Goal: Task Accomplishment & Management: Complete application form

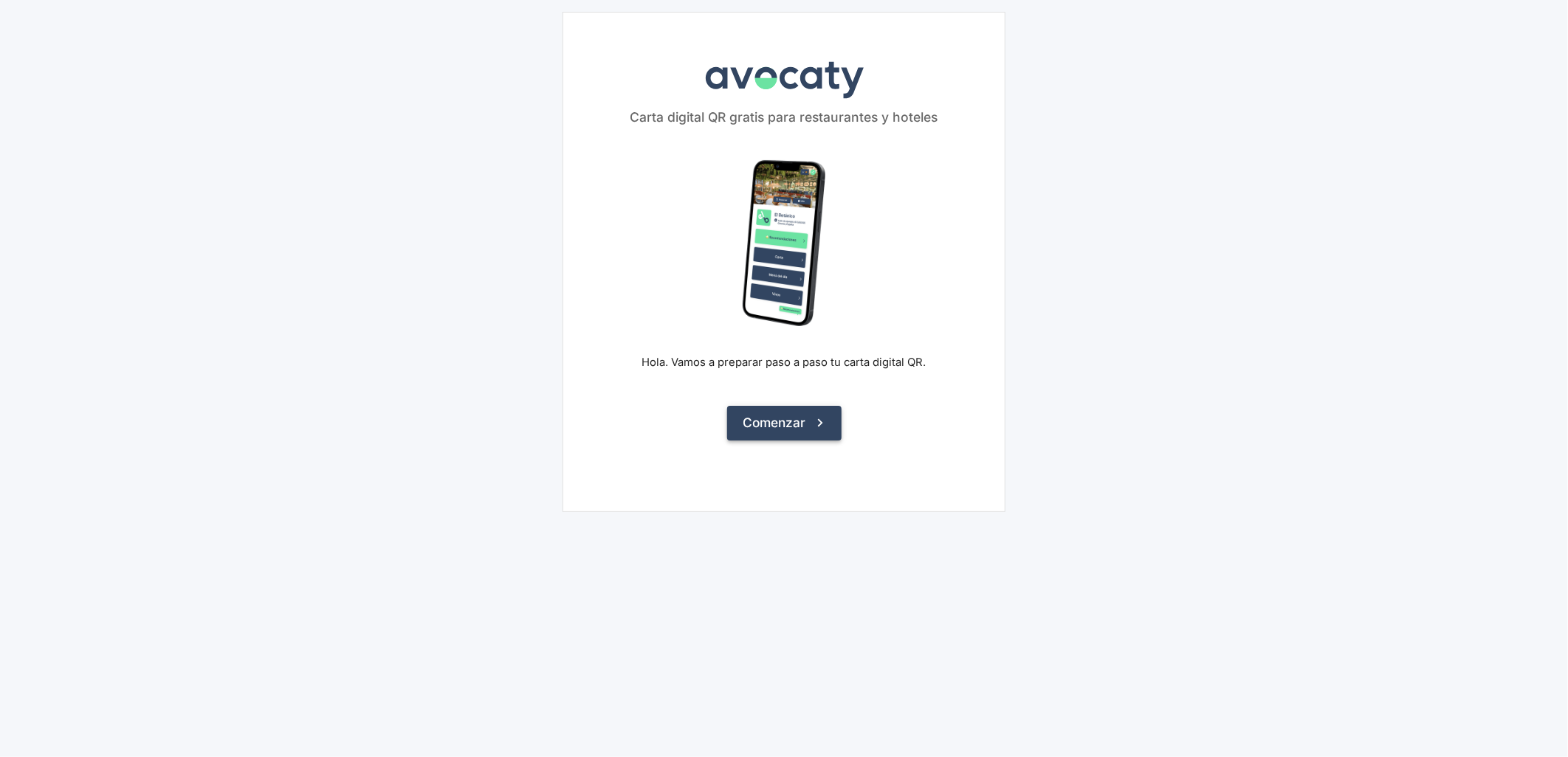
click at [747, 419] on button "Comenzar" at bounding box center [784, 422] width 114 height 34
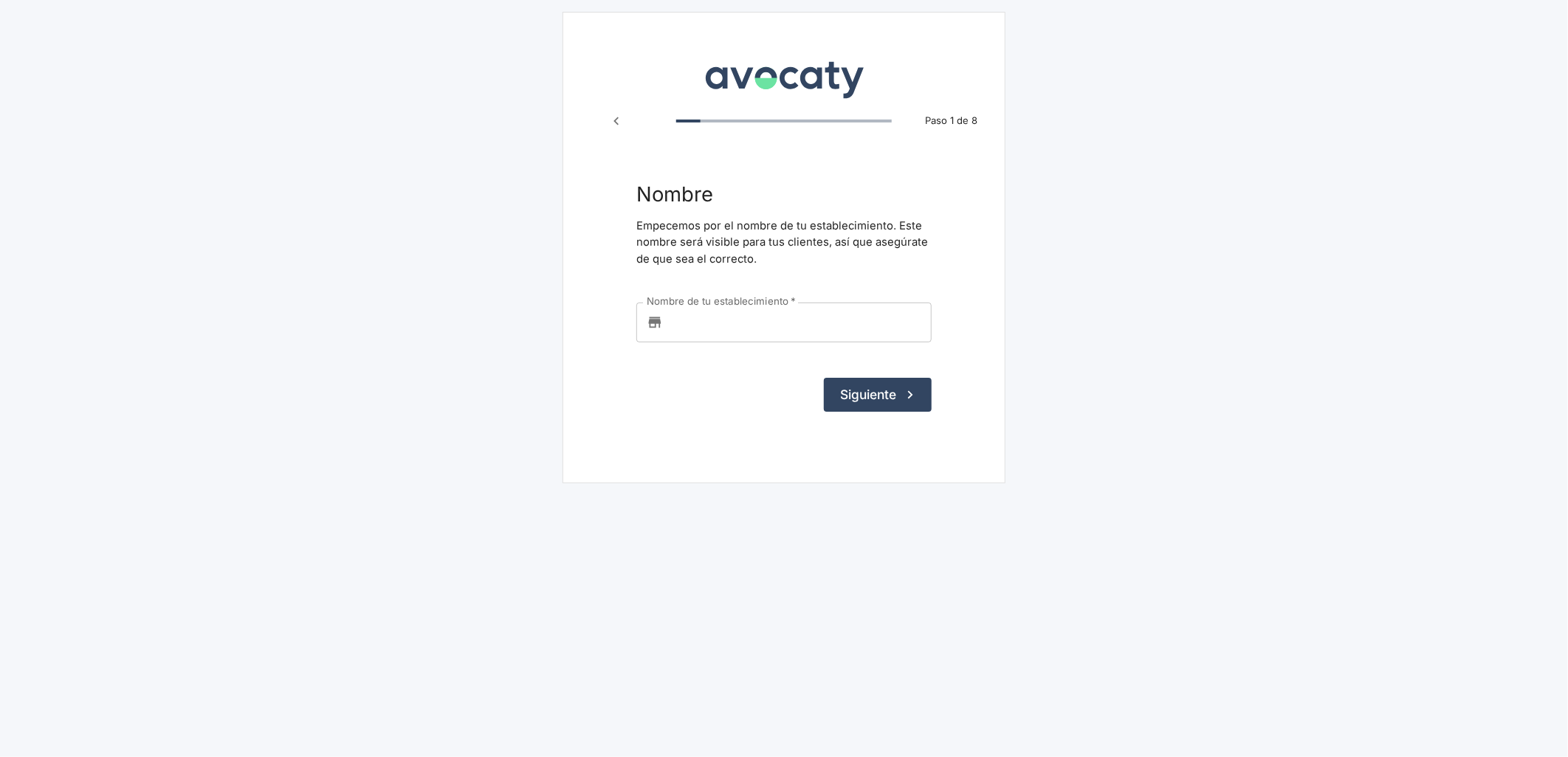
click at [734, 338] on input "Nombre de tu establecimiento   *" at bounding box center [800, 322] width 263 height 40
click at [747, 321] on input "Peña" at bounding box center [800, 322] width 263 height 40
click at [754, 321] on input "Peña" at bounding box center [800, 322] width 263 height 40
click at [766, 322] on input "Peña" at bounding box center [800, 322] width 263 height 40
type input "Peña El [PERSON_NAME] / Los Cabales"
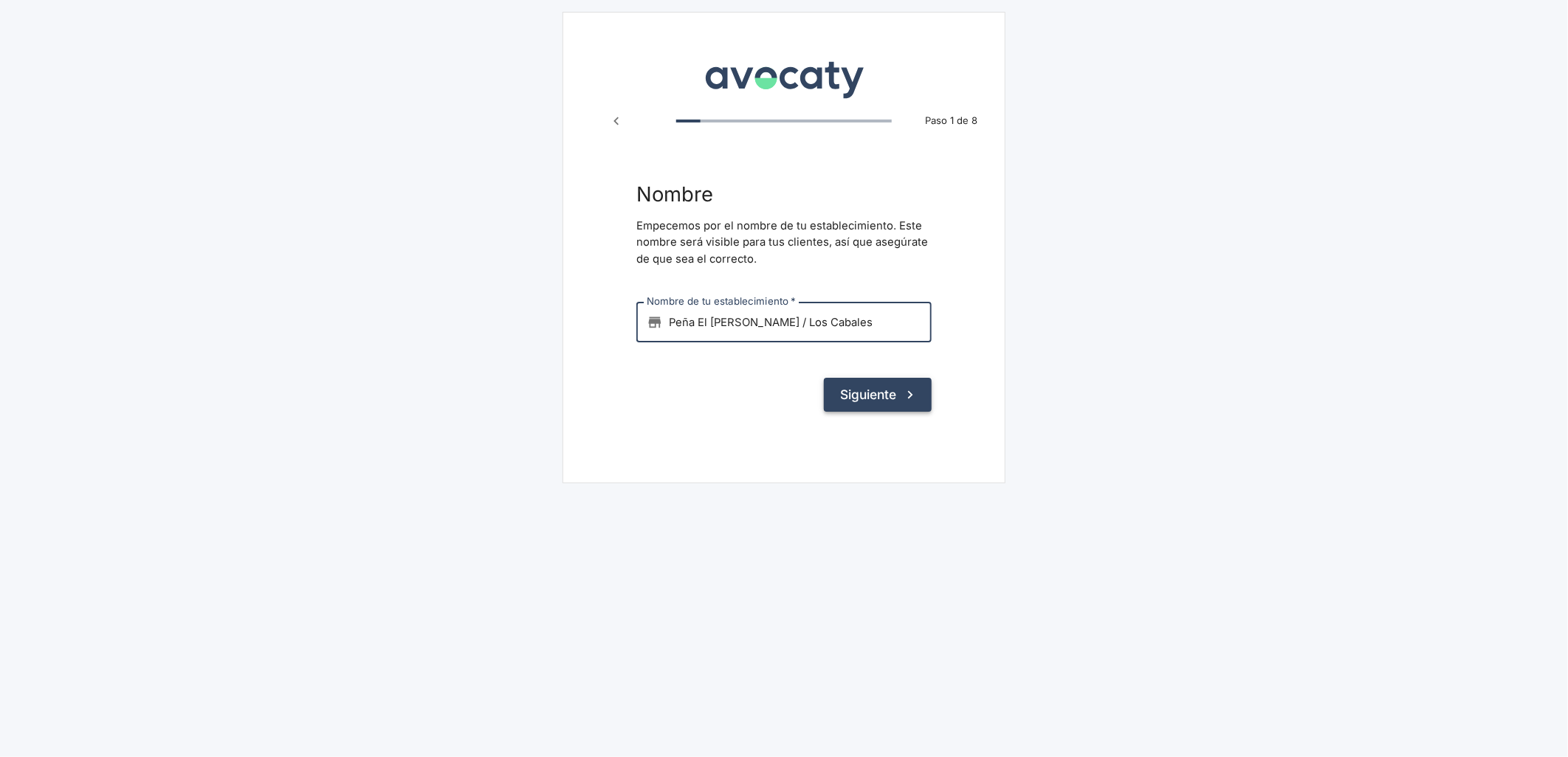
click at [883, 397] on button "Siguiente" at bounding box center [878, 394] width 108 height 34
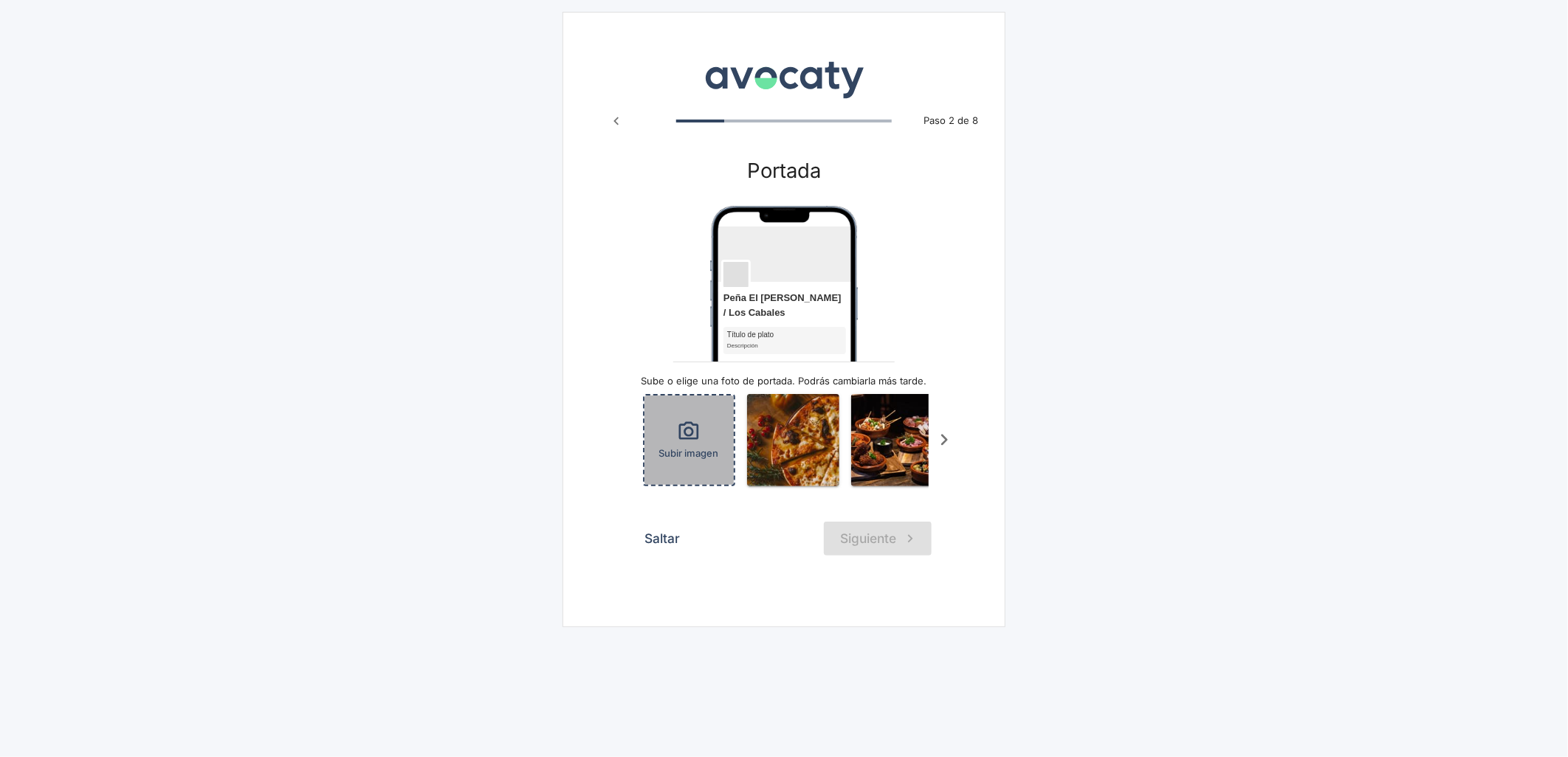
click at [691, 439] on icon "button" at bounding box center [689, 432] width 23 height 23
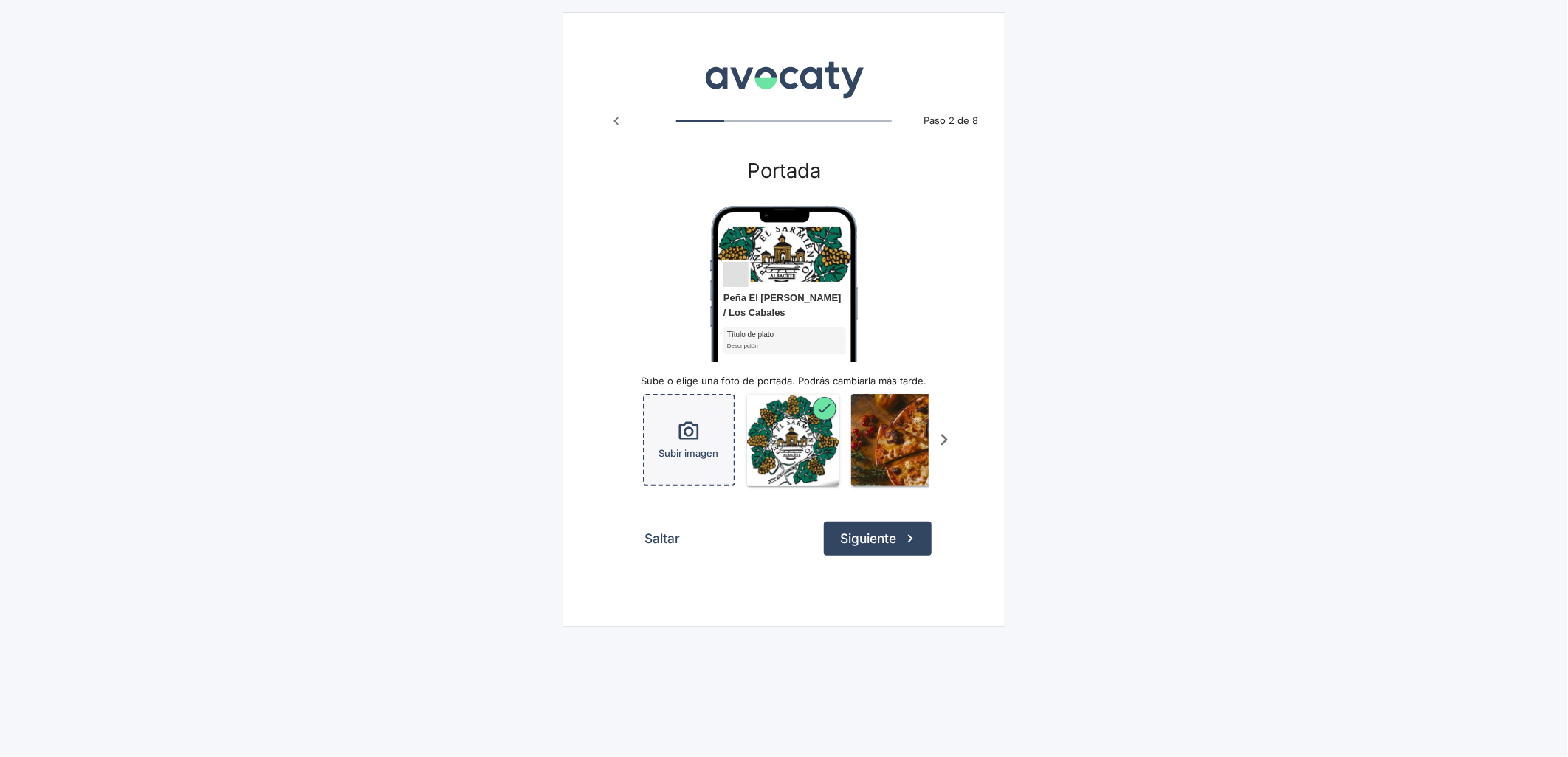
scroll to position [0, 96]
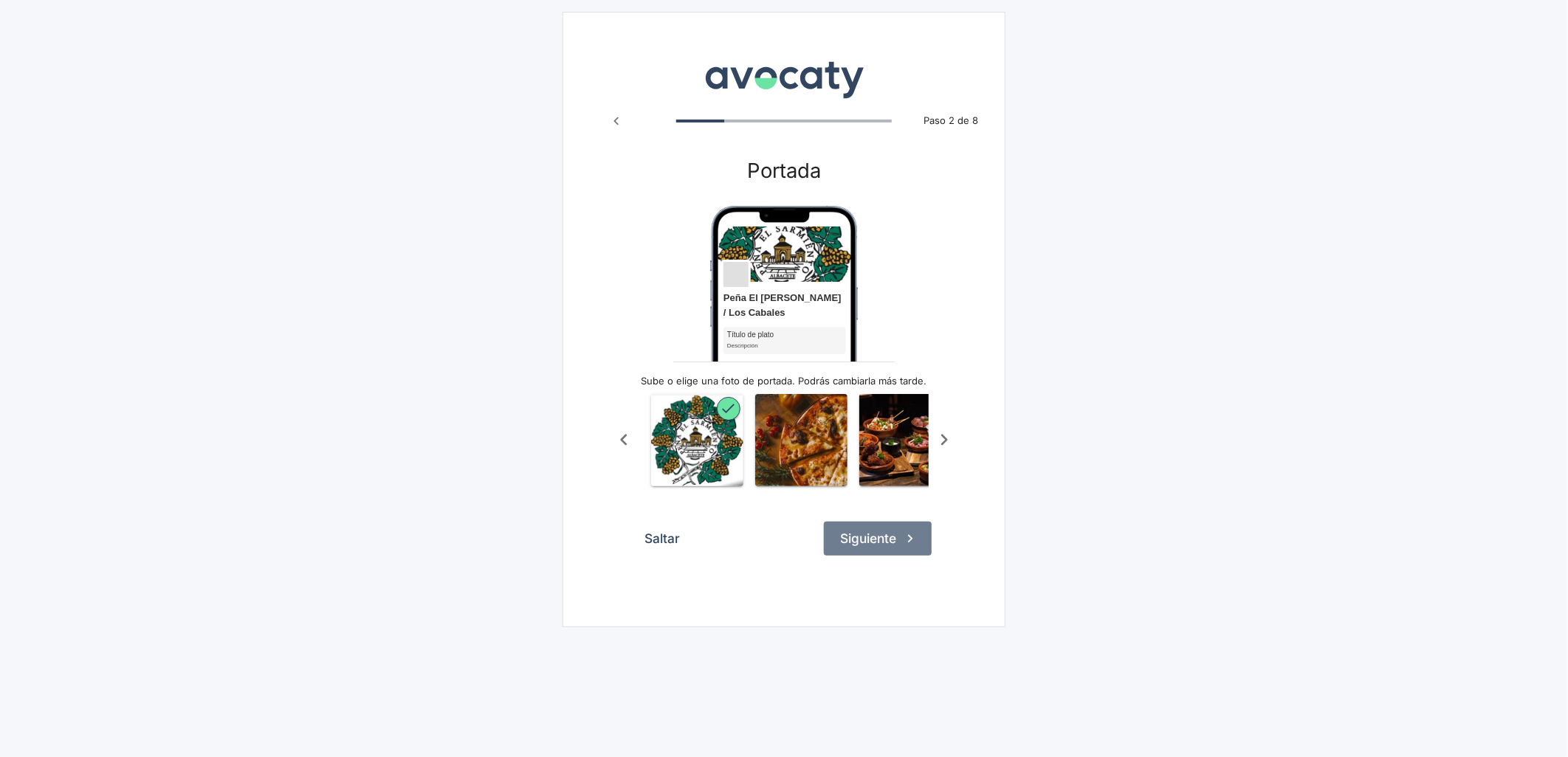
click at [871, 550] on button "Siguiente" at bounding box center [878, 538] width 108 height 34
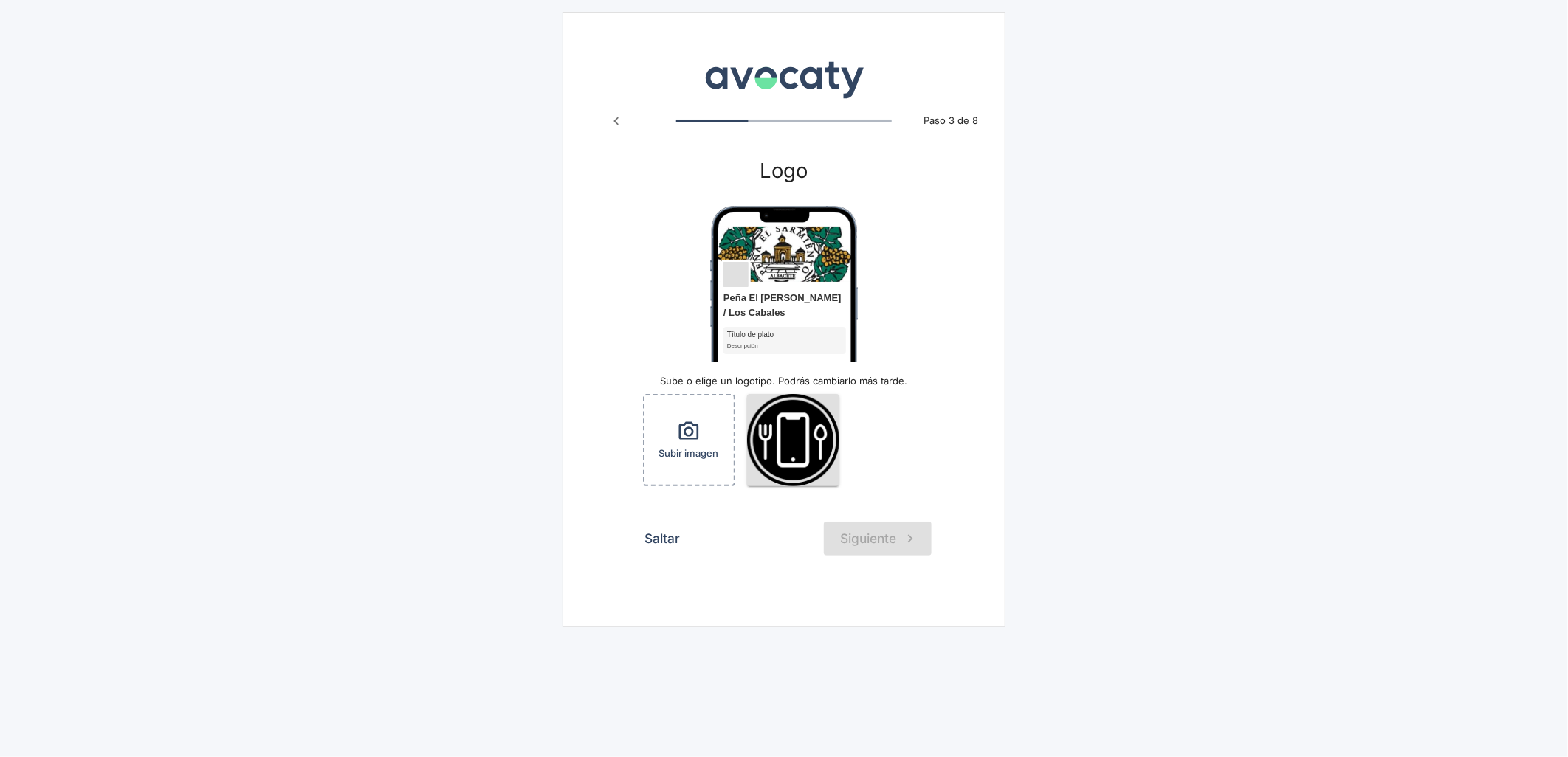
click at [612, 122] on icon "Paso anterior" at bounding box center [616, 121] width 16 height 16
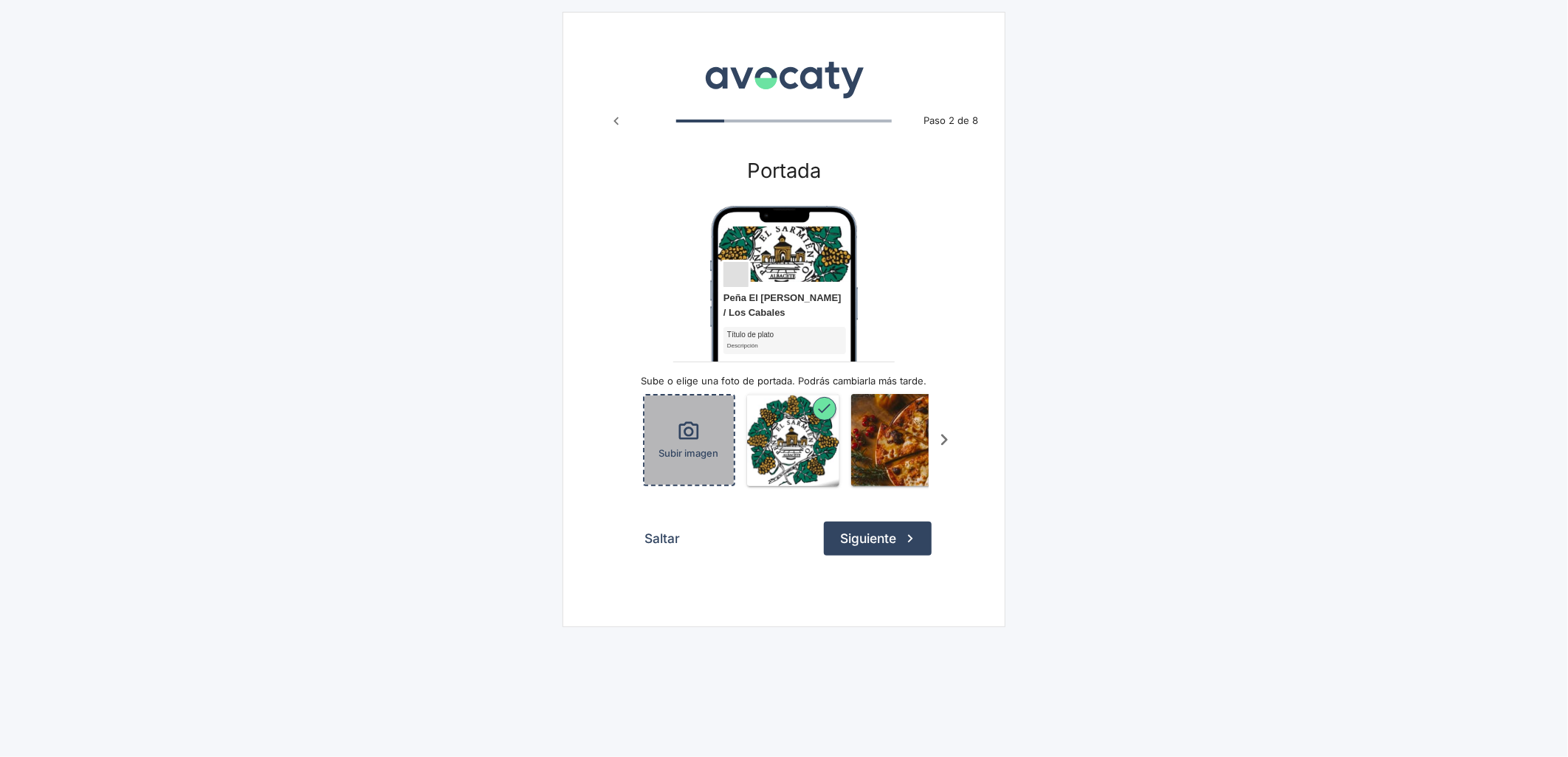
click at [681, 432] on icon "button" at bounding box center [689, 430] width 20 height 17
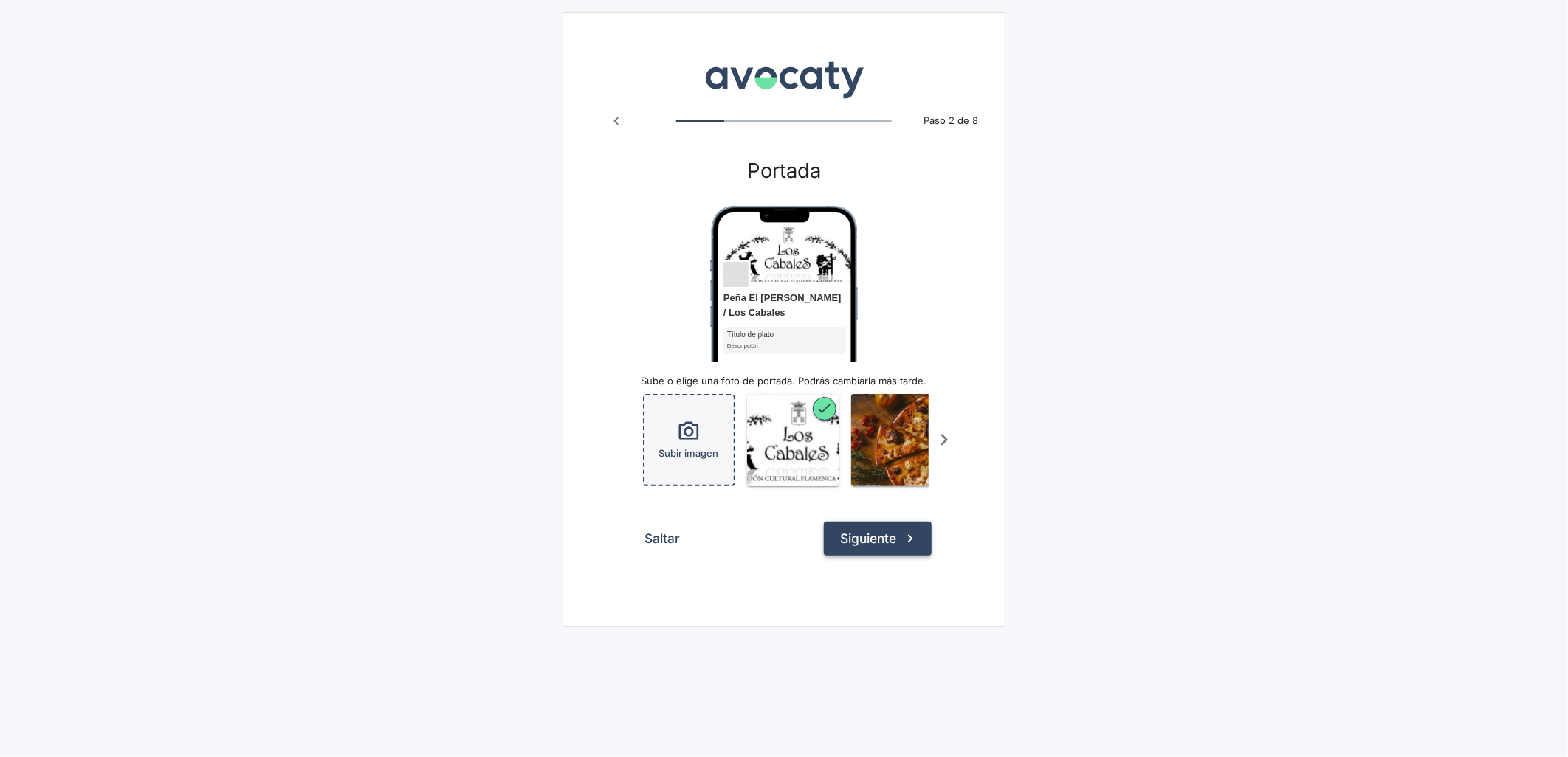
scroll to position [0, 96]
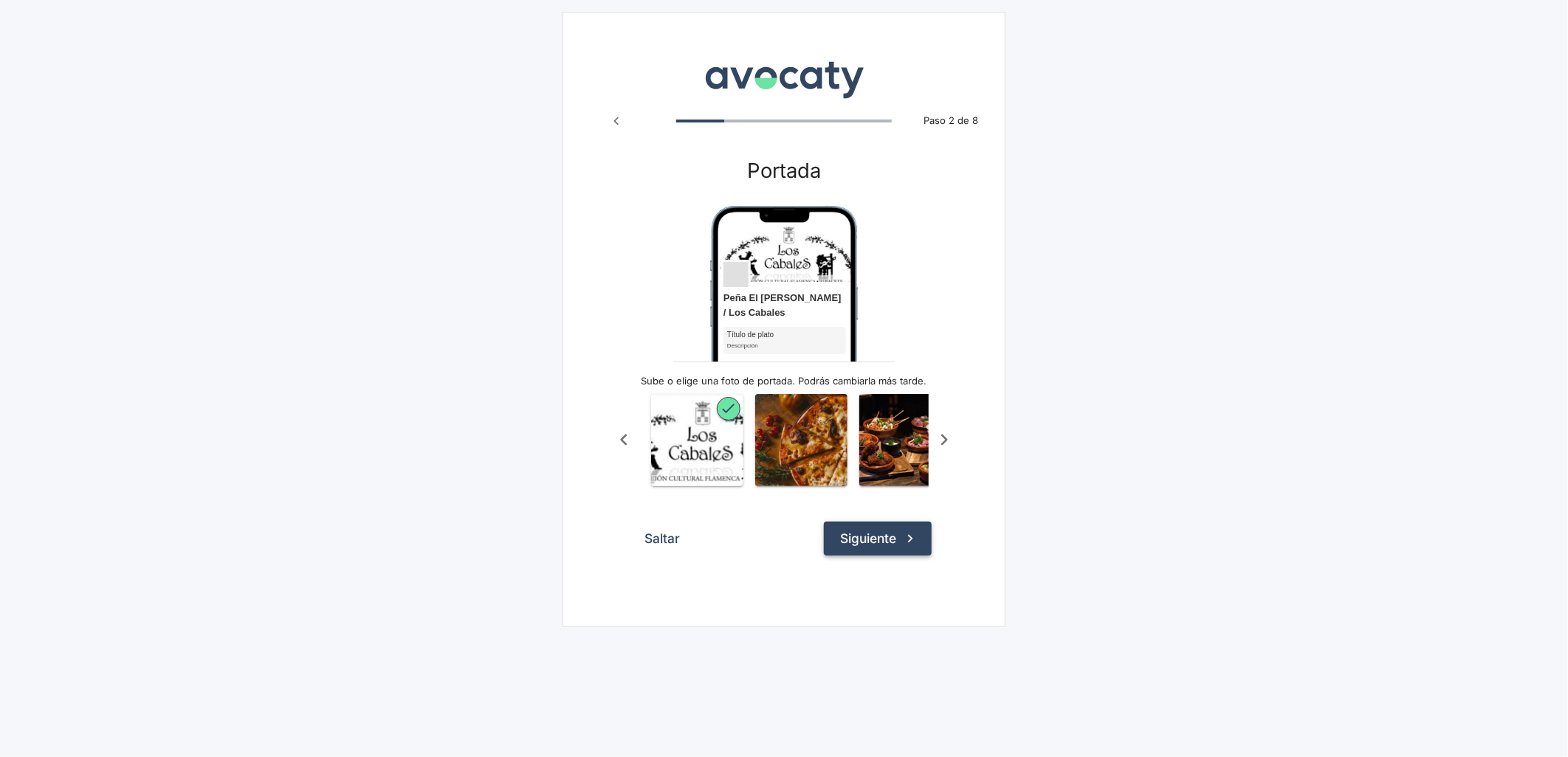
click at [916, 547] on icon "submit" at bounding box center [910, 539] width 16 height 16
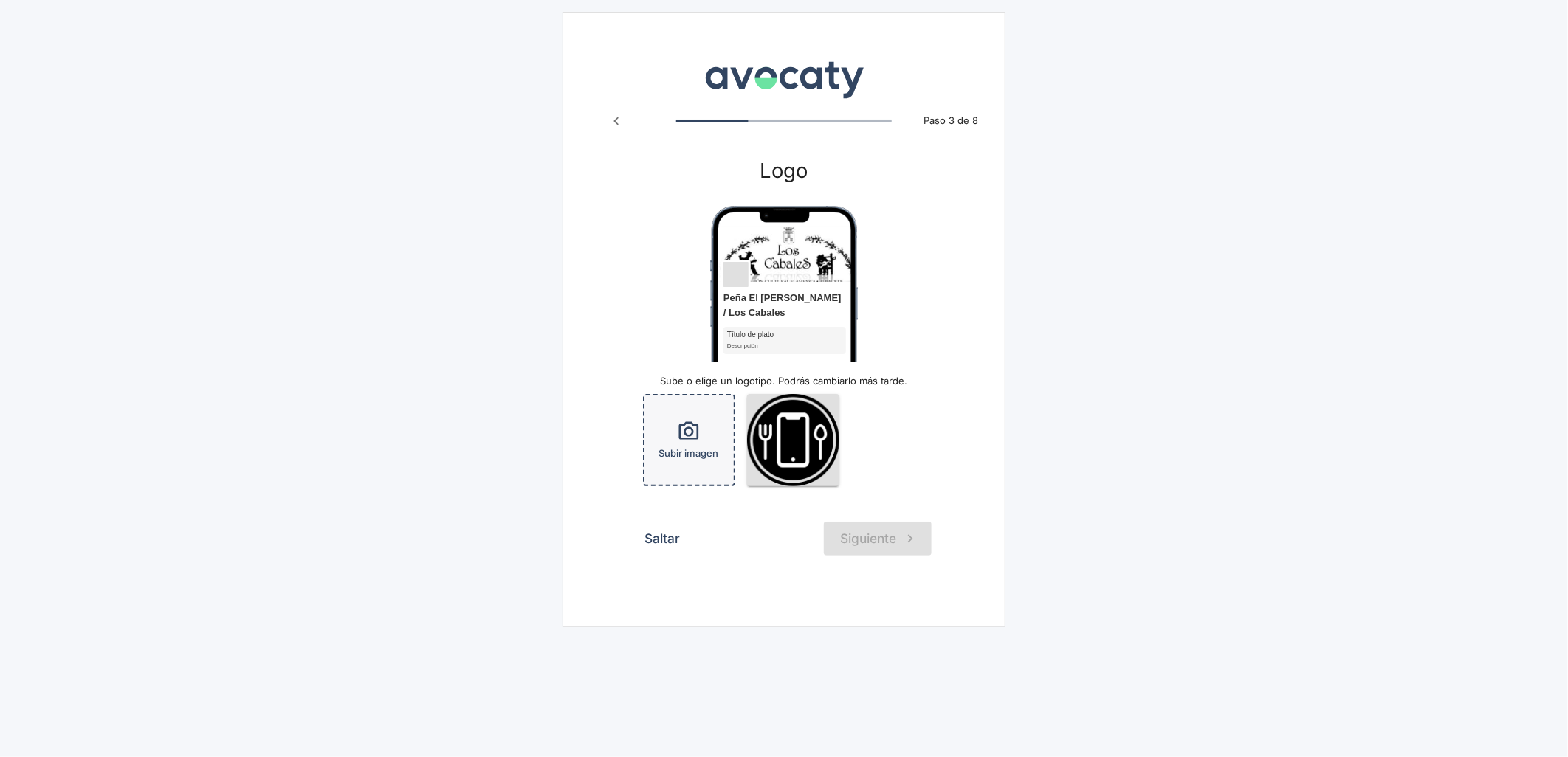
click at [698, 450] on span "Subir imagen" at bounding box center [690, 453] width 60 height 14
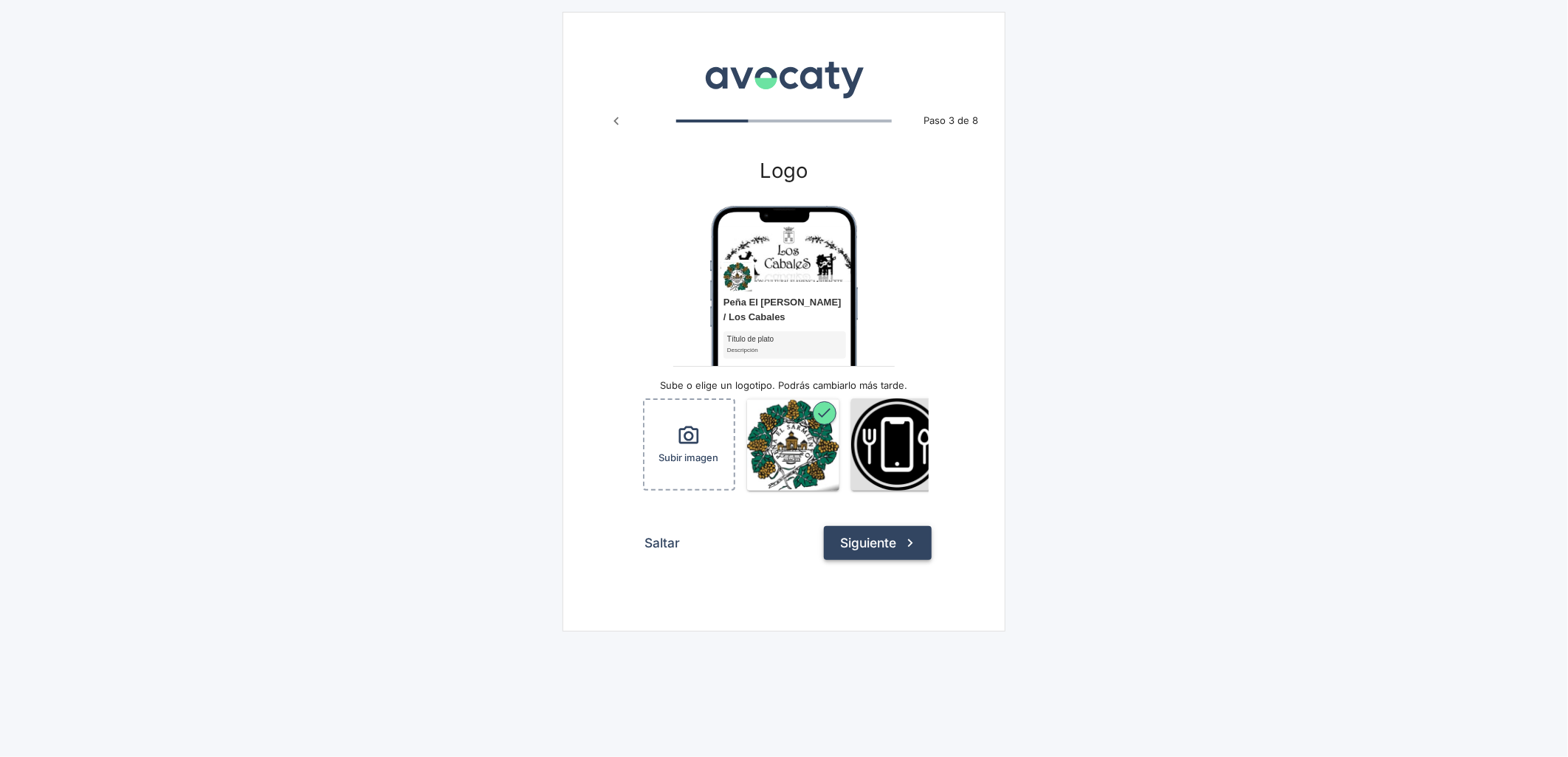
click at [868, 548] on button "Siguiente" at bounding box center [878, 543] width 108 height 34
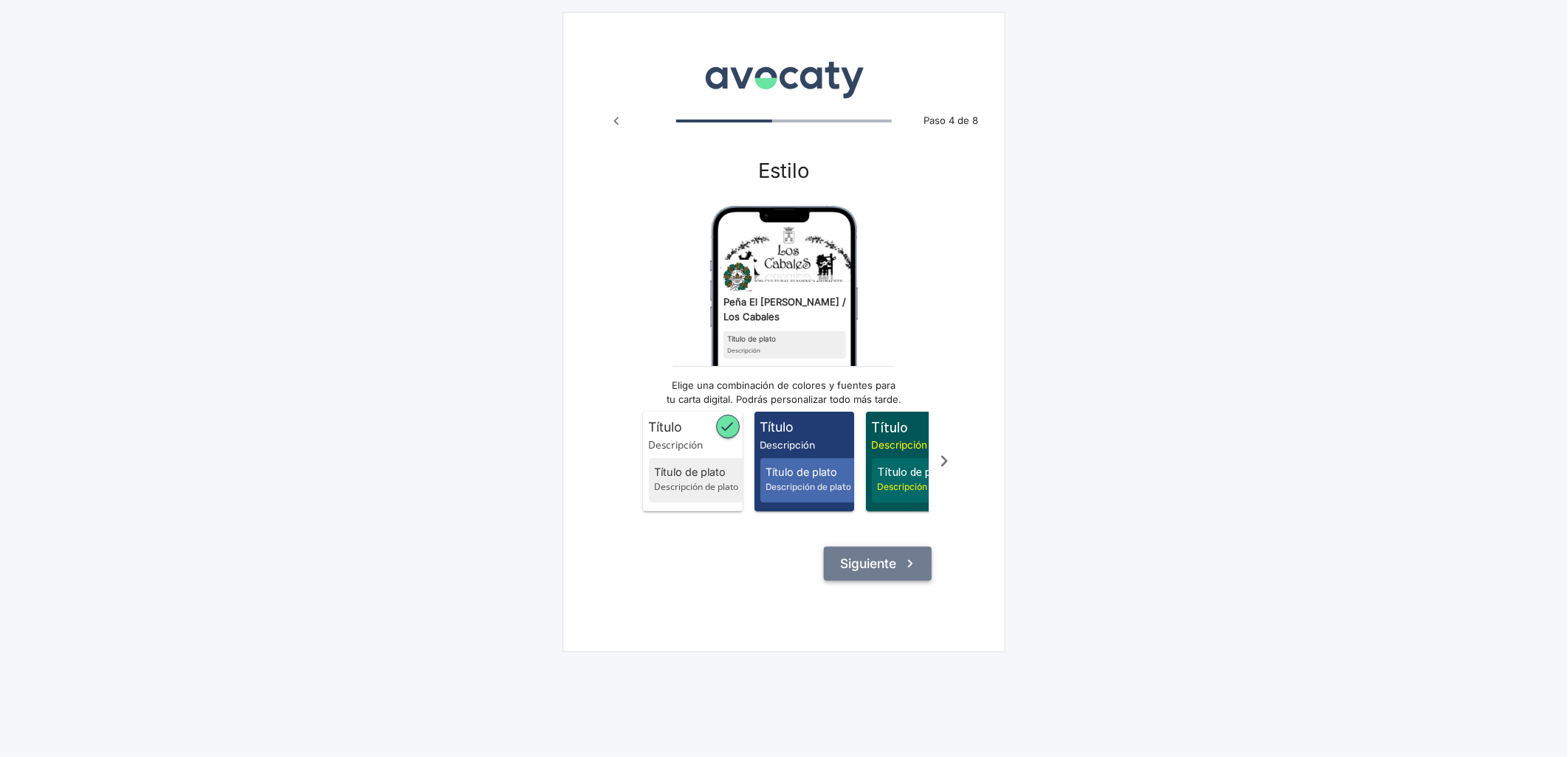
click at [868, 566] on button "Siguiente" at bounding box center [878, 563] width 108 height 34
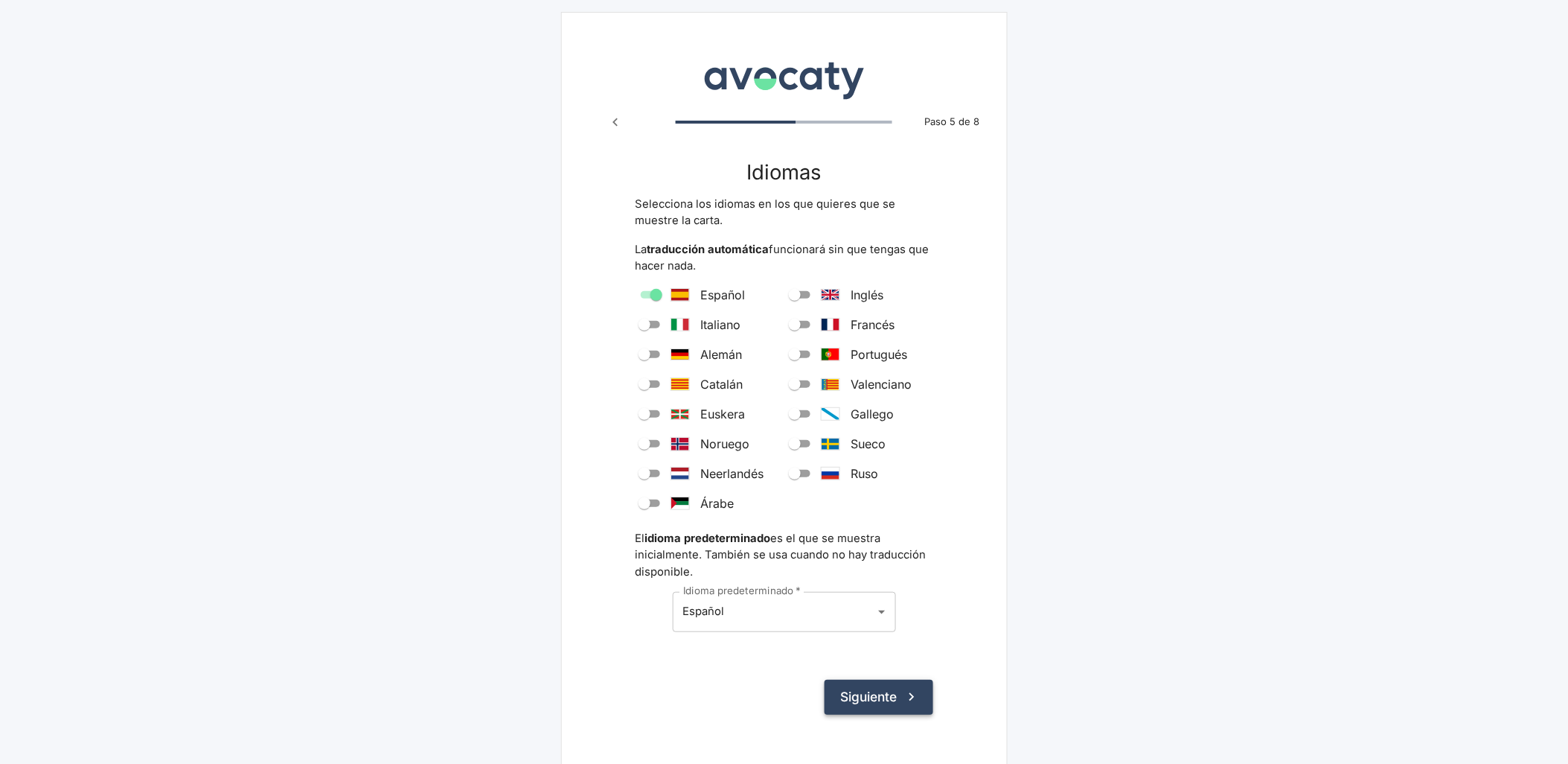
click at [881, 707] on button "Siguiente" at bounding box center [879, 697] width 109 height 34
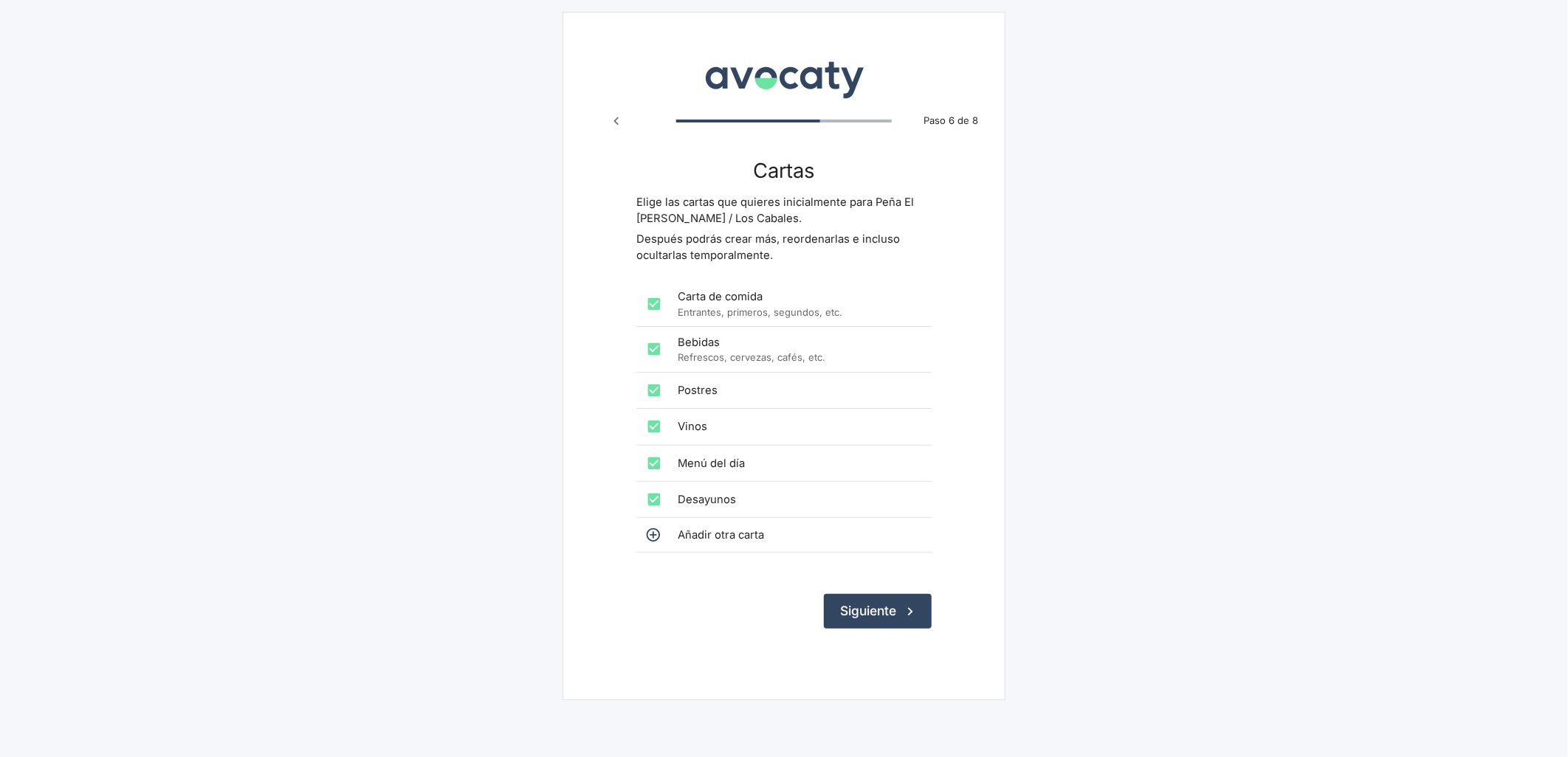
click at [681, 310] on p "Entrantes, primeros, segundos, etc." at bounding box center [799, 312] width 242 height 14
checkbox input "false"
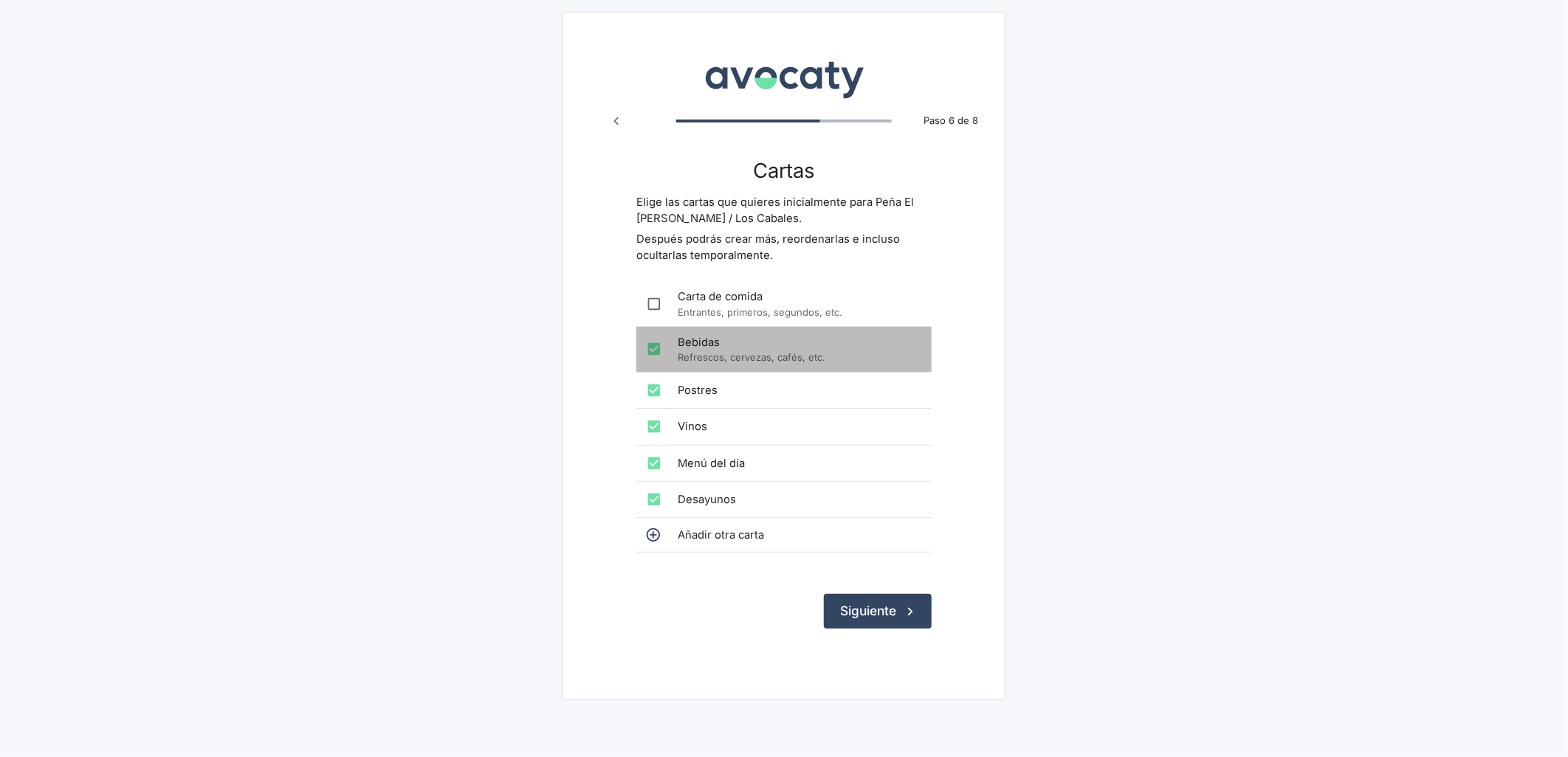
click at [685, 355] on p "Refrescos, cervezas, cafés, etc." at bounding box center [799, 357] width 242 height 14
checkbox input "false"
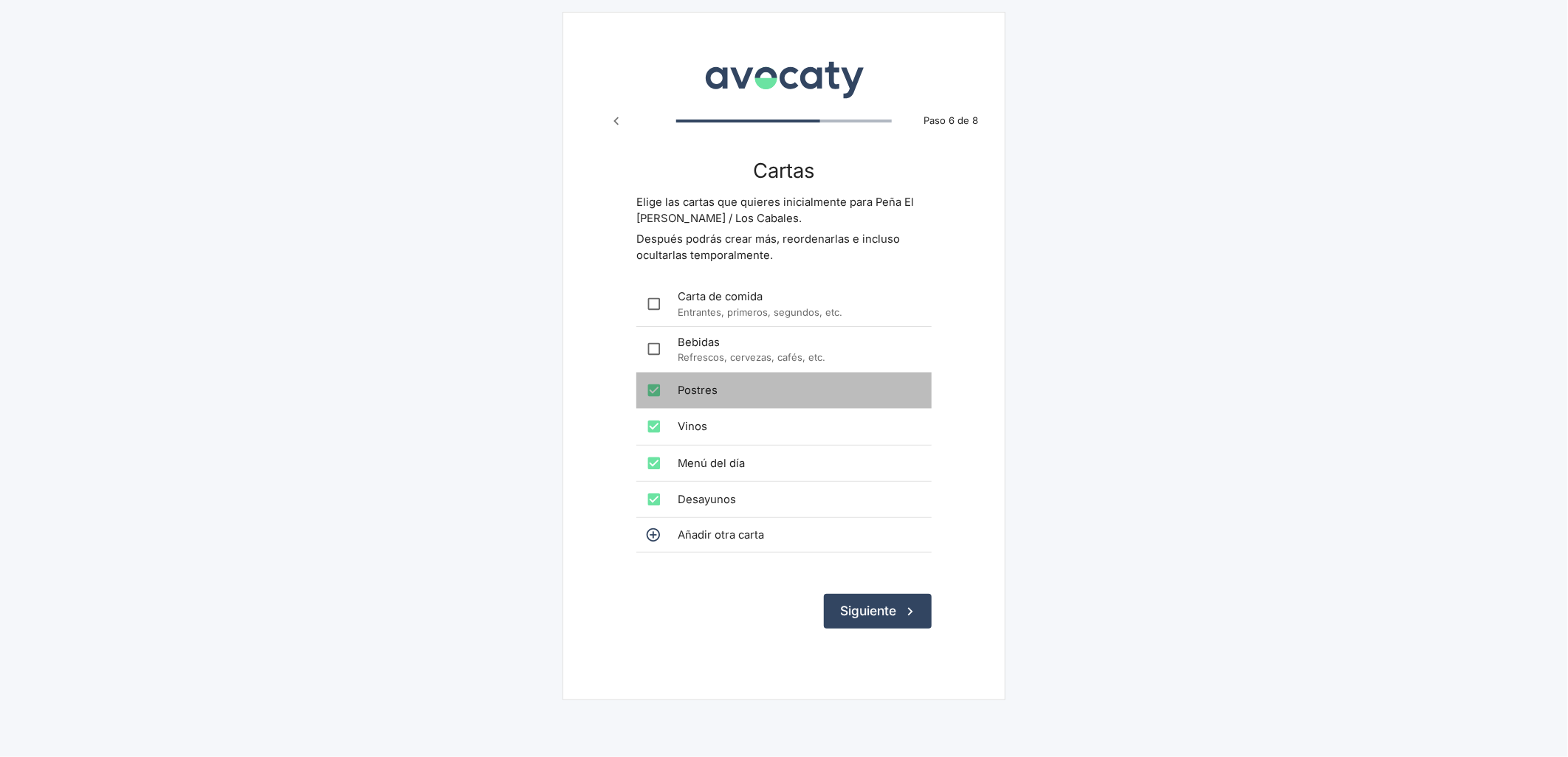
click at [687, 400] on div "Postres" at bounding box center [784, 390] width 296 height 36
checkbox input "false"
click at [681, 424] on span "Vinos" at bounding box center [799, 426] width 242 height 16
checkbox input "false"
click at [719, 465] on span "Menú del día" at bounding box center [799, 463] width 242 height 16
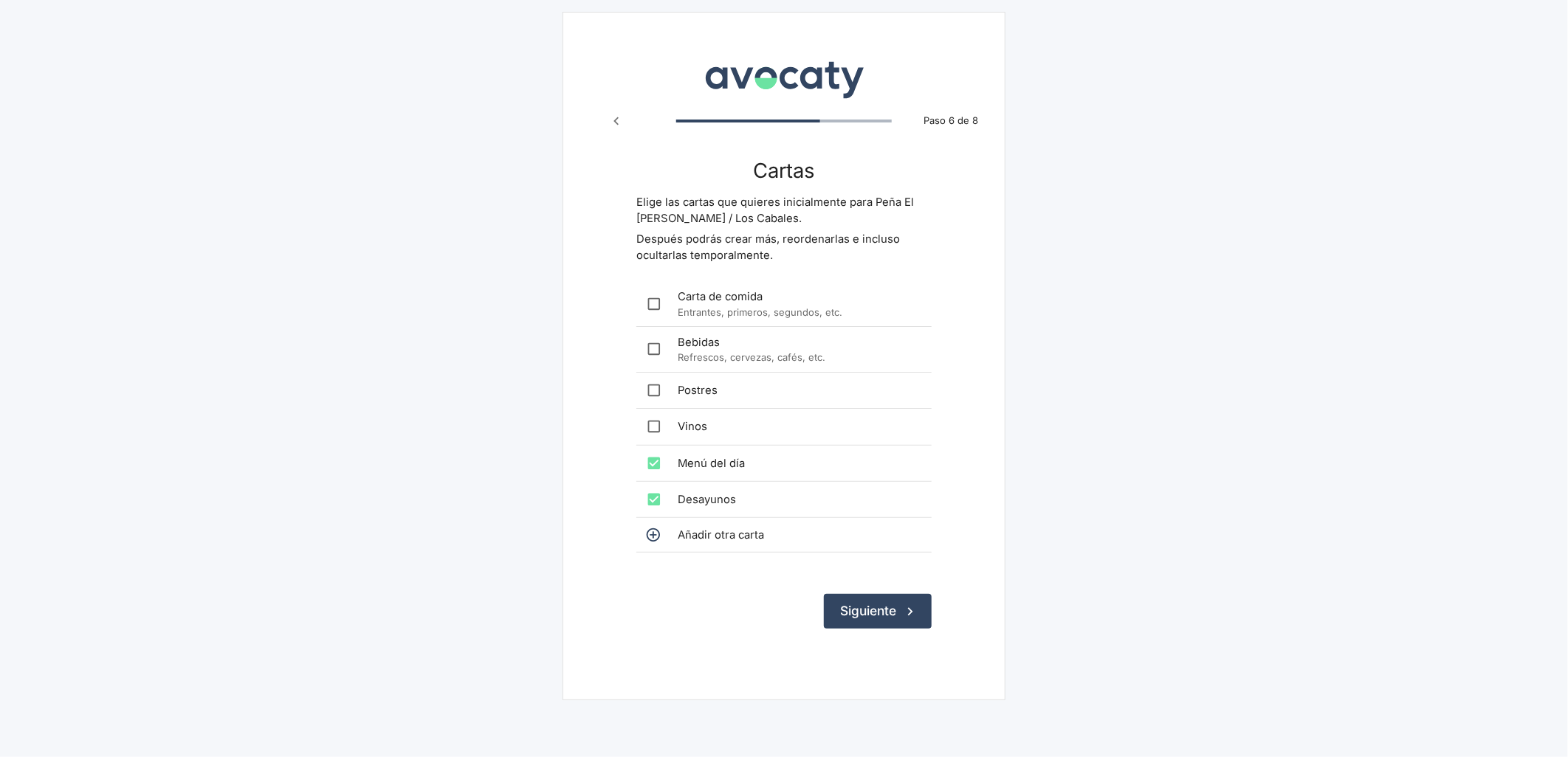
checkbox input "false"
click at [711, 490] on div "Desayunos" at bounding box center [784, 499] width 296 height 36
checkbox input "false"
click at [841, 597] on button "Siguiente" at bounding box center [878, 610] width 108 height 34
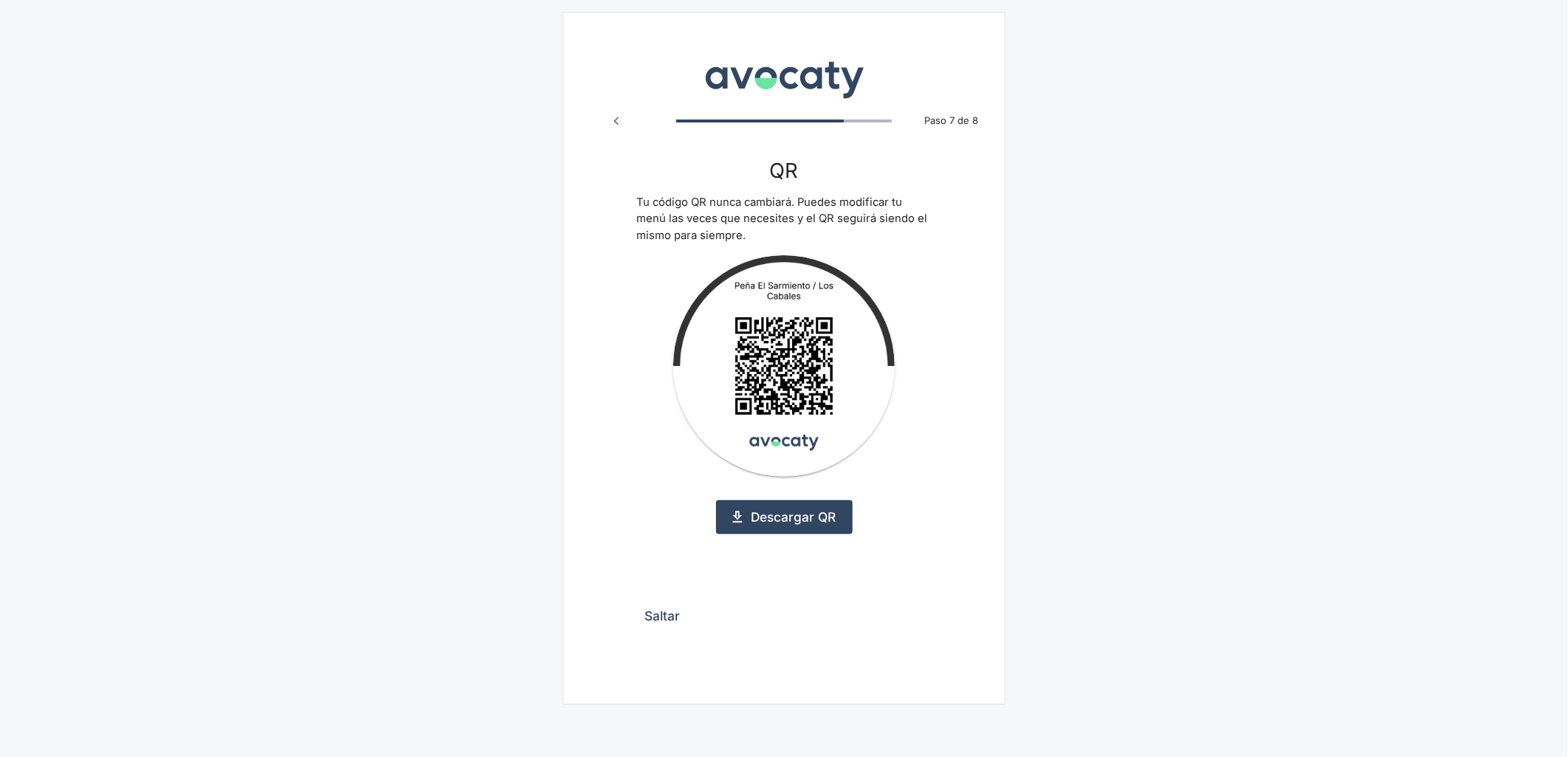
click at [650, 608] on button "Saltar" at bounding box center [663, 616] width 52 height 34
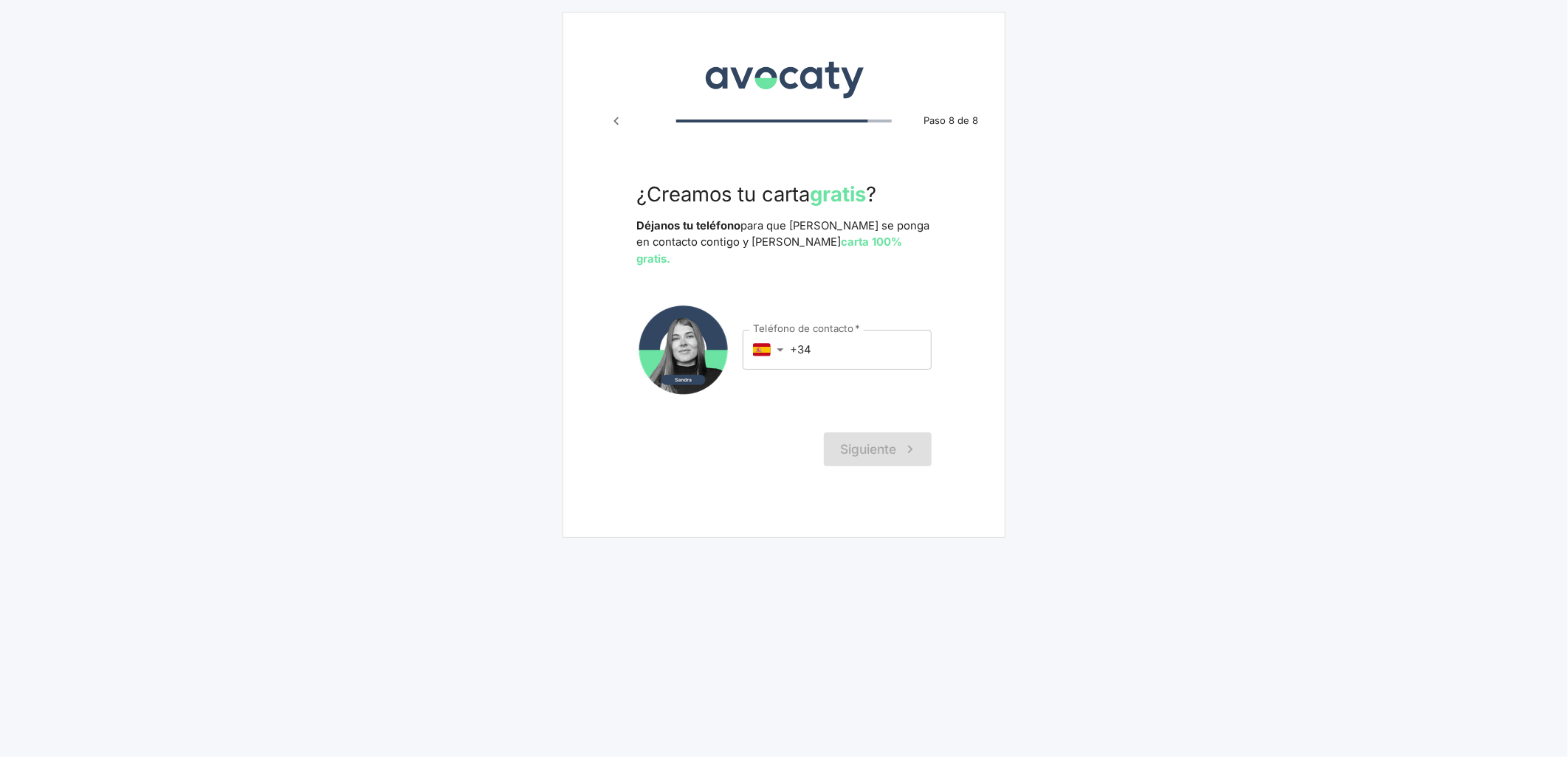
click at [852, 330] on input "+34" at bounding box center [861, 350] width 142 height 40
paste input "346 558 230"
drag, startPoint x: 892, startPoint y: 333, endPoint x: 791, endPoint y: 335, distance: 101.0
click at [792, 335] on input "+34 346 558 230" at bounding box center [861, 350] width 142 height 40
click at [919, 330] on input "+34 346 558 230" at bounding box center [861, 350] width 142 height 40
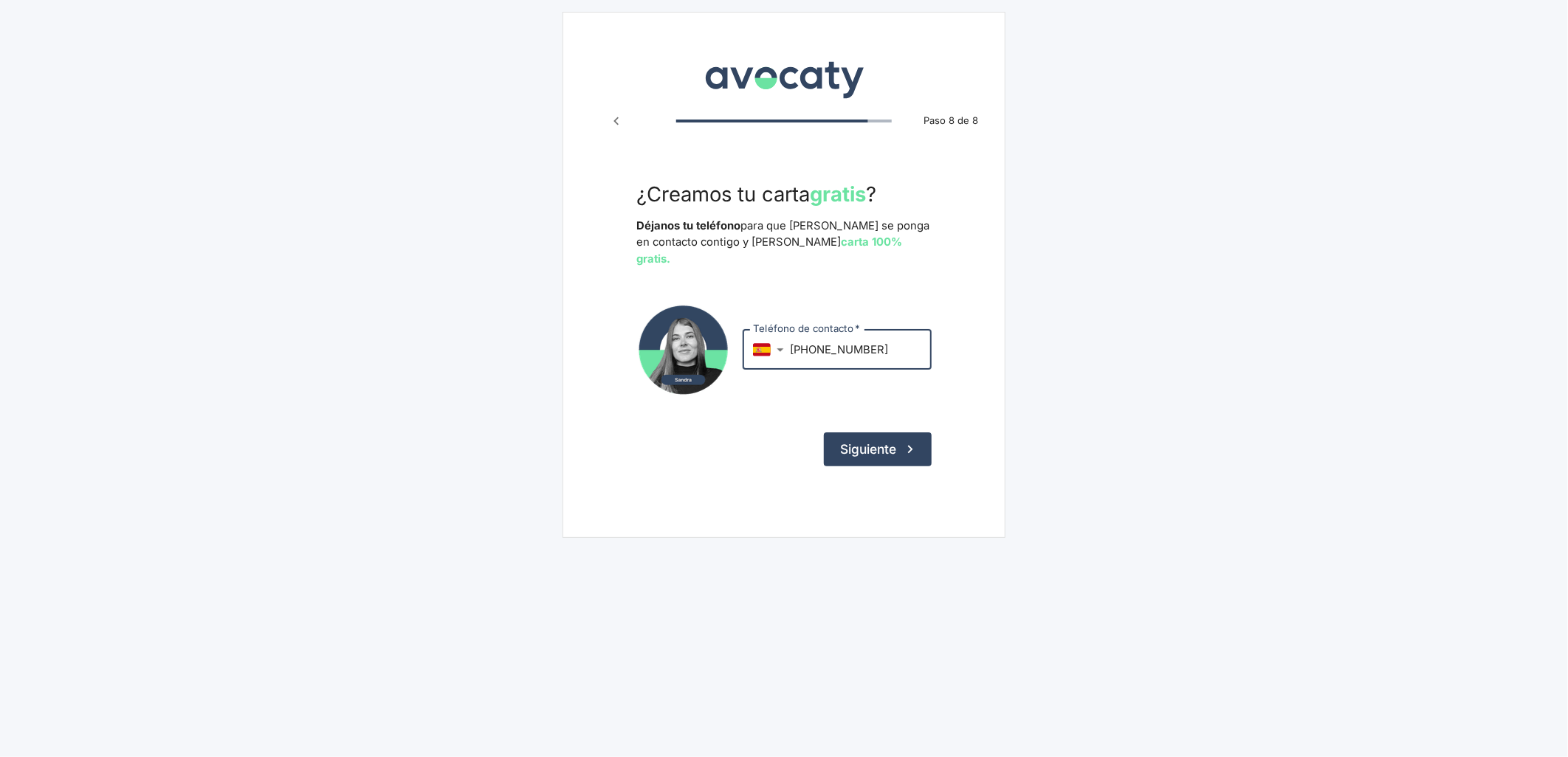
drag, startPoint x: 910, startPoint y: 329, endPoint x: 813, endPoint y: 328, distance: 97.0
click at [813, 330] on input "+34 346 558 230" at bounding box center [861, 350] width 142 height 40
paste input "655 823 077"
type input "[PHONE_NUMBER]"
click at [867, 433] on button "Siguiente" at bounding box center [878, 449] width 108 height 34
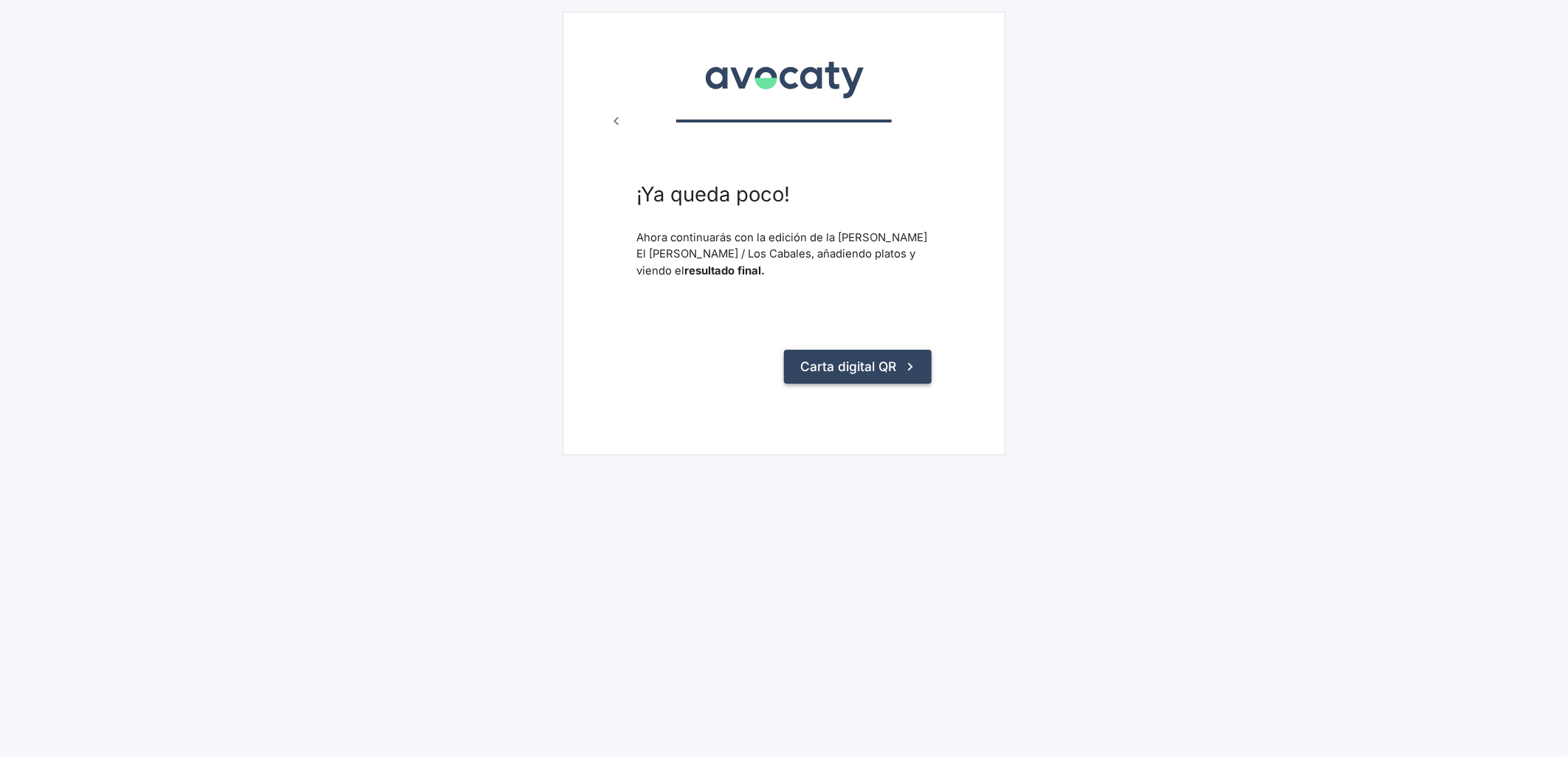
click at [847, 367] on button "Carta digital QR" at bounding box center [858, 366] width 148 height 34
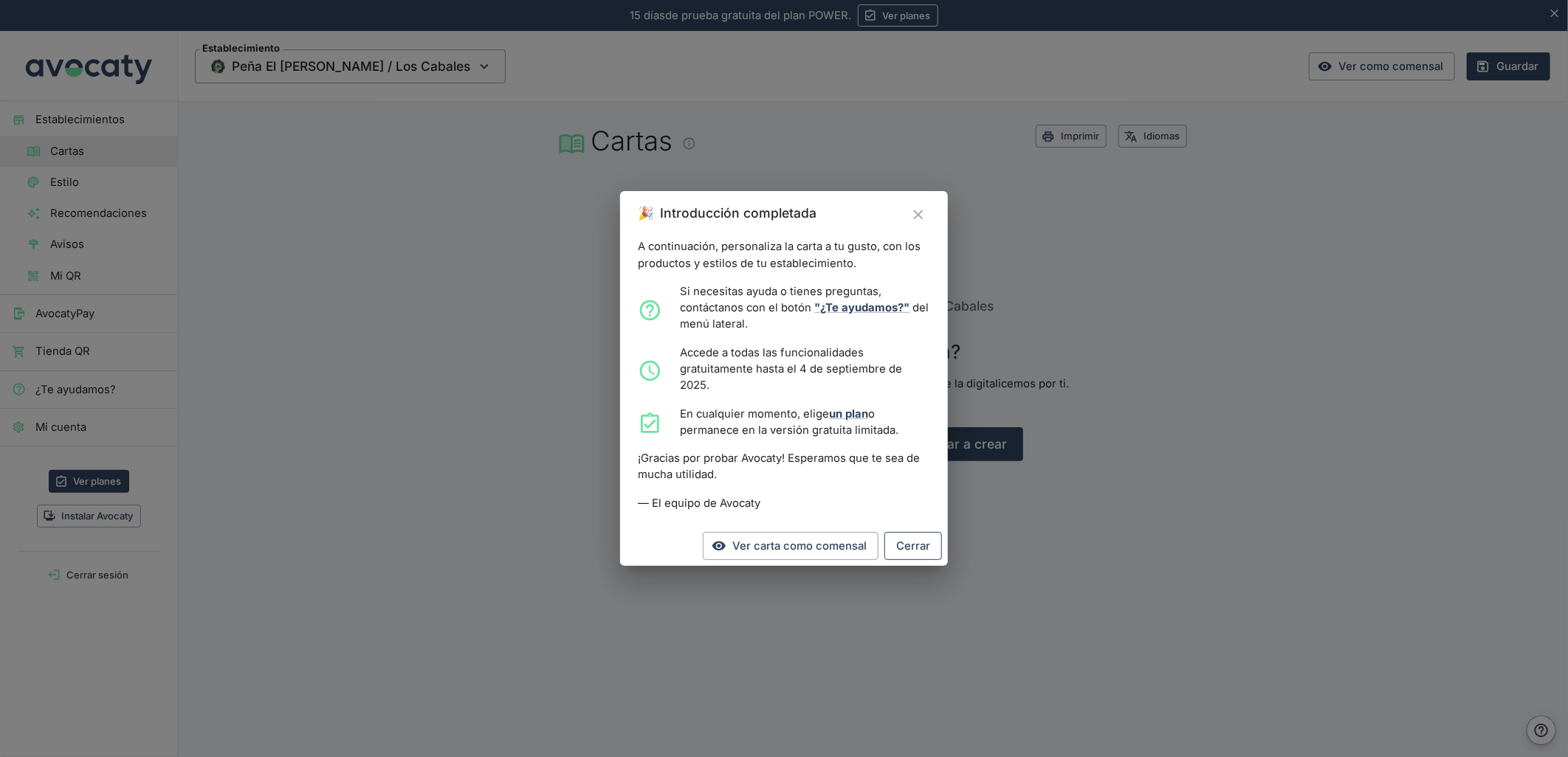
click at [920, 553] on button "Cerrar" at bounding box center [914, 546] width 58 height 28
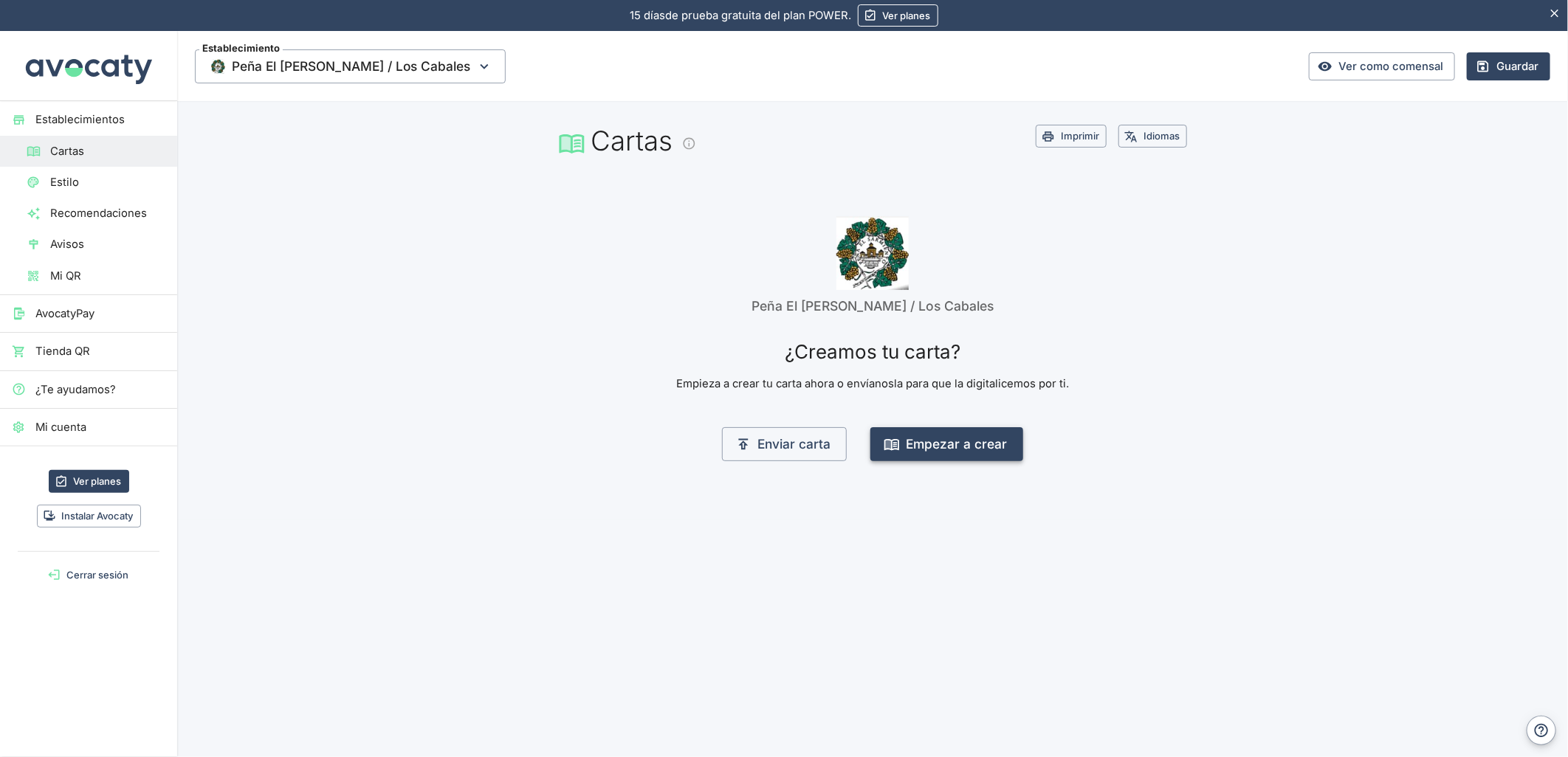
click at [938, 450] on button "Empezar a crear" at bounding box center [947, 444] width 153 height 34
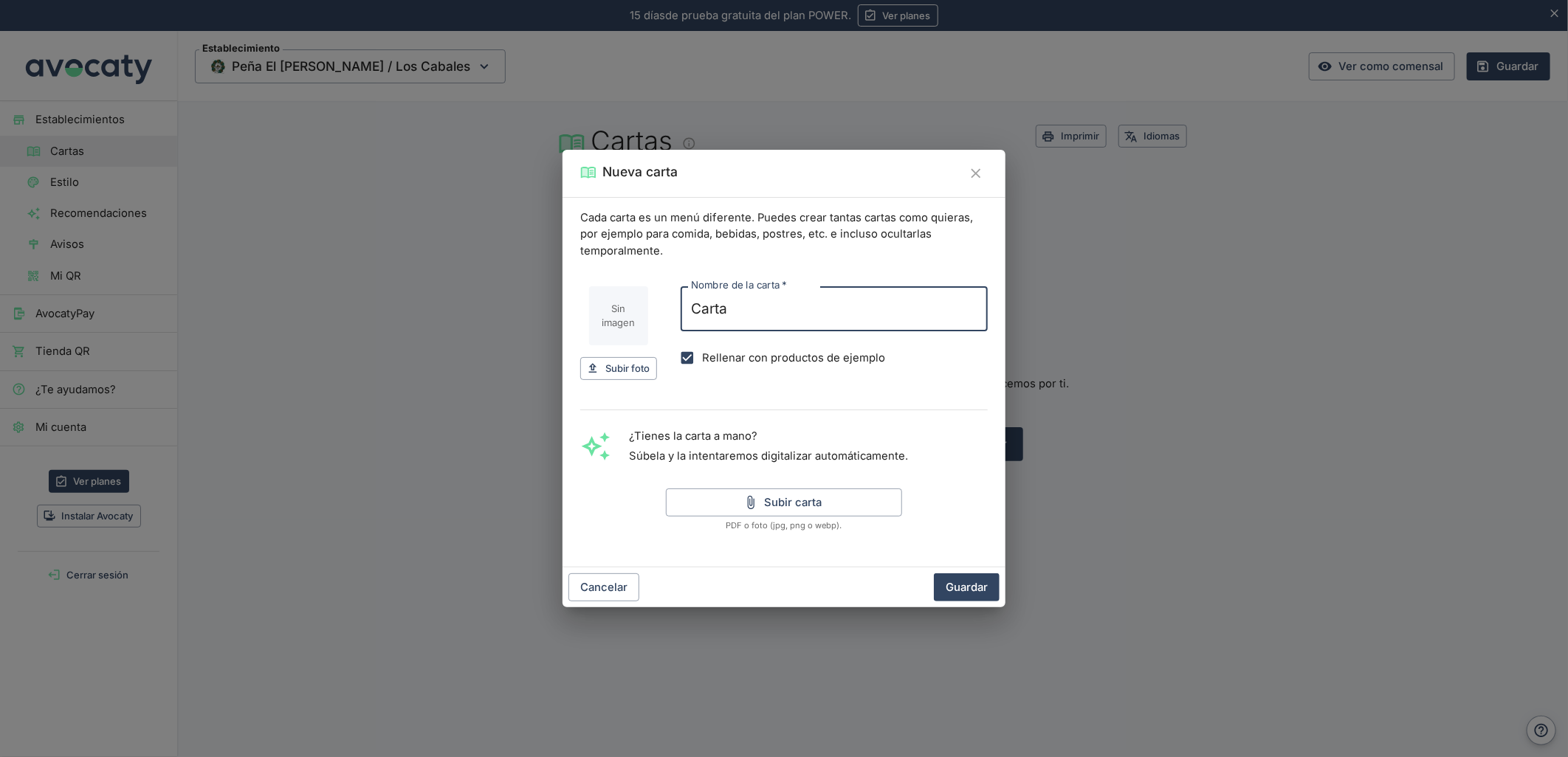
click at [788, 299] on input "Carta" at bounding box center [835, 309] width 307 height 45
type input "Carta"
click at [698, 350] on input "Rellenar con productos de ejemplo" at bounding box center [687, 357] width 30 height 30
checkbox input "false"
click at [793, 506] on button "Subir carta" at bounding box center [784, 502] width 237 height 28
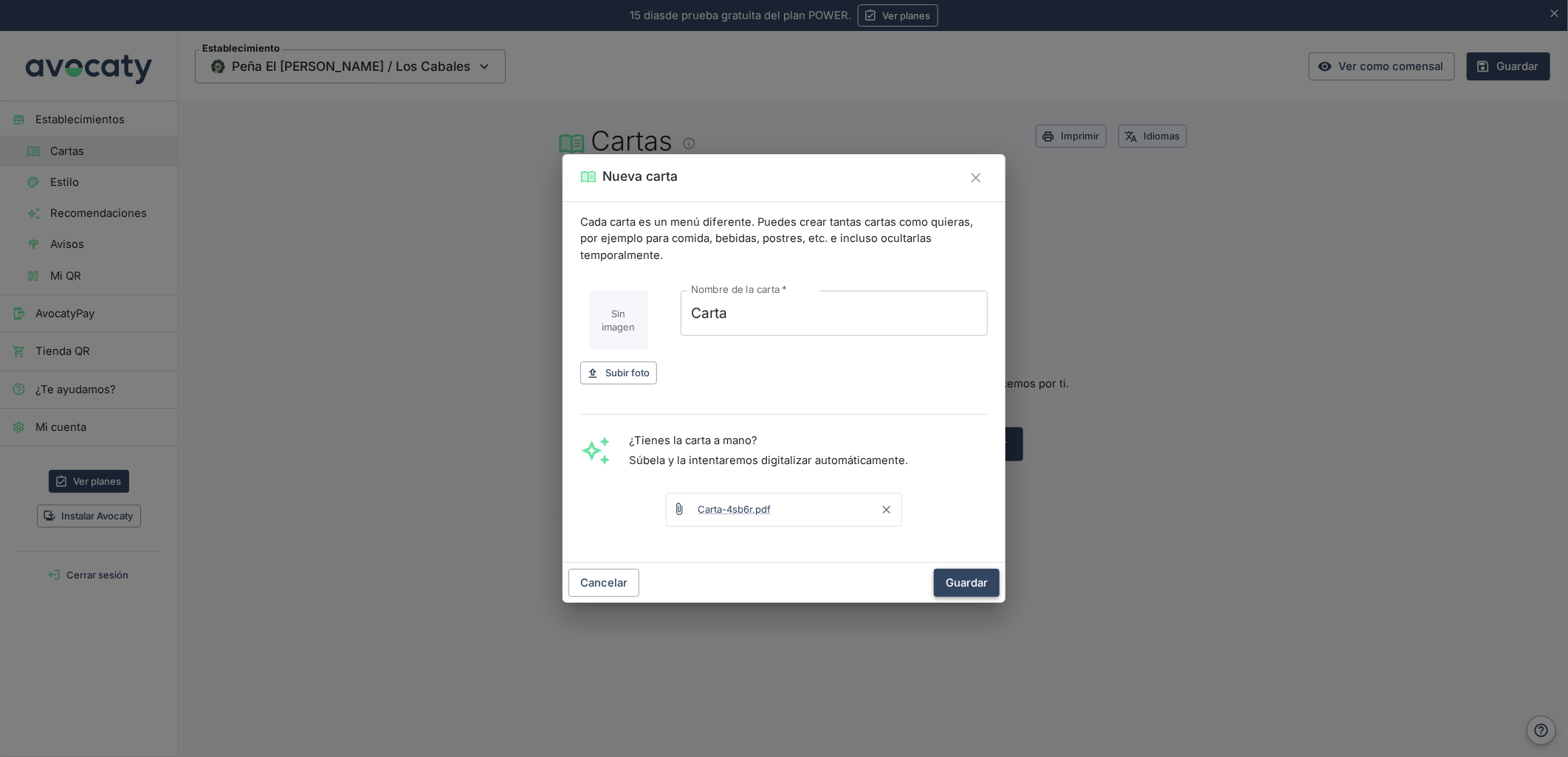
click at [966, 585] on button "Guardar" at bounding box center [967, 582] width 66 height 28
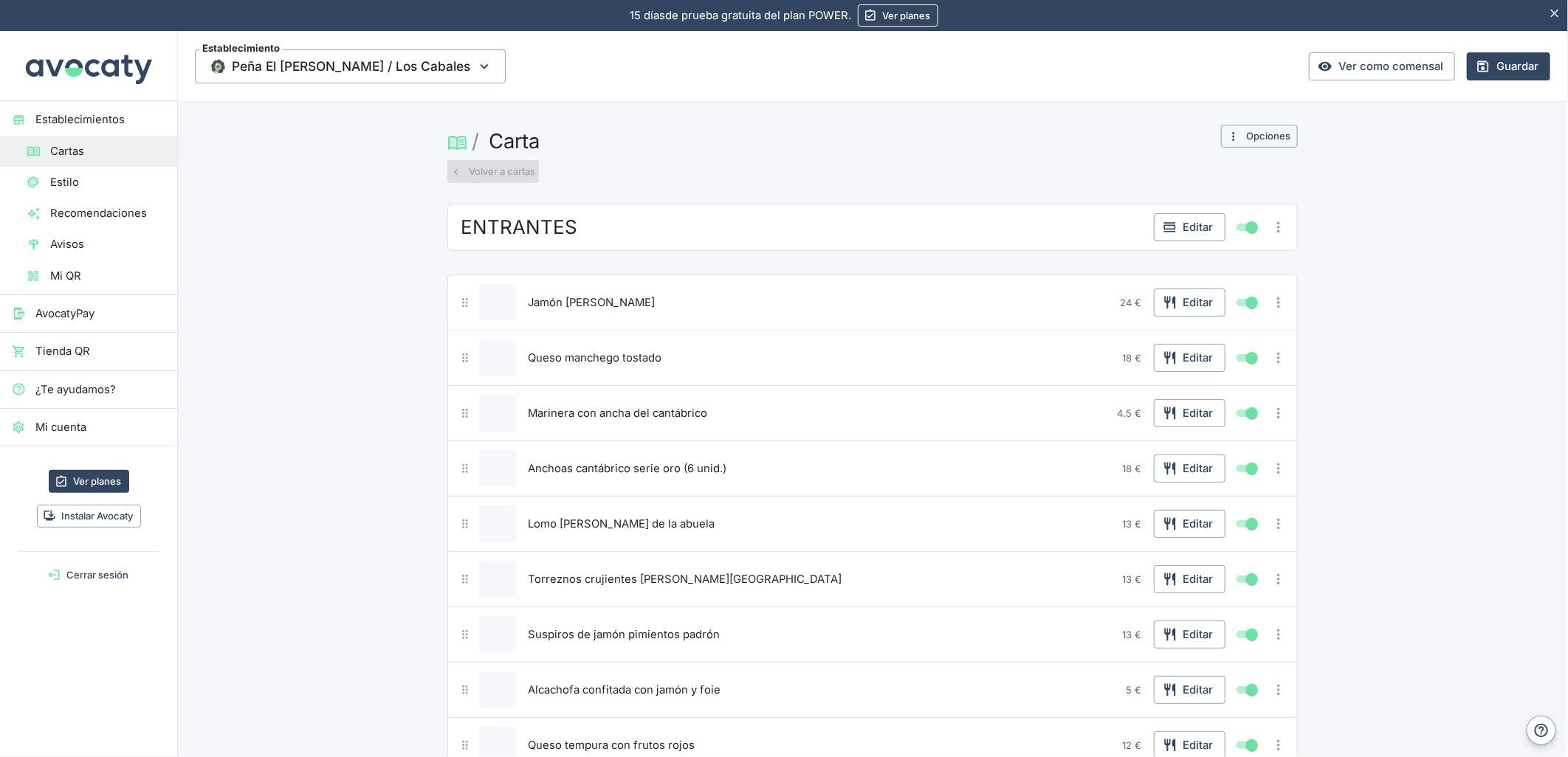
click at [488, 170] on button "Volver a cartas" at bounding box center [493, 172] width 92 height 23
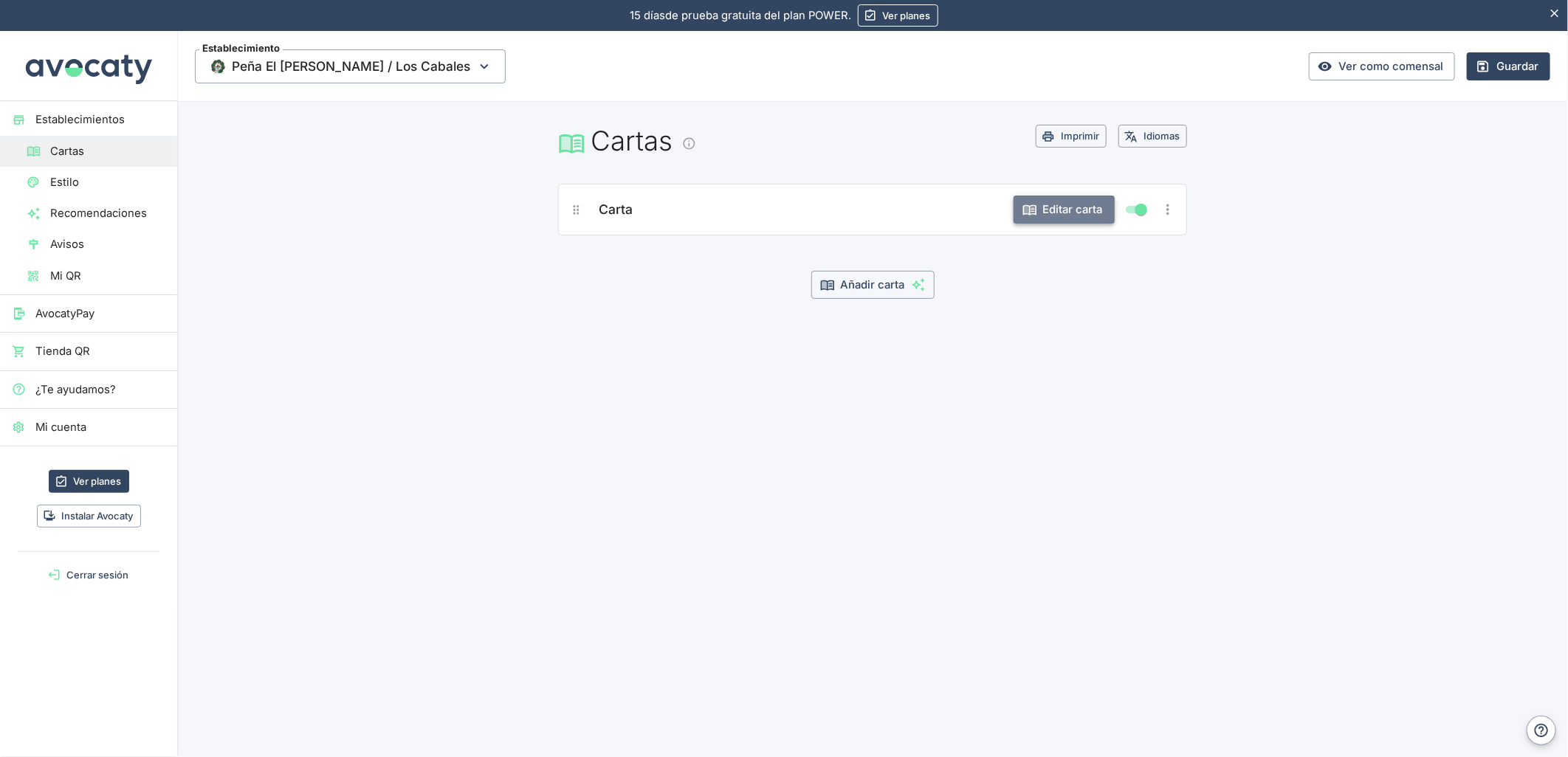
click at [1045, 202] on button "Editar carta" at bounding box center [1064, 210] width 101 height 28
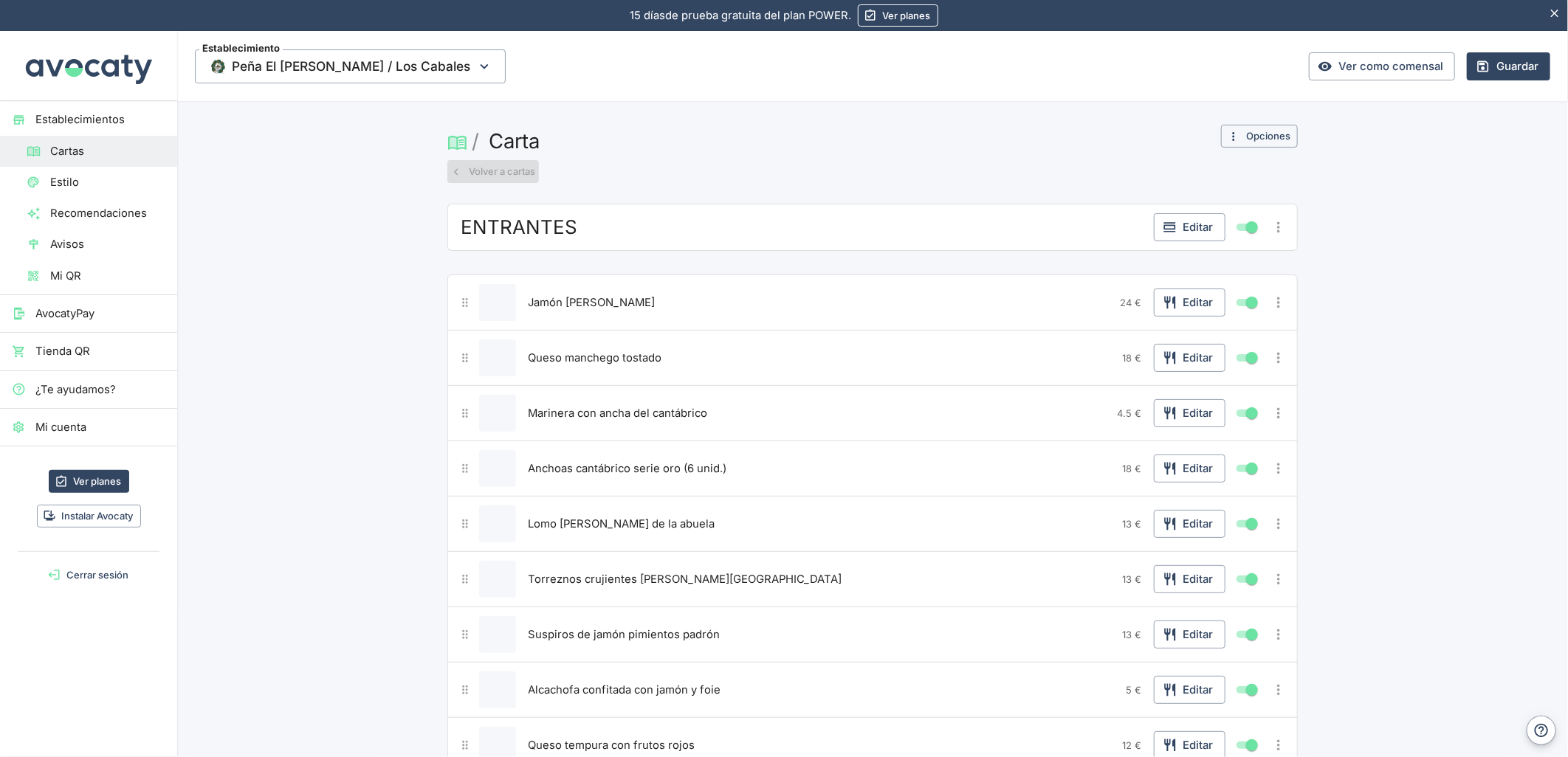
click at [477, 171] on button "Volver a cartas" at bounding box center [493, 172] width 92 height 23
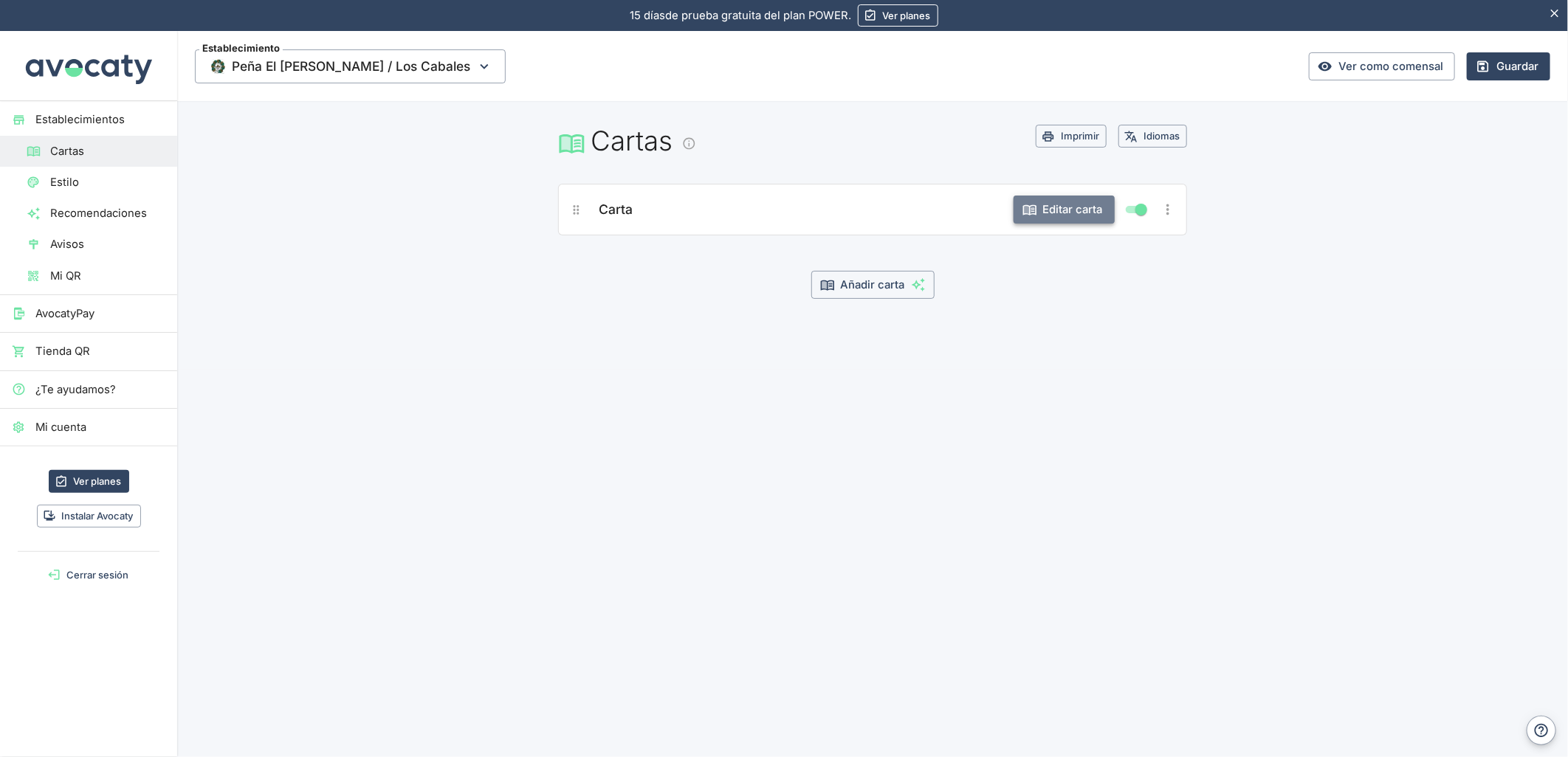
click at [1051, 212] on button "Editar carta" at bounding box center [1064, 210] width 101 height 28
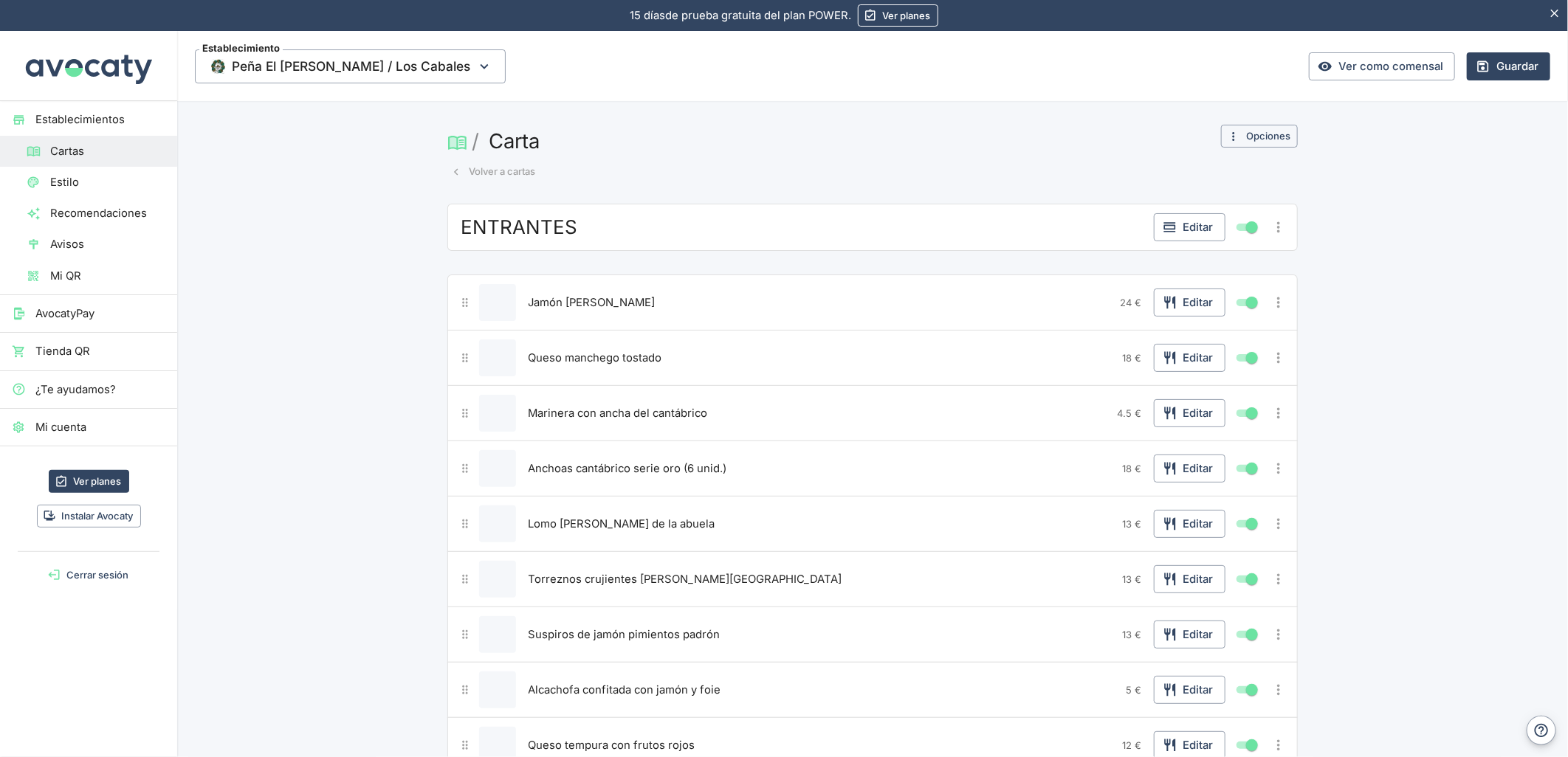
click at [471, 172] on button "Volver a cartas" at bounding box center [493, 172] width 92 height 23
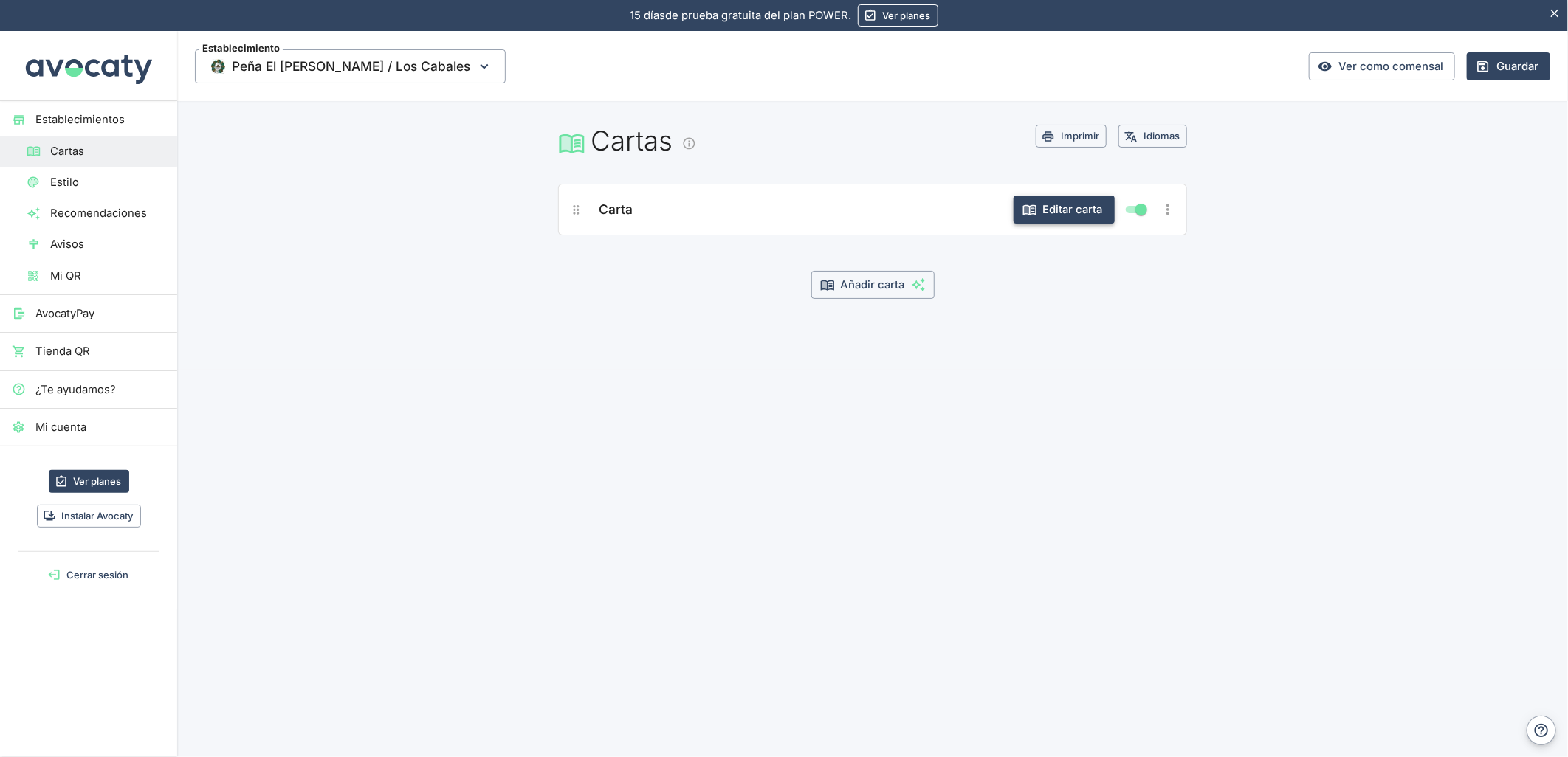
click at [1042, 211] on button "Editar carta" at bounding box center [1064, 210] width 101 height 28
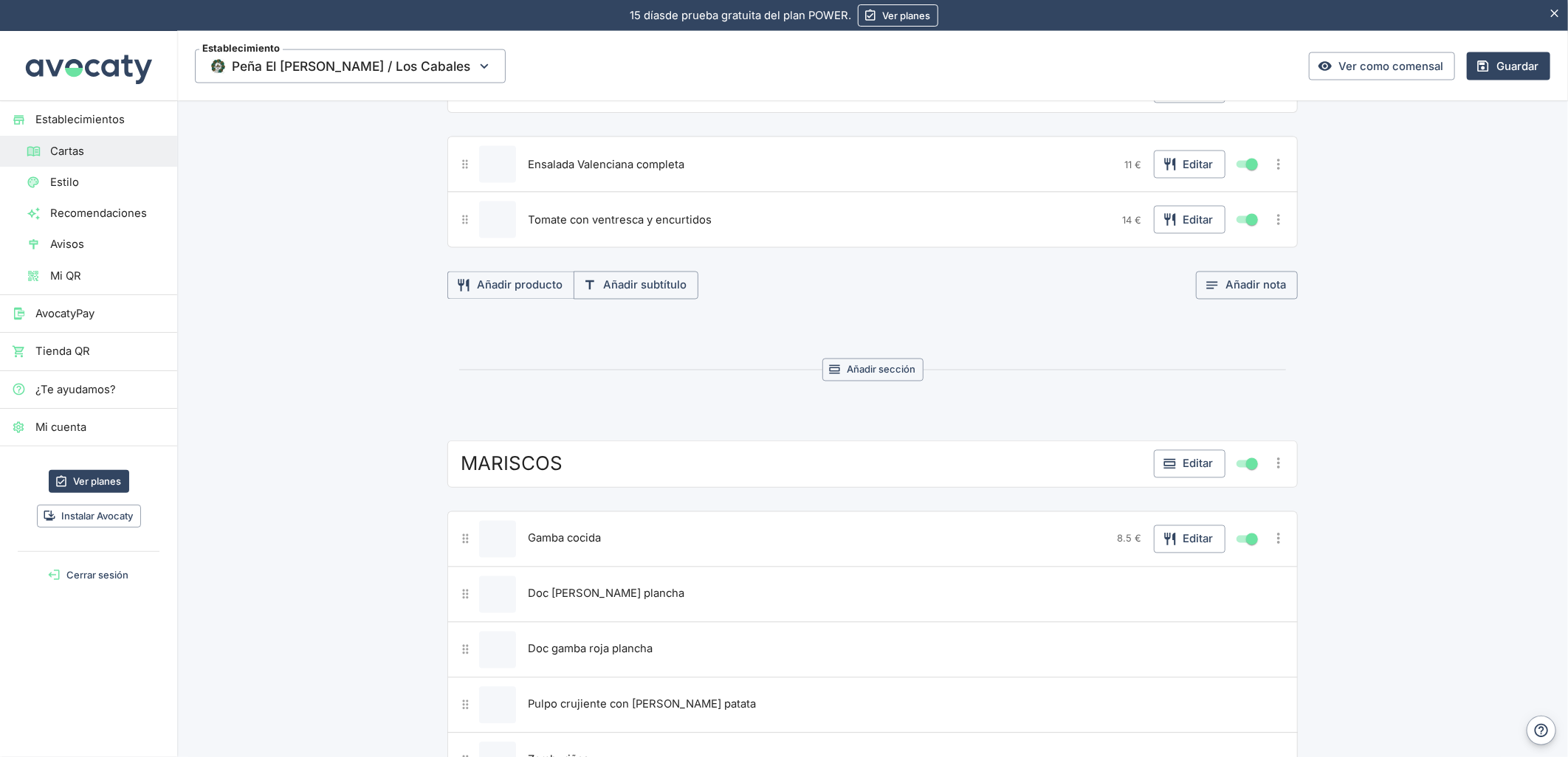
scroll to position [1345, 0]
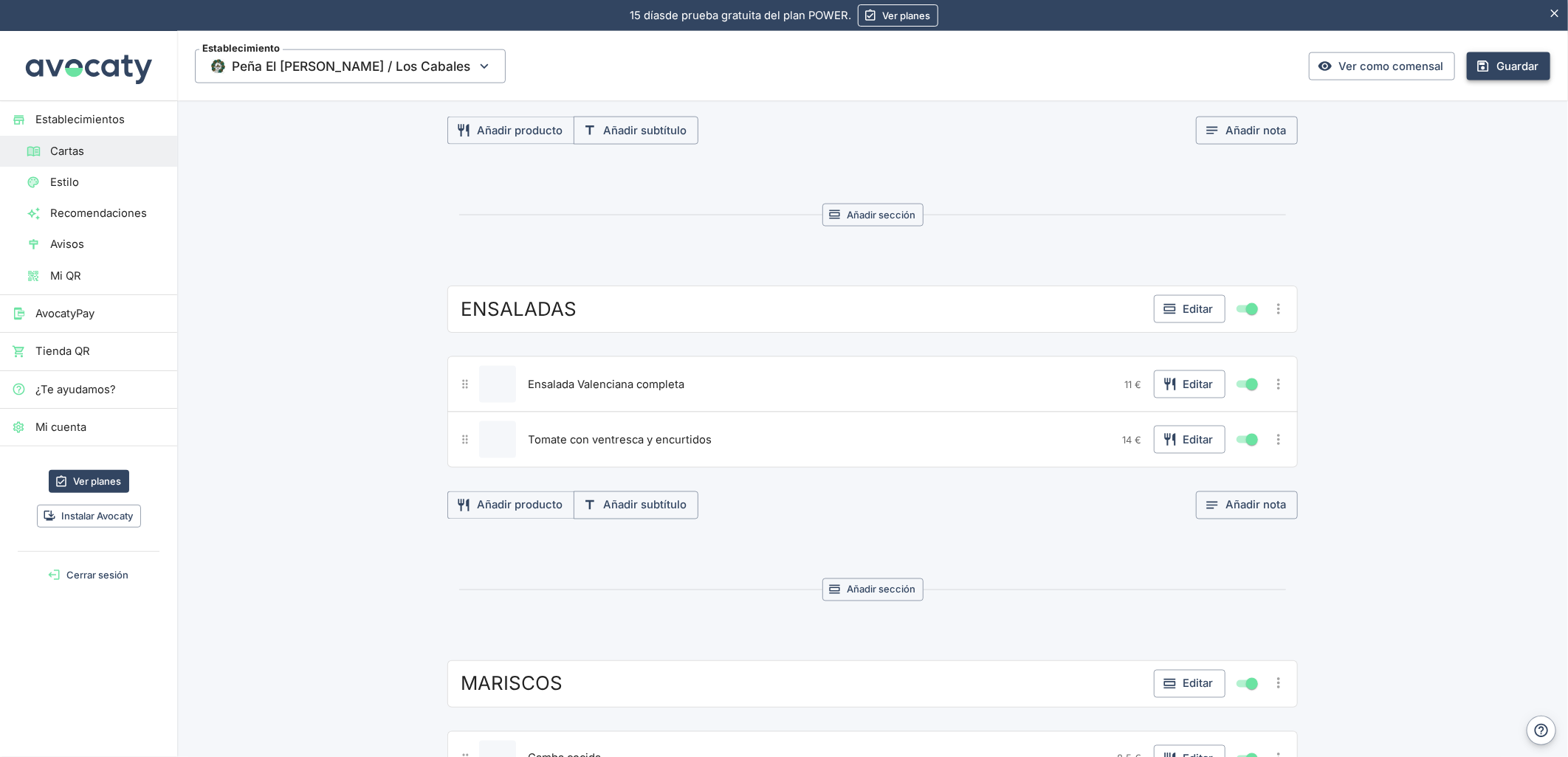
click at [1493, 69] on button "Guardar" at bounding box center [1509, 66] width 83 height 28
click at [77, 172] on link "Estilo" at bounding box center [88, 182] width 177 height 31
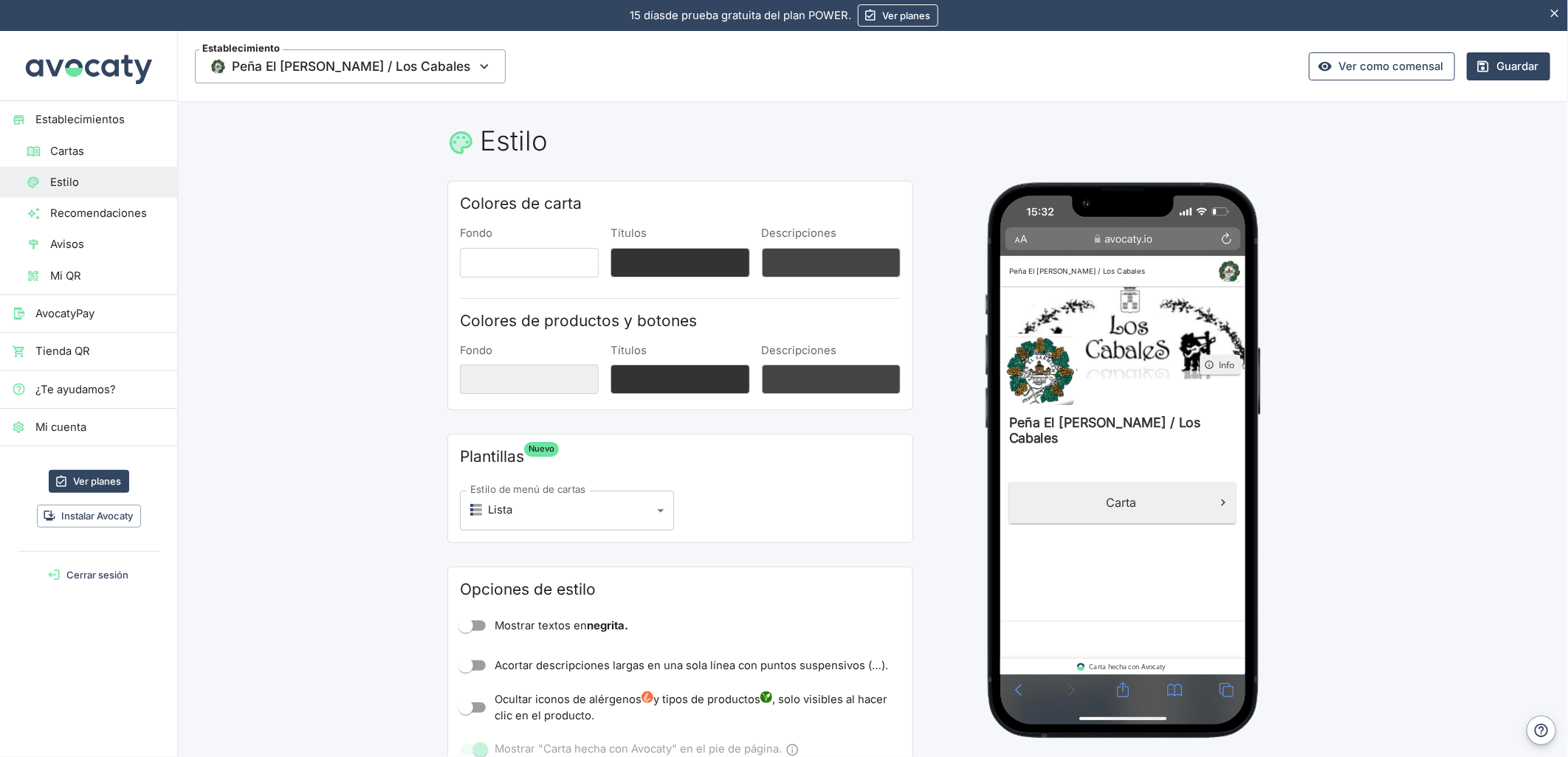
click at [1389, 72] on link "Ver como comensal" at bounding box center [1382, 66] width 146 height 28
click at [526, 265] on button "Fondo" at bounding box center [529, 263] width 139 height 30
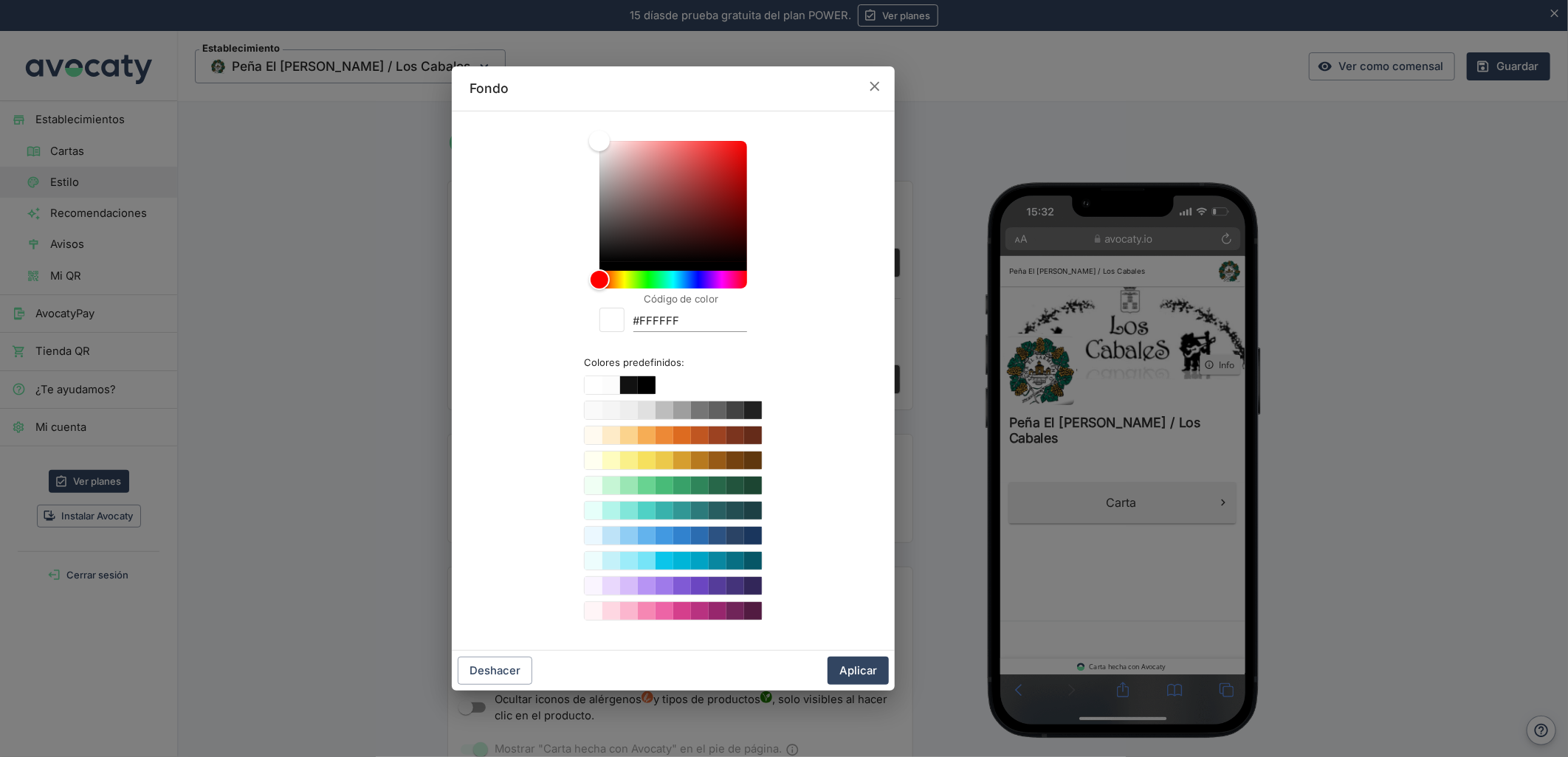
click at [663, 303] on label "Código de color" at bounding box center [681, 299] width 75 height 14
click at [663, 312] on input "#FFFFFF" at bounding box center [691, 322] width 114 height 20
click at [661, 321] on input "#FFFFFF" at bounding box center [691, 322] width 114 height 20
click at [660, 321] on input "#FFFFFF" at bounding box center [691, 322] width 114 height 20
paste input "047358"
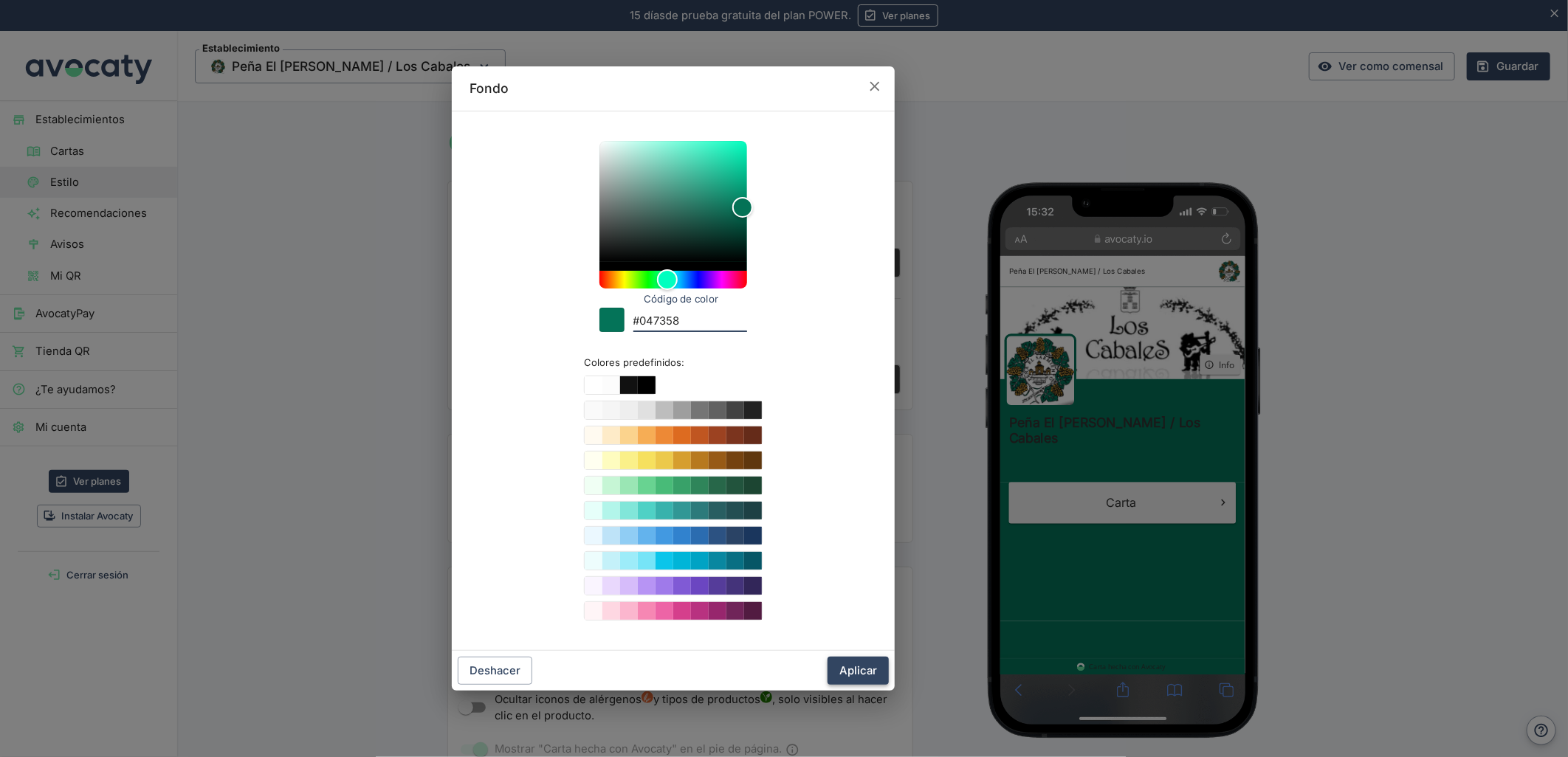
type input "#047358"
click at [857, 672] on button "Aplicar" at bounding box center [858, 670] width 61 height 28
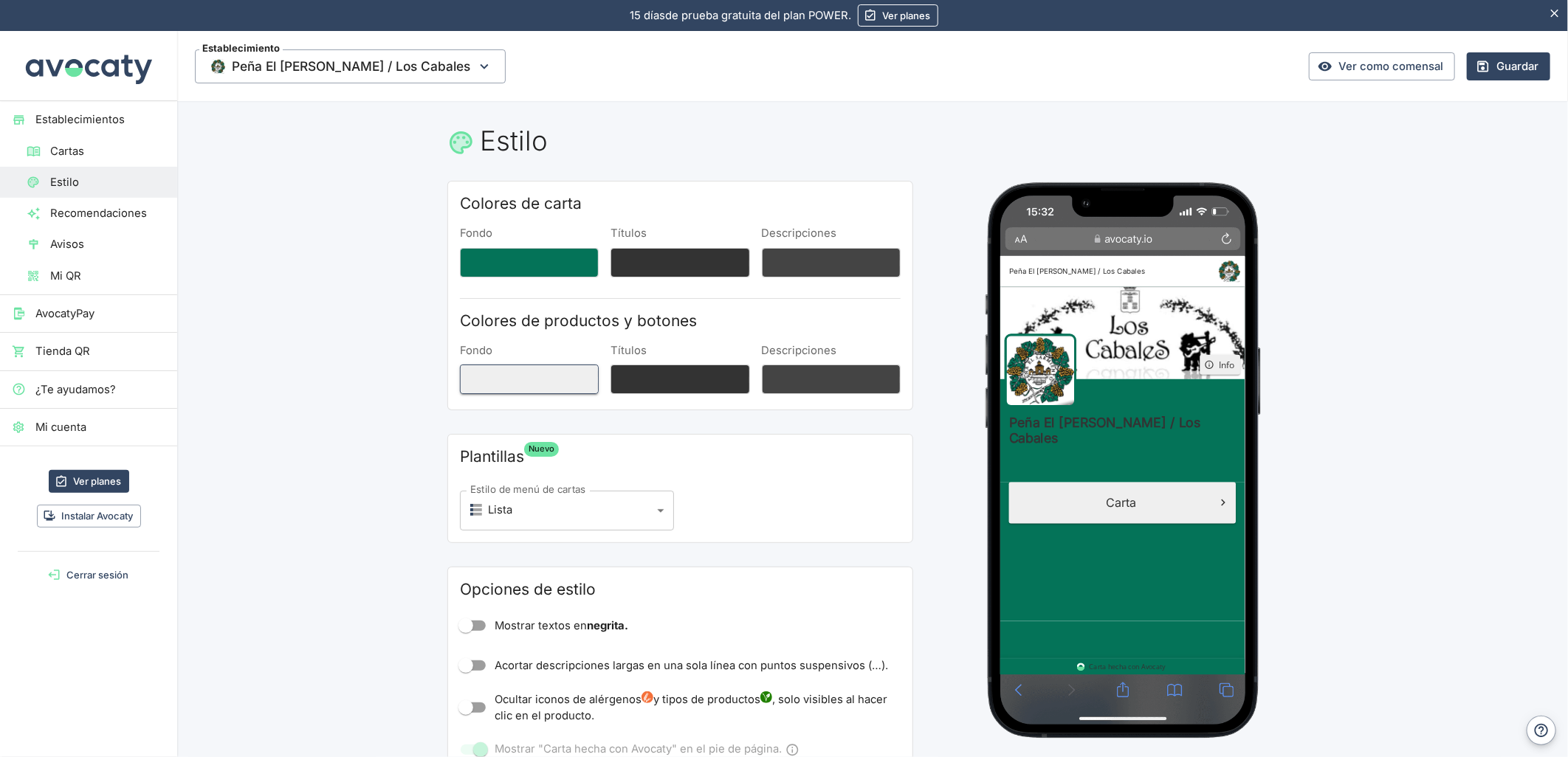
click at [504, 391] on button "Fondo" at bounding box center [529, 379] width 139 height 30
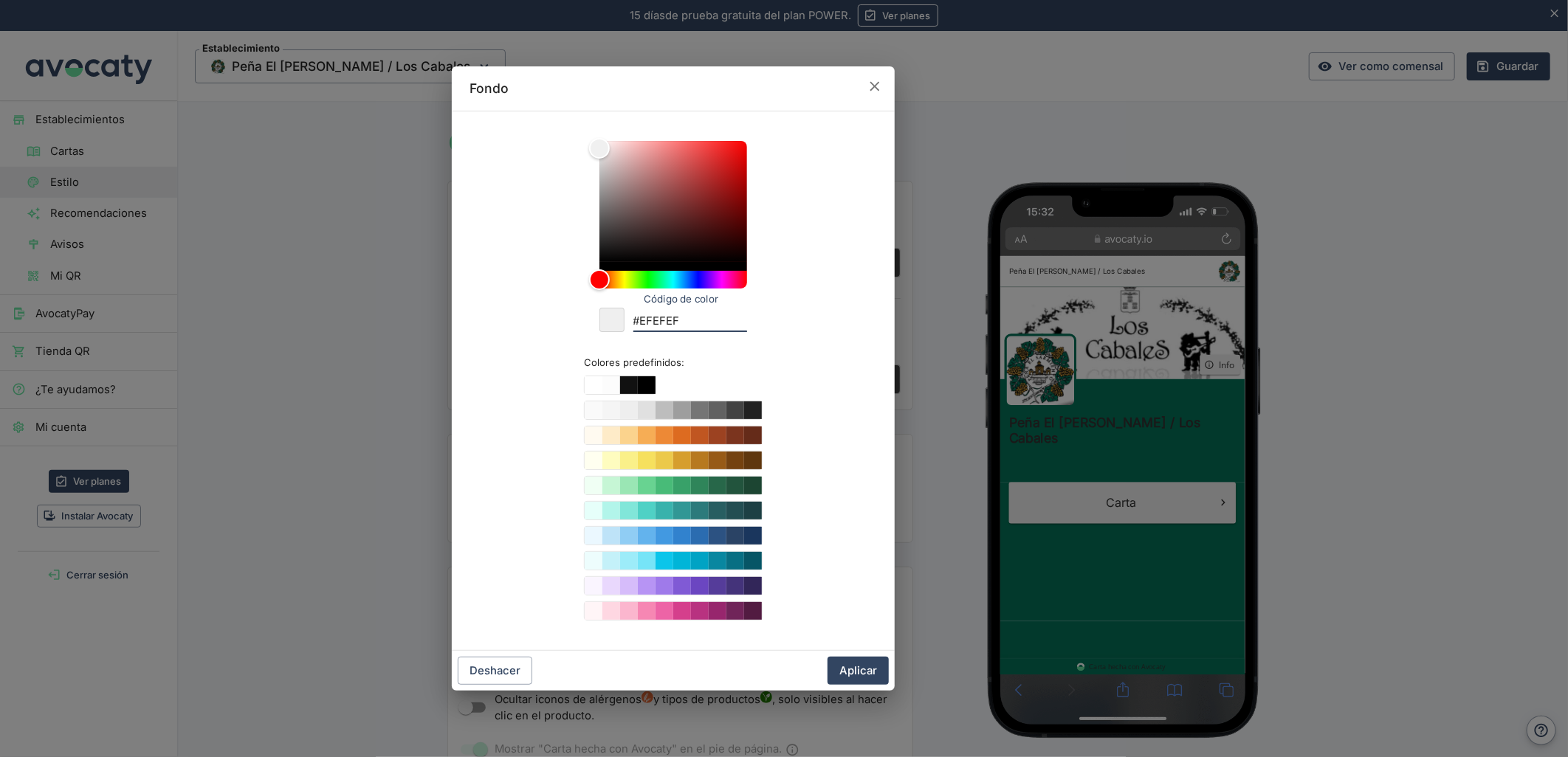
click at [657, 322] on input "#EFEFEF" at bounding box center [691, 322] width 114 height 20
paste input "#B2893C"
click at [641, 327] on input "##B2893C" at bounding box center [691, 322] width 114 height 20
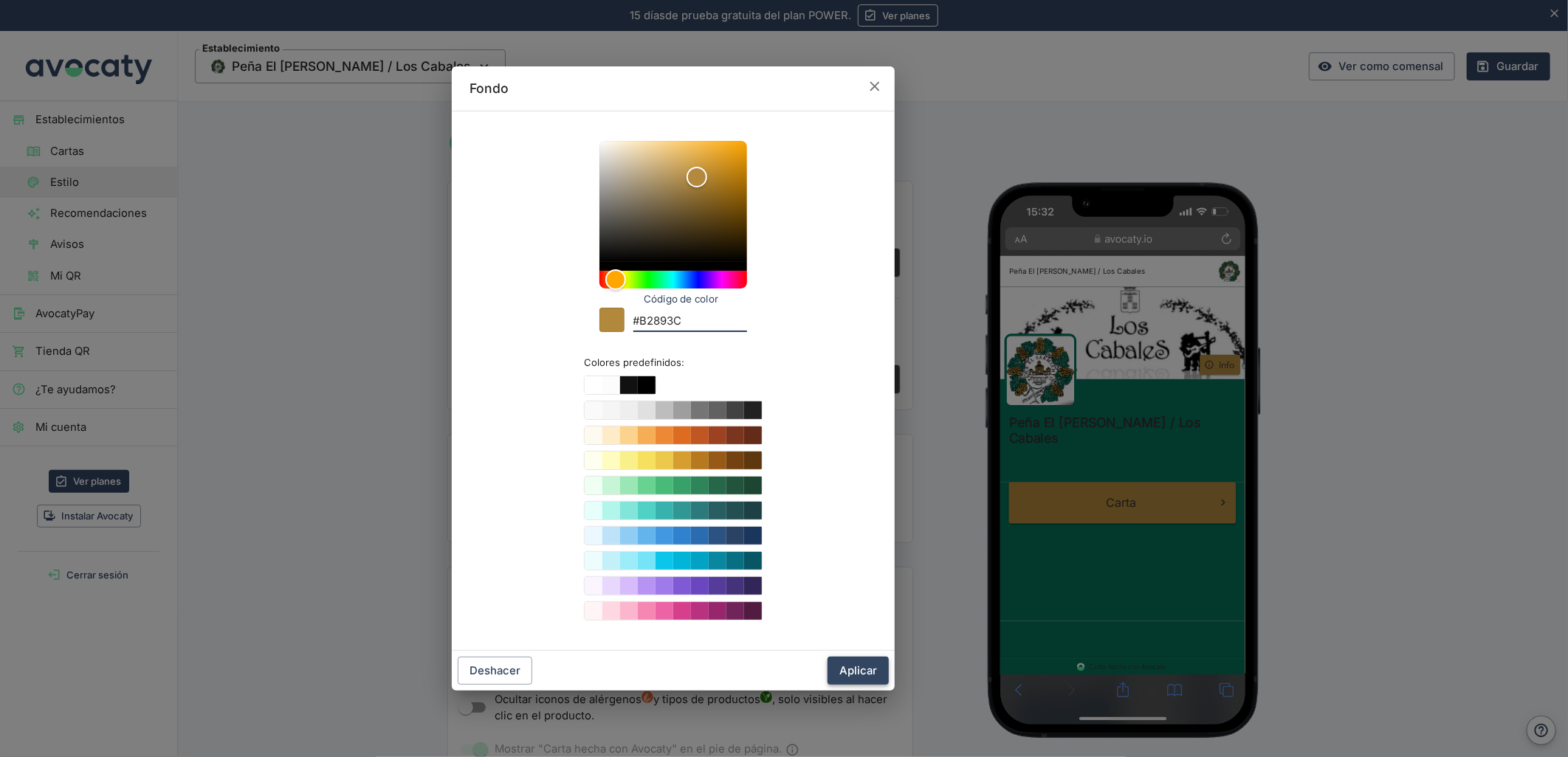
type input "#B2893C"
click at [844, 668] on button "Aplicar" at bounding box center [858, 670] width 61 height 28
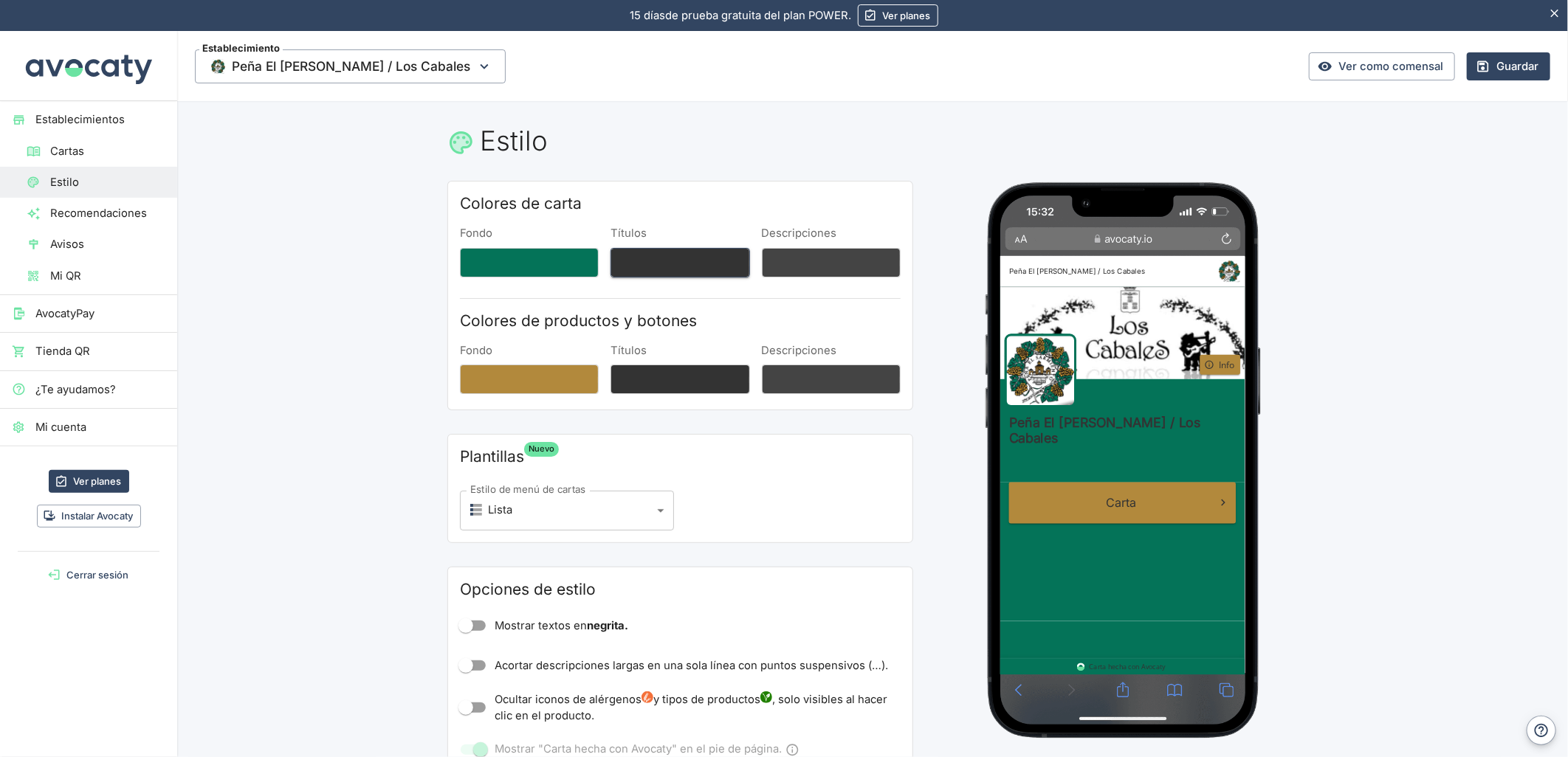
click at [667, 252] on button "Títulos" at bounding box center [680, 263] width 139 height 30
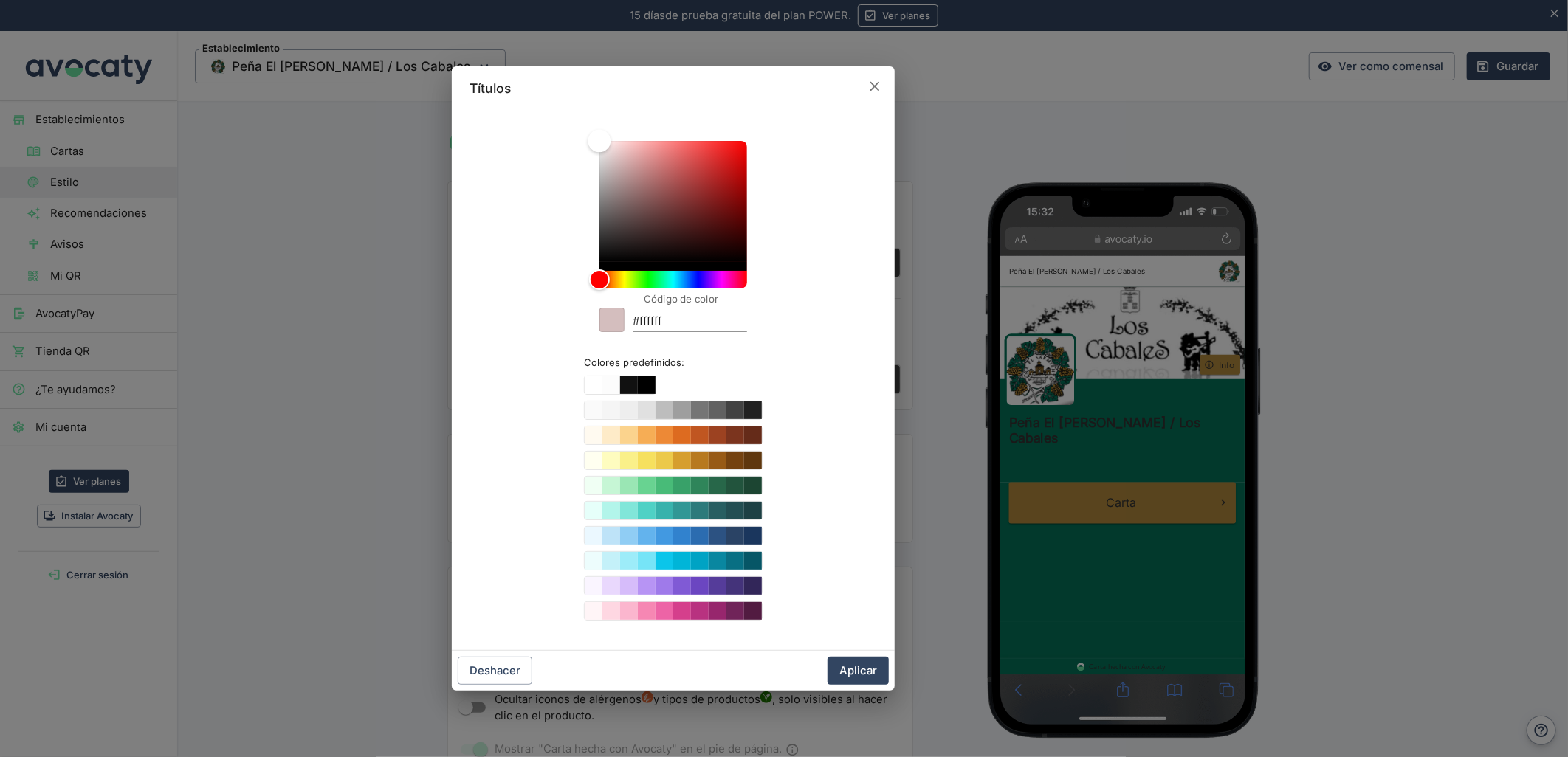
drag, startPoint x: 593, startPoint y: 122, endPoint x: 554, endPoint y: 91, distance: 49.8
click at [554, 91] on div "Títulos Código de color #ffffff Colores predefinidos: Deshacer Aplicar" at bounding box center [673, 378] width 443 height 625
drag, startPoint x: 603, startPoint y: 253, endPoint x: 606, endPoint y: 294, distance: 41.1
click at [606, 294] on div "Código de color #ffffff Colores predefinidos:" at bounding box center [673, 380] width 408 height 515
type input "#000000"
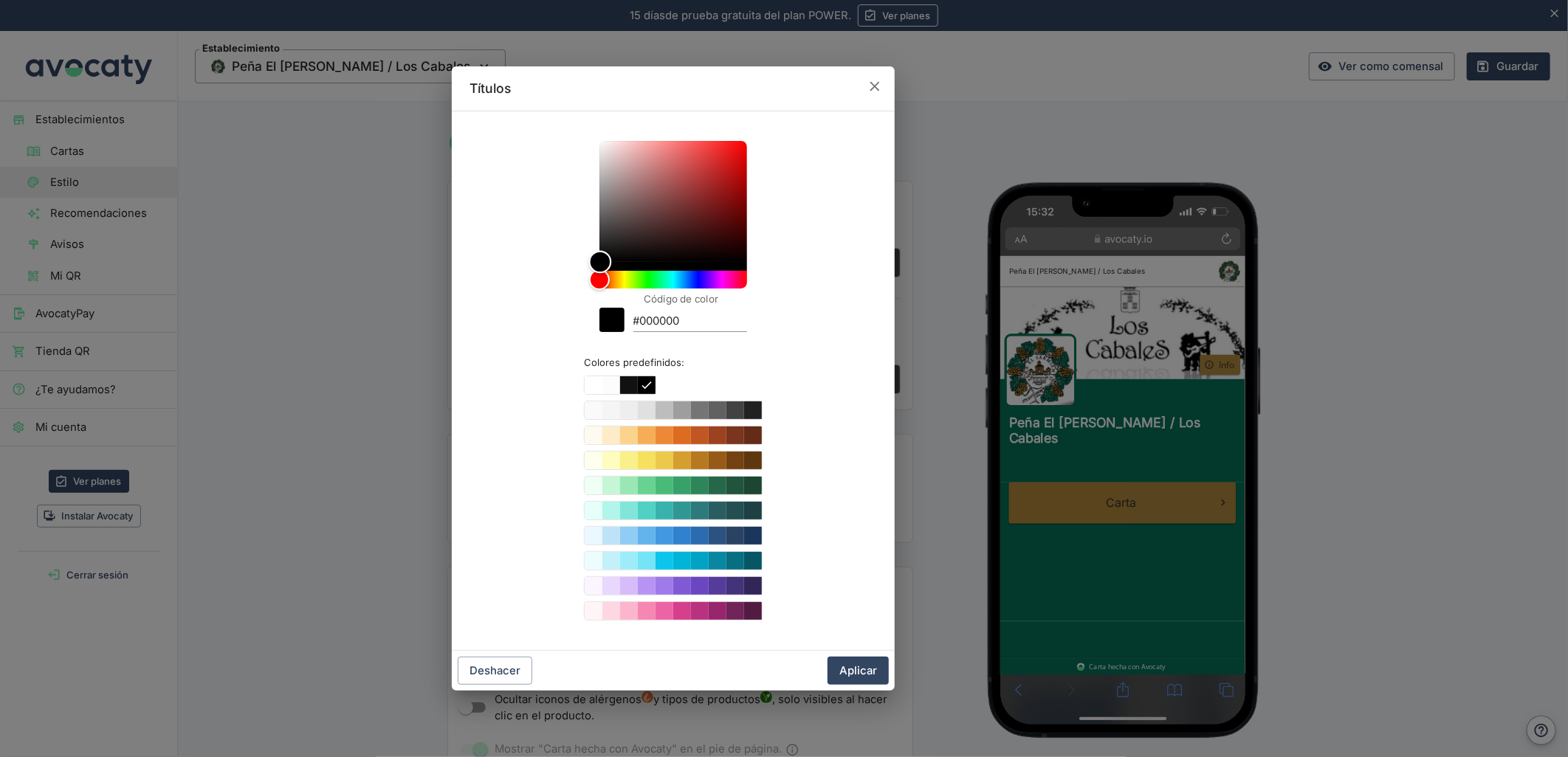
drag, startPoint x: 632, startPoint y: 189, endPoint x: 600, endPoint y: 308, distance: 123.2
click at [600, 308] on div "Código de color #000000 Colores predefinidos:" at bounding box center [673, 380] width 408 height 515
click at [862, 664] on button "Aplicar" at bounding box center [858, 670] width 61 height 28
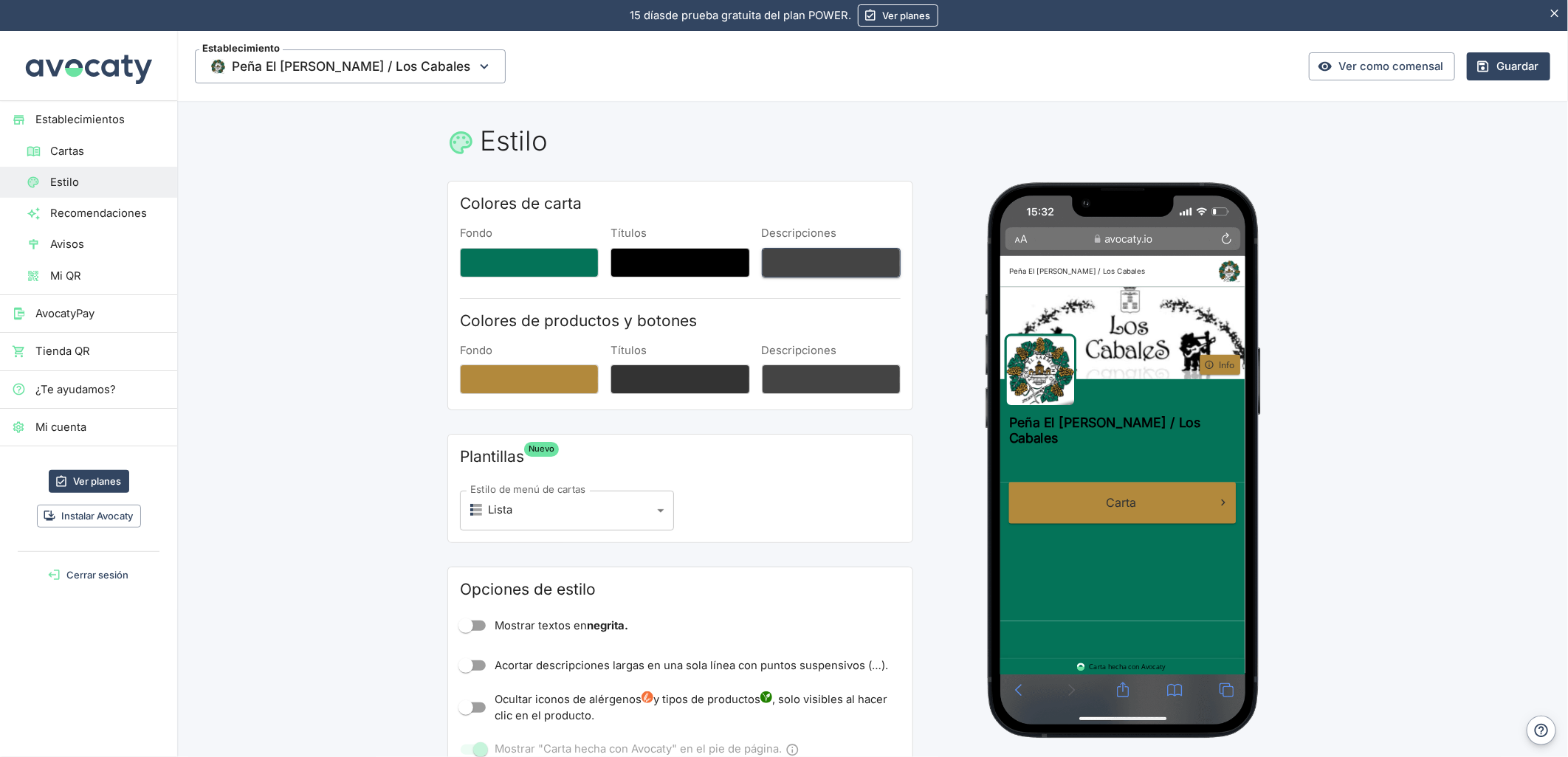
click at [836, 265] on button "Descripciones" at bounding box center [832, 263] width 139 height 30
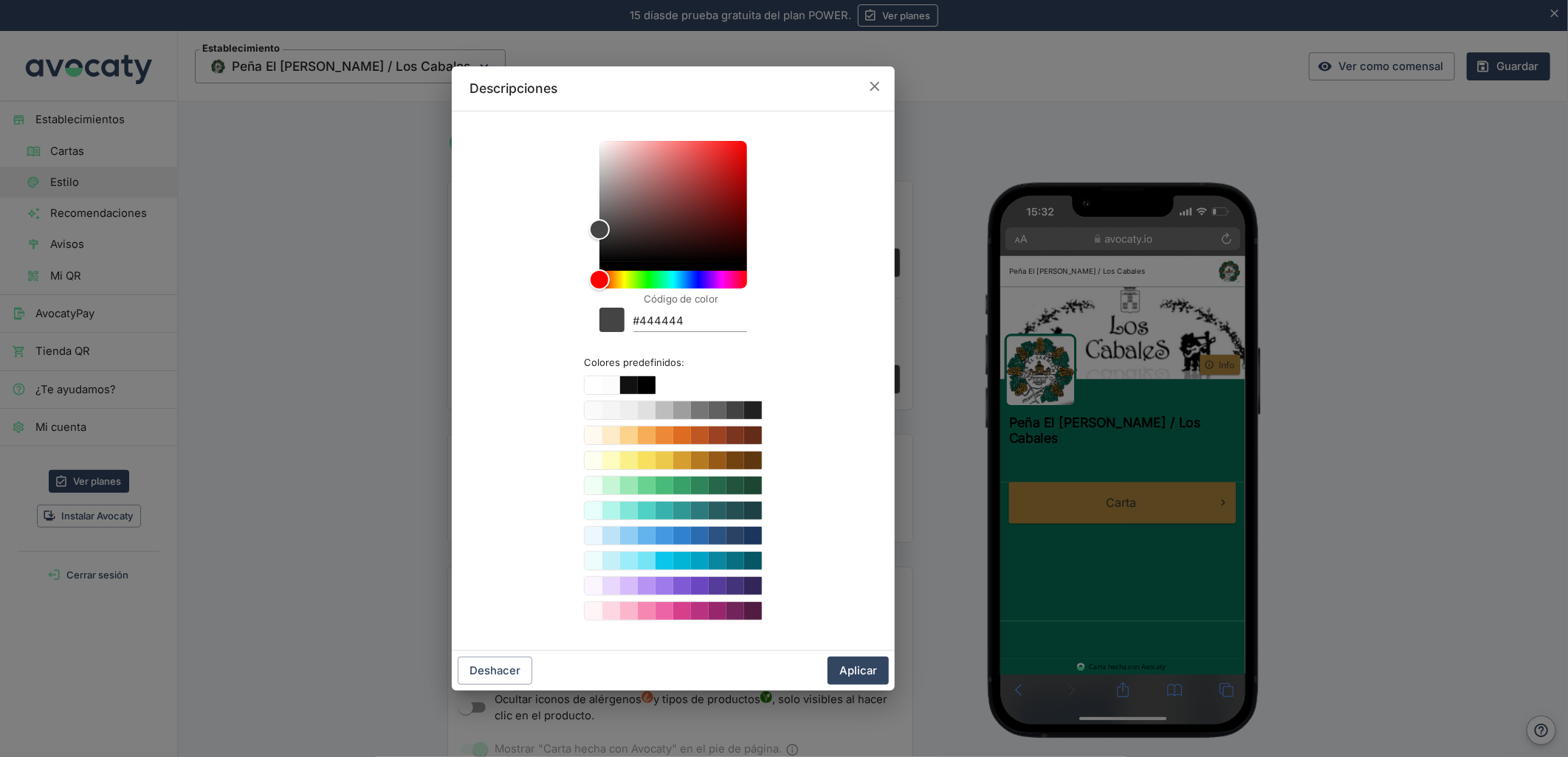
click at [1080, 478] on div "Descripciones Código de color #444444 Colores predefinidos: Deshacer Aplicar" at bounding box center [673, 378] width 1347 height 757
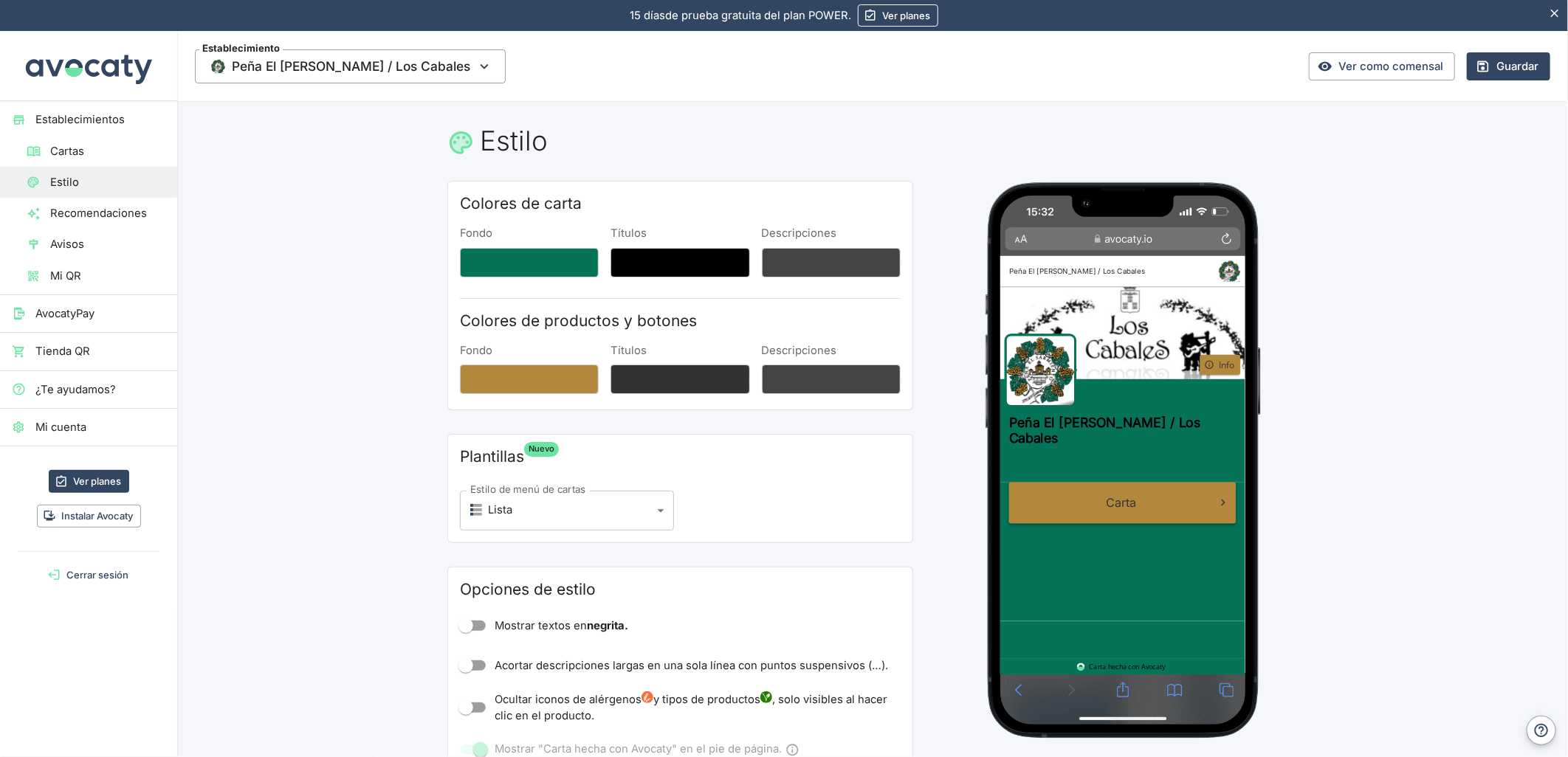
click at [1145, 575] on span "Carta" at bounding box center [1162, 584] width 41 height 18
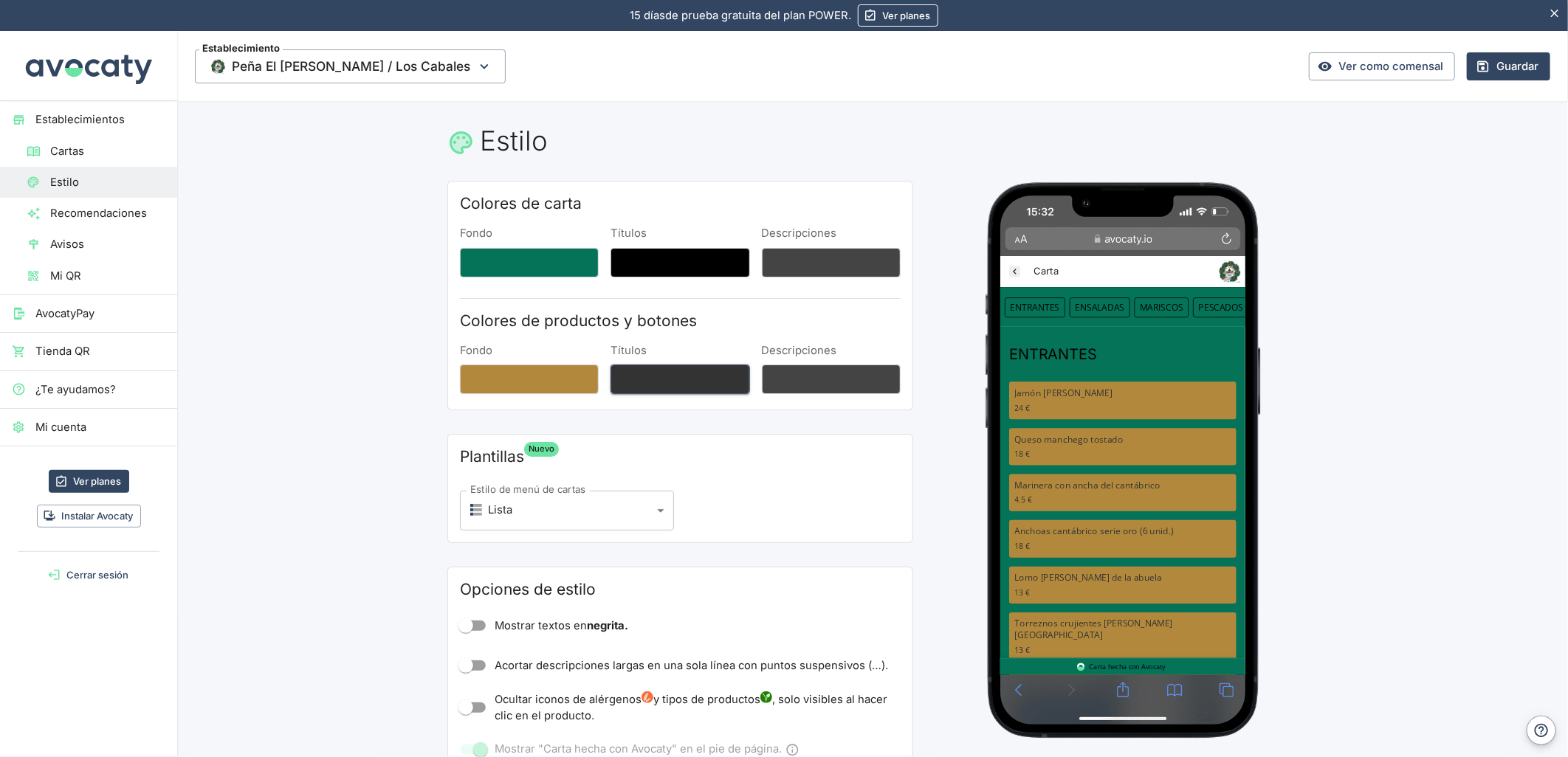
click at [676, 375] on button "Títulos" at bounding box center [680, 379] width 139 height 30
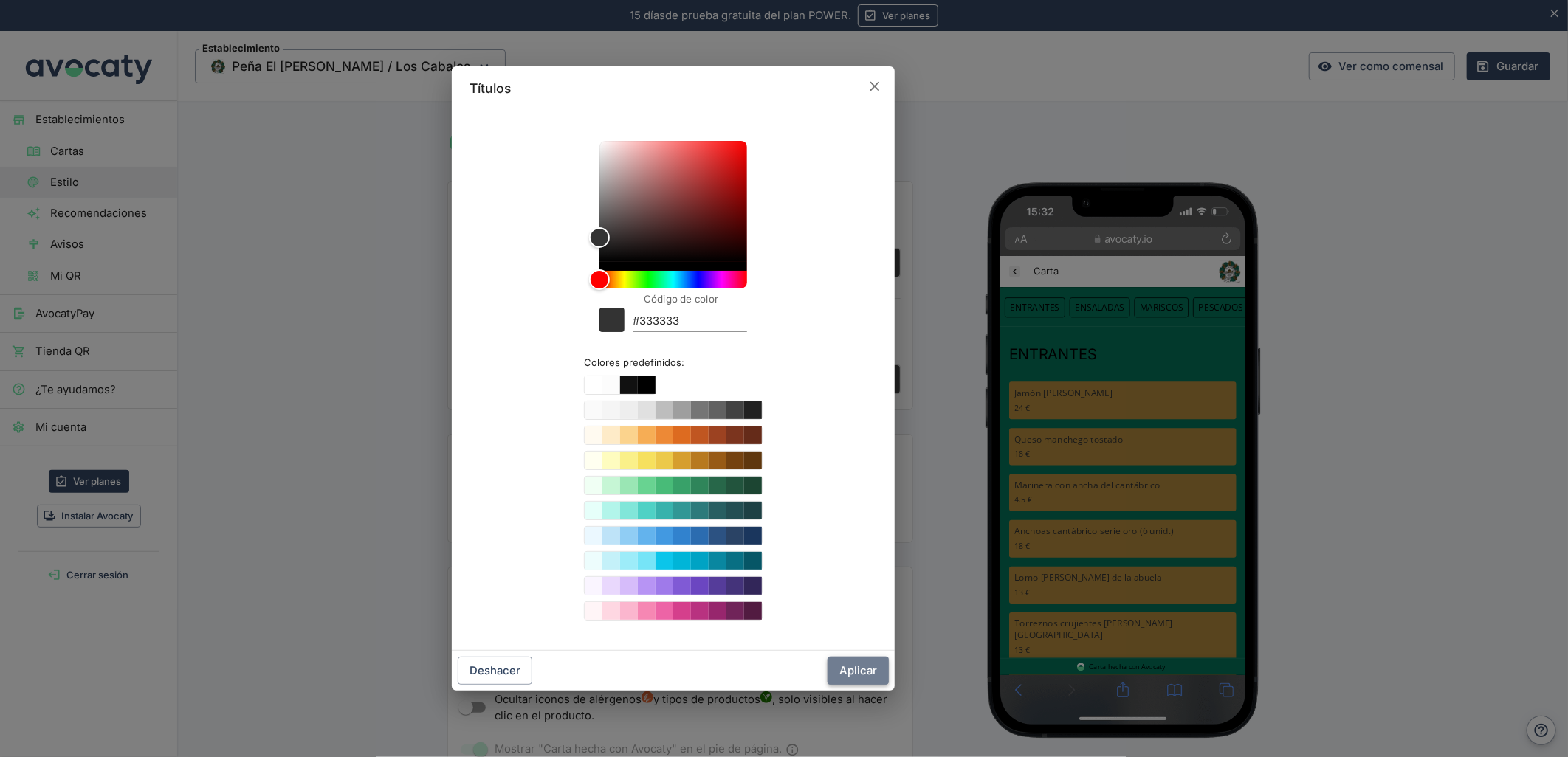
click at [881, 672] on button "Aplicar" at bounding box center [858, 670] width 61 height 28
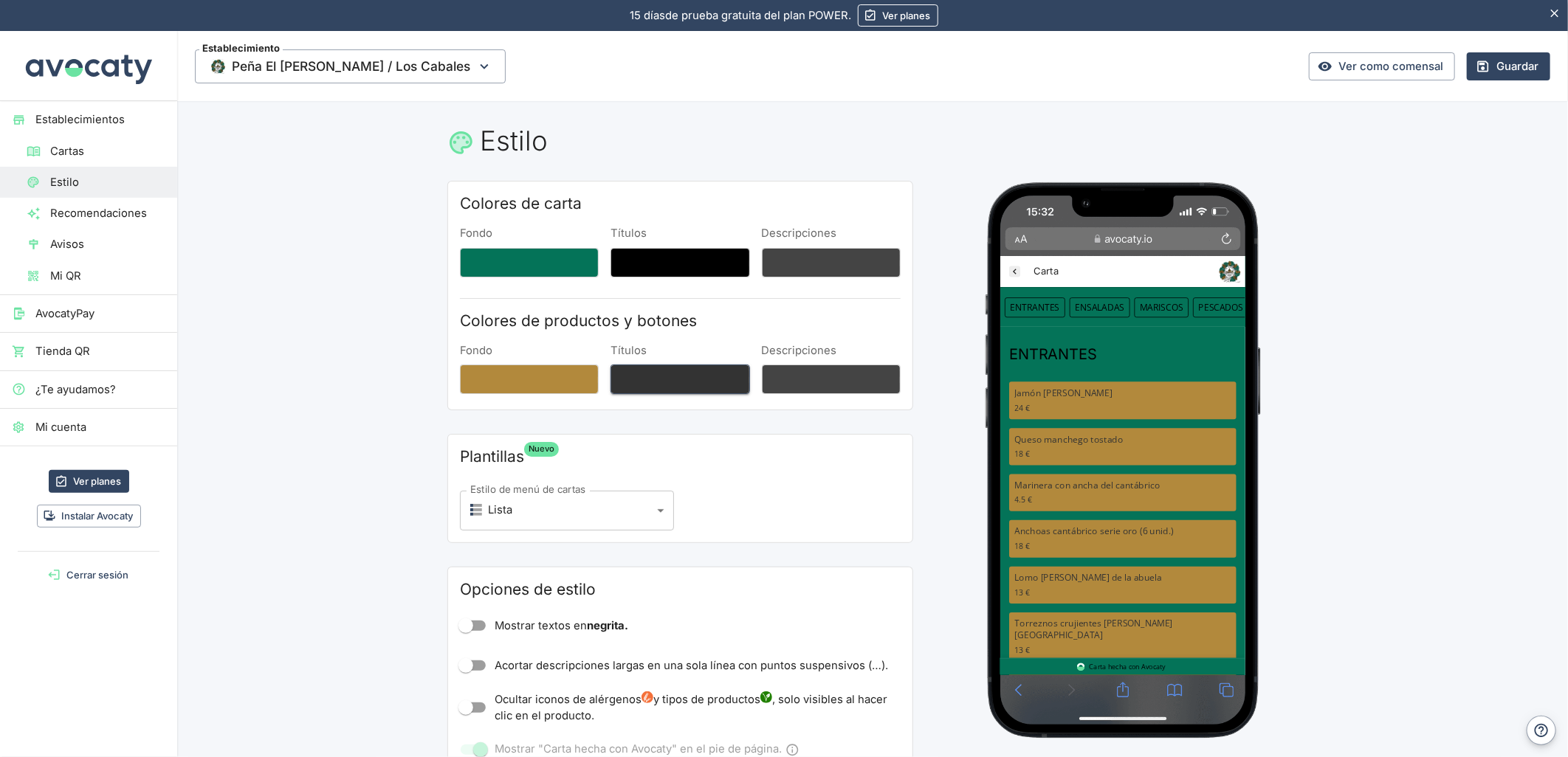
click at [663, 378] on button "Títulos" at bounding box center [680, 379] width 139 height 30
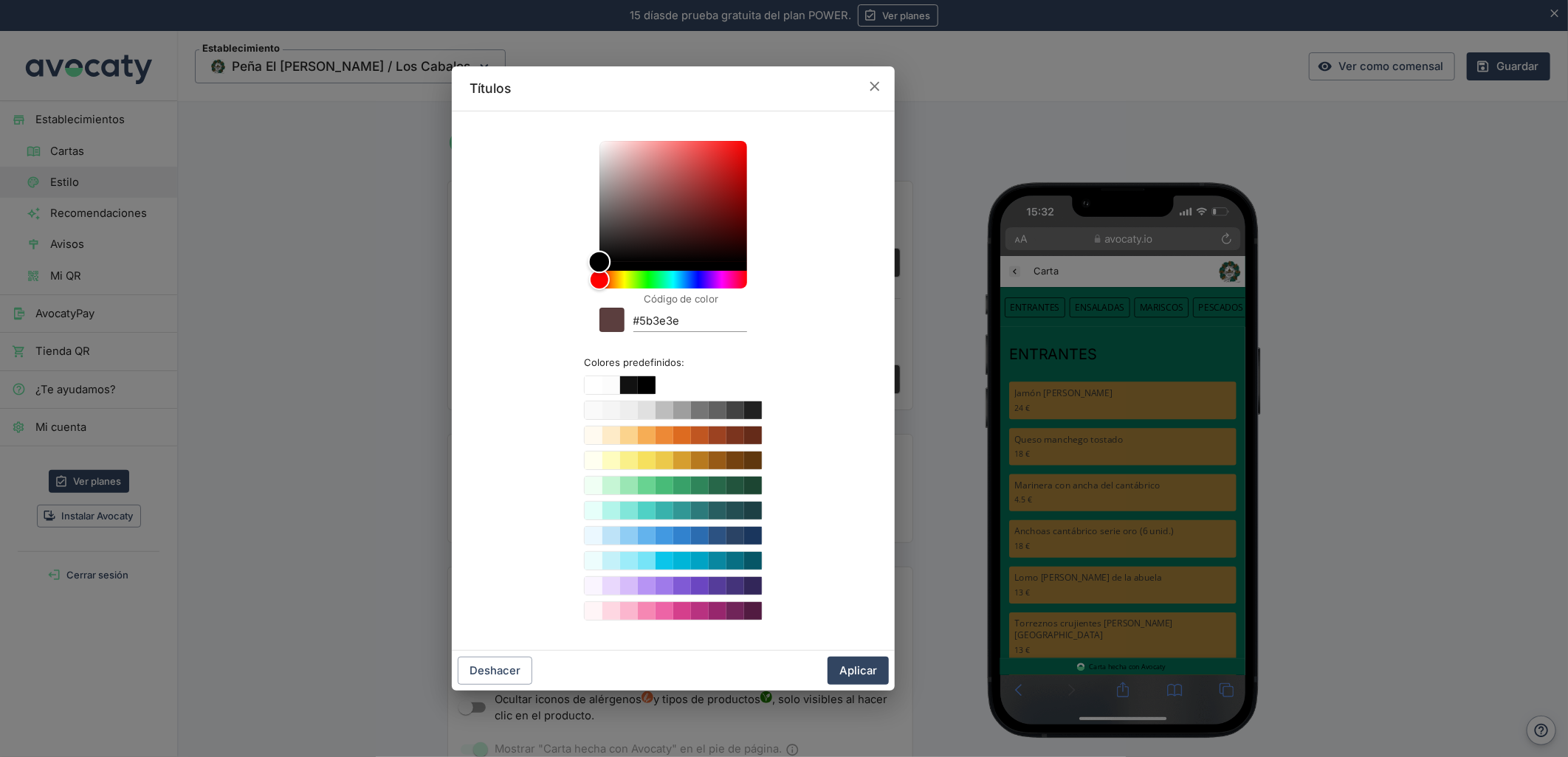
type input "#000000"
drag, startPoint x: 648, startPoint y: 218, endPoint x: 521, endPoint y: 336, distance: 173.4
click at [521, 336] on div "Código de color #000000 Colores predefinidos:" at bounding box center [673, 380] width 408 height 515
click at [869, 676] on button "Aplicar" at bounding box center [858, 670] width 61 height 28
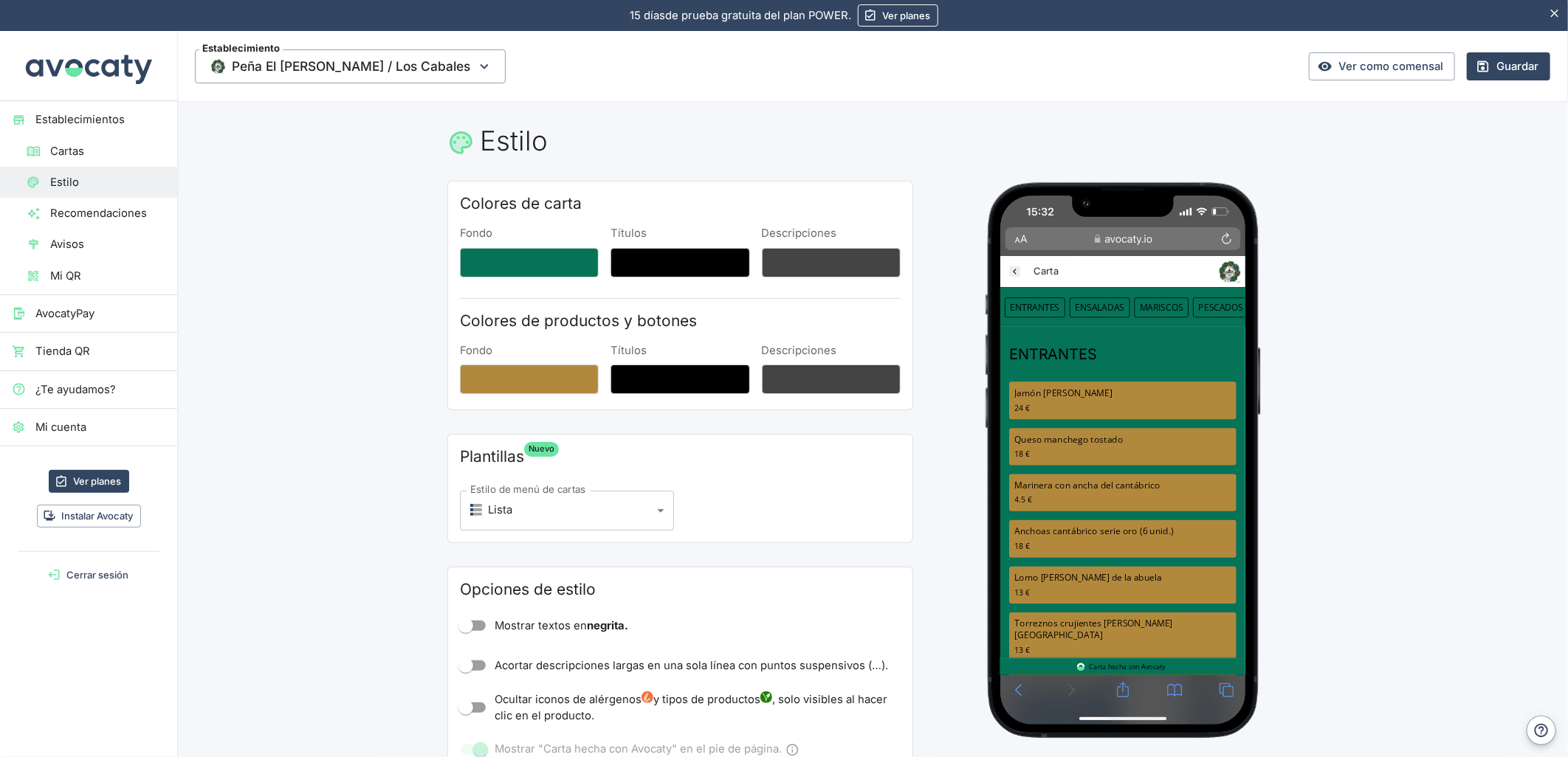
click at [1023, 271] on icon "Peña El Sarmiento / Los Cabales" at bounding box center [1019, 275] width 14 height 14
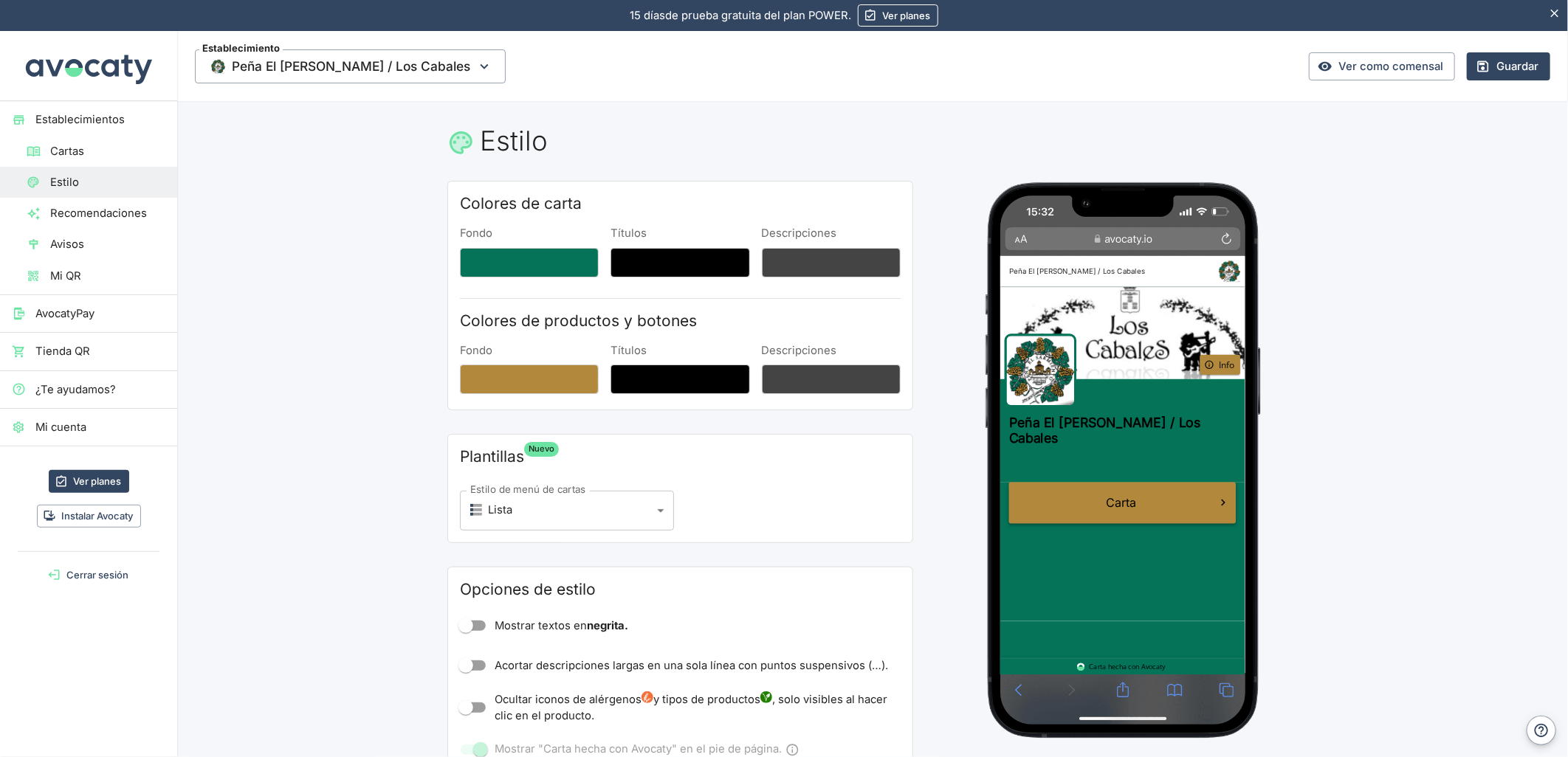
click at [1186, 584] on link "Carta" at bounding box center [1163, 584] width 302 height 55
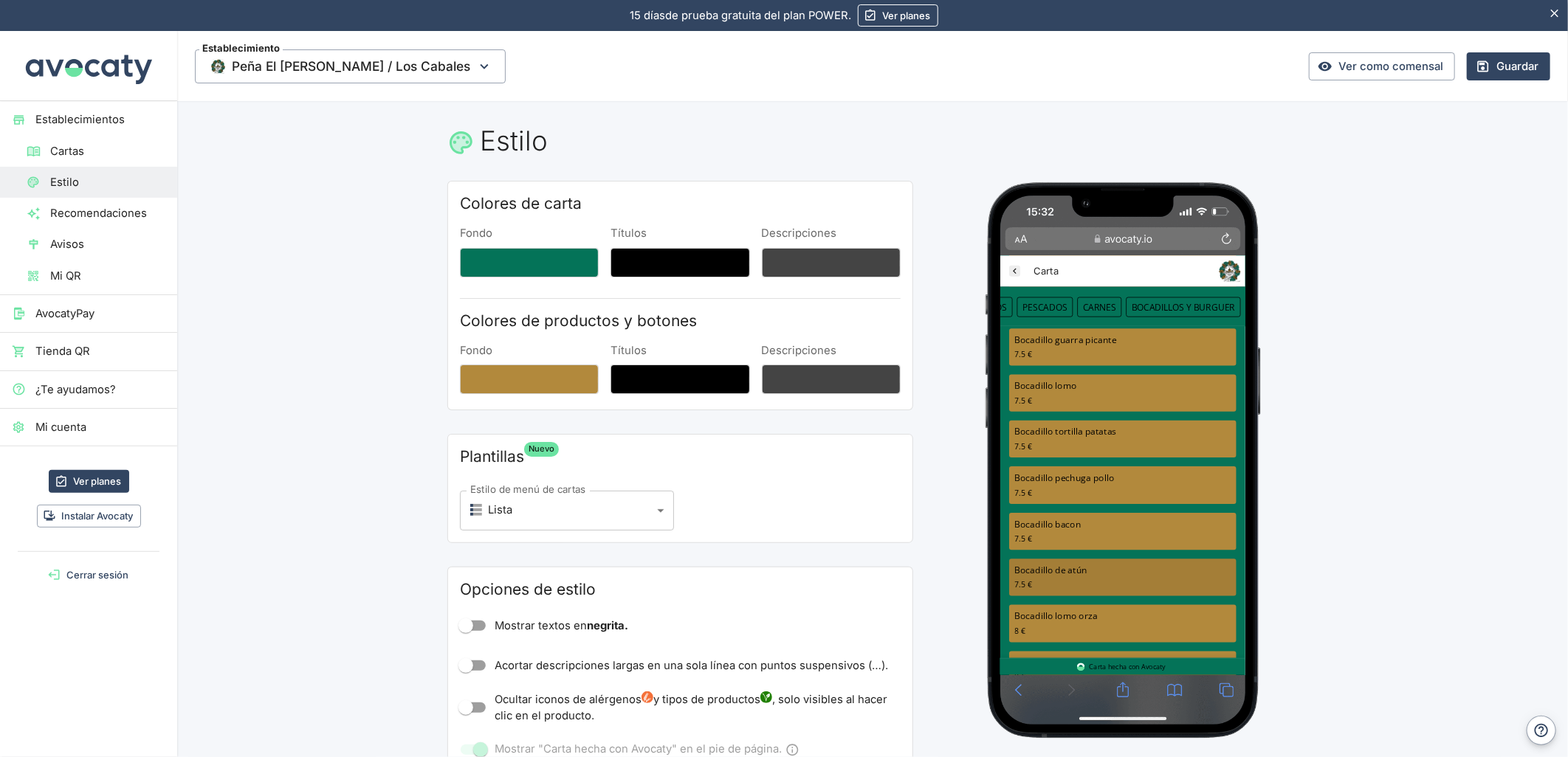
scroll to position [3160, 0]
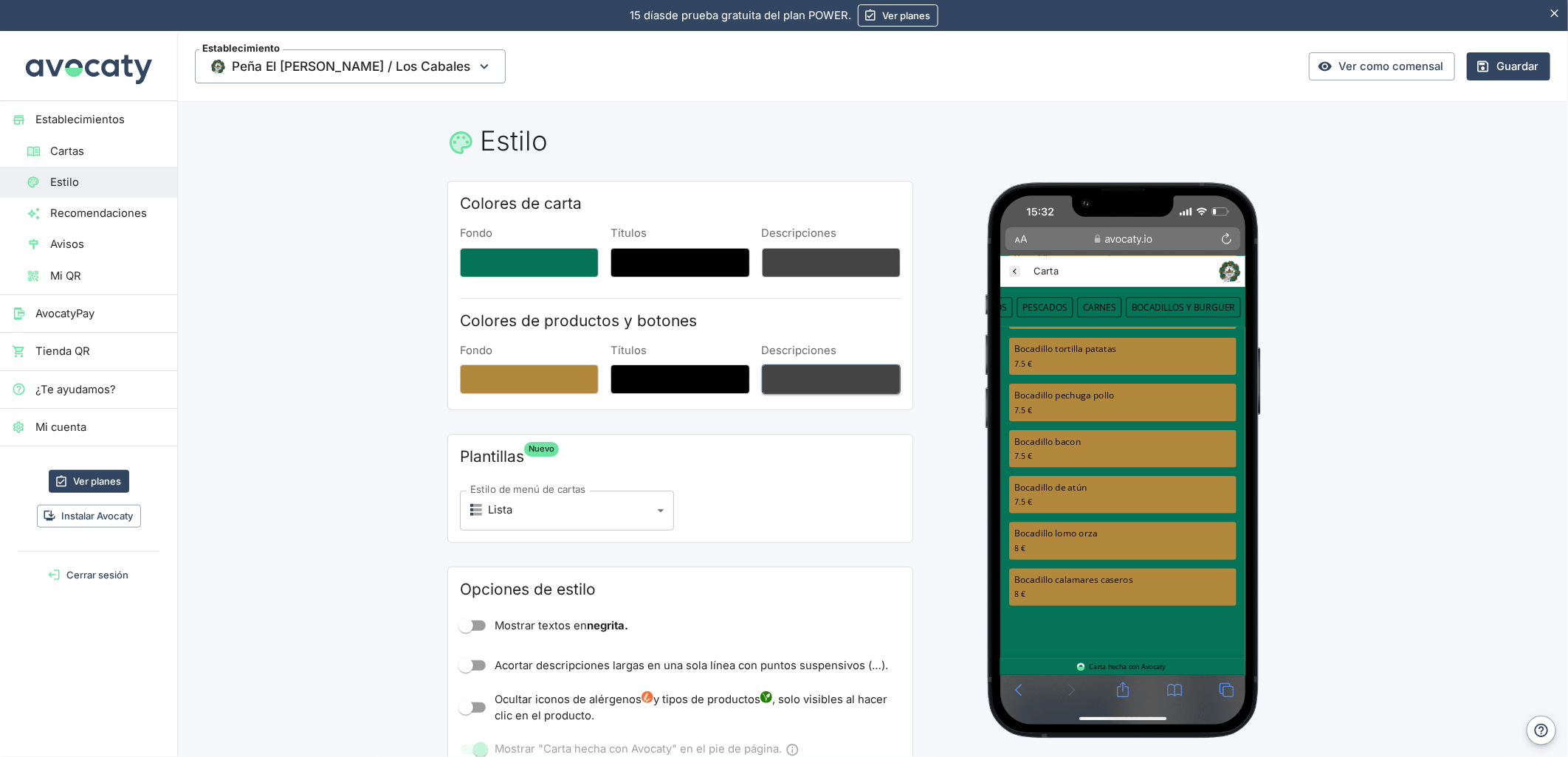
click at [867, 377] on button "Descripciones" at bounding box center [832, 379] width 139 height 30
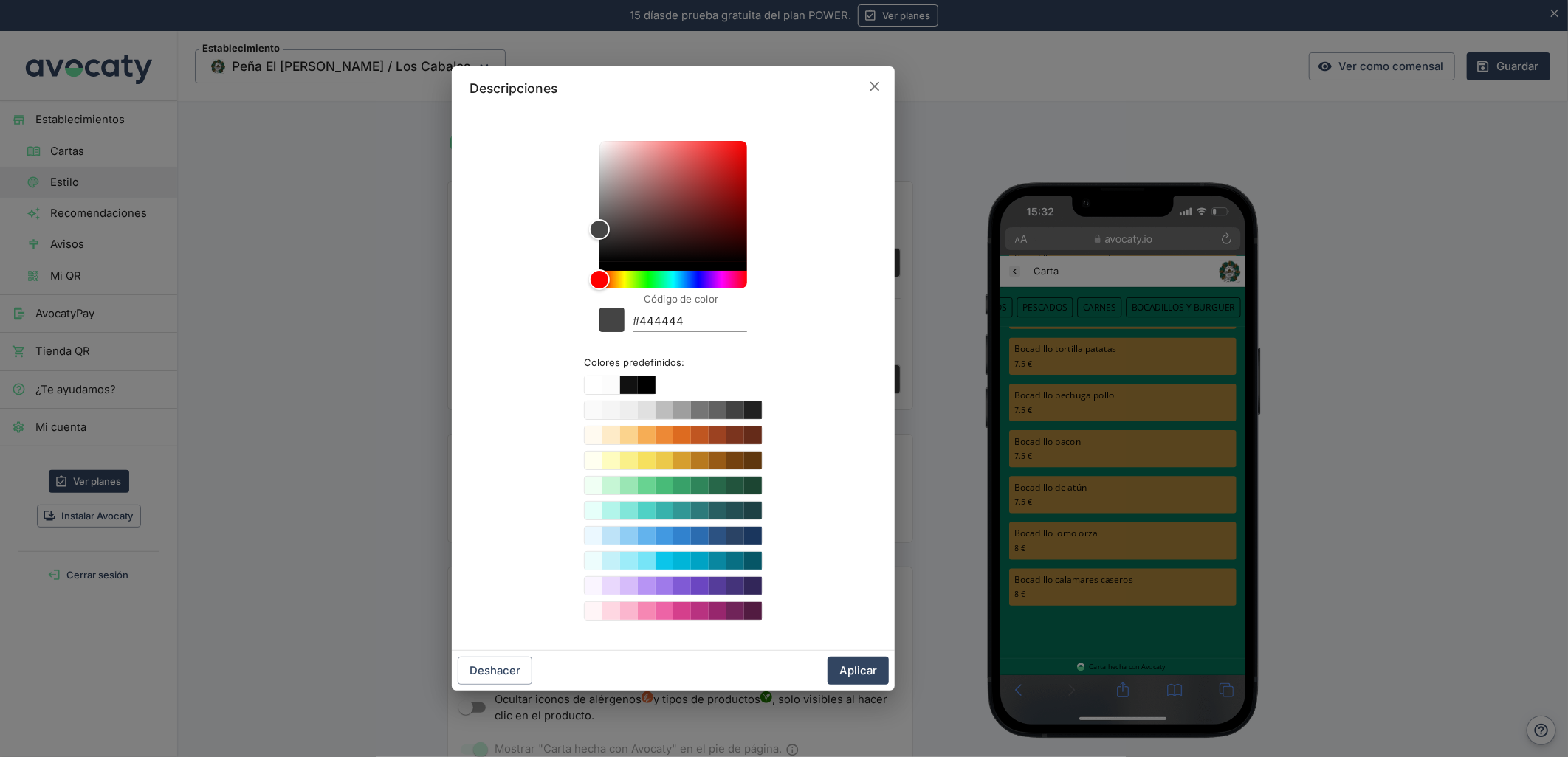
drag, startPoint x: 872, startPoint y: 89, endPoint x: 894, endPoint y: 114, distance: 33.3
click at [873, 89] on icon "button" at bounding box center [874, 86] width 16 height 16
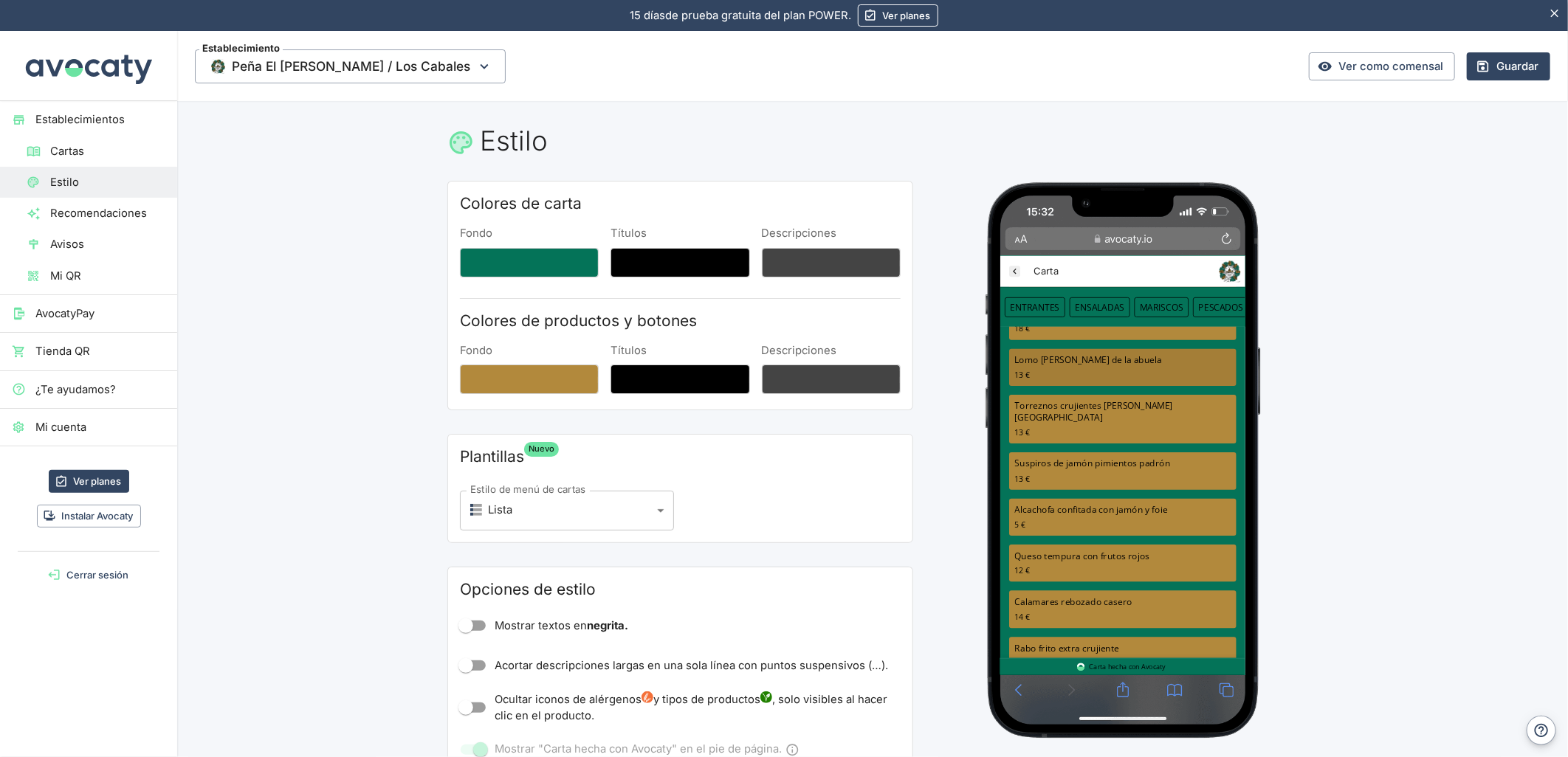
scroll to position [0, 0]
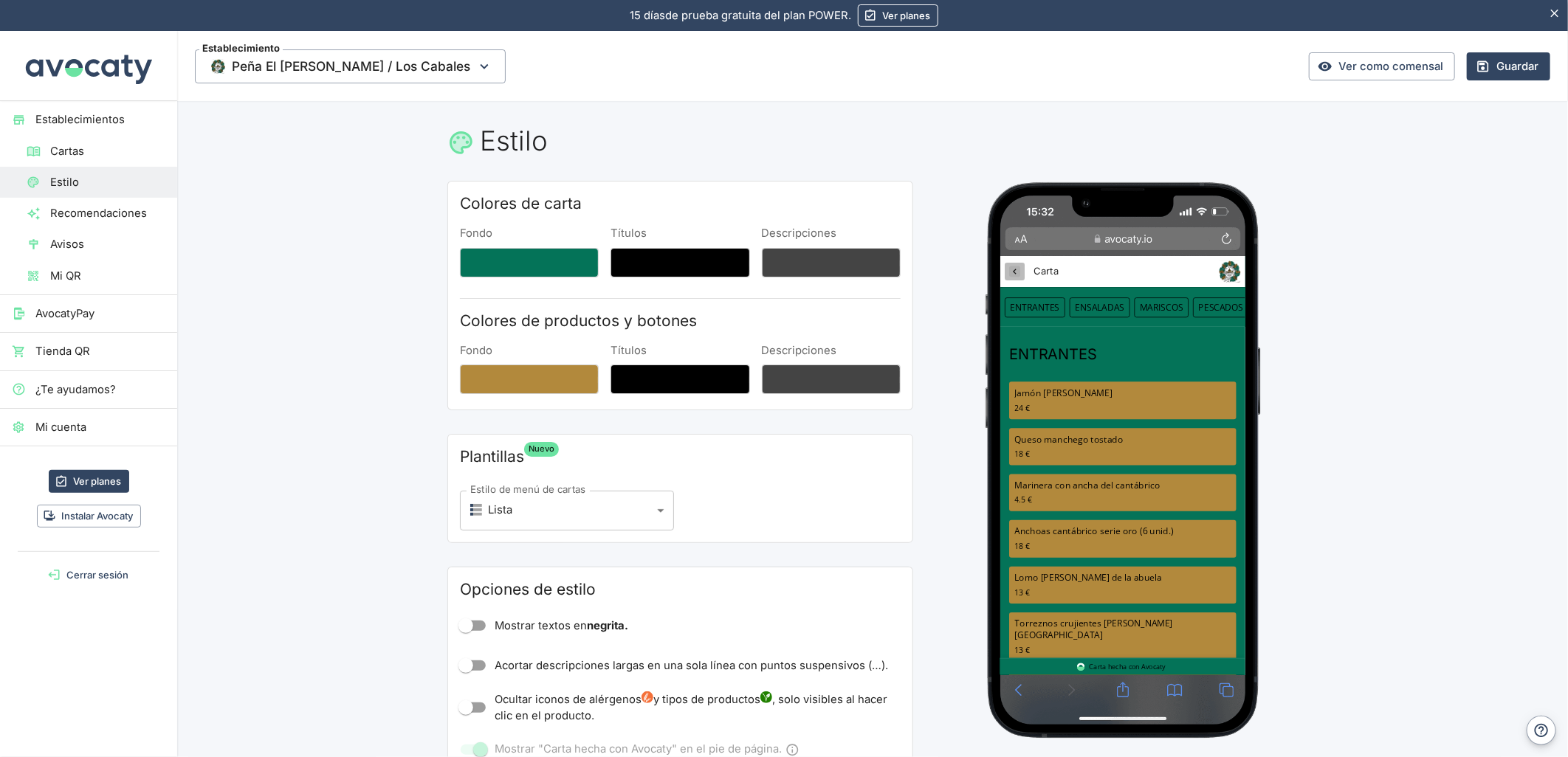
click at [1026, 272] on icon "Peña El Sarmiento / Los Cabales" at bounding box center [1019, 275] width 14 height 14
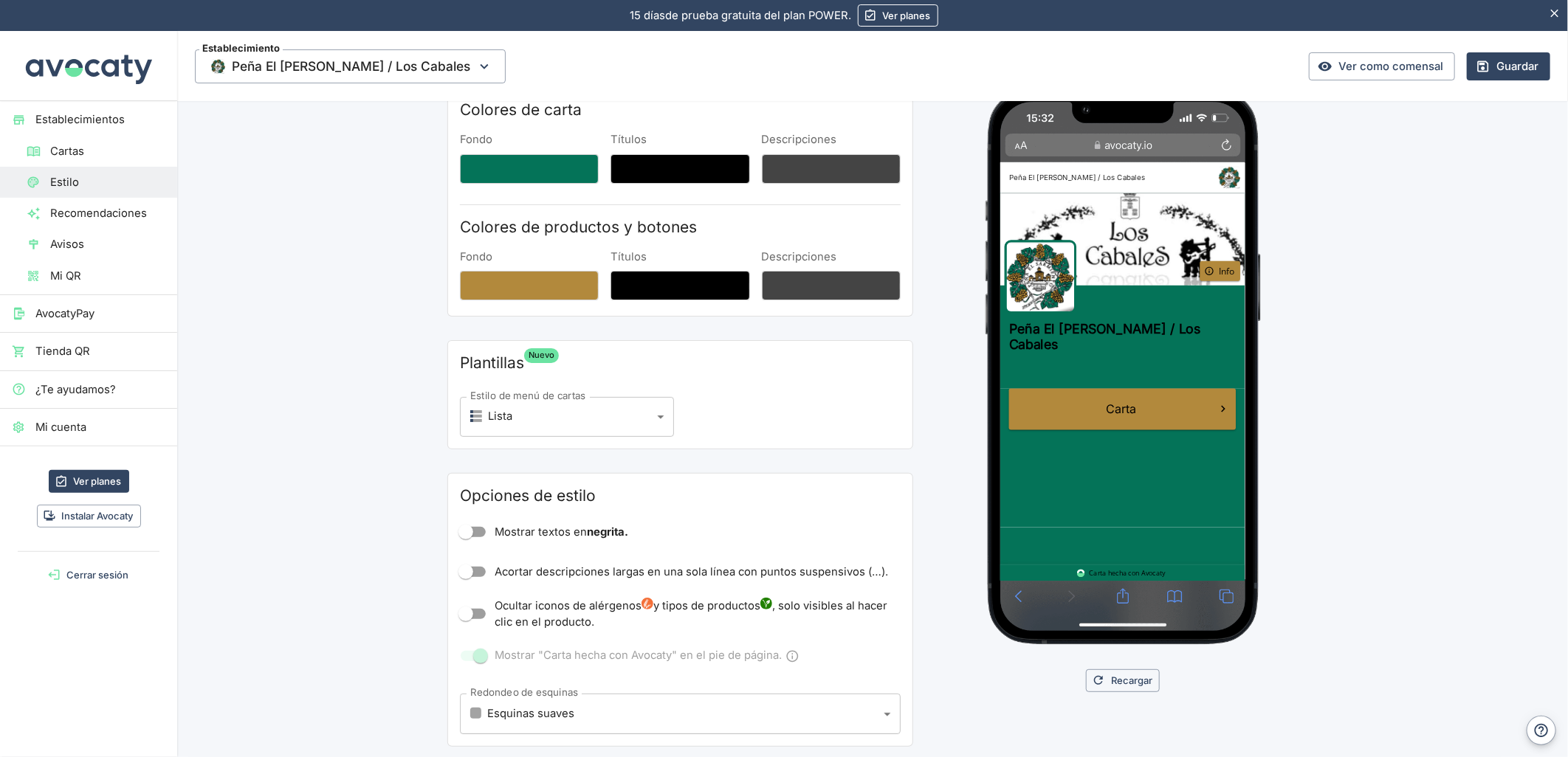
scroll to position [246, 0]
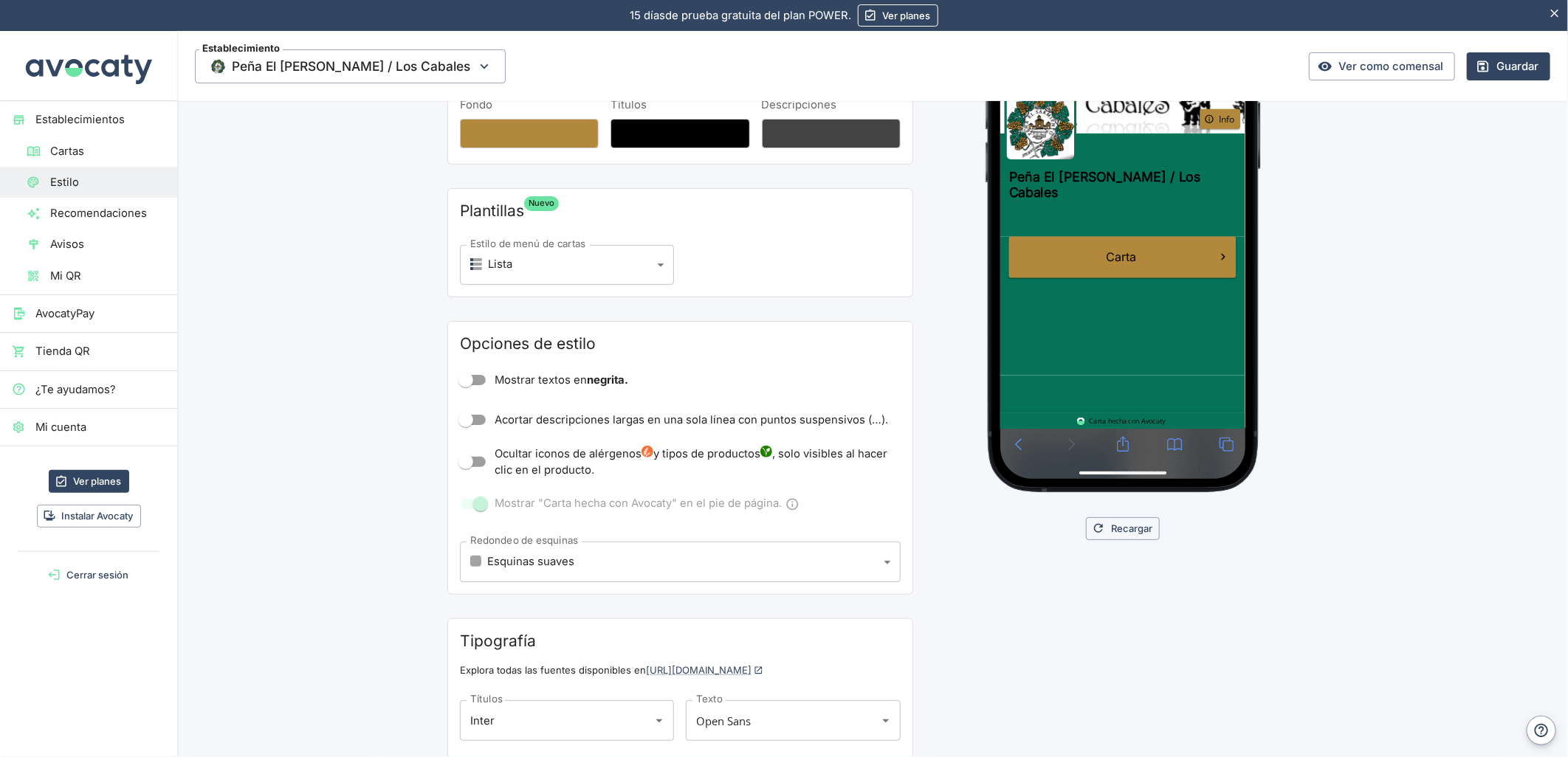
click at [545, 558] on body "15 días de prueba gratuita. 15 días de prueba gratuita del plan POWER. Ver plan…" at bounding box center [784, 378] width 1568 height 757
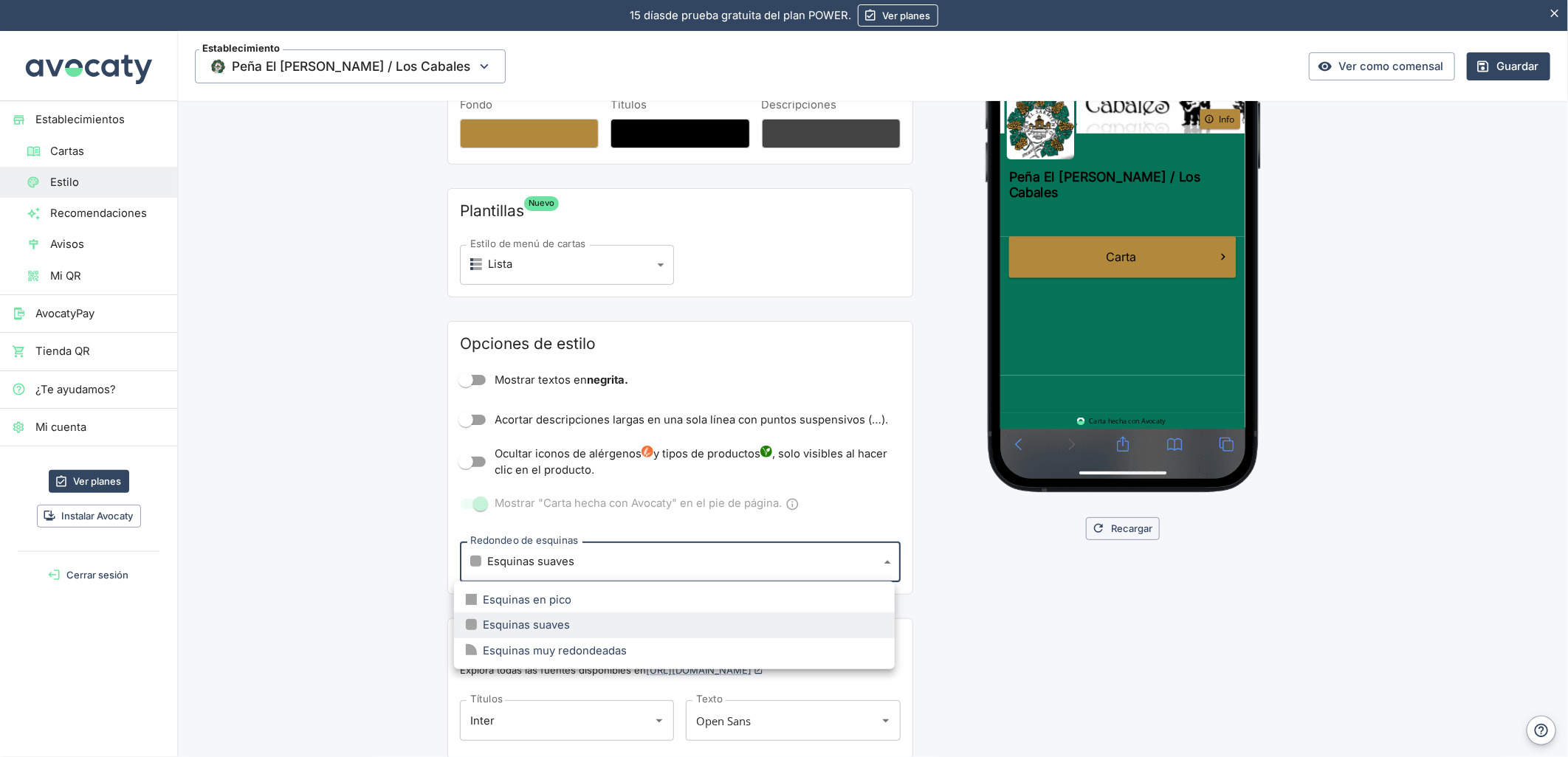
click at [540, 650] on div "Esquinas muy redondeadas" at bounding box center [546, 651] width 161 height 16
type input "large"
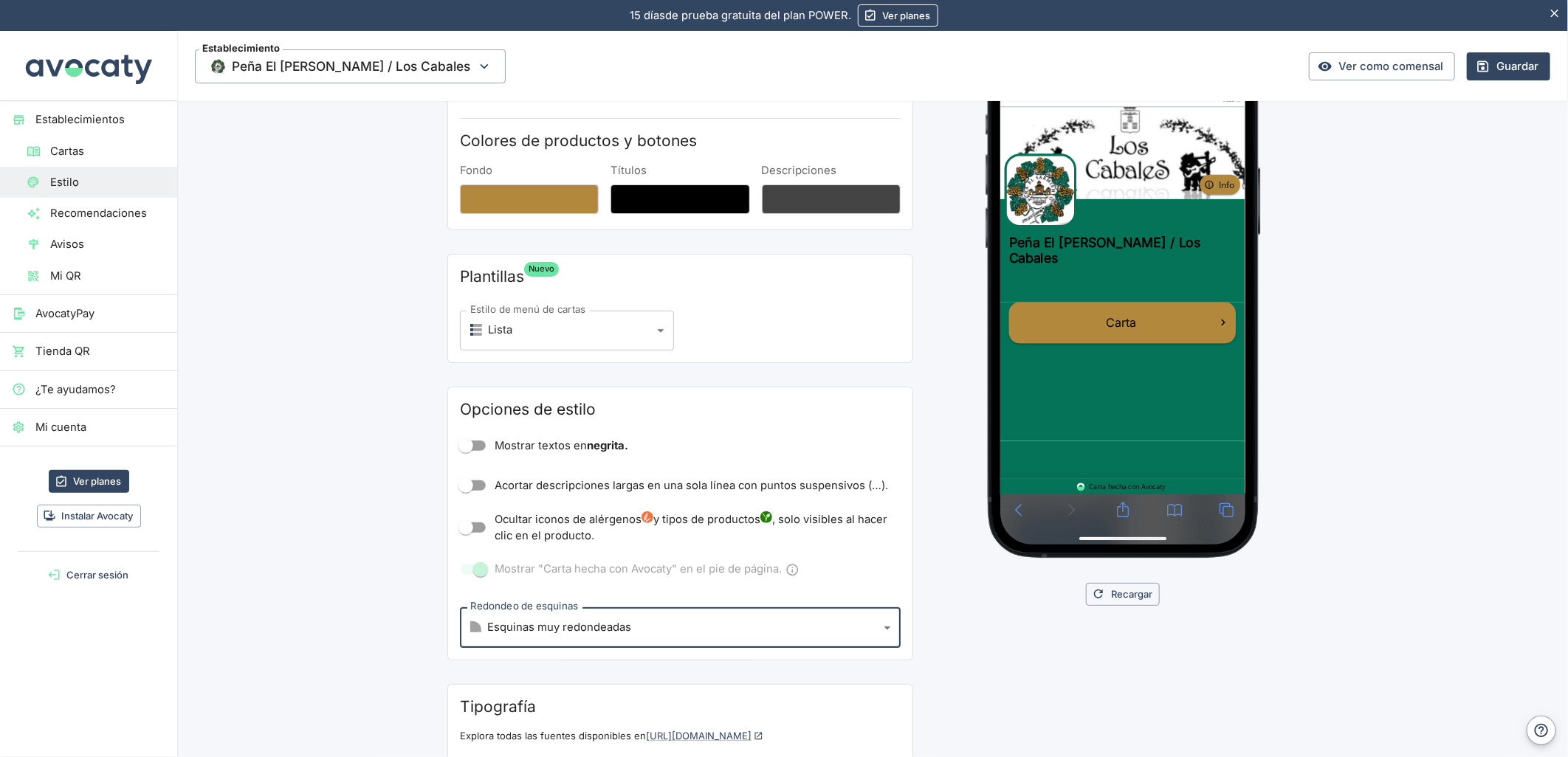
scroll to position [305, 0]
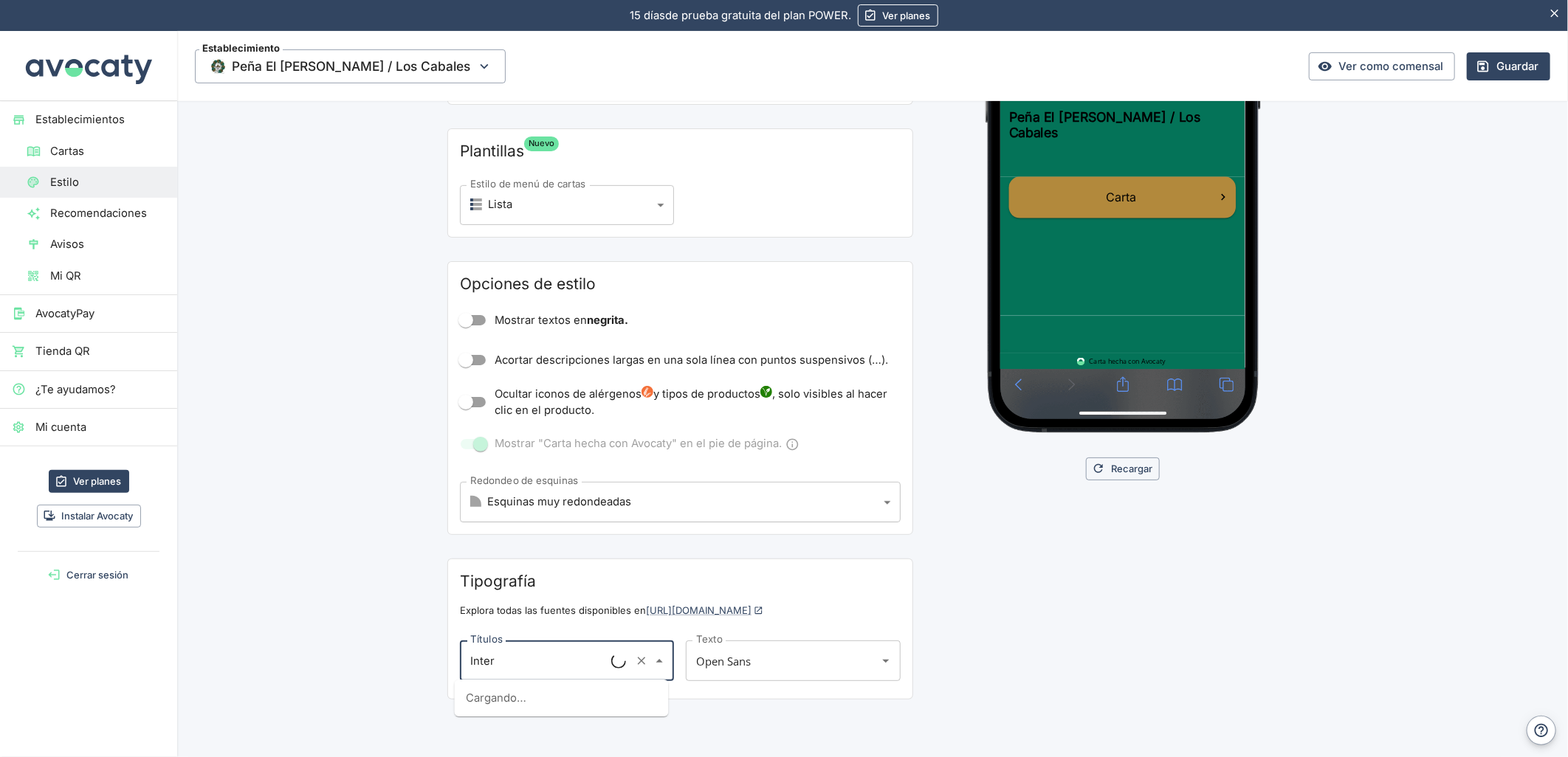
click at [502, 651] on input "Inter" at bounding box center [539, 660] width 145 height 27
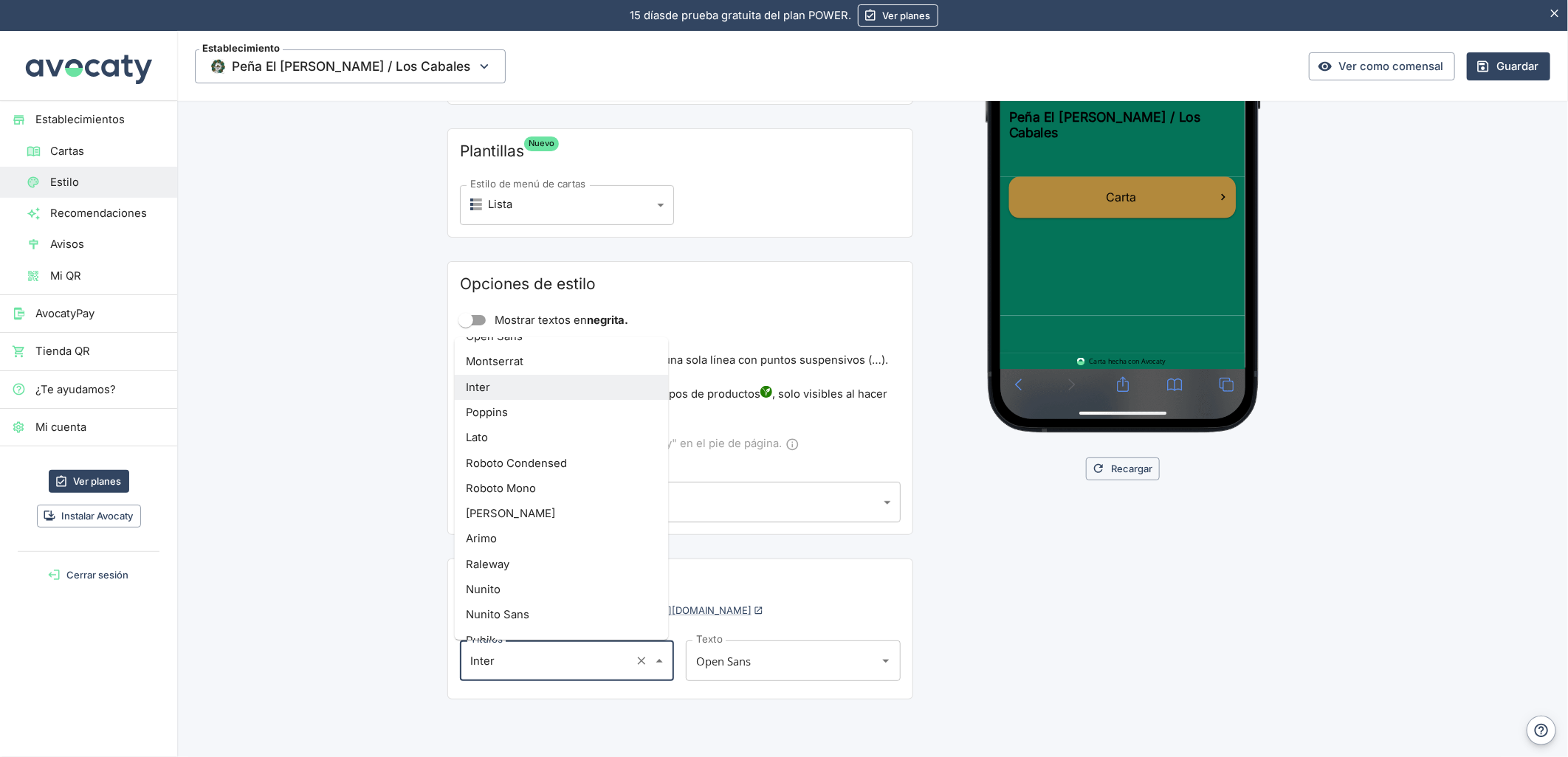
scroll to position [164, 0]
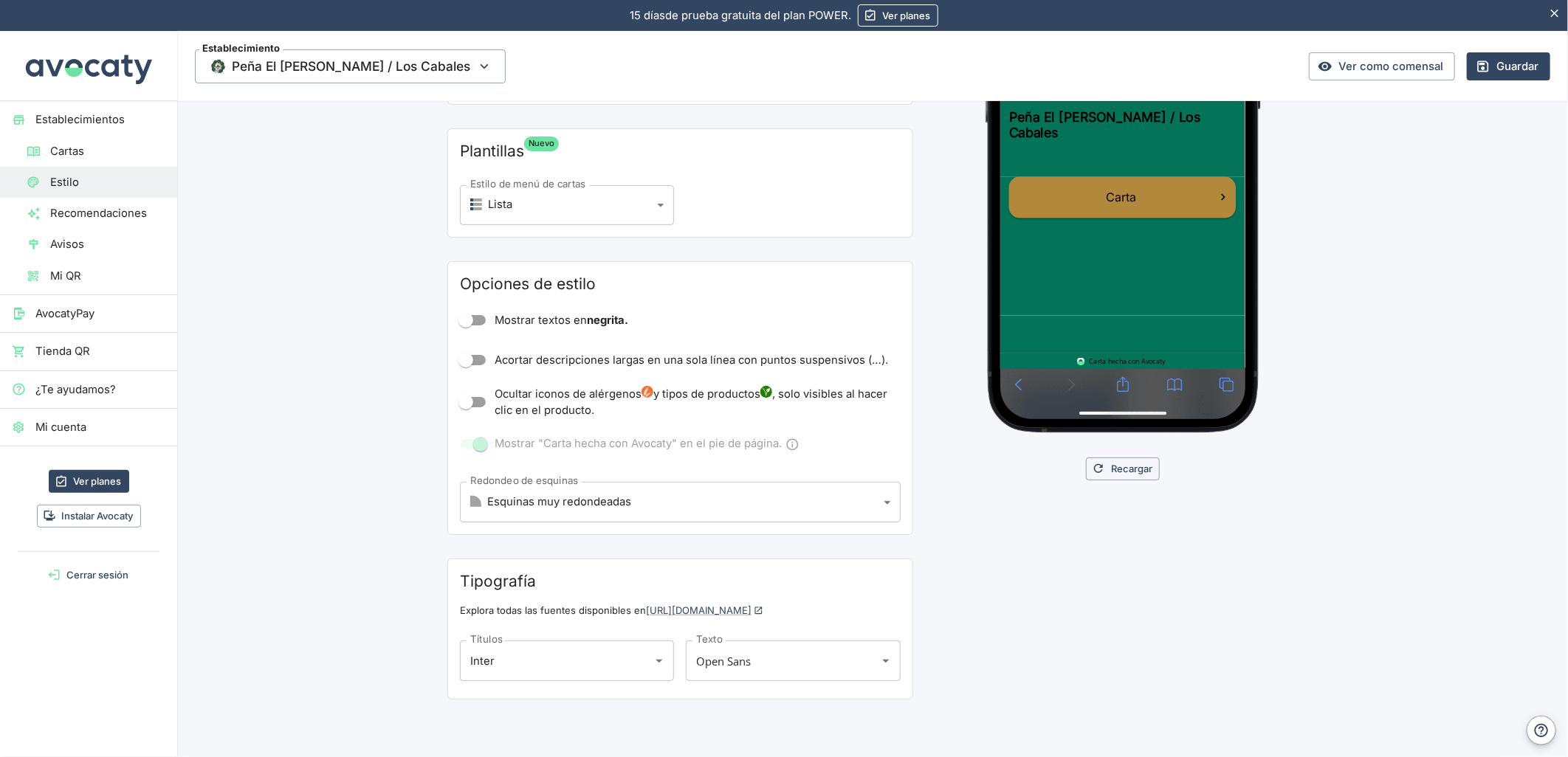
click at [1095, 603] on div "Recargar" at bounding box center [1124, 298] width 350 height 847
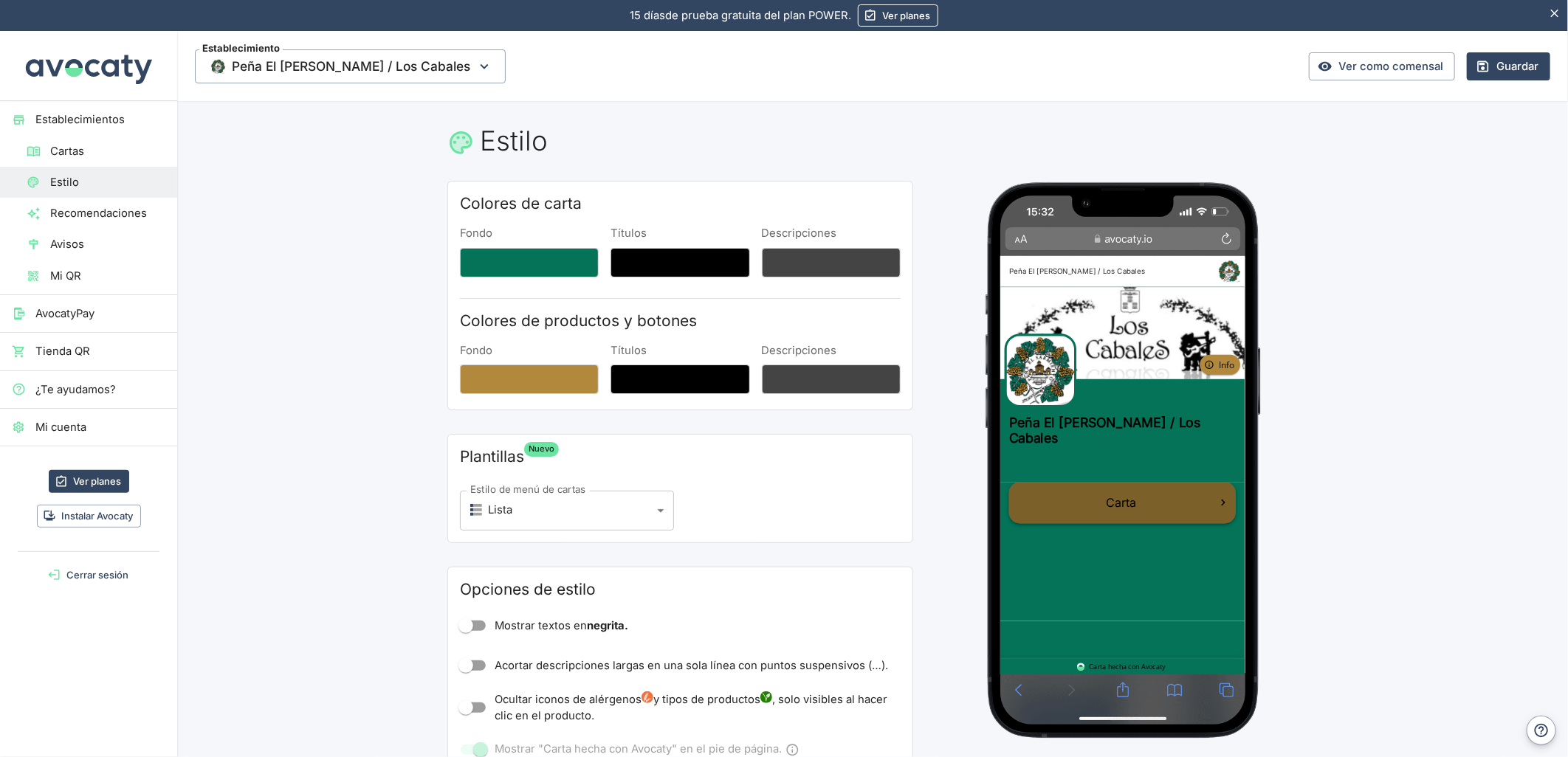
click at [1082, 581] on link "Carta" at bounding box center [1163, 584] width 302 height 55
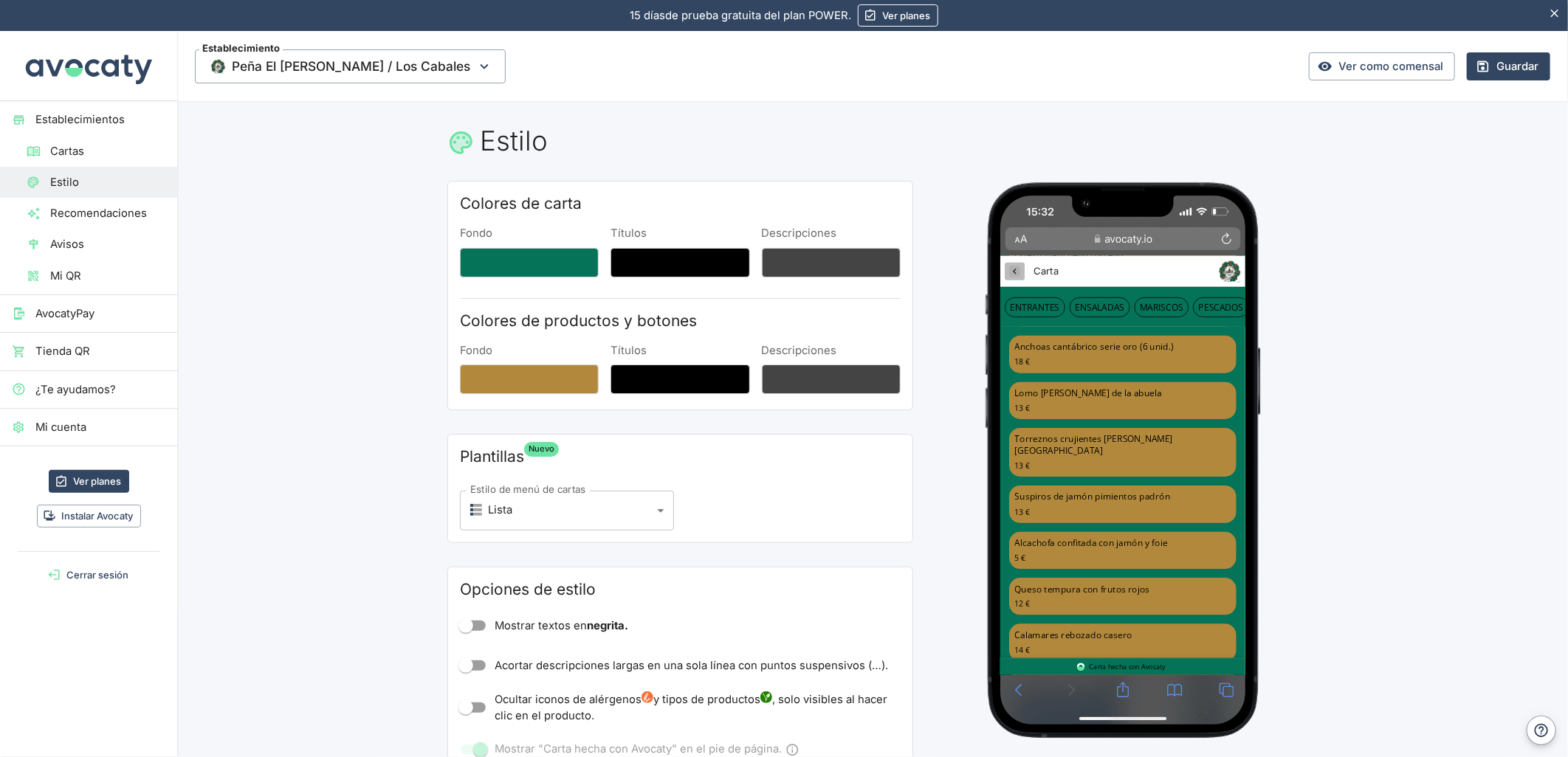
click at [1023, 277] on icon "Peña El Sarmiento / Los Cabales" at bounding box center [1019, 275] width 14 height 14
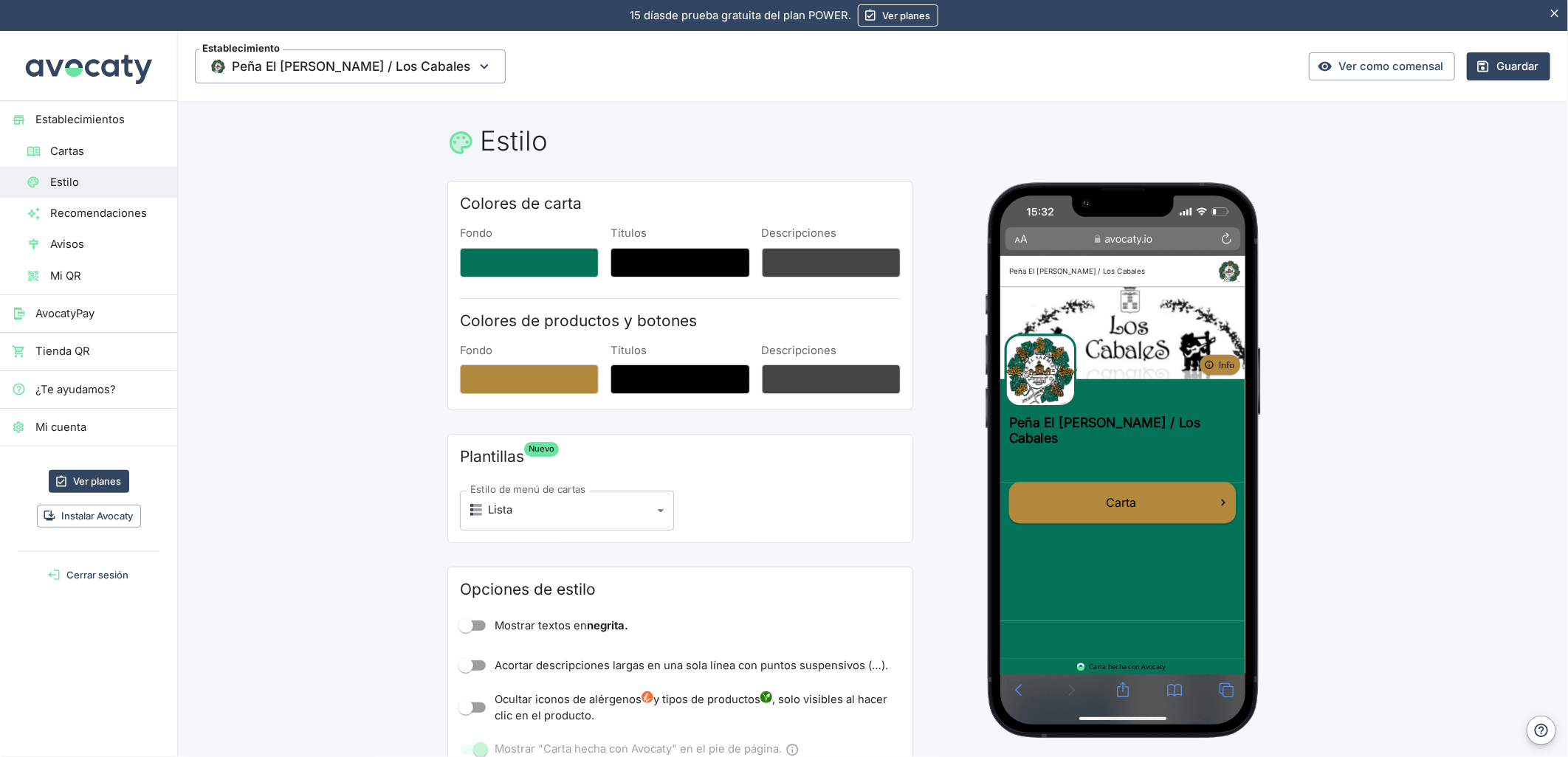
click at [1066, 591] on div "Carta" at bounding box center [1163, 591] width 302 height 68
click at [1068, 558] on link "Carta" at bounding box center [1163, 584] width 302 height 55
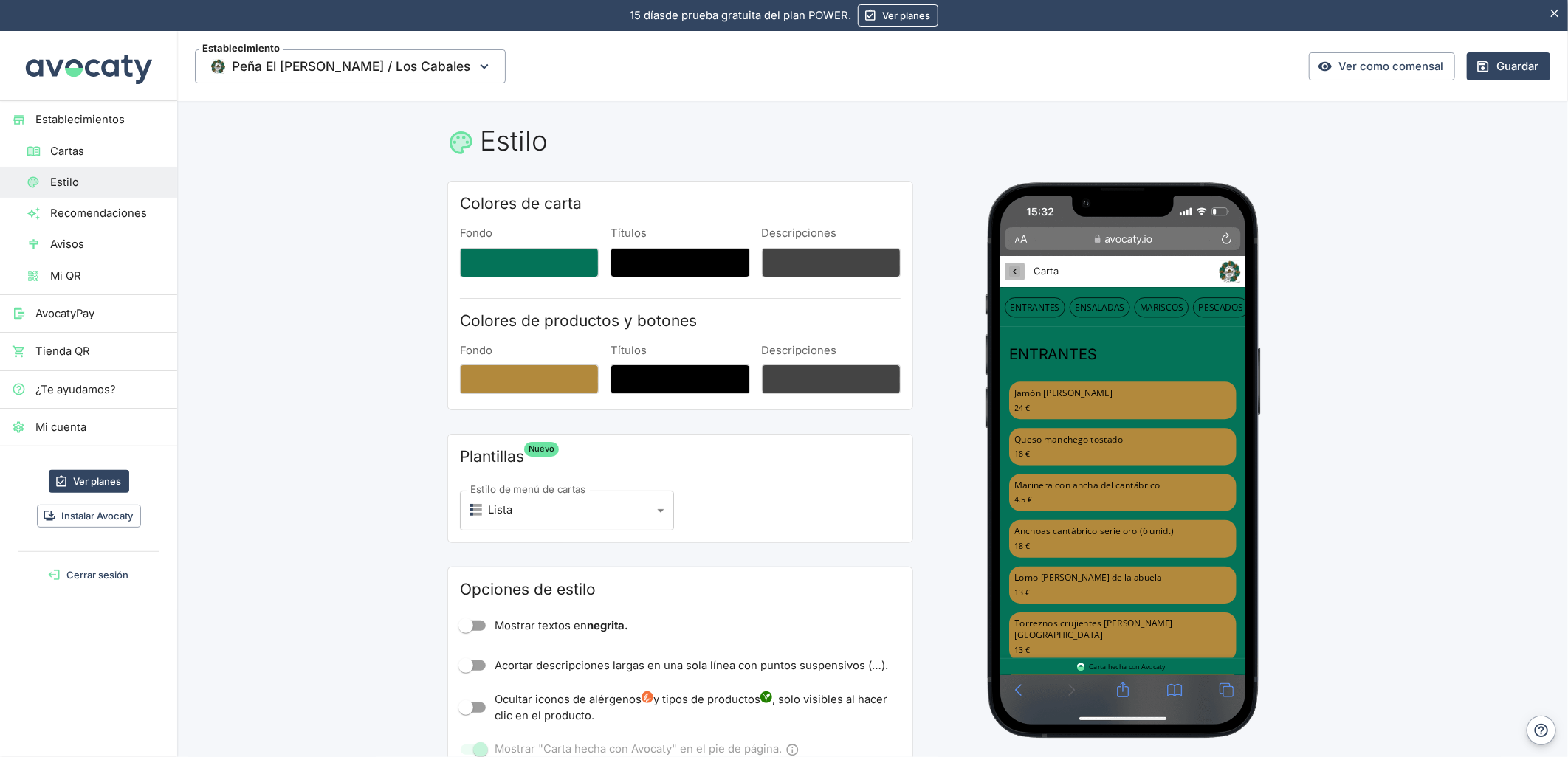
click at [1023, 273] on icon "Peña El Sarmiento / Los Cabales" at bounding box center [1019, 275] width 14 height 14
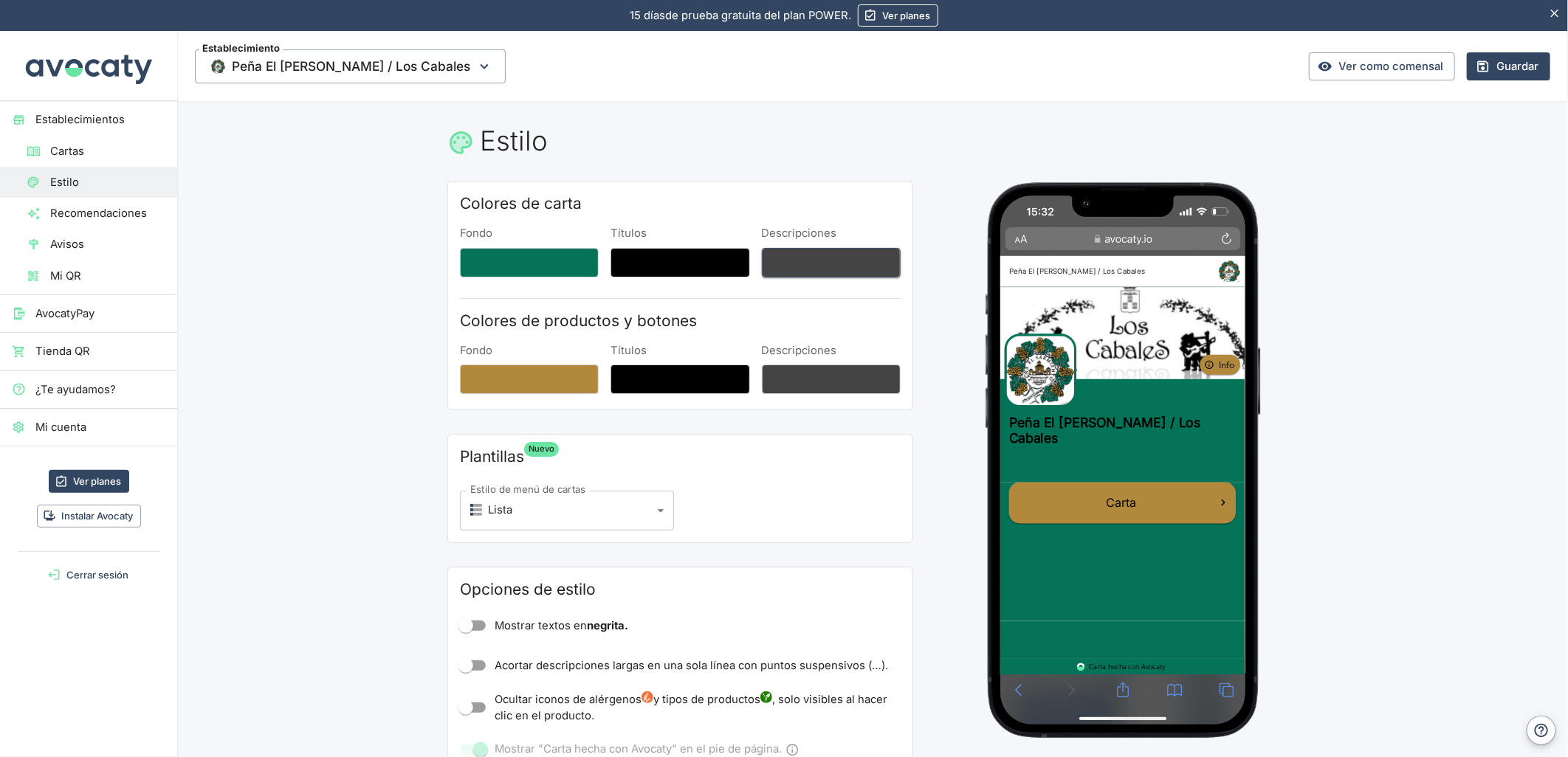
click at [795, 266] on button "Descripciones" at bounding box center [832, 263] width 139 height 30
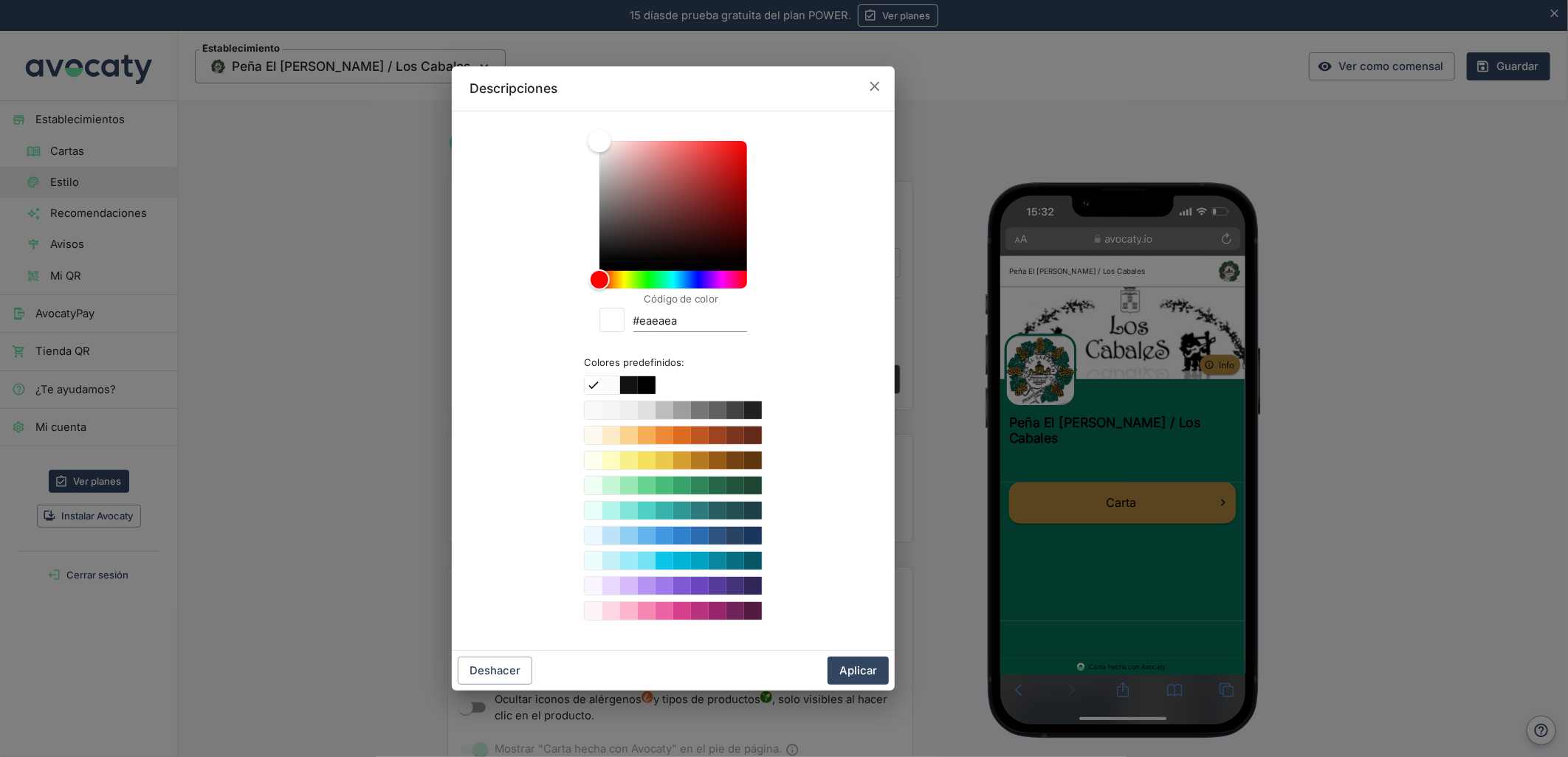
type input "#ffffff"
drag, startPoint x: 628, startPoint y: 227, endPoint x: 564, endPoint y: 83, distance: 157.6
click at [564, 83] on div "Descripciones Código de color #ffffff Colores predefinidos: Deshacer Aplicar" at bounding box center [673, 378] width 443 height 625
click at [851, 665] on button "Aplicar" at bounding box center [858, 670] width 61 height 28
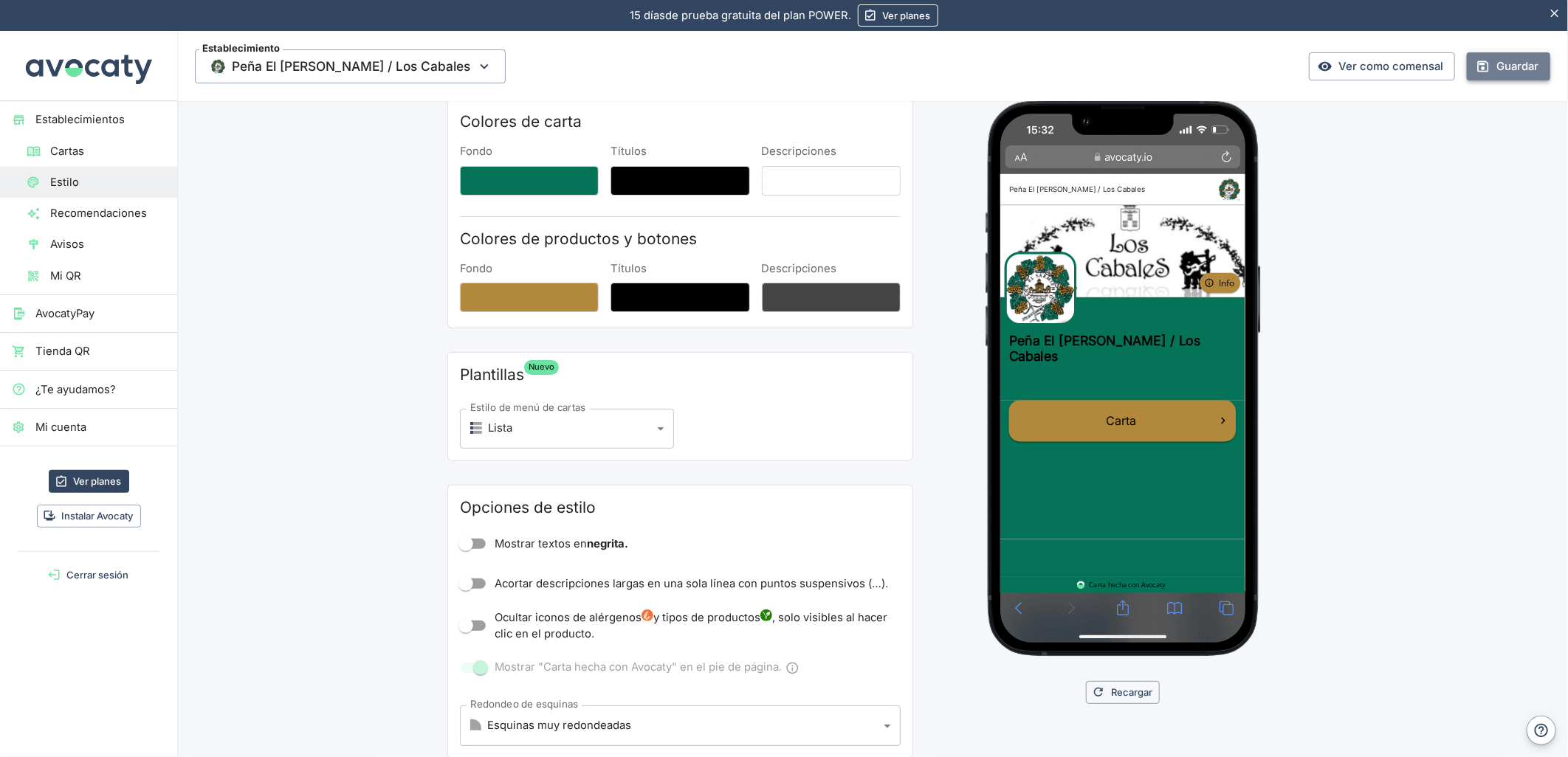
click at [1529, 68] on button "Guardar" at bounding box center [1509, 66] width 83 height 28
click at [1399, 75] on div "Actualizando menú… [GEOGRAPHIC_DATA]" at bounding box center [1428, 66] width 246 height 28
click at [554, 179] on button "Fondo" at bounding box center [529, 181] width 139 height 30
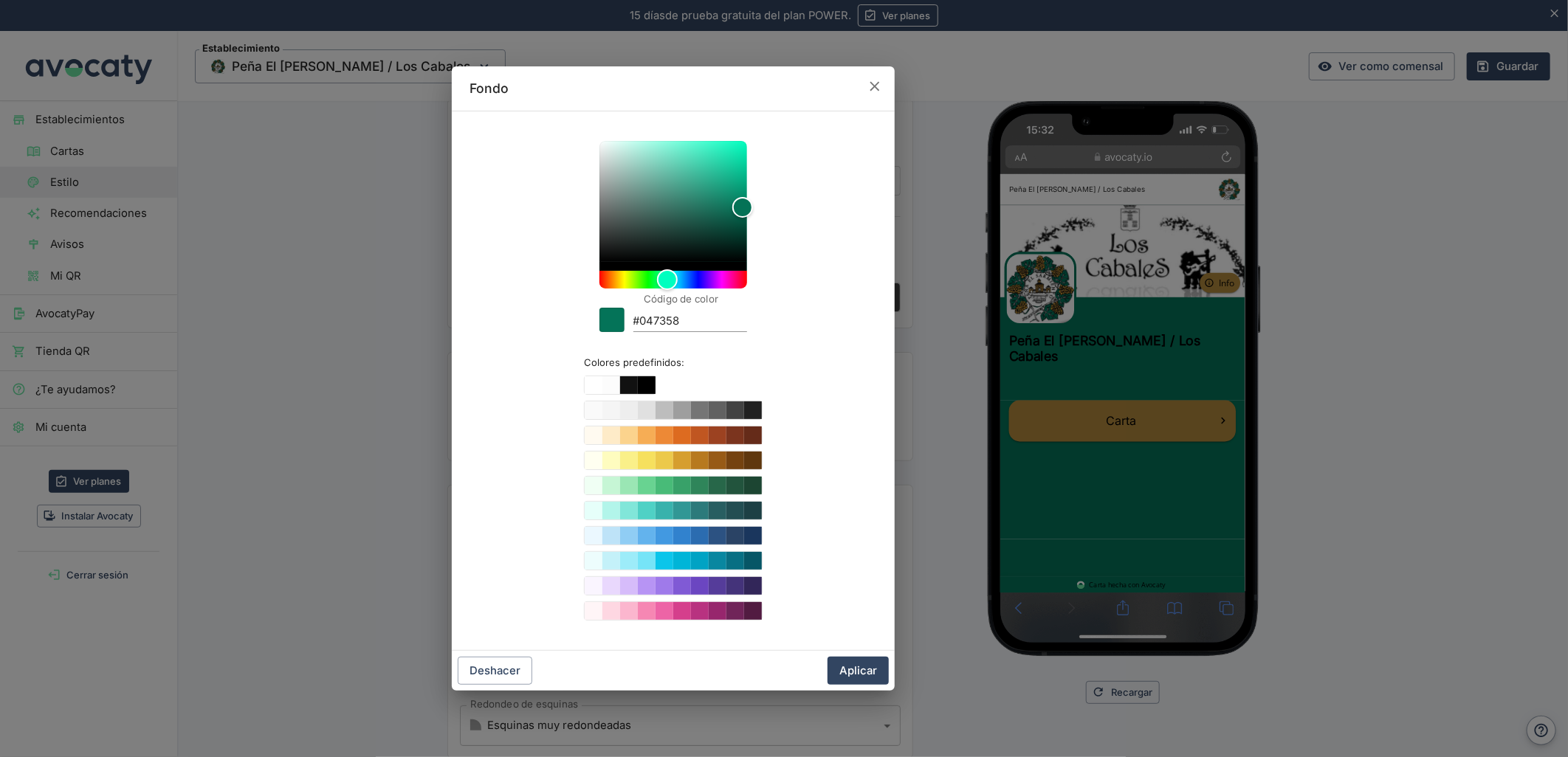
click at [650, 321] on input "#047358" at bounding box center [691, 322] width 114 height 20
click at [596, 381] on button "Color #ffffff" at bounding box center [593, 385] width 17 height 17
type input "#ffffff"
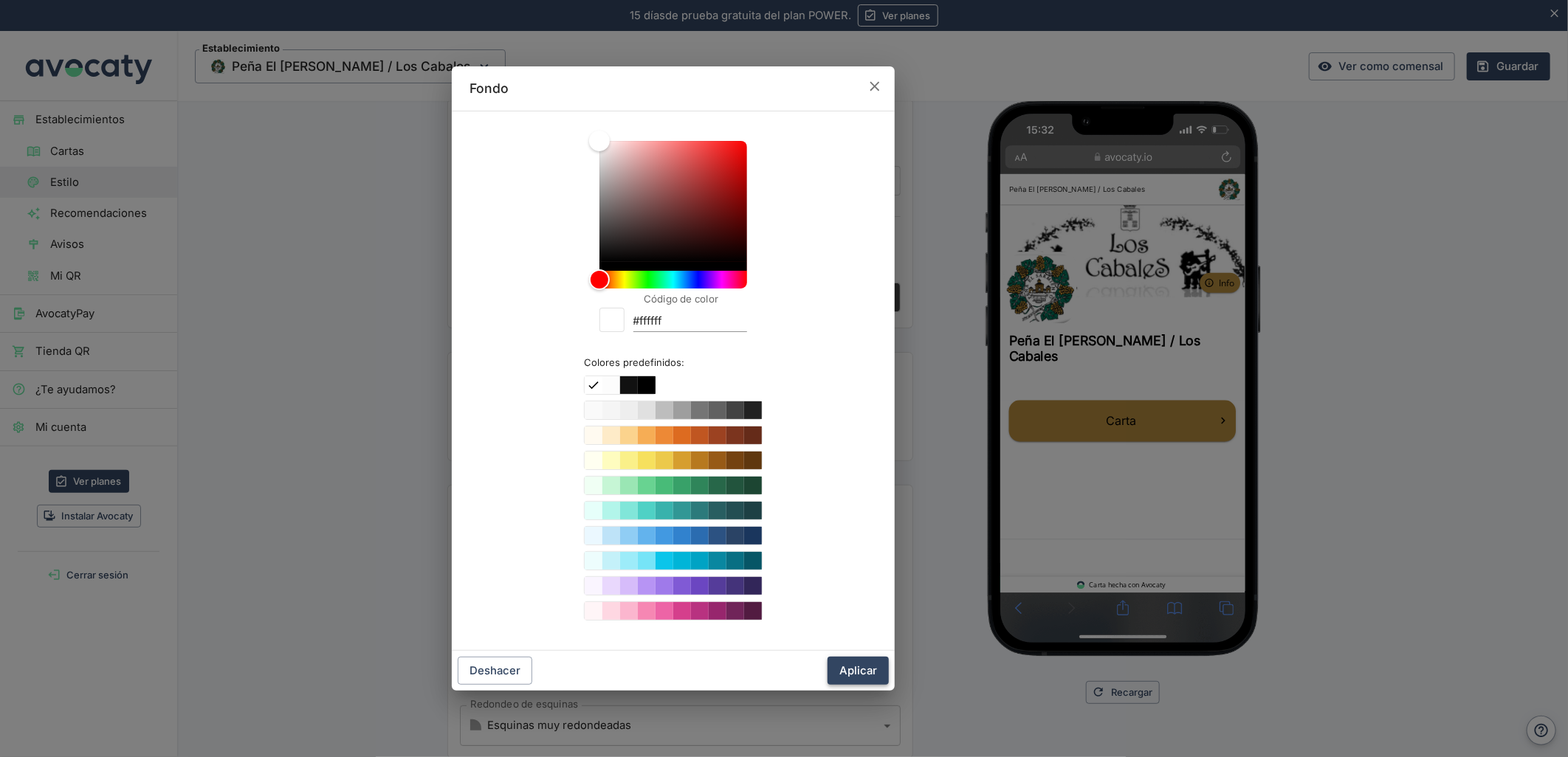
click at [860, 662] on button "Aplicar" at bounding box center [858, 670] width 61 height 28
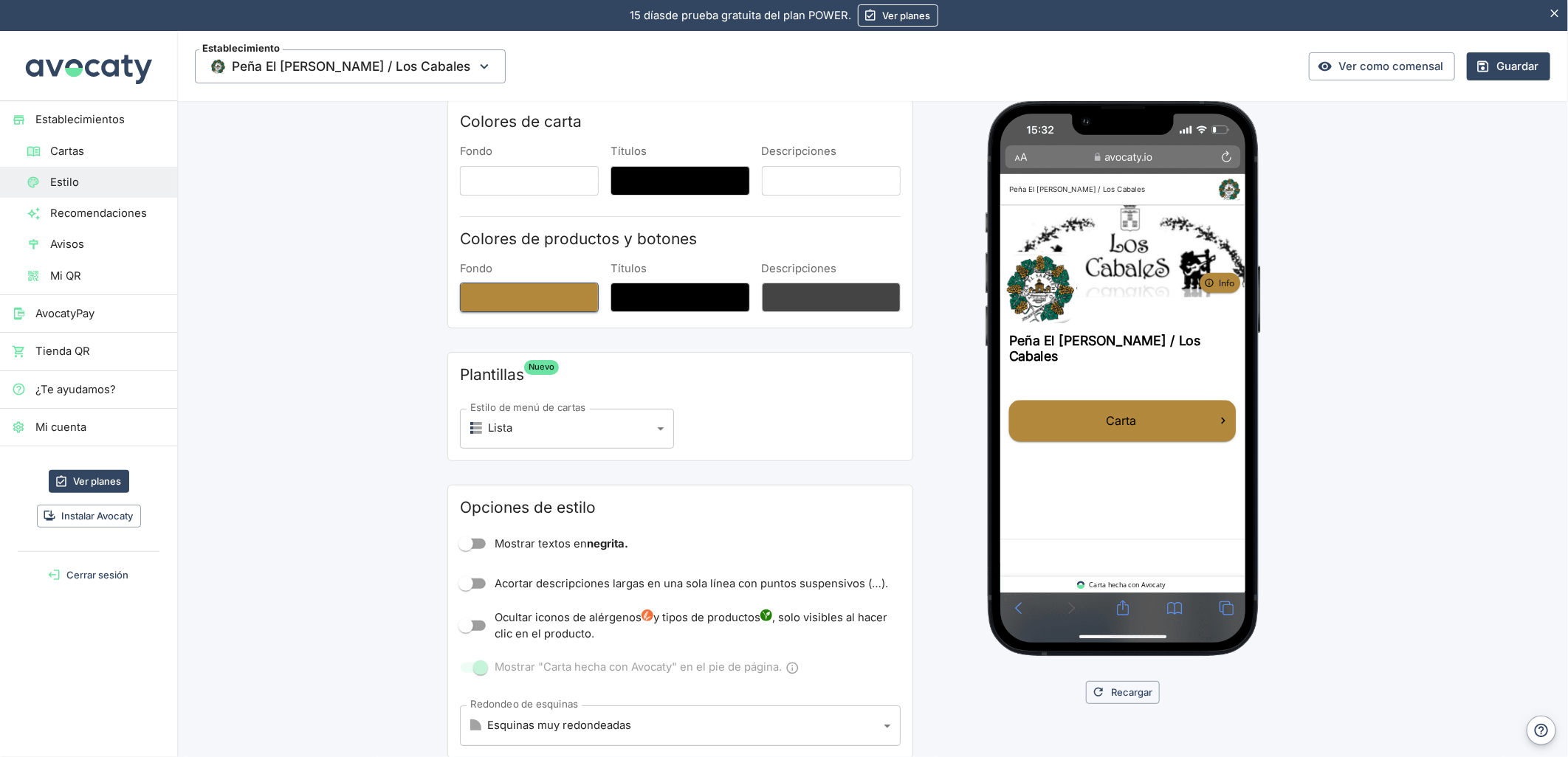
click at [519, 299] on button "Fondo" at bounding box center [529, 297] width 139 height 30
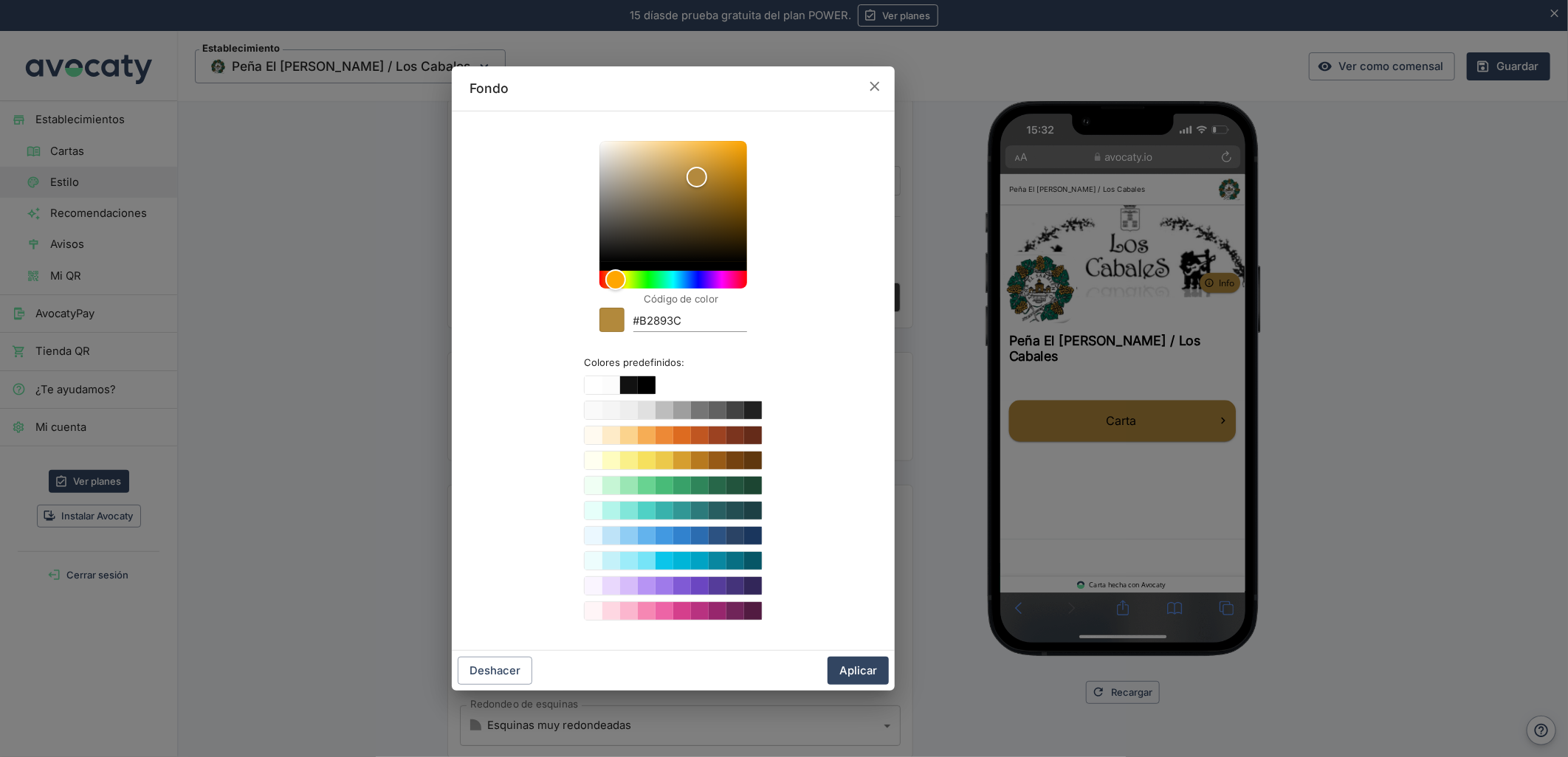
click at [656, 321] on input "#B2893C" at bounding box center [691, 322] width 114 height 20
paste input "047358"
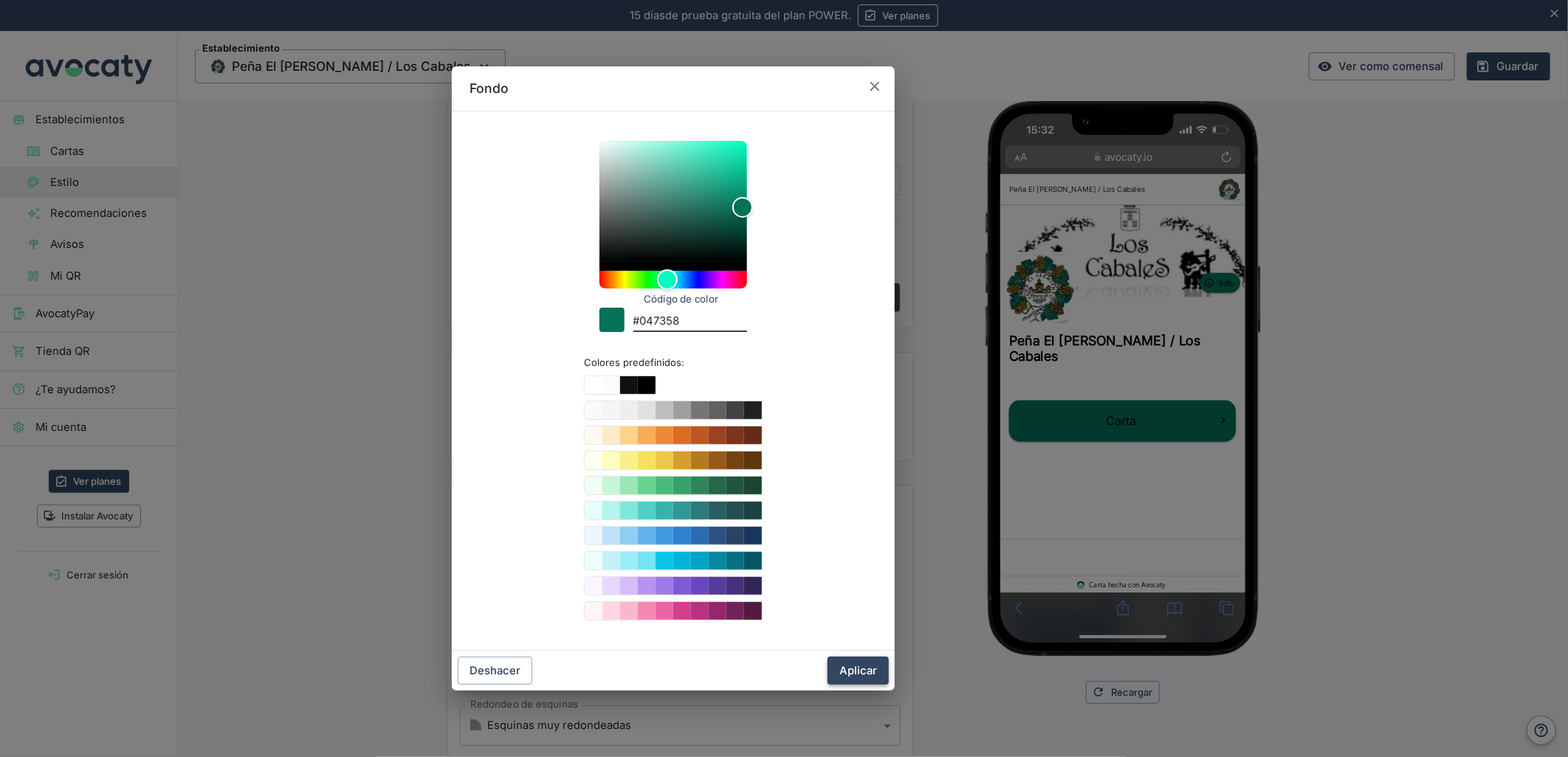
type input "#047358"
click at [852, 670] on button "Aplicar" at bounding box center [858, 670] width 61 height 28
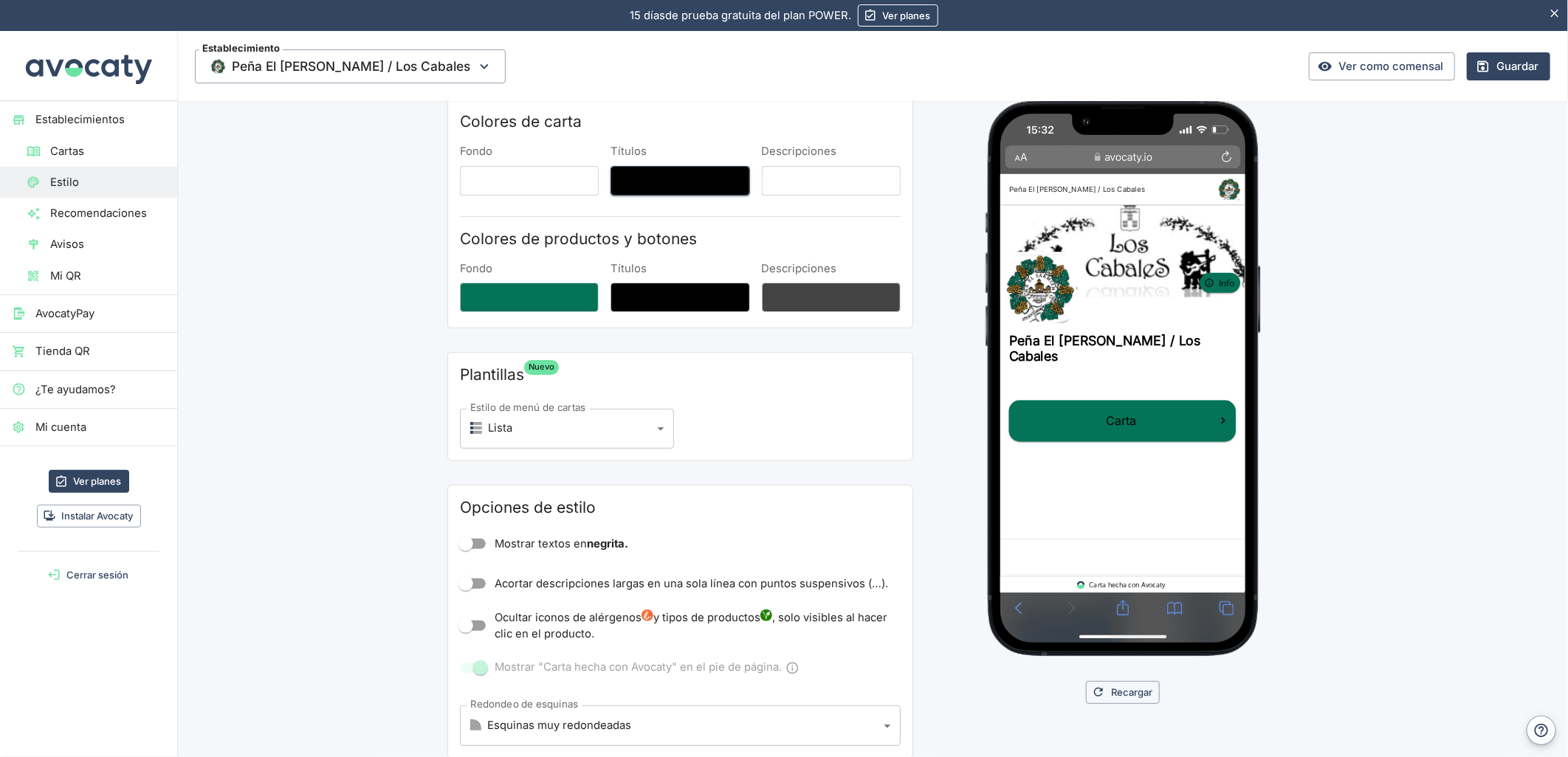
click at [660, 166] on button "Títulos" at bounding box center [680, 181] width 139 height 30
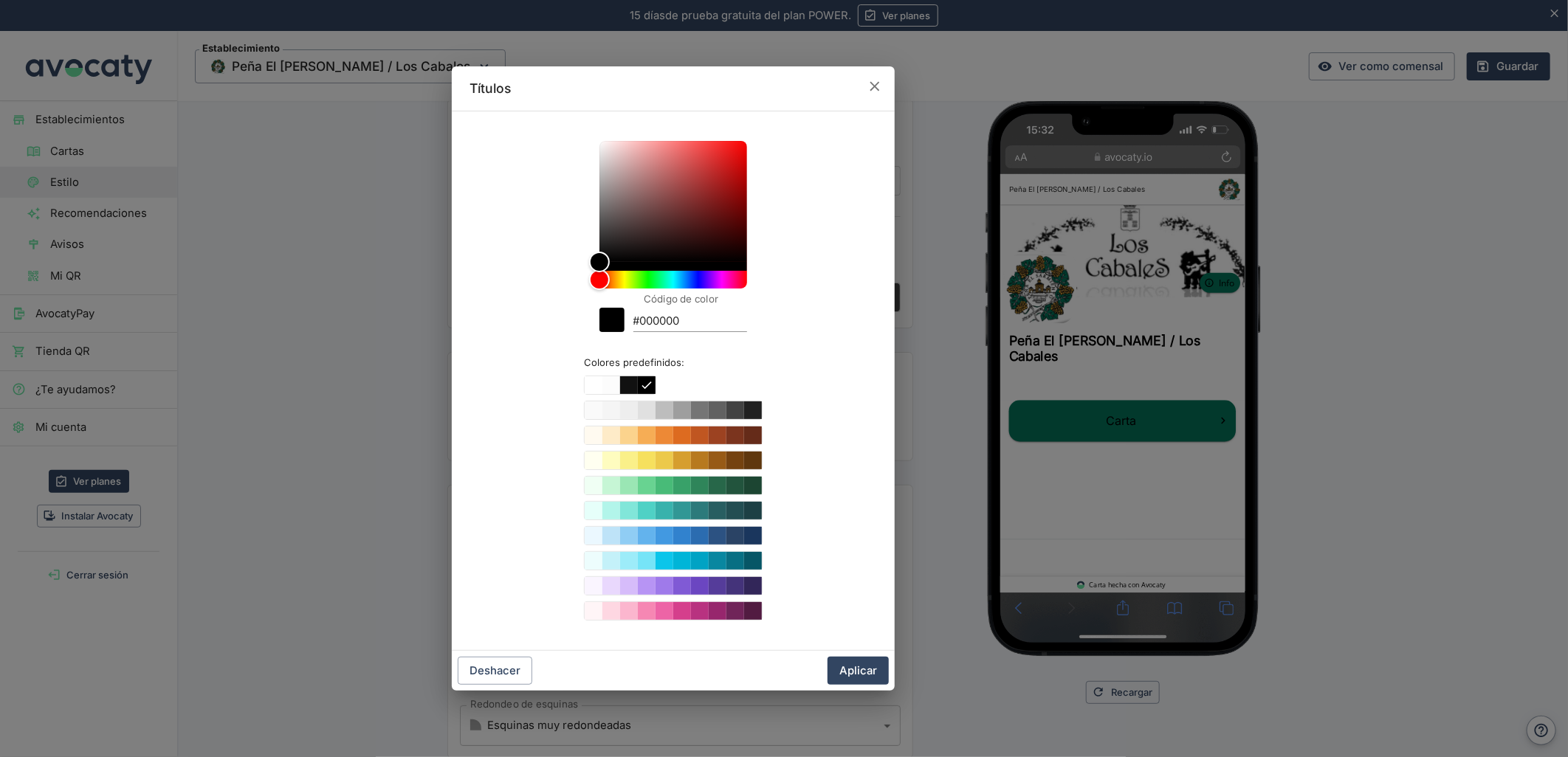
click at [652, 318] on input "#000000" at bounding box center [691, 322] width 114 height 20
paste input "b2893c"
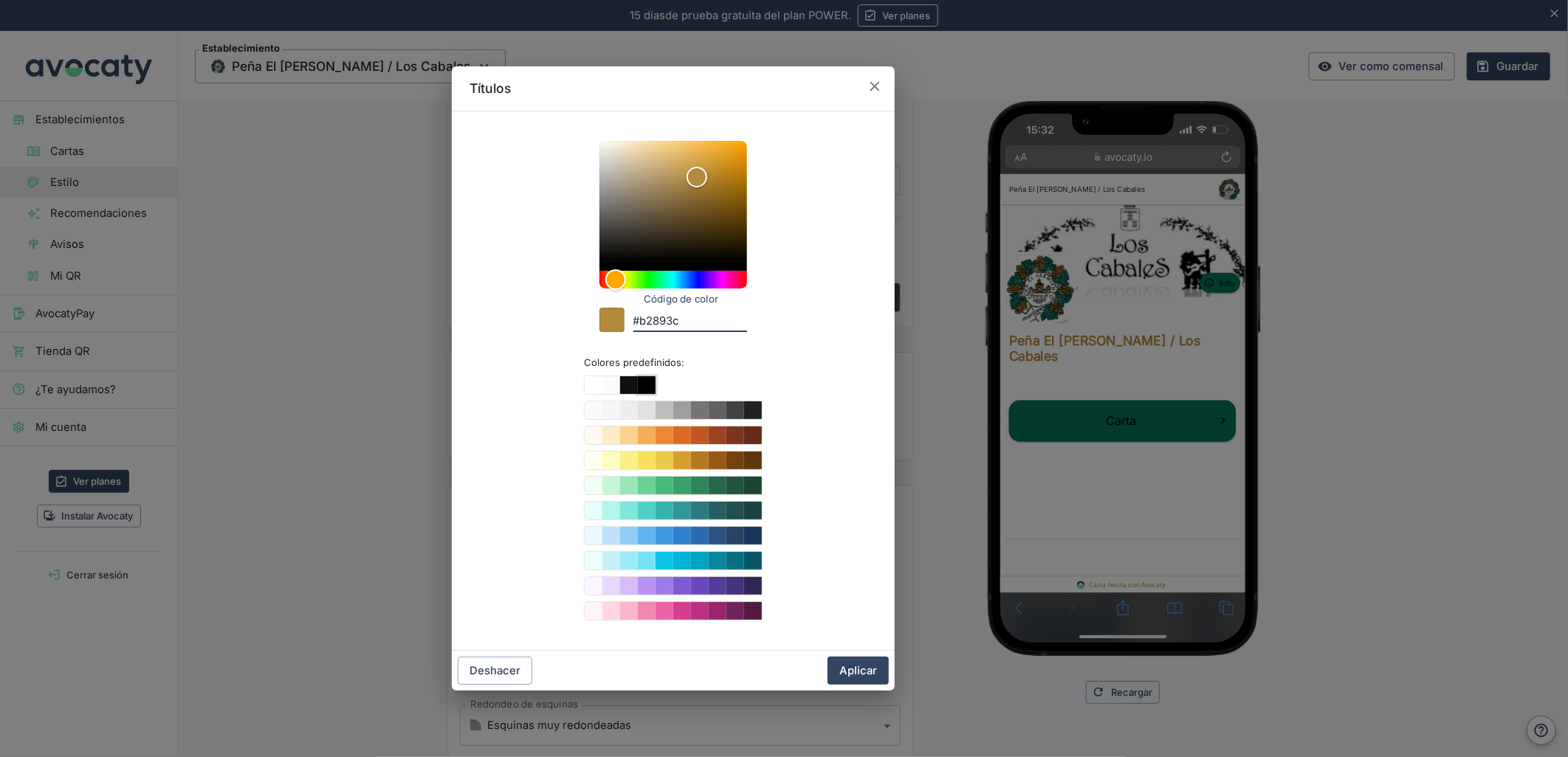
click at [647, 386] on button "Color #000000" at bounding box center [646, 385] width 17 height 17
type input "#000000"
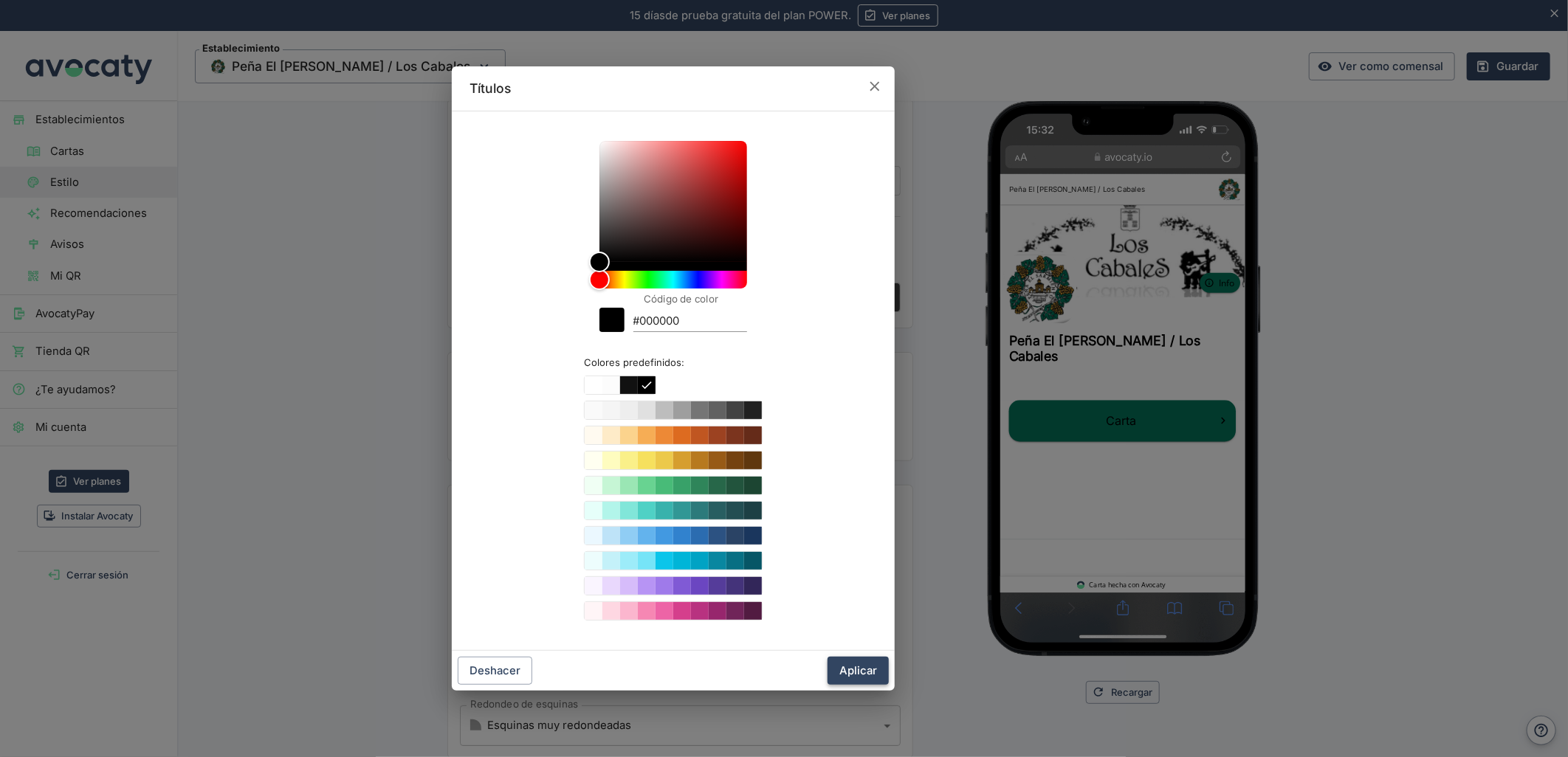
click at [857, 665] on button "Aplicar" at bounding box center [858, 670] width 61 height 28
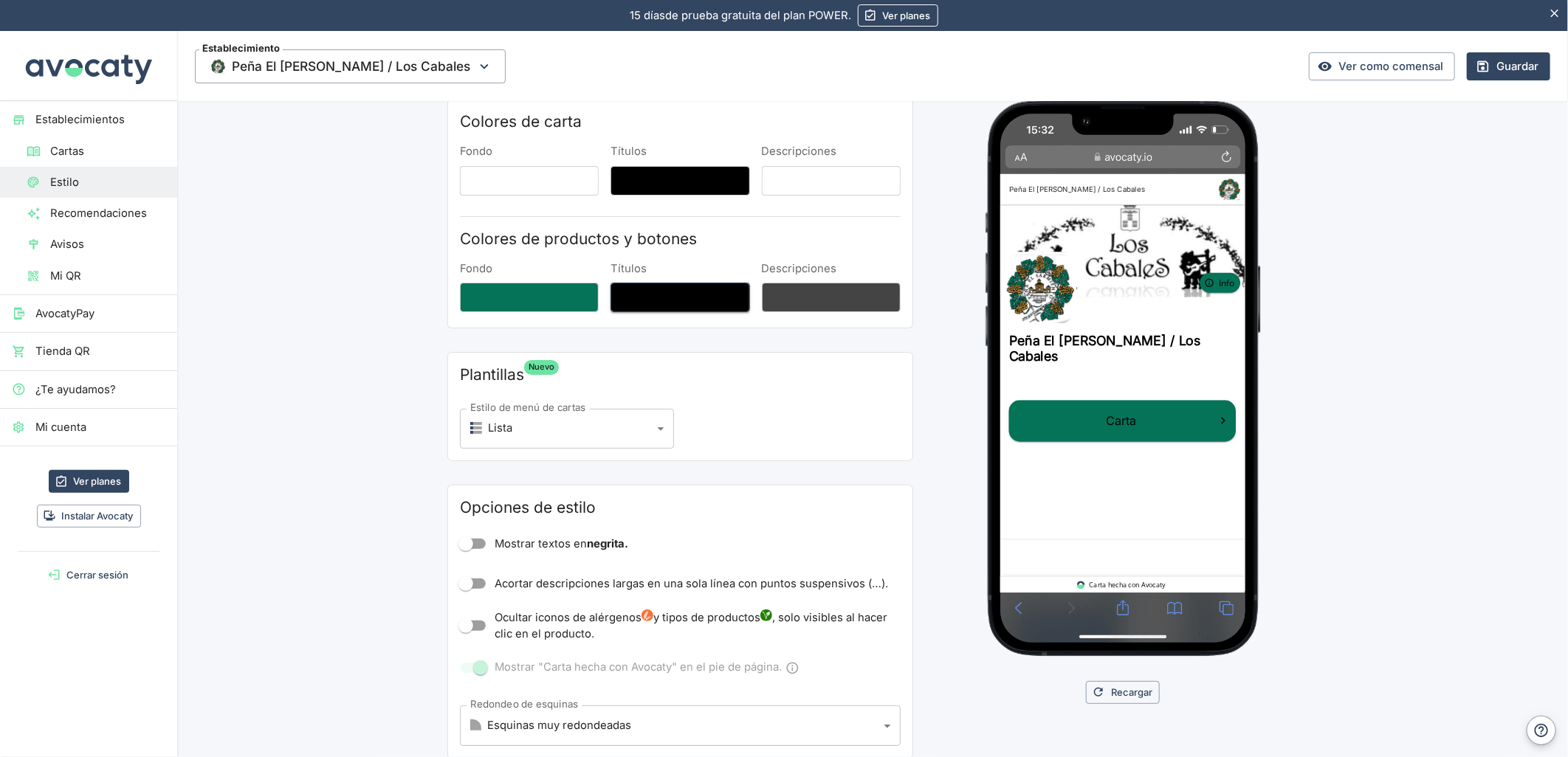
click at [694, 300] on button "Títulos" at bounding box center [680, 297] width 139 height 30
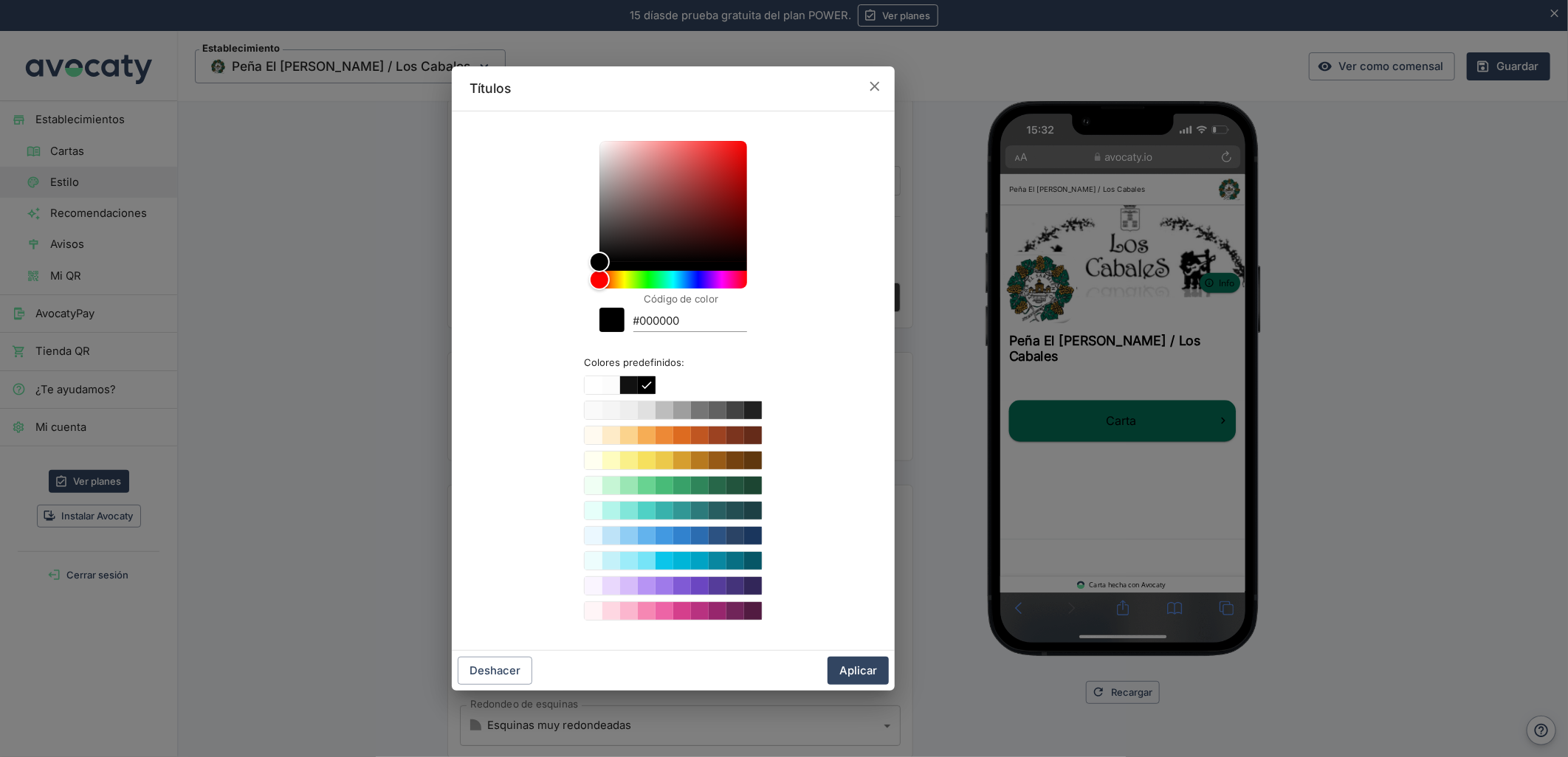
click at [648, 327] on input "#000000" at bounding box center [691, 322] width 114 height 20
paste input "b2893c"
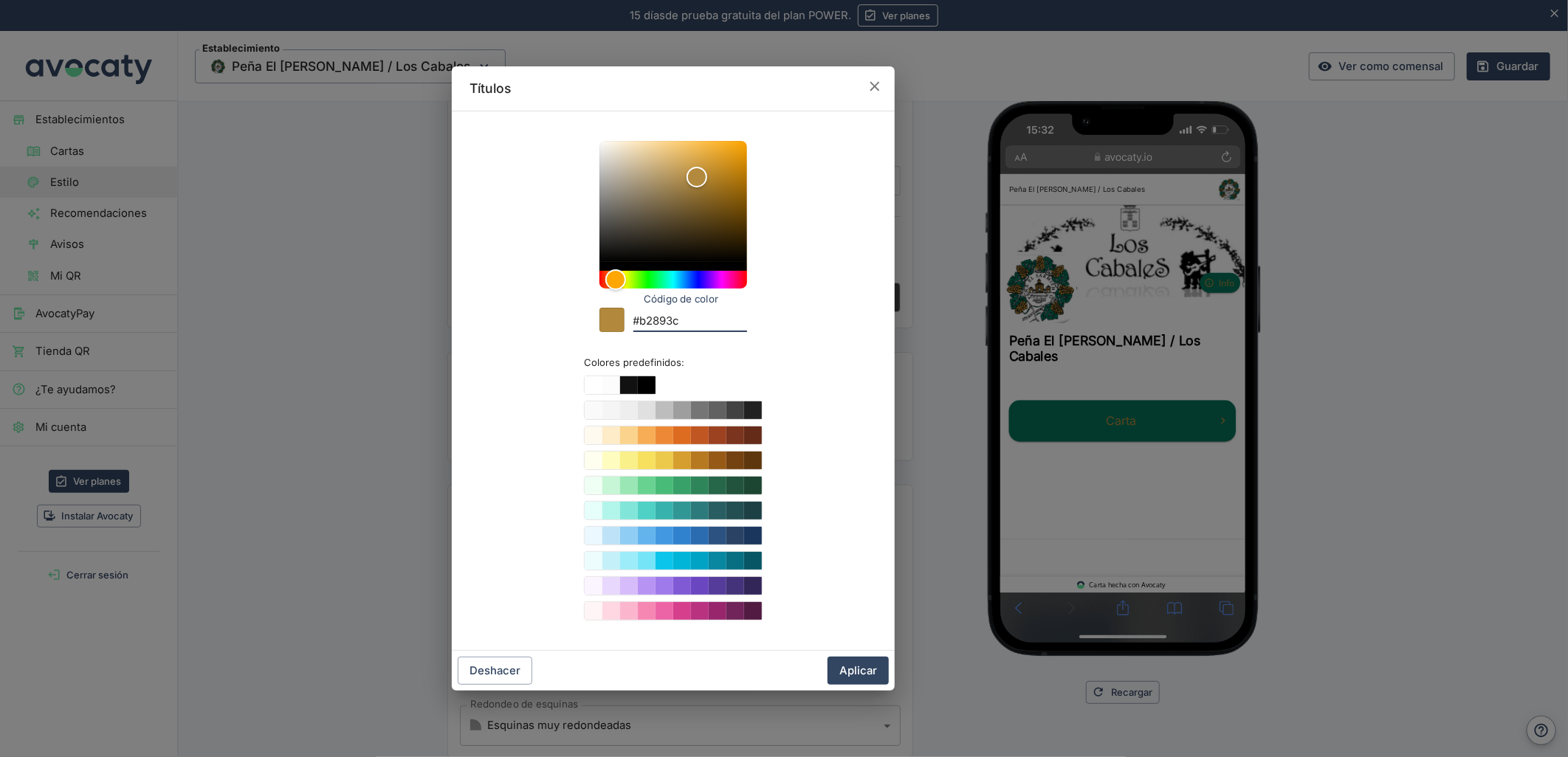
type input "#b2893c"
click at [1190, 411] on div "Títulos Código de color #b2893c Colores predefinidos: Deshacer Aplicar" at bounding box center [673, 378] width 1347 height 757
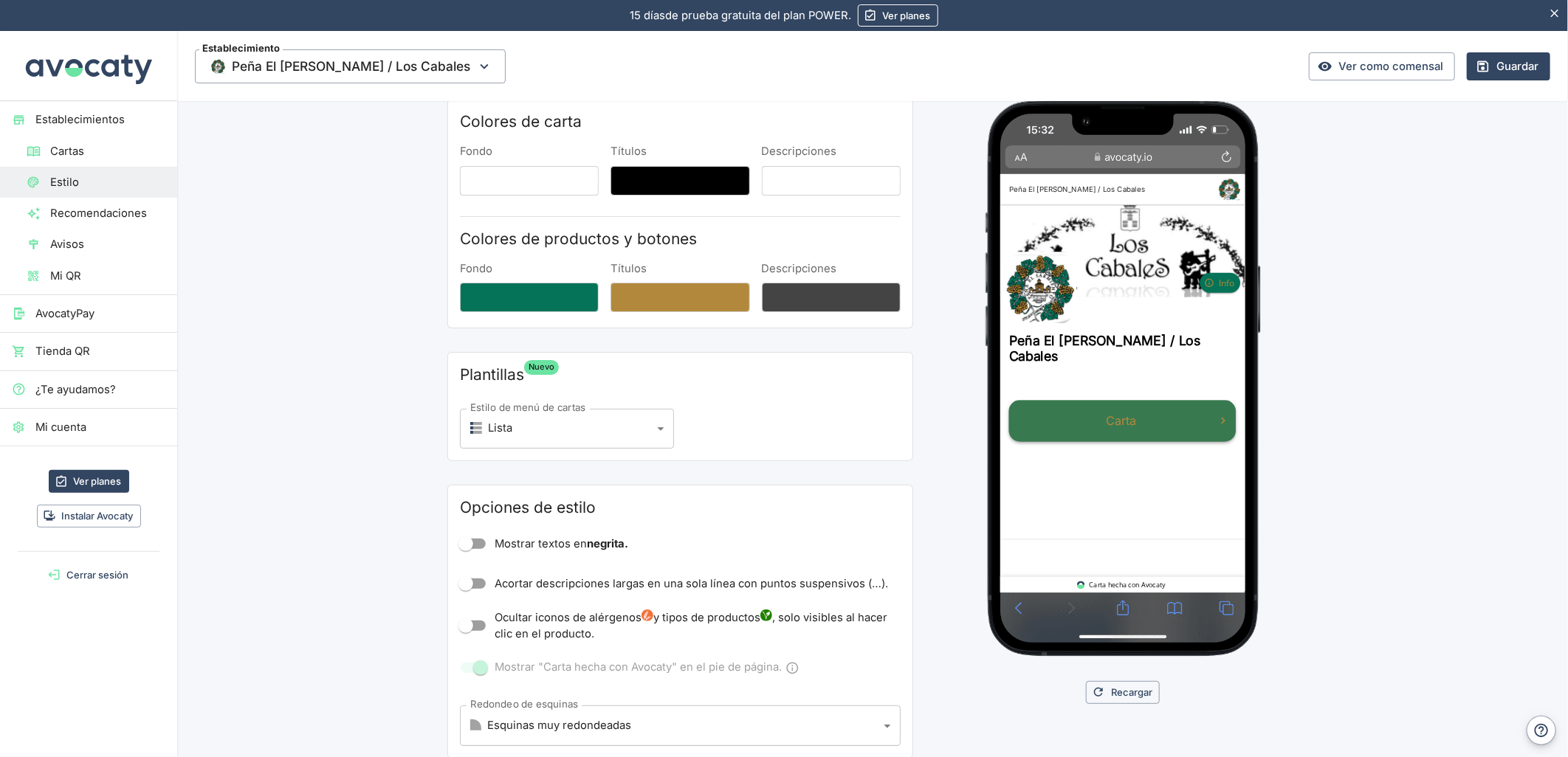
click at [1153, 475] on link "Carta" at bounding box center [1163, 502] width 302 height 55
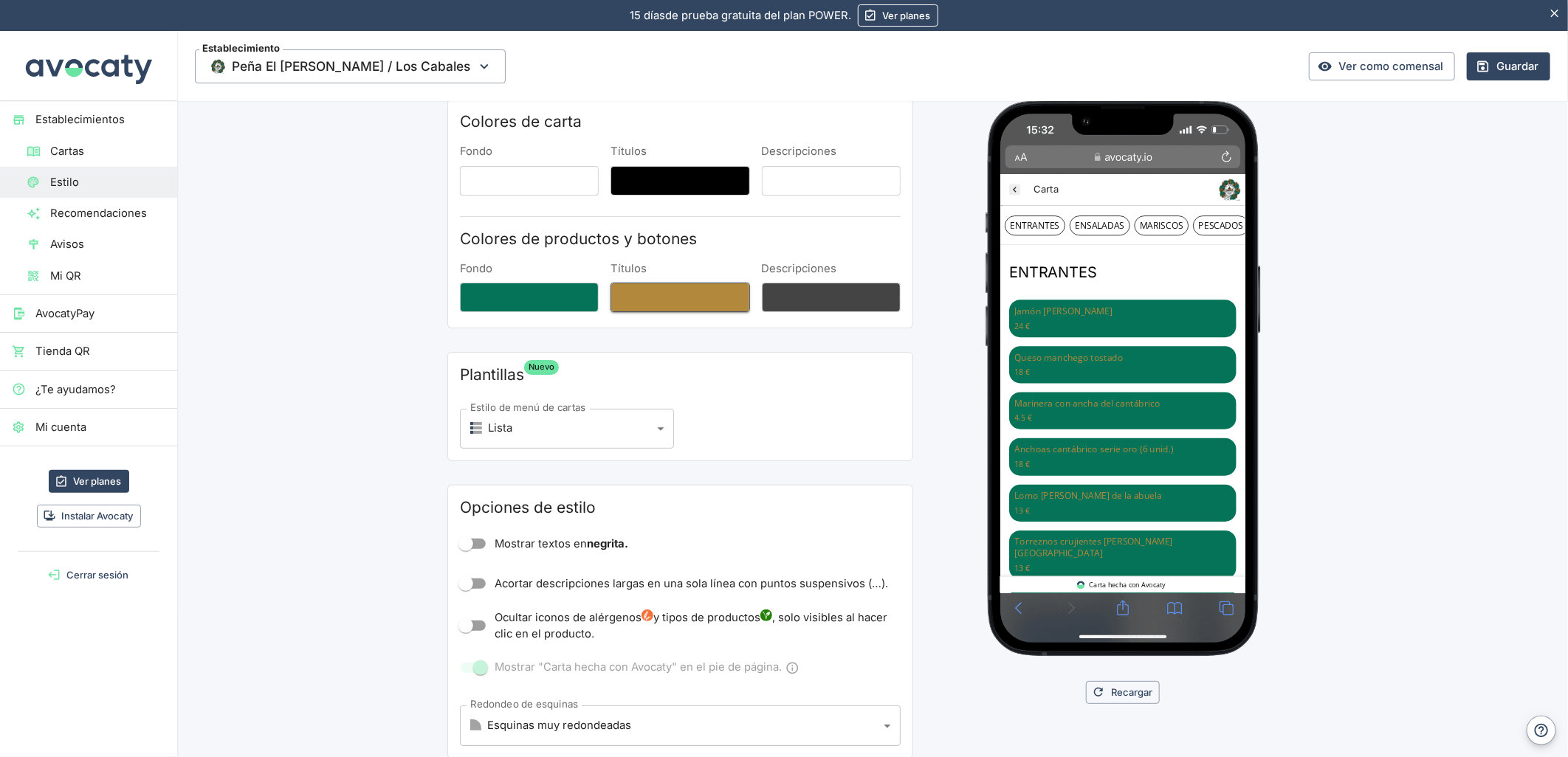
click at [633, 292] on button "Títulos" at bounding box center [680, 297] width 139 height 30
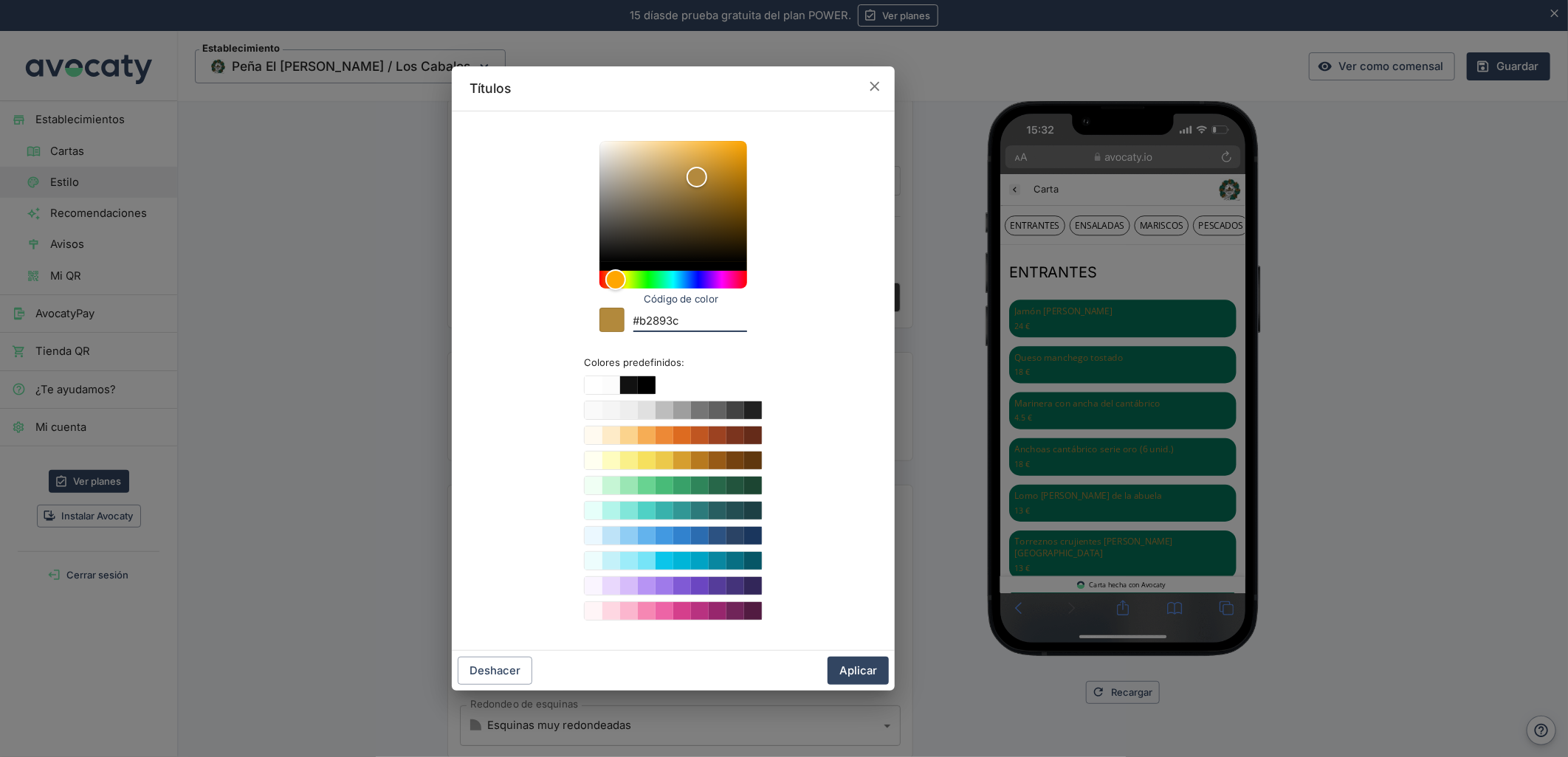
click at [675, 312] on input "#b2893c" at bounding box center [691, 322] width 114 height 20
click at [872, 676] on button "Aplicar" at bounding box center [858, 670] width 61 height 28
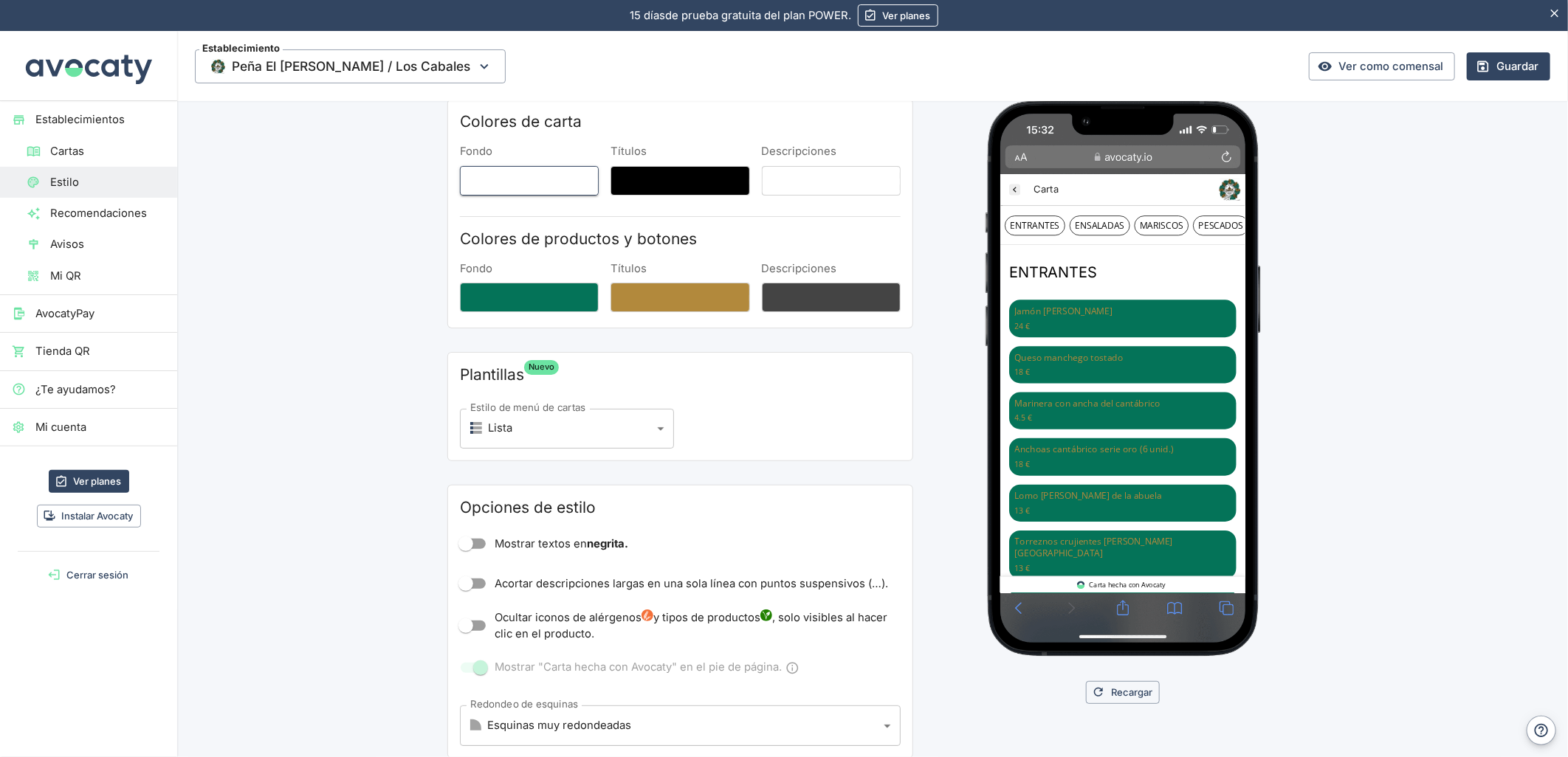
click at [509, 185] on button "Fondo" at bounding box center [529, 181] width 139 height 30
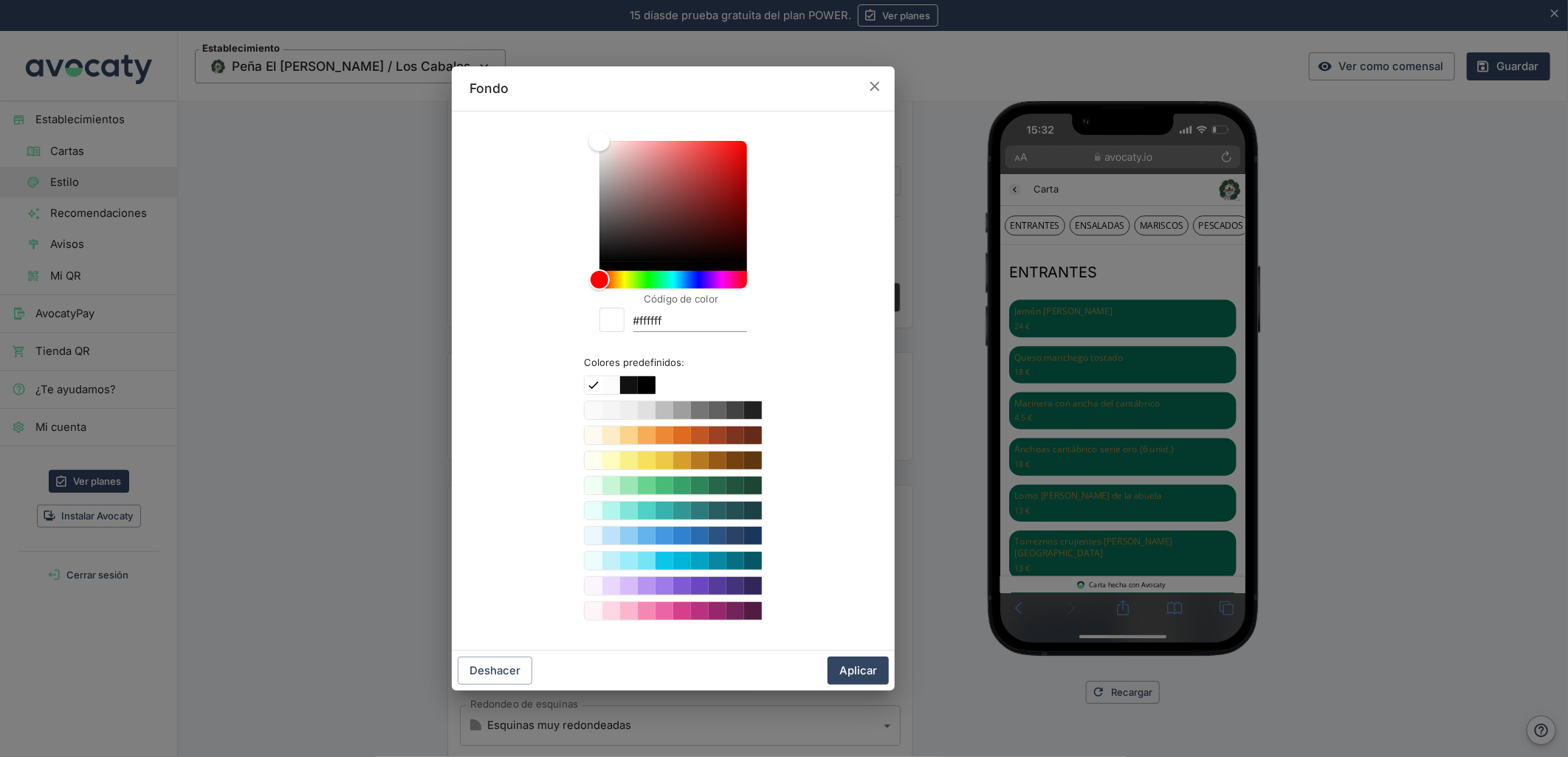
click at [647, 316] on input "#ffffff" at bounding box center [691, 322] width 114 height 20
paste input "b2893c"
drag, startPoint x: 709, startPoint y: 325, endPoint x: 641, endPoint y: 321, distance: 68.1
click at [641, 321] on input "#fb2893cffff" at bounding box center [691, 322] width 114 height 20
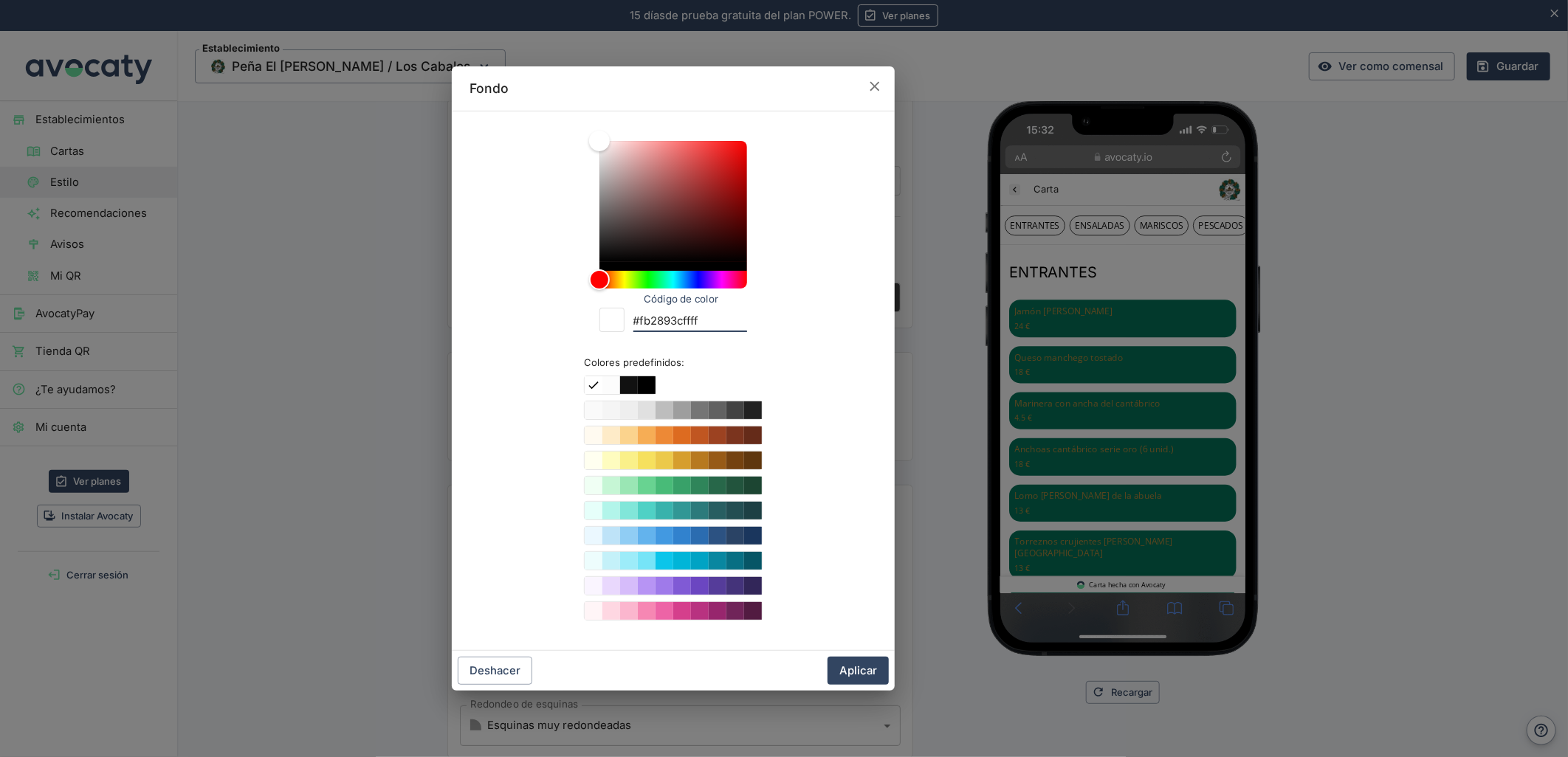
paste input "b2893c"
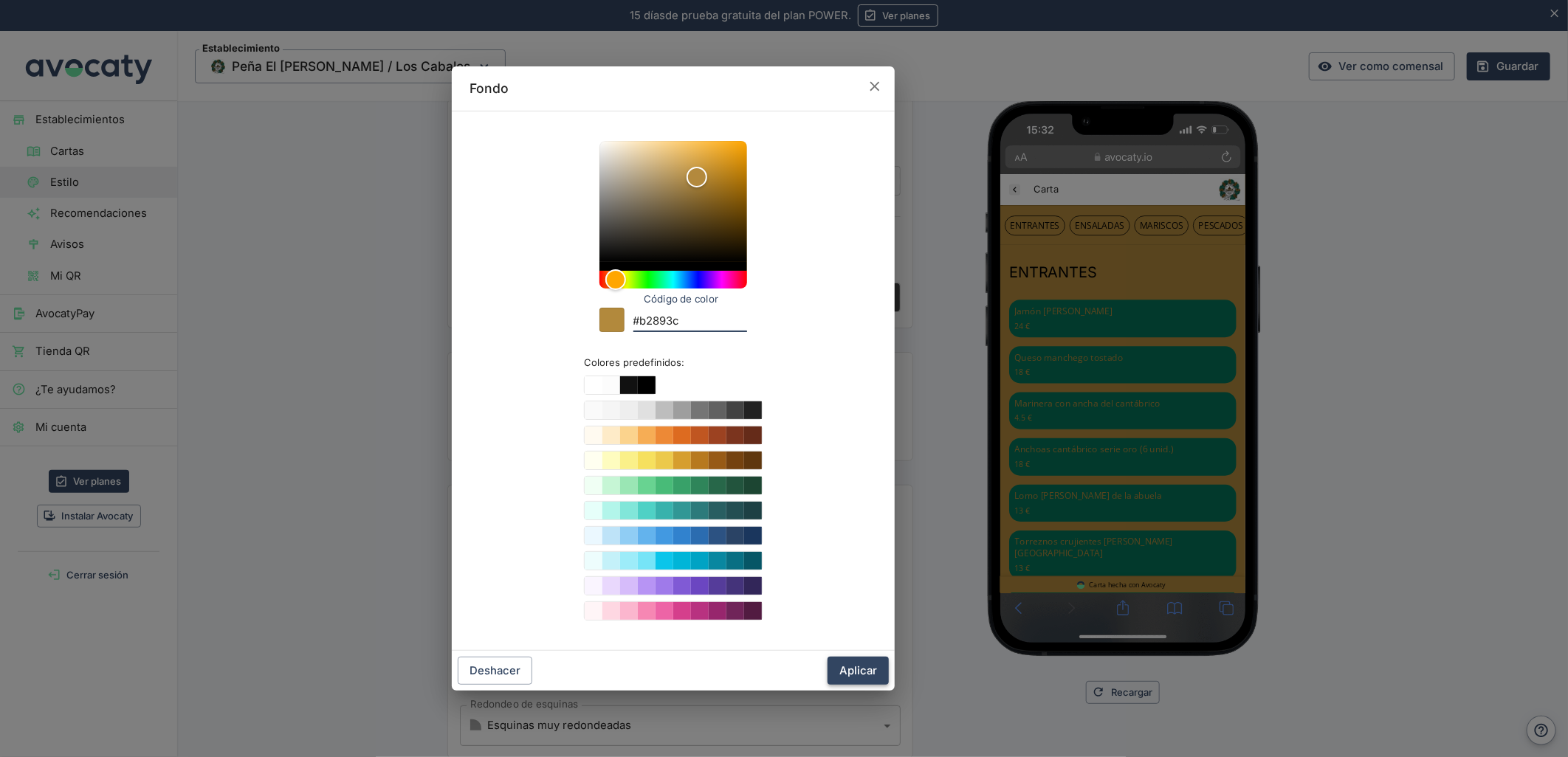
type input "#b2893c"
click at [854, 672] on button "Aplicar" at bounding box center [858, 670] width 61 height 28
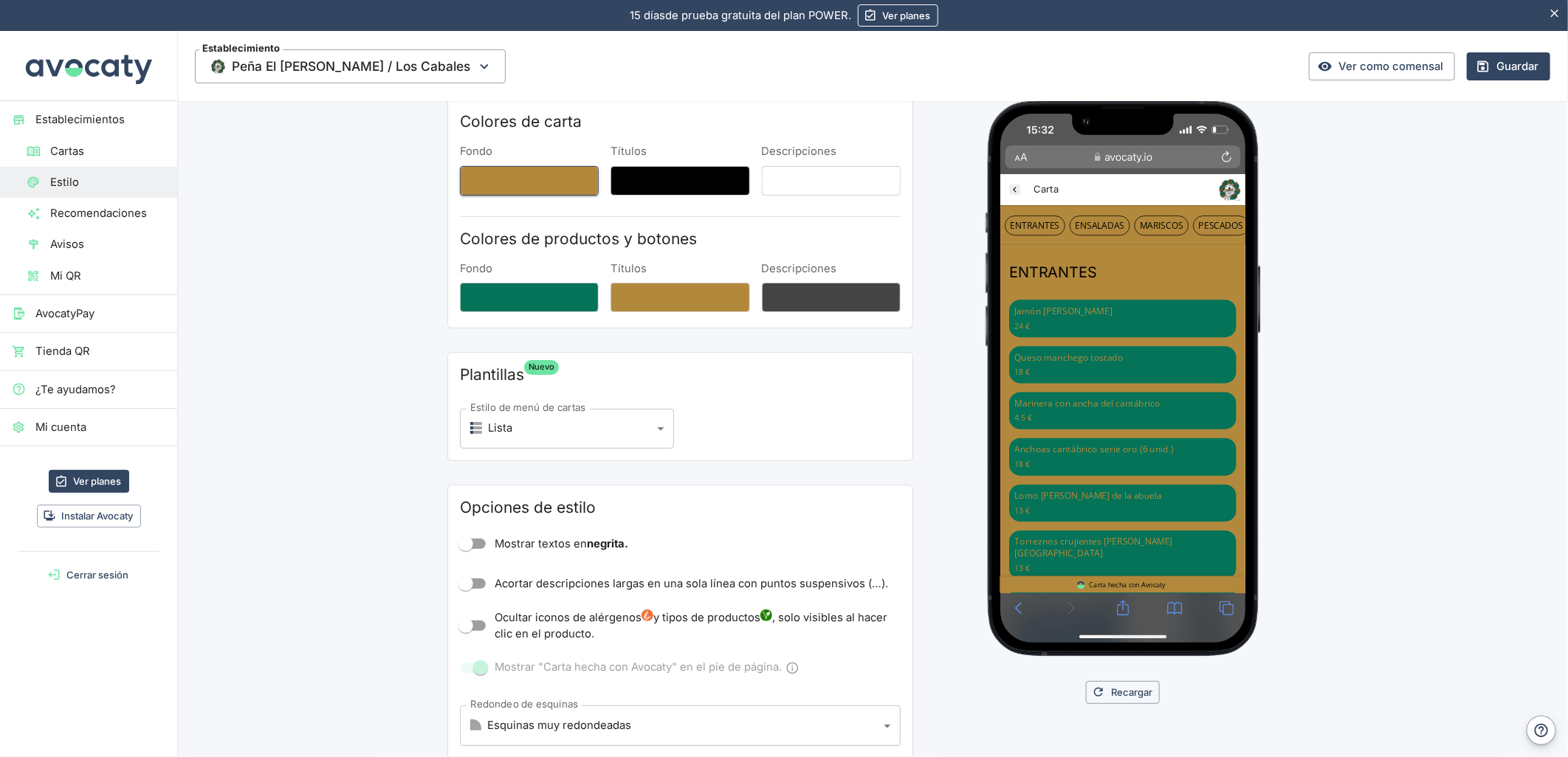
click at [494, 167] on button "Fondo" at bounding box center [529, 181] width 139 height 30
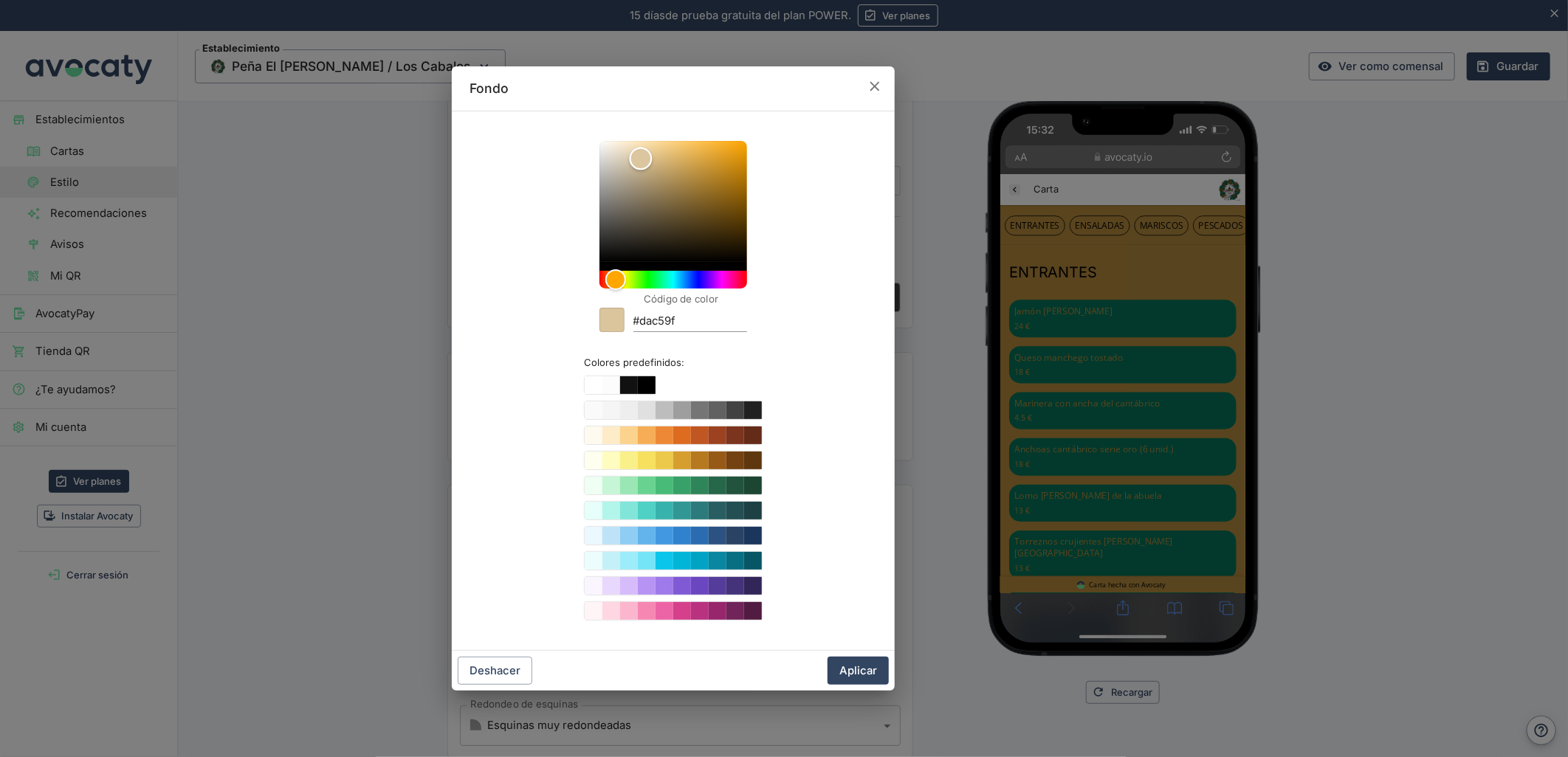
drag, startPoint x: 682, startPoint y: 165, endPoint x: 638, endPoint y: 158, distance: 44.6
click at [639, 158] on div "Color" at bounding box center [673, 201] width 148 height 121
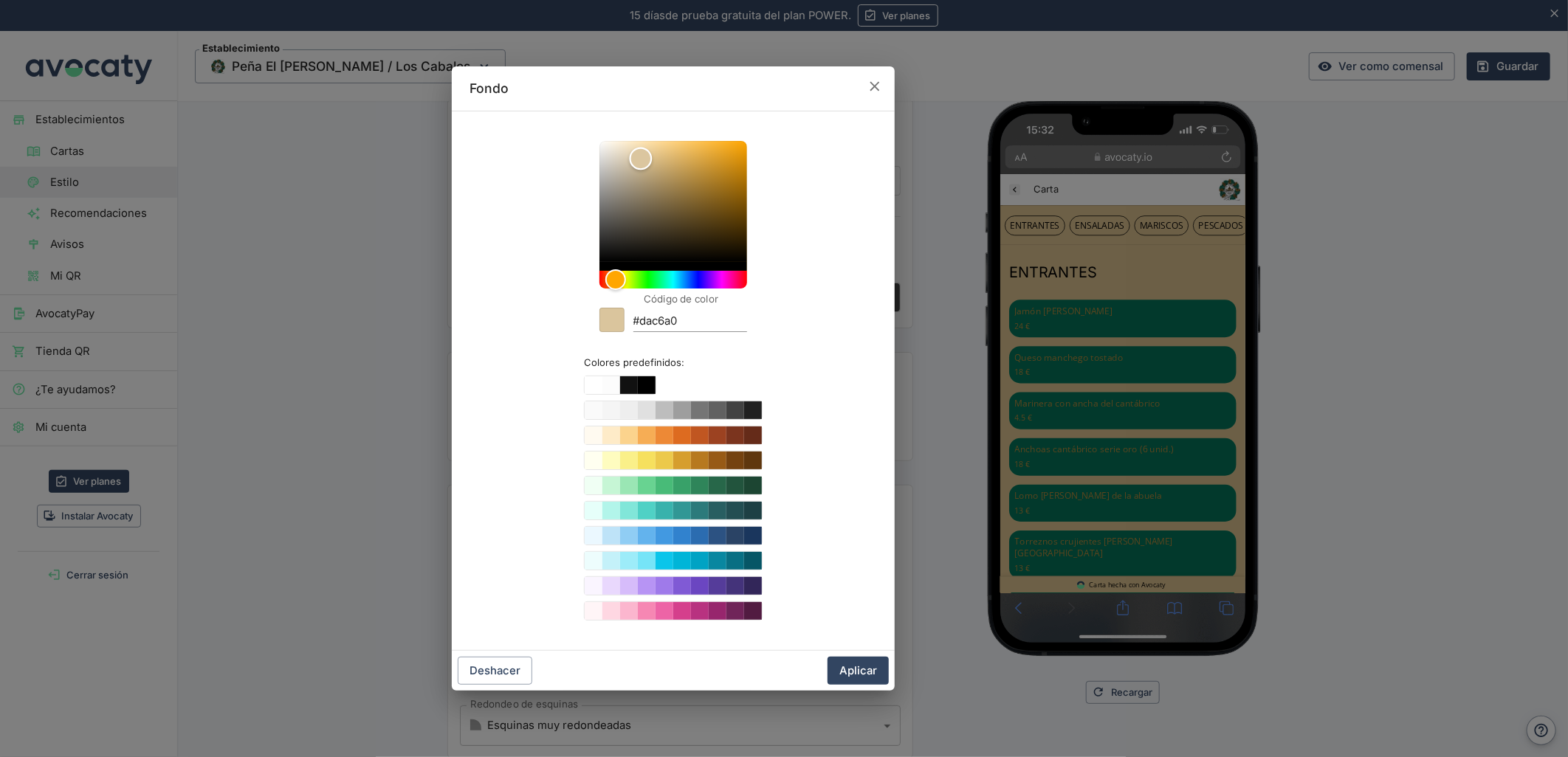
type input "#dac6a1"
click at [888, 289] on div "Código de color #dac6a1 Colores predefinidos:" at bounding box center [673, 380] width 443 height 540
click at [857, 676] on button "Aplicar" at bounding box center [858, 670] width 61 height 28
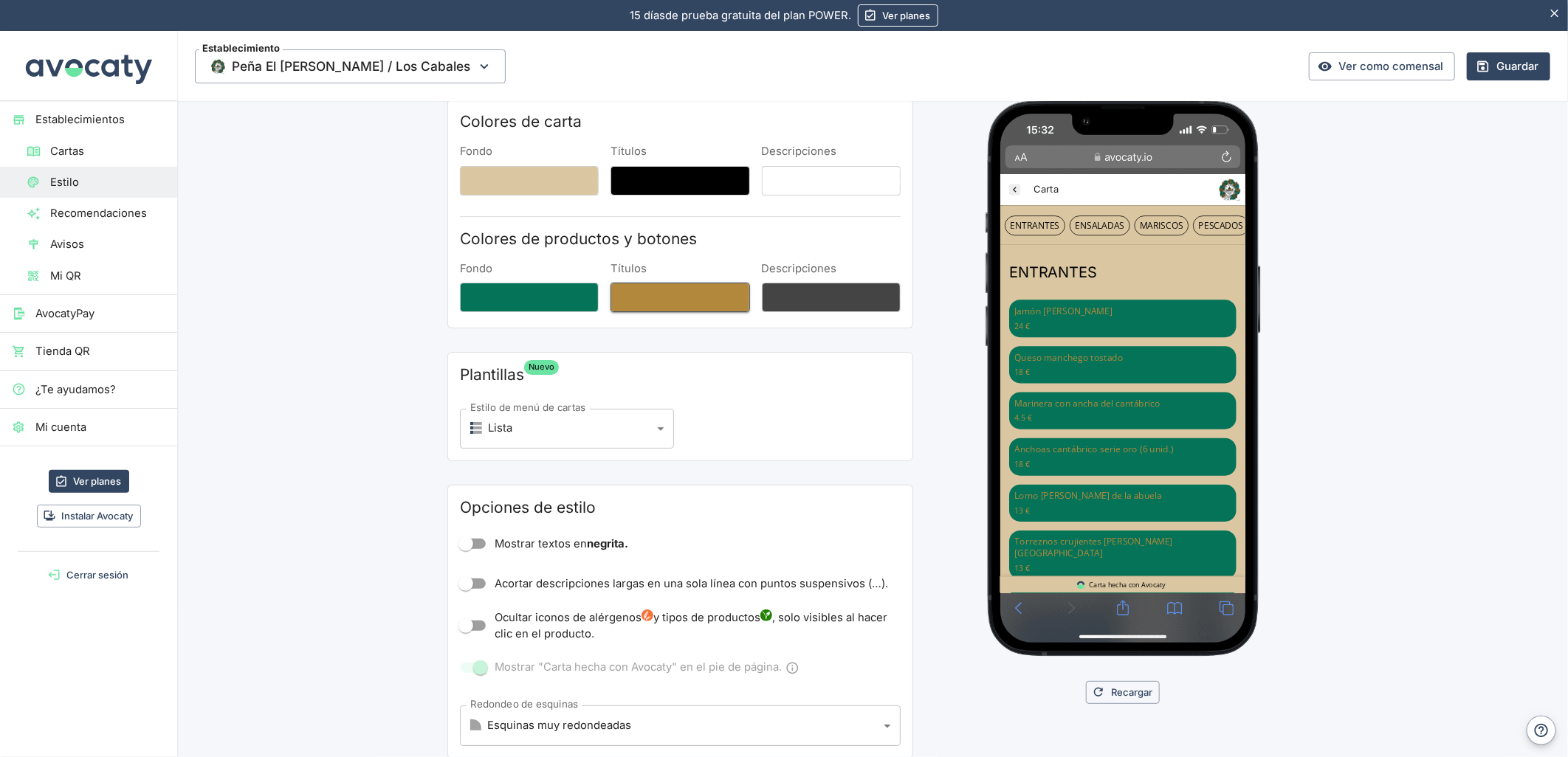
click at [639, 285] on button "Títulos" at bounding box center [680, 297] width 139 height 30
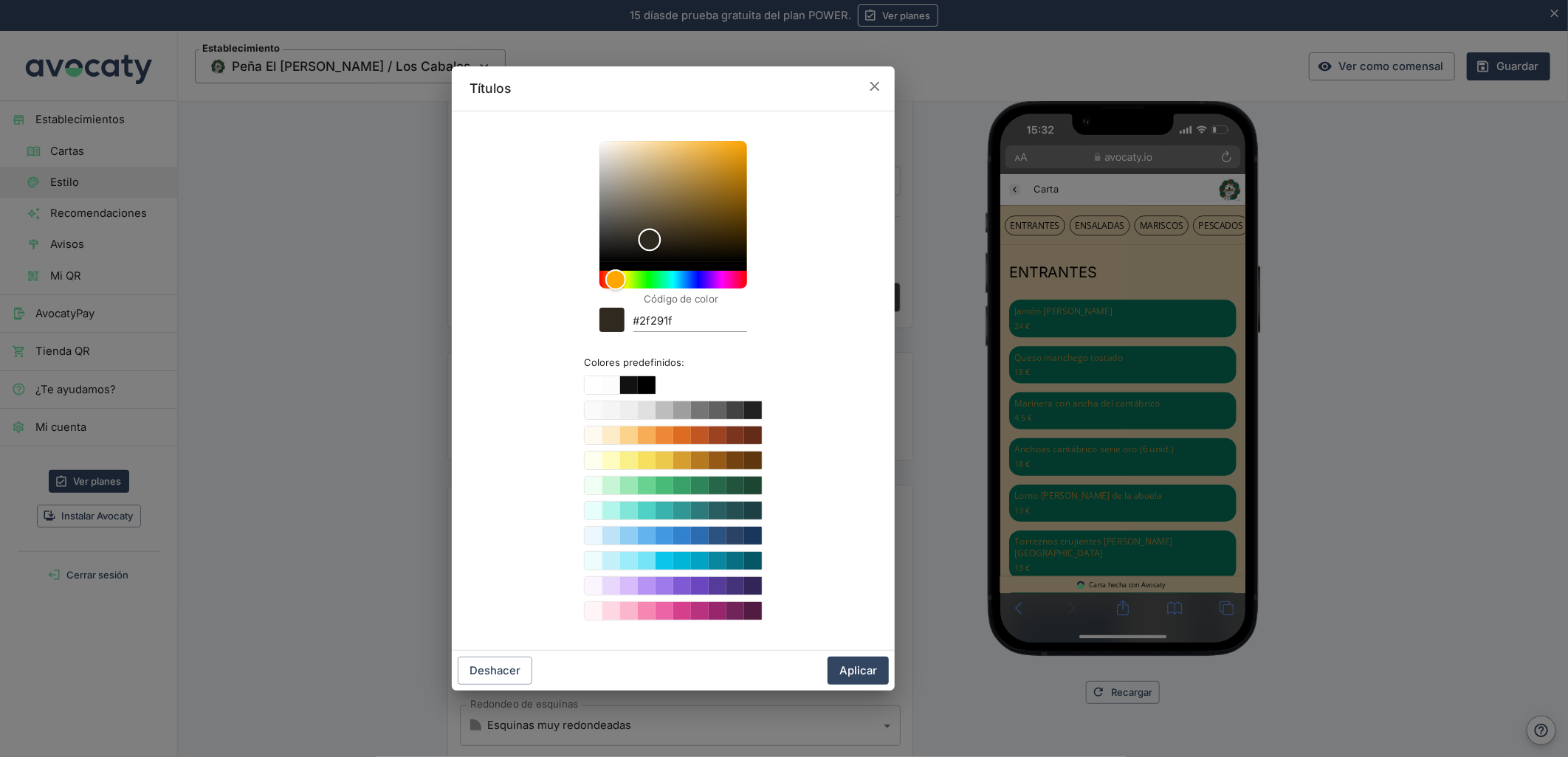
type input "#000000"
drag, startPoint x: 657, startPoint y: 230, endPoint x: 584, endPoint y: 288, distance: 93.2
click at [584, 288] on div "Código de color #000000 Colores predefinidos:" at bounding box center [673, 380] width 408 height 515
click at [853, 679] on button "Aplicar" at bounding box center [858, 670] width 61 height 28
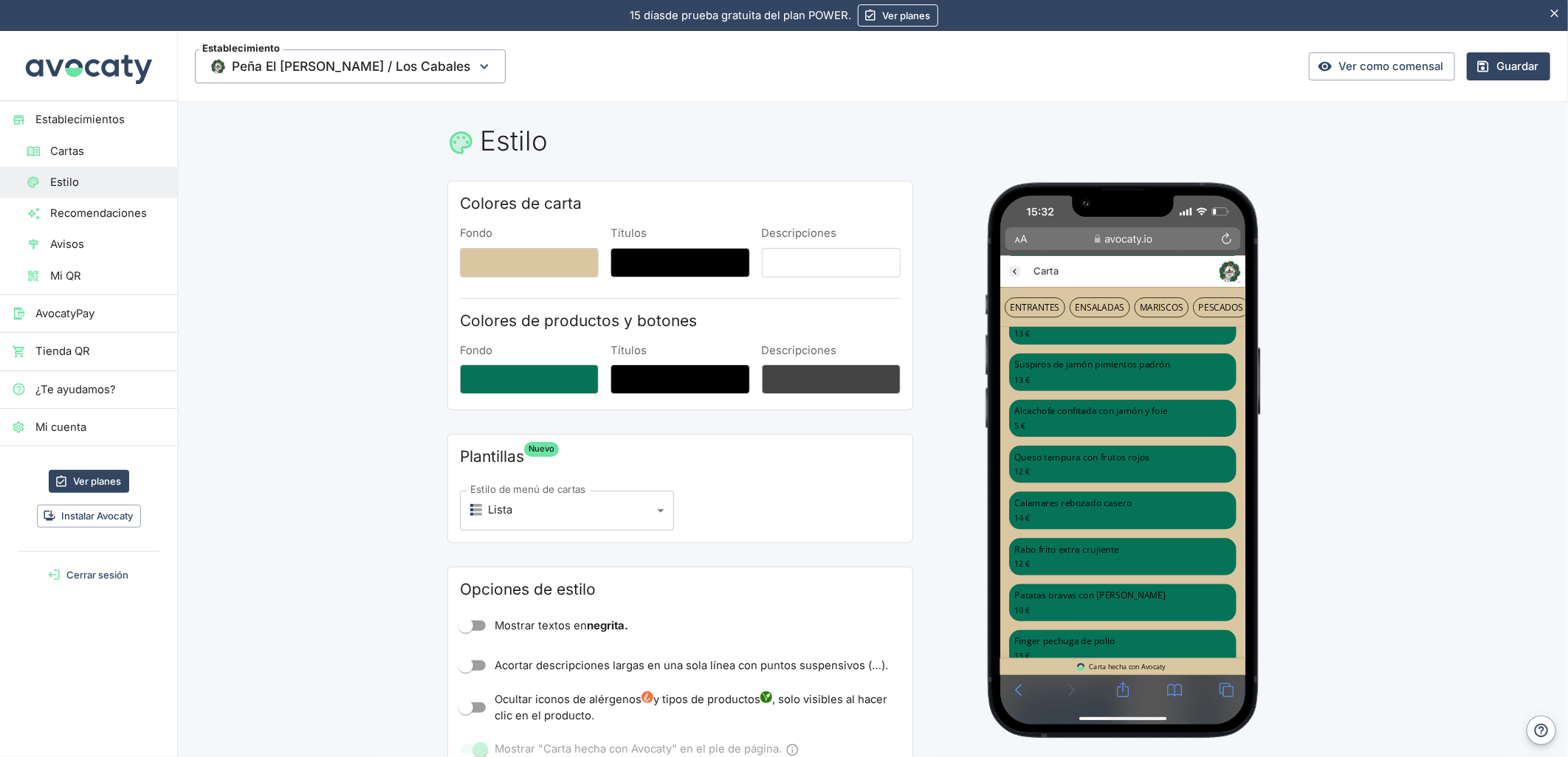
scroll to position [327, 0]
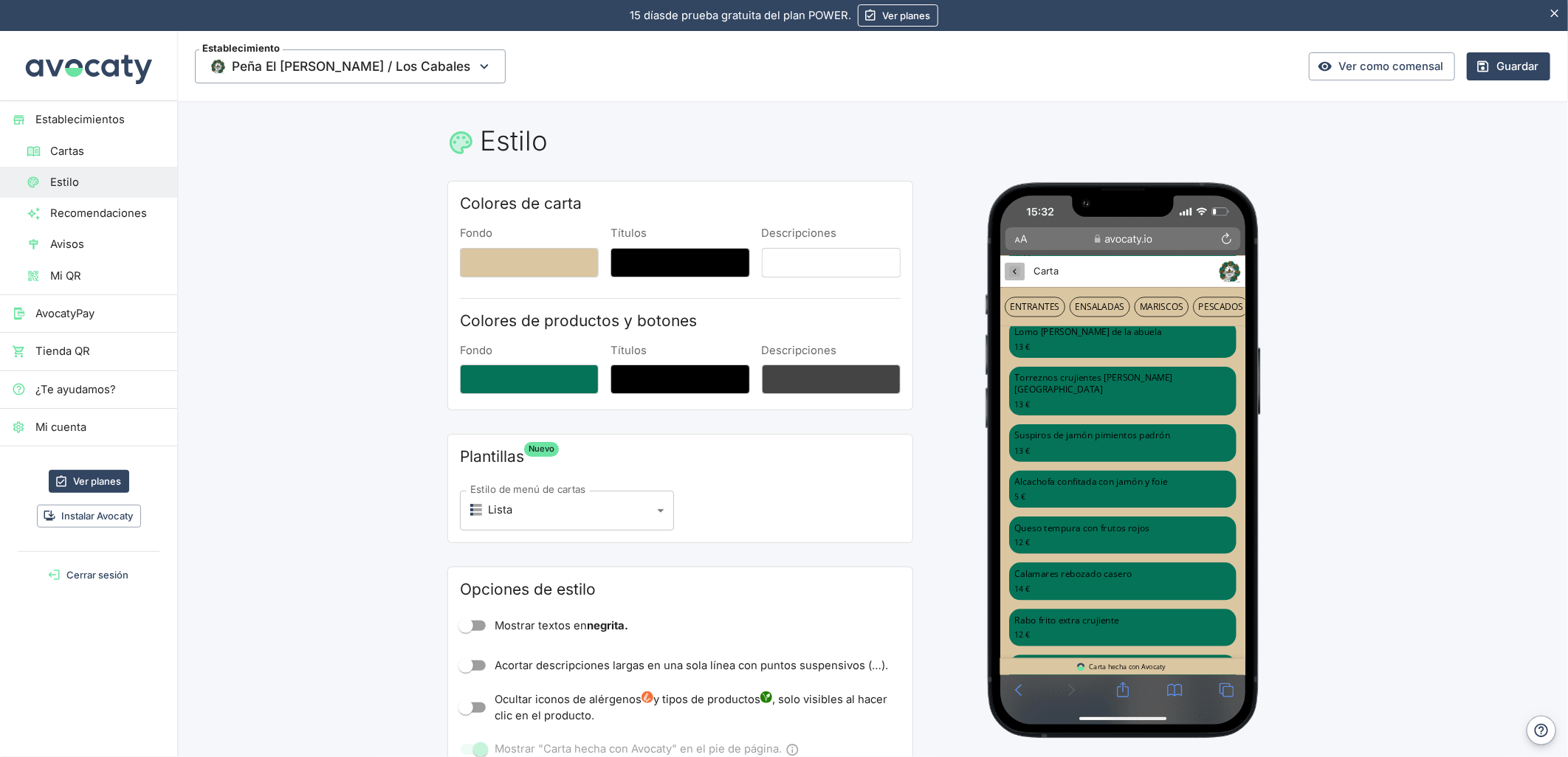
click at [1027, 265] on link "Peña El [PERSON_NAME] / Los Cabales" at bounding box center [1020, 276] width 27 height 23
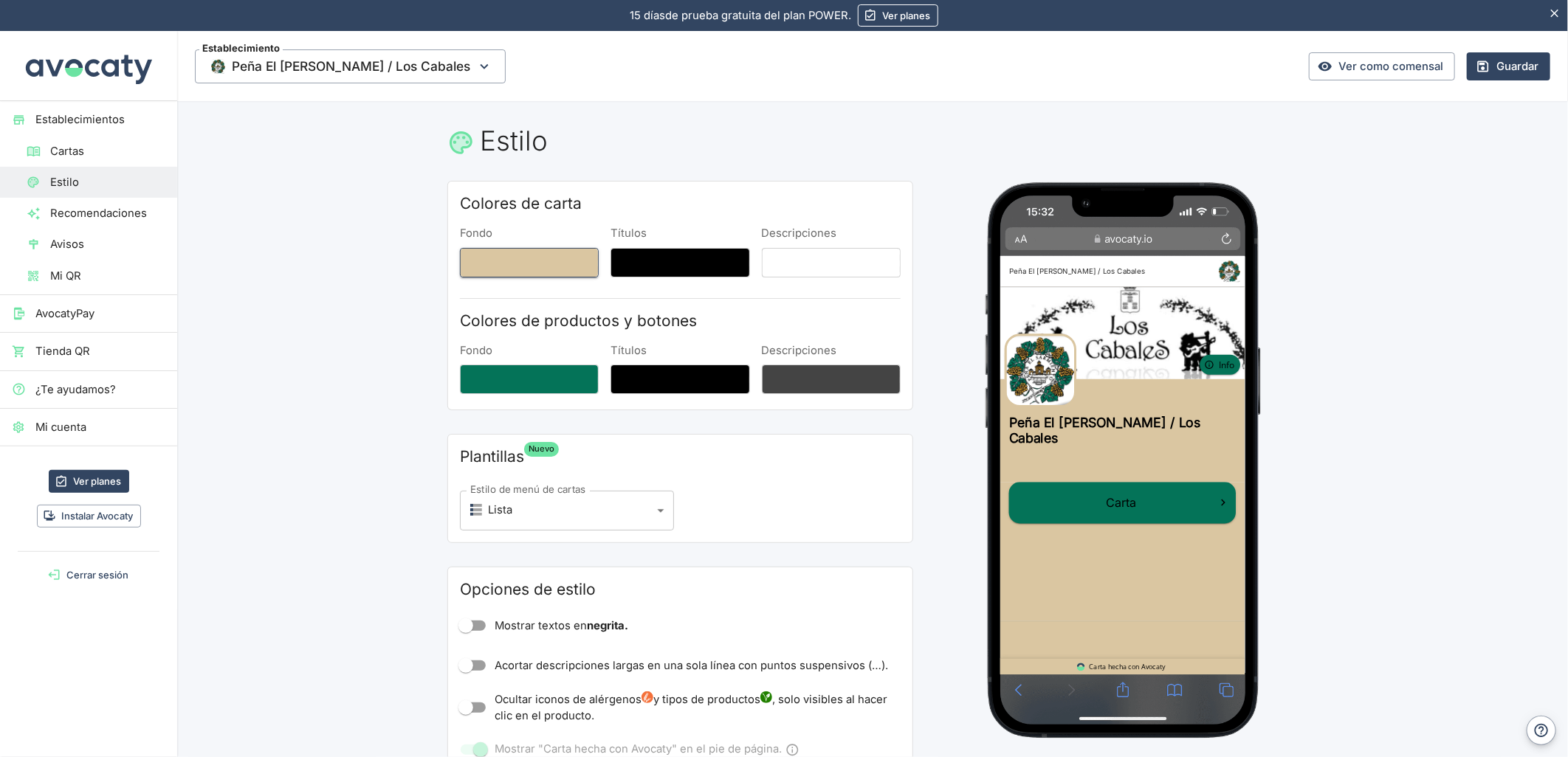
click at [558, 265] on button "Fondo" at bounding box center [529, 263] width 139 height 30
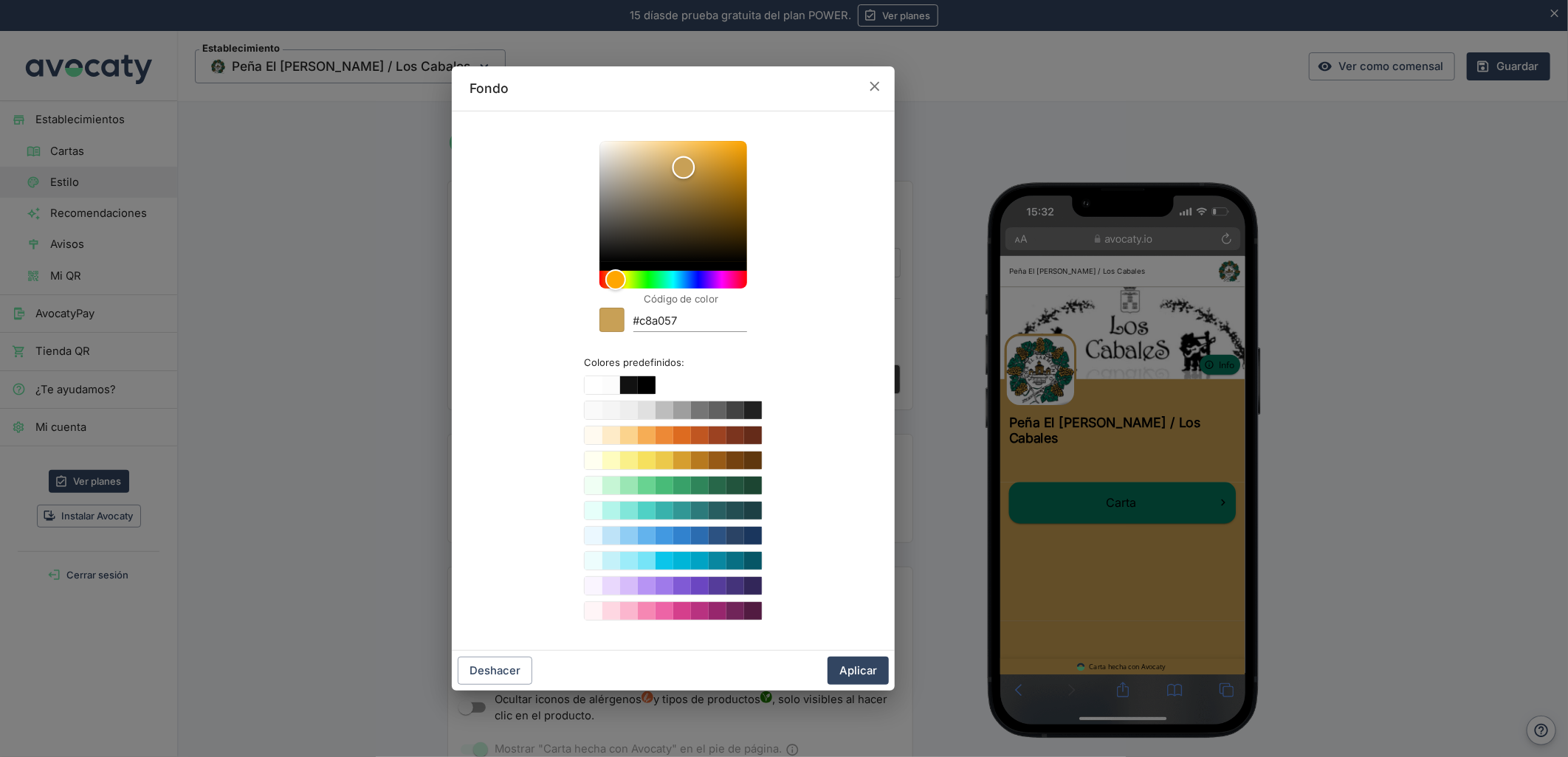
type input "#c8a158"
drag, startPoint x: 670, startPoint y: 171, endPoint x: 682, endPoint y: 167, distance: 12.6
click at [682, 167] on div "Color" at bounding box center [673, 201] width 148 height 121
click at [1396, 431] on div at bounding box center [784, 378] width 1568 height 757
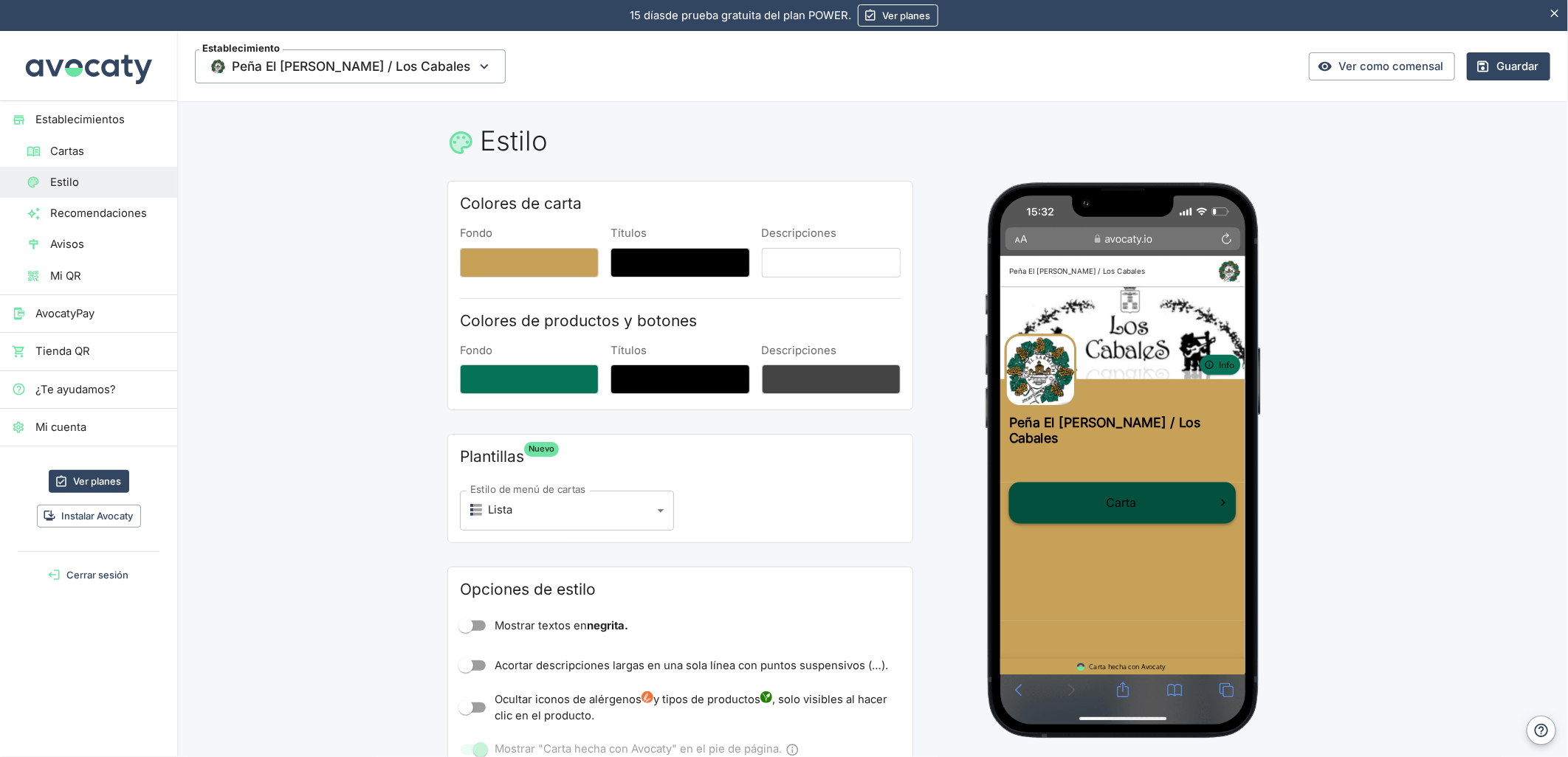
click at [1180, 581] on link "Carta" at bounding box center [1163, 584] width 302 height 55
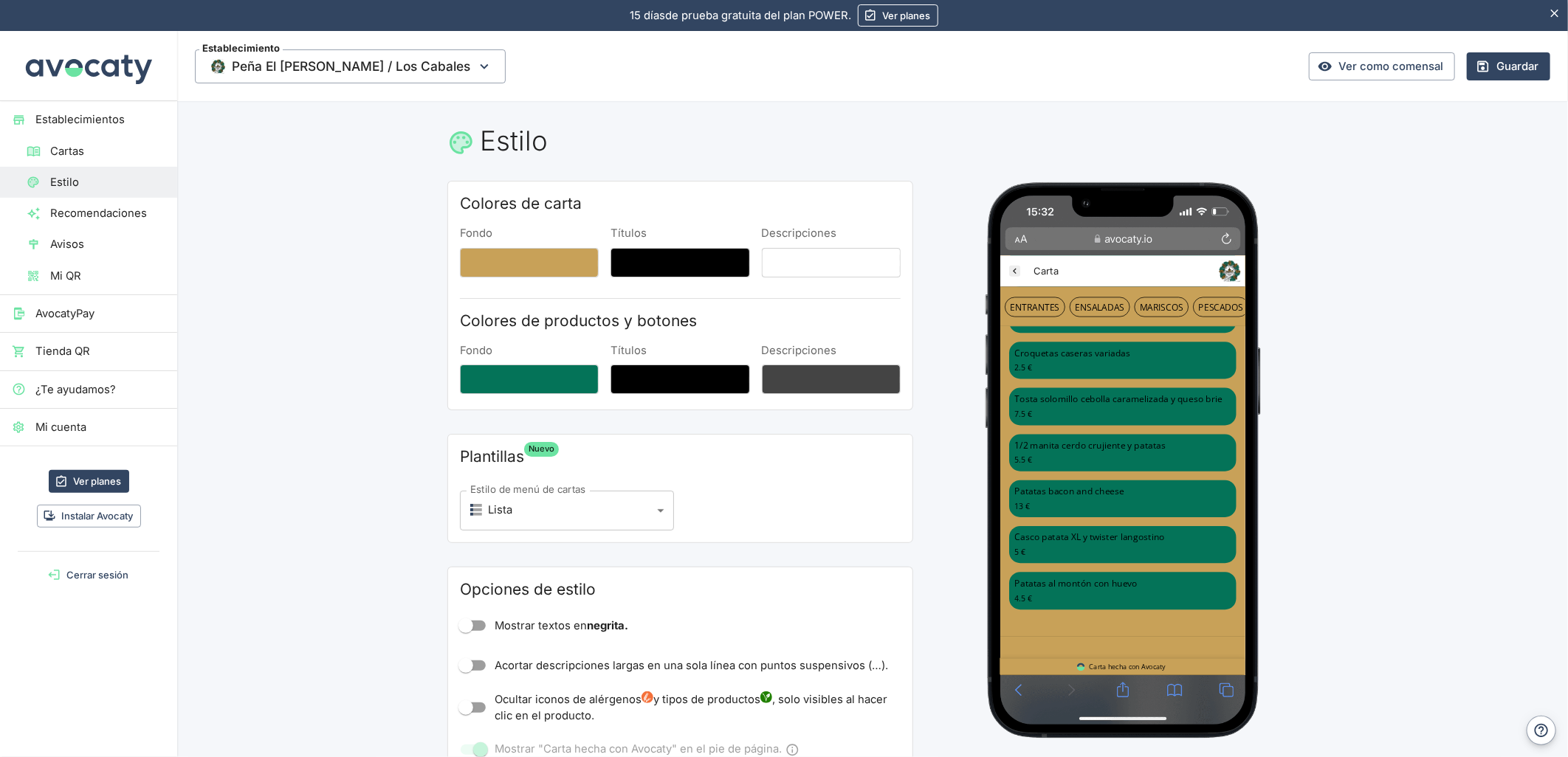
scroll to position [574, 0]
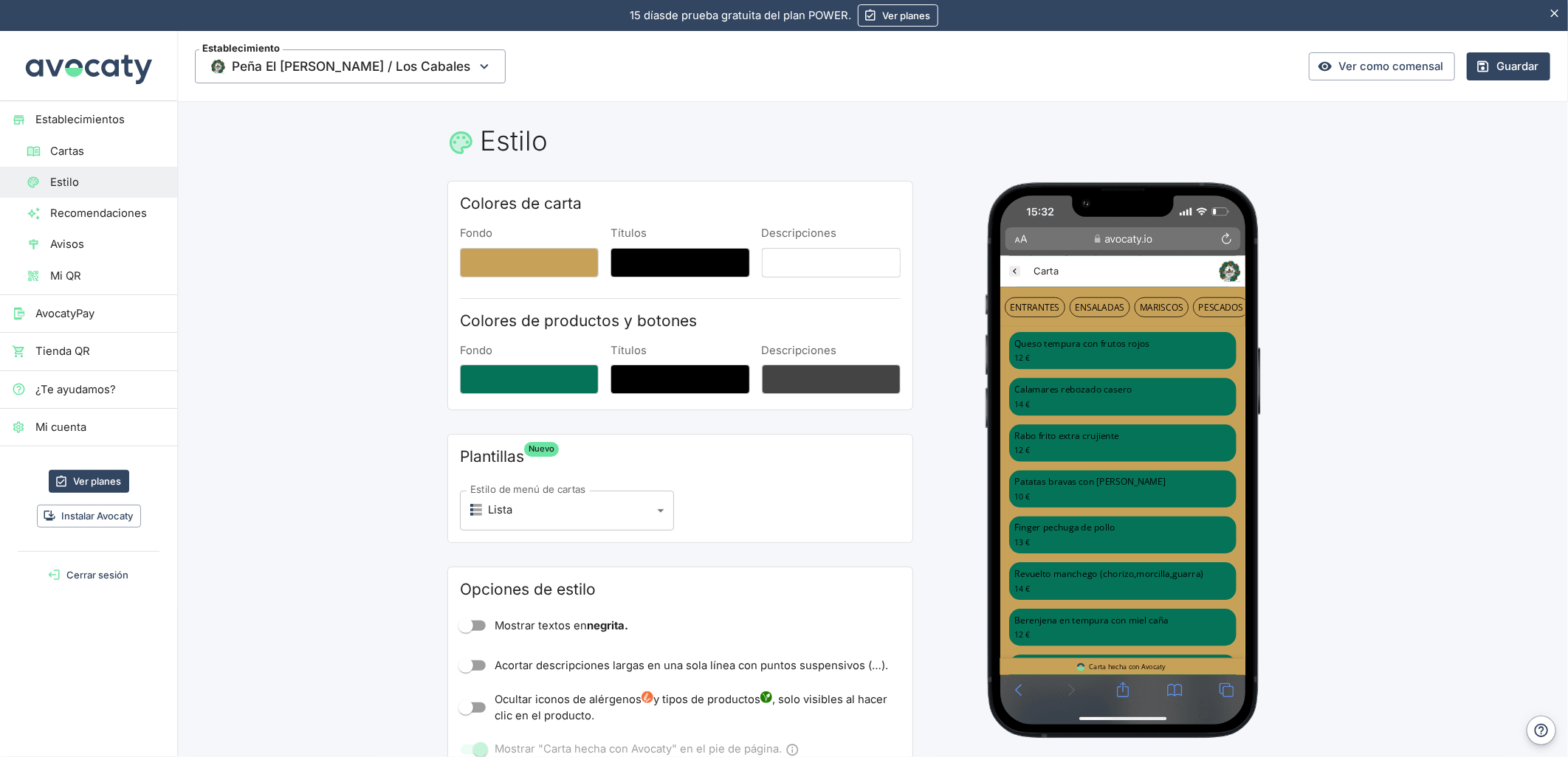
click at [1025, 271] on icon "Peña El Sarmiento / Los Cabales" at bounding box center [1019, 275] width 14 height 14
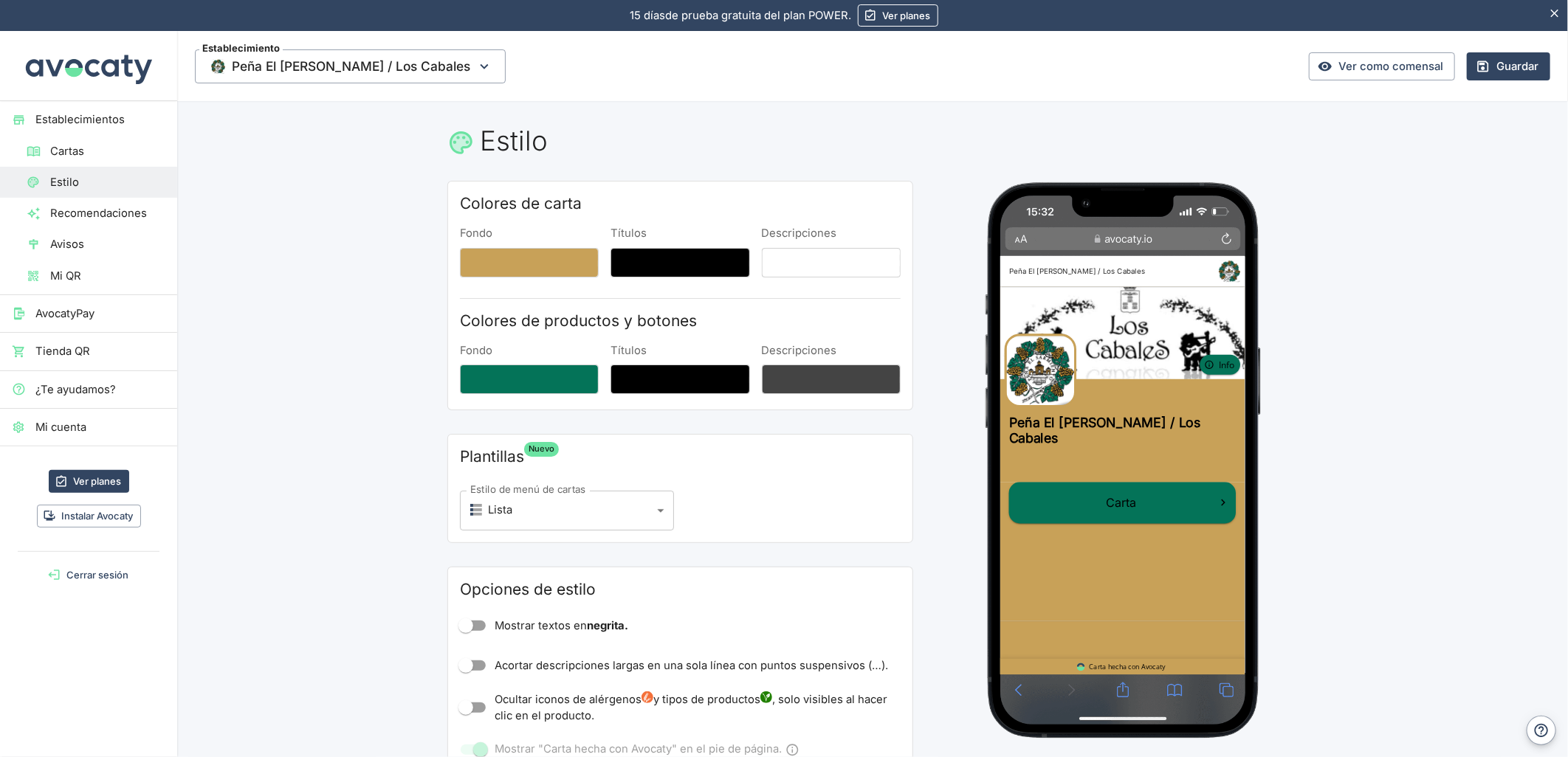
scroll to position [0, 0]
drag, startPoint x: 1518, startPoint y: 69, endPoint x: 904, endPoint y: 163, distance: 621.2
click at [1518, 69] on button "Guardar" at bounding box center [1509, 66] width 83 height 28
click at [84, 114] on span "Establecimientos" at bounding box center [100, 119] width 130 height 16
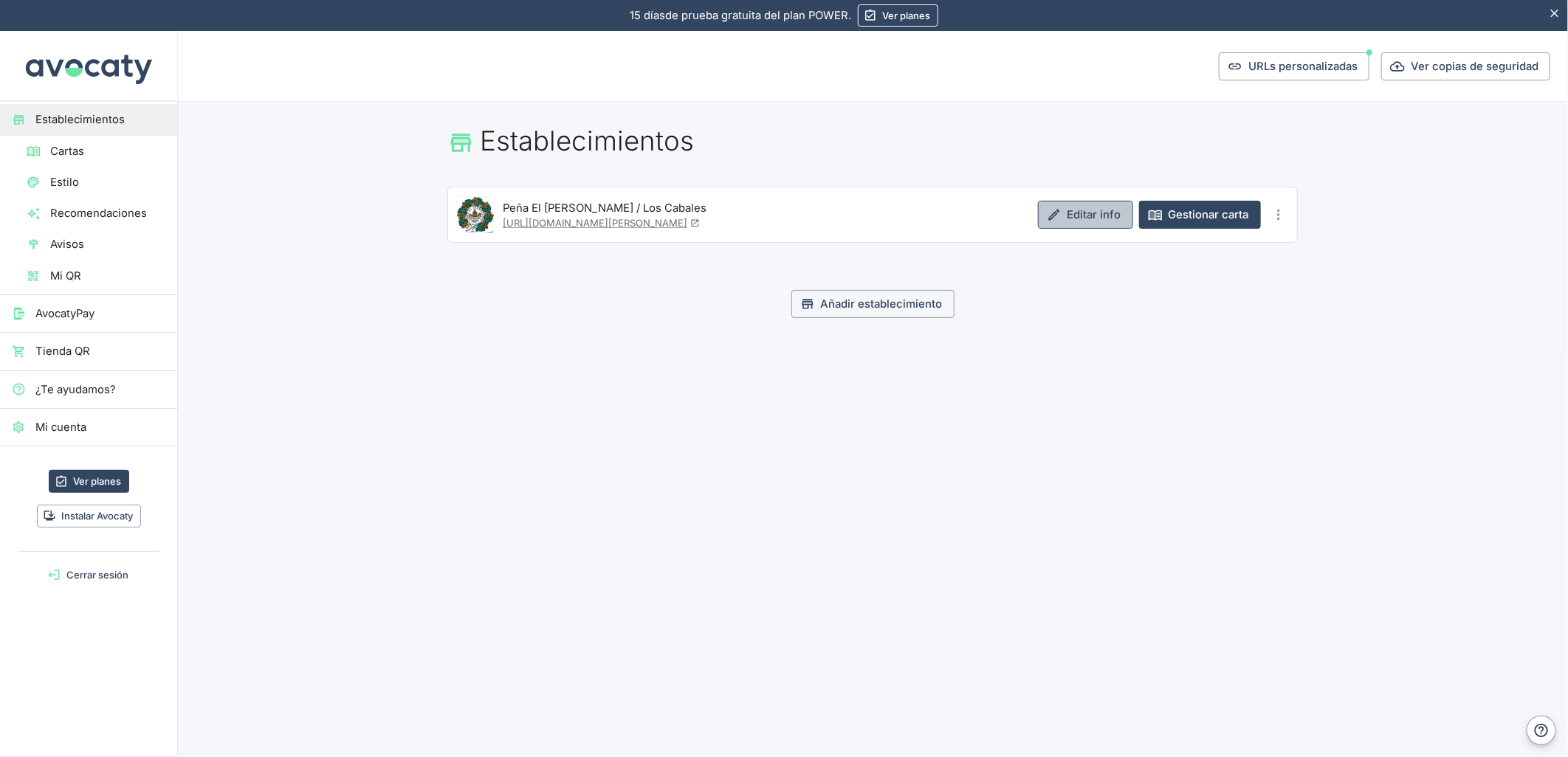
click at [1083, 217] on link "Editar info" at bounding box center [1086, 214] width 96 height 28
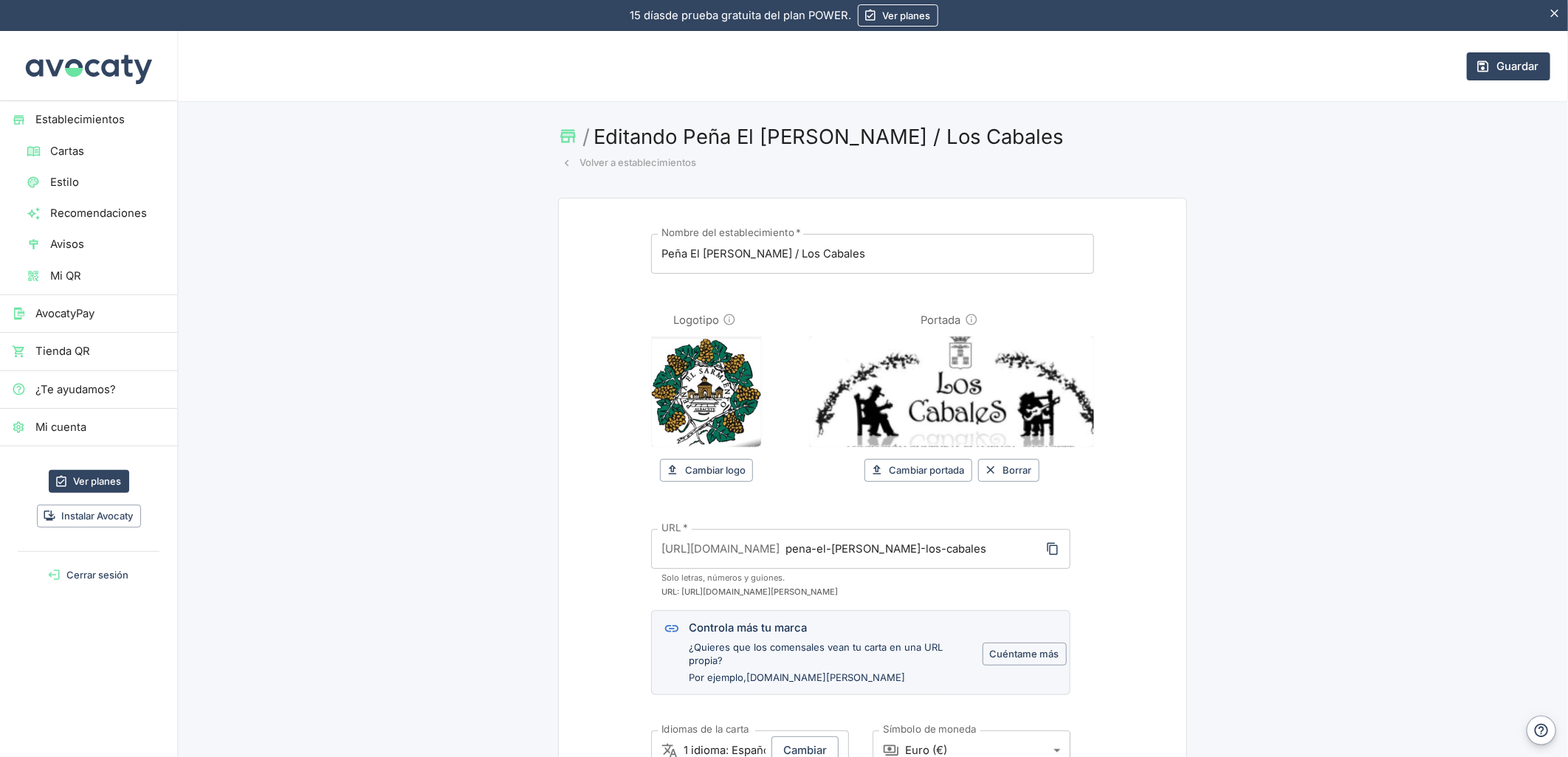
click at [757, 259] on input "Peña El [PERSON_NAME] / Los Cabales" at bounding box center [872, 253] width 443 height 40
drag, startPoint x: 831, startPoint y: 251, endPoint x: 754, endPoint y: 260, distance: 77.5
click at [754, 260] on input "Peña El [PERSON_NAME] Los Cabales" at bounding box center [872, 253] width 443 height 40
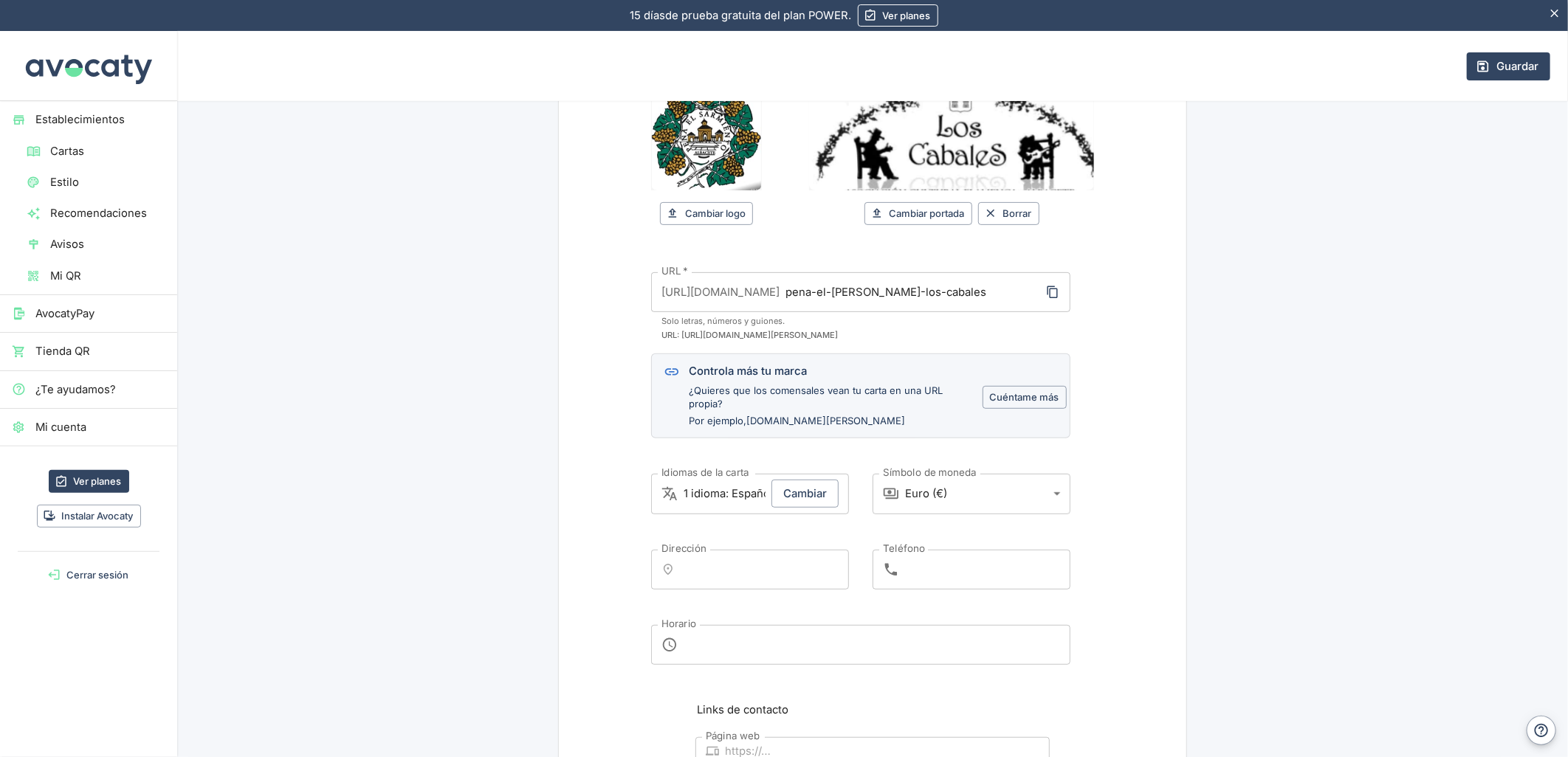
scroll to position [327, 0]
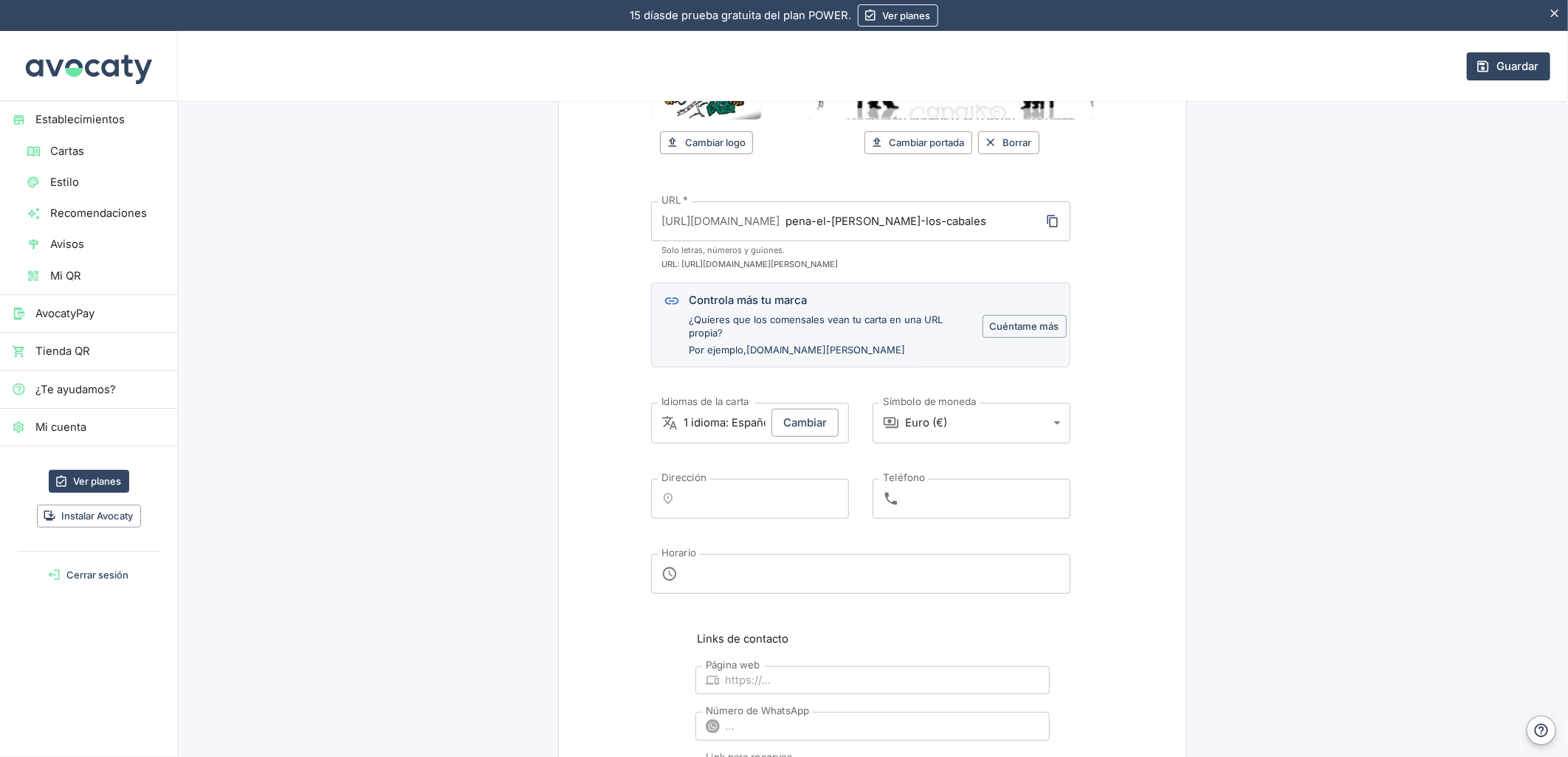
type input "Peña El [PERSON_NAME]"
click at [722, 491] on input "Dirección" at bounding box center [763, 499] width 157 height 27
paste input "Los Cabales"
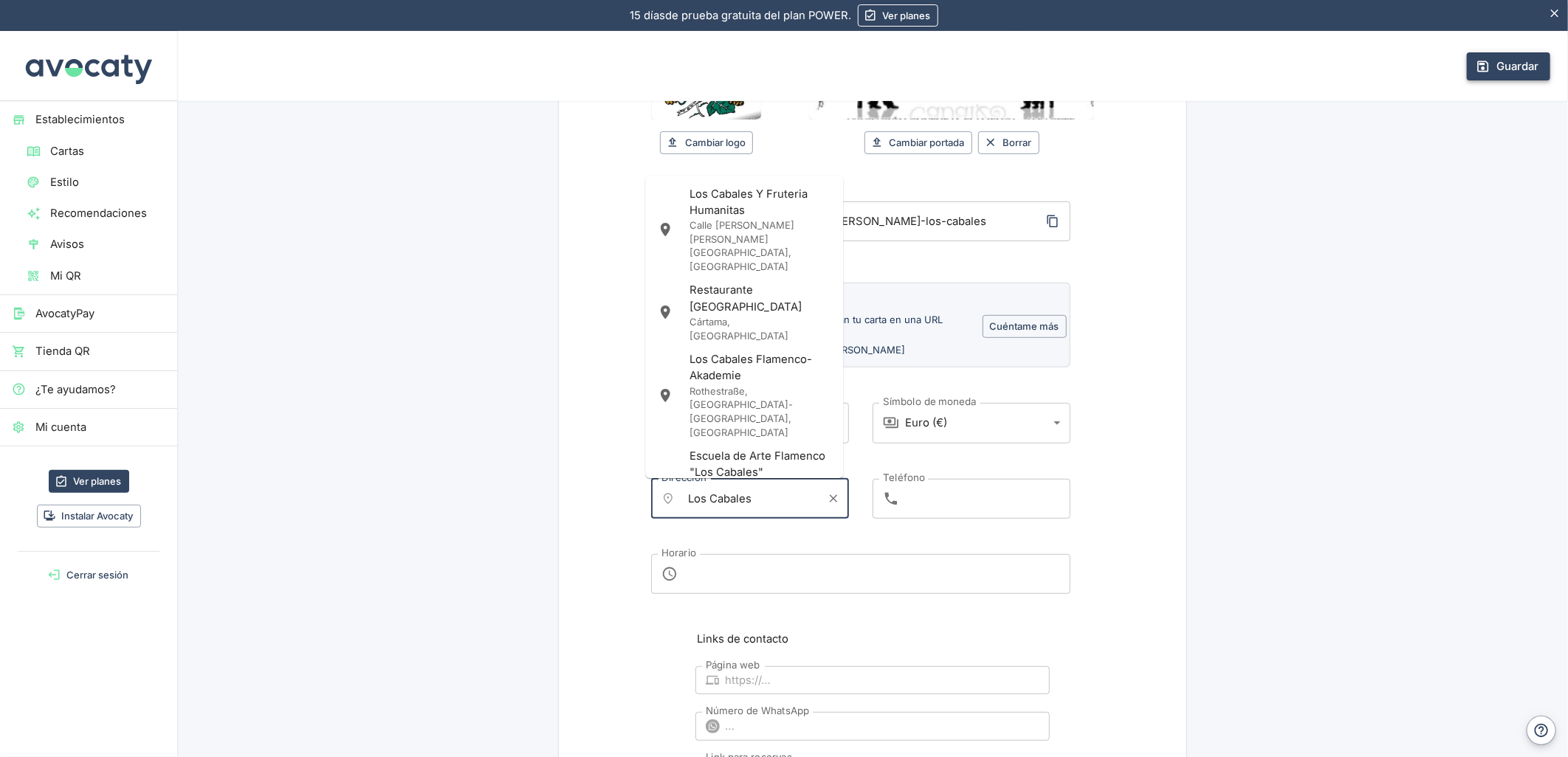
type input "Los Cabales"
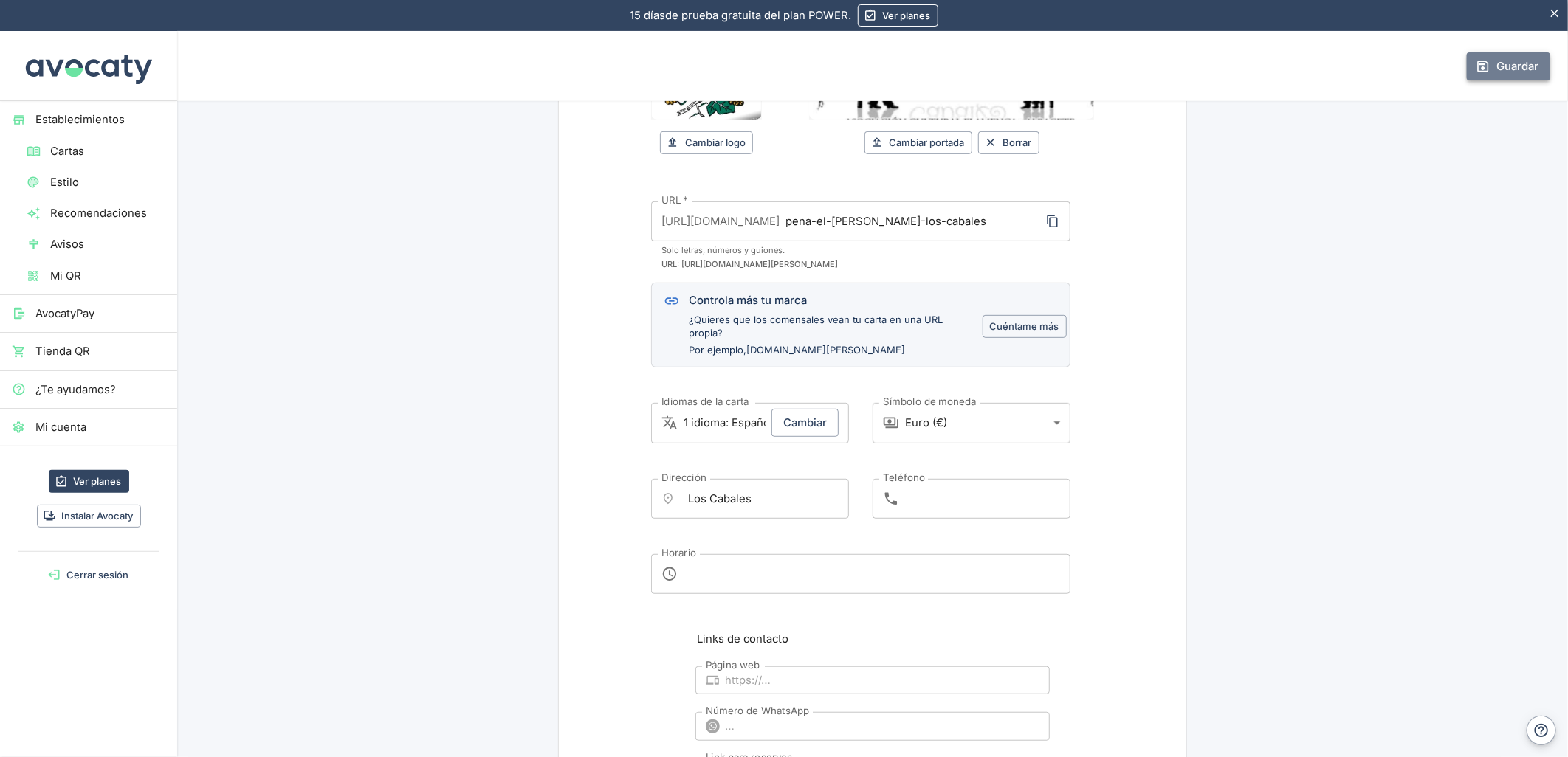
click at [1515, 59] on button "Guardar" at bounding box center [1509, 66] width 83 height 28
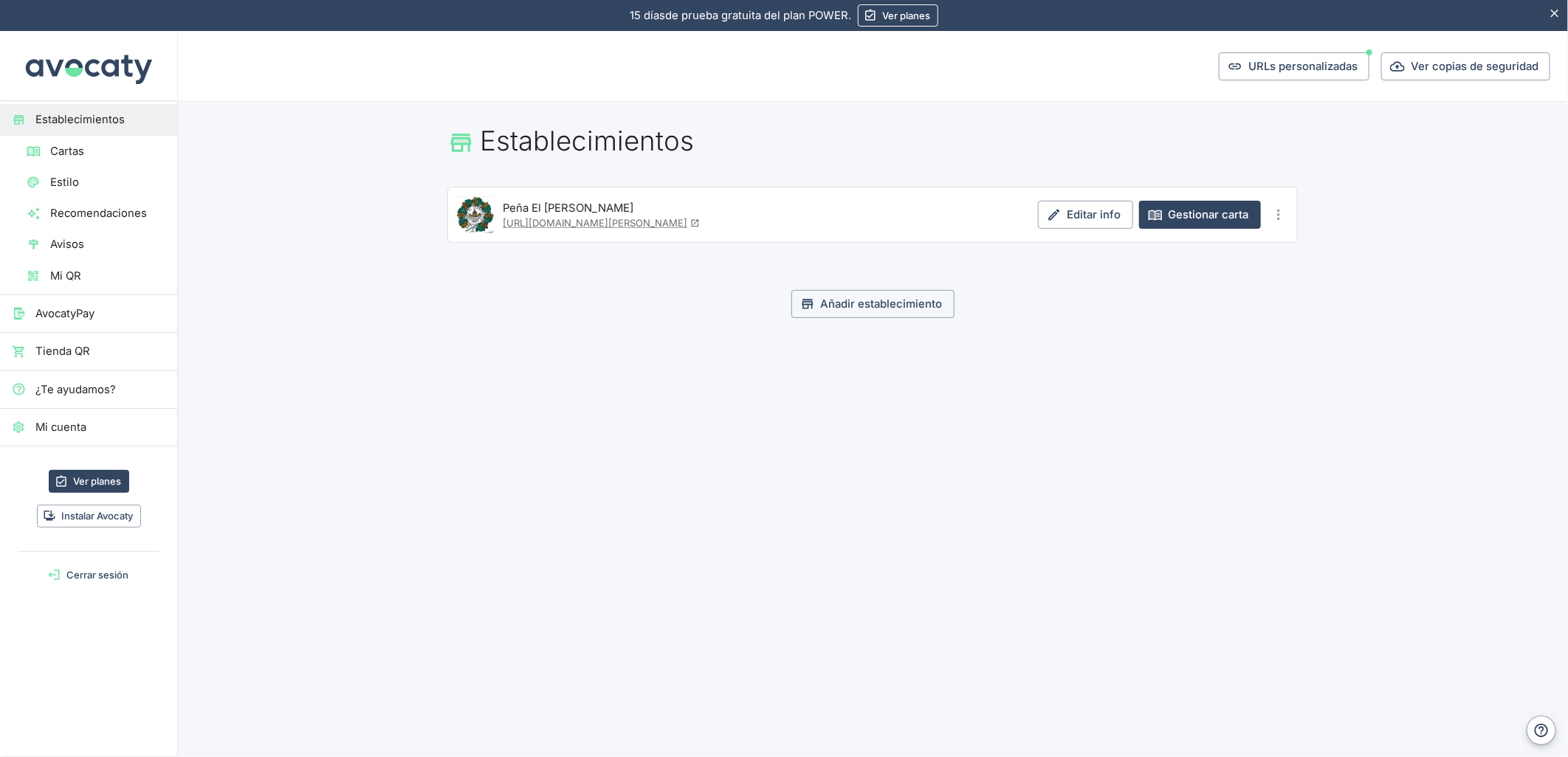
click at [111, 108] on link "Establecimientos" at bounding box center [88, 120] width 177 height 31
click at [99, 149] on span "Cartas" at bounding box center [107, 151] width 115 height 16
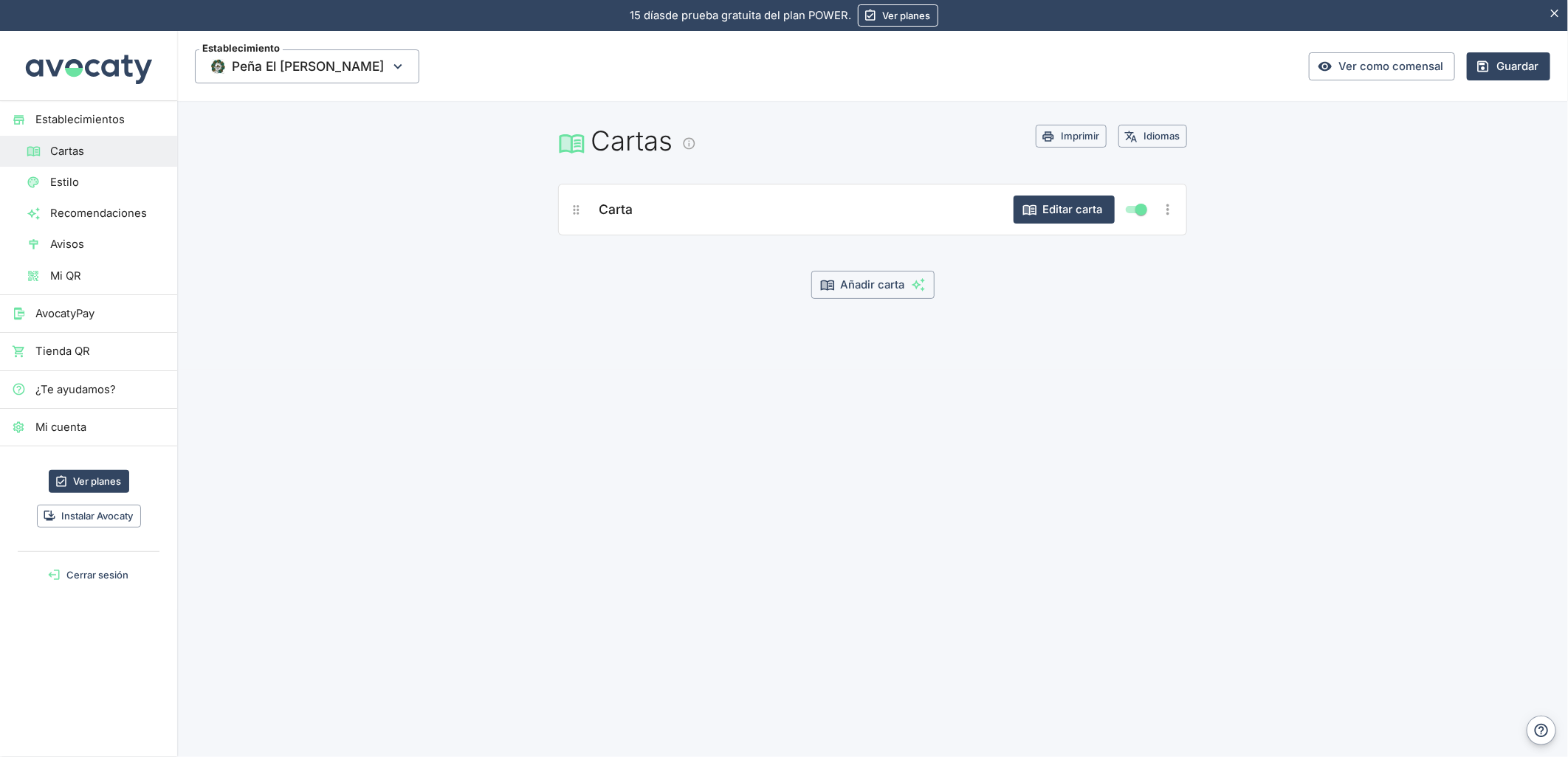
click at [93, 124] on span "Establecimientos" at bounding box center [100, 119] width 130 height 16
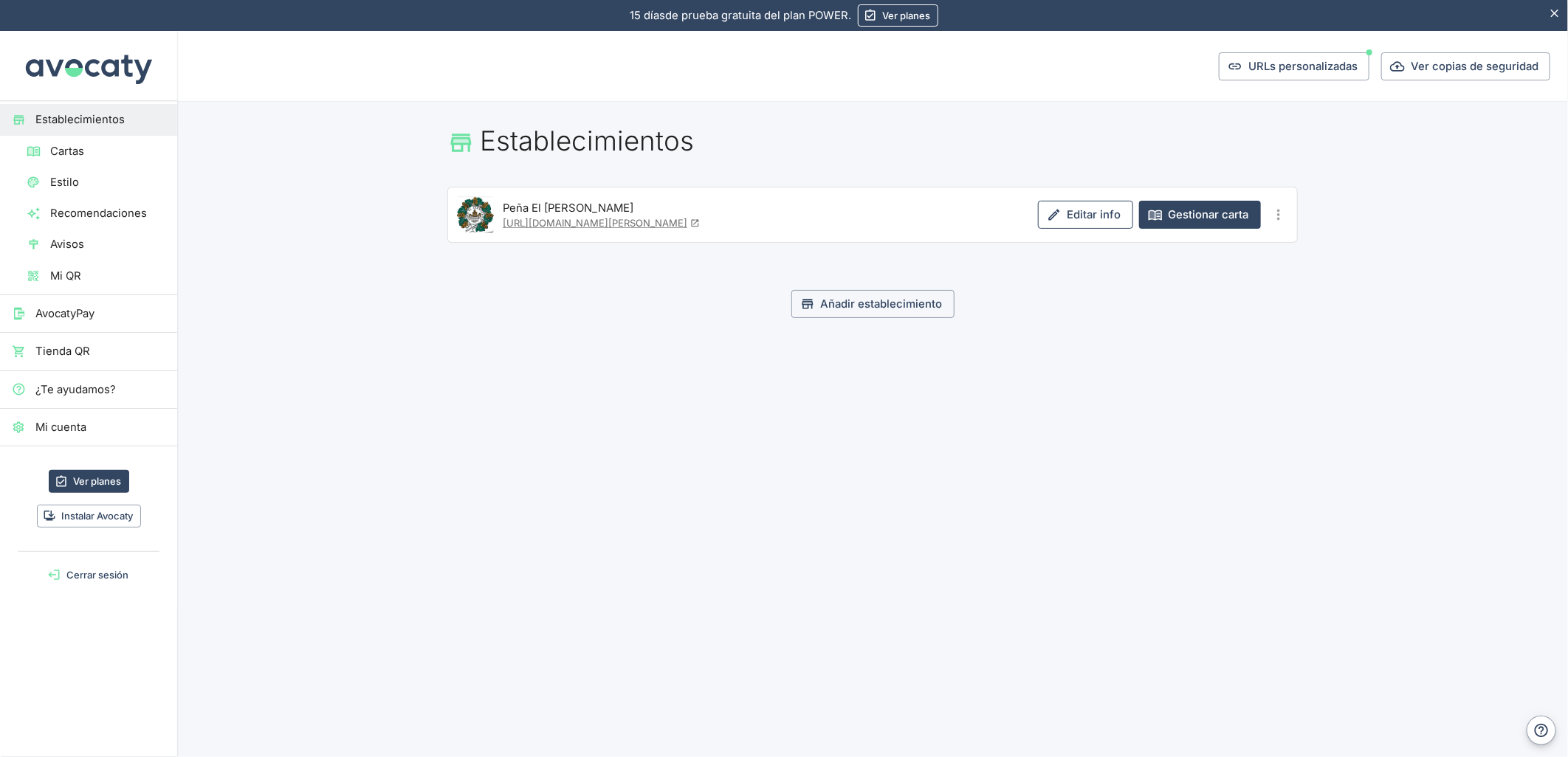
click at [1076, 209] on link "Editar info" at bounding box center [1086, 214] width 96 height 28
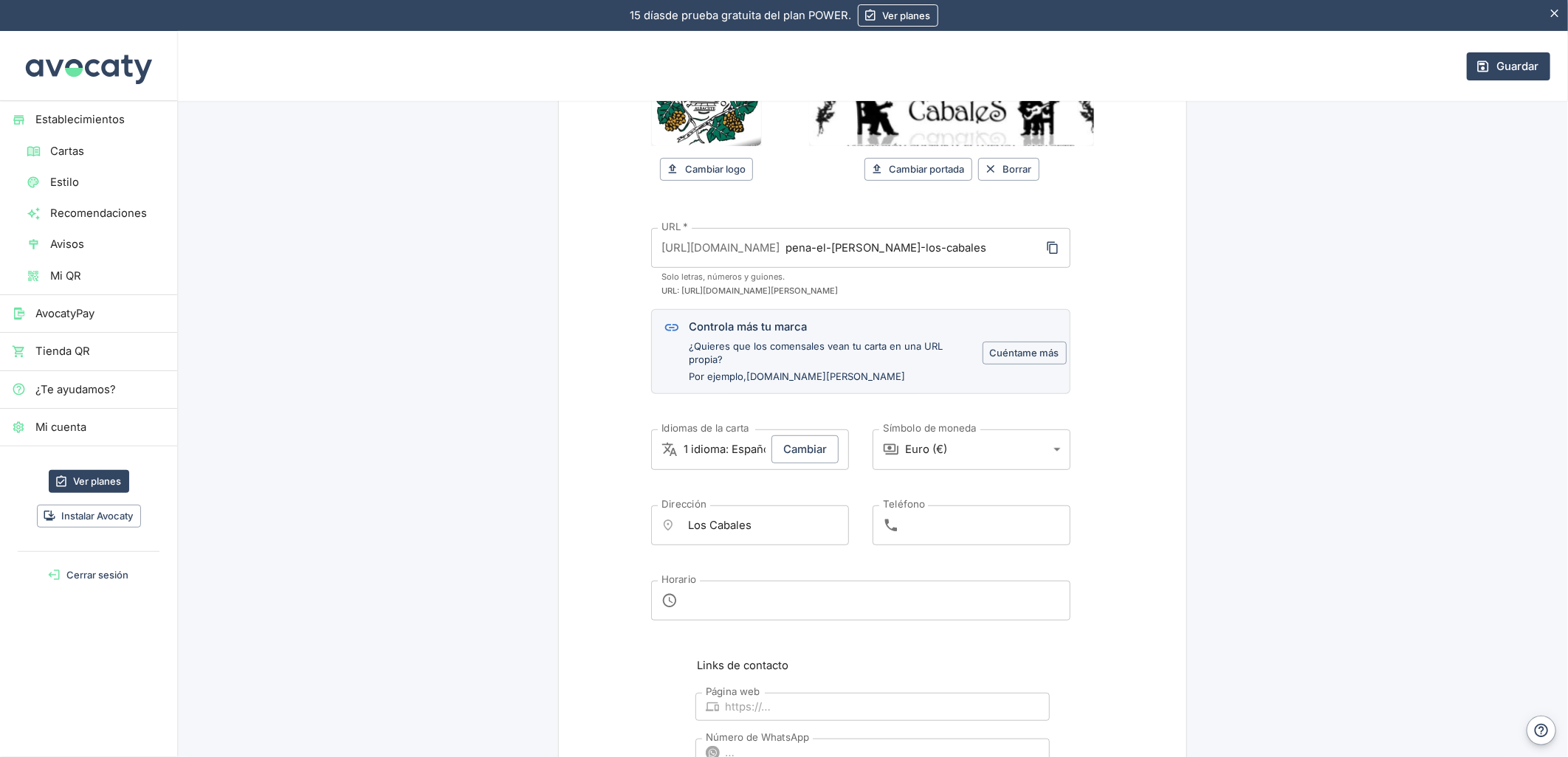
scroll to position [327, 0]
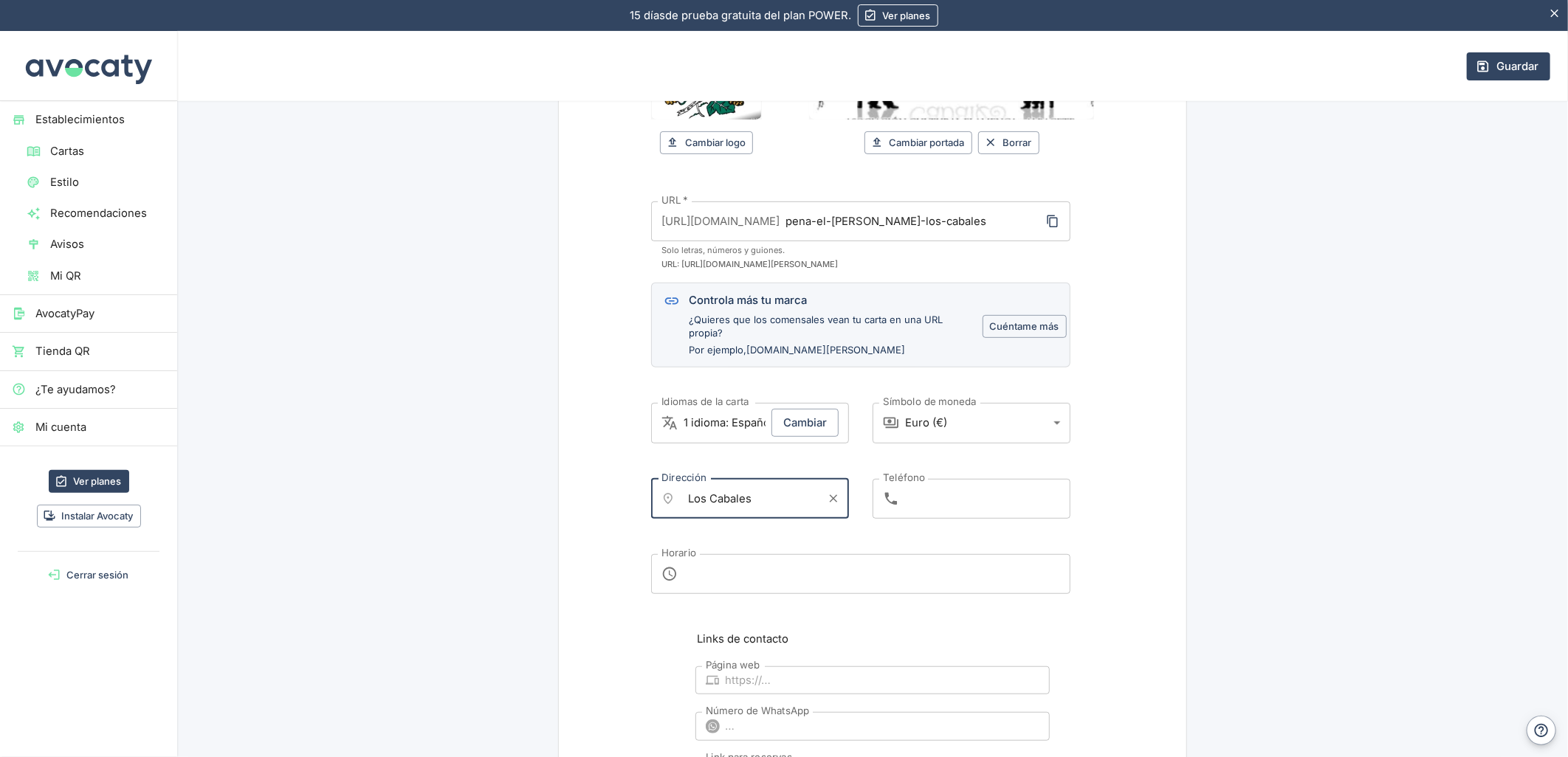
drag, startPoint x: 771, startPoint y: 496, endPoint x: 639, endPoint y: 490, distance: 132.1
click at [639, 490] on form "Nombre del establecimiento   * Peña El [PERSON_NAME] Nombre del establecimiento…" at bounding box center [873, 691] width 628 height 1642
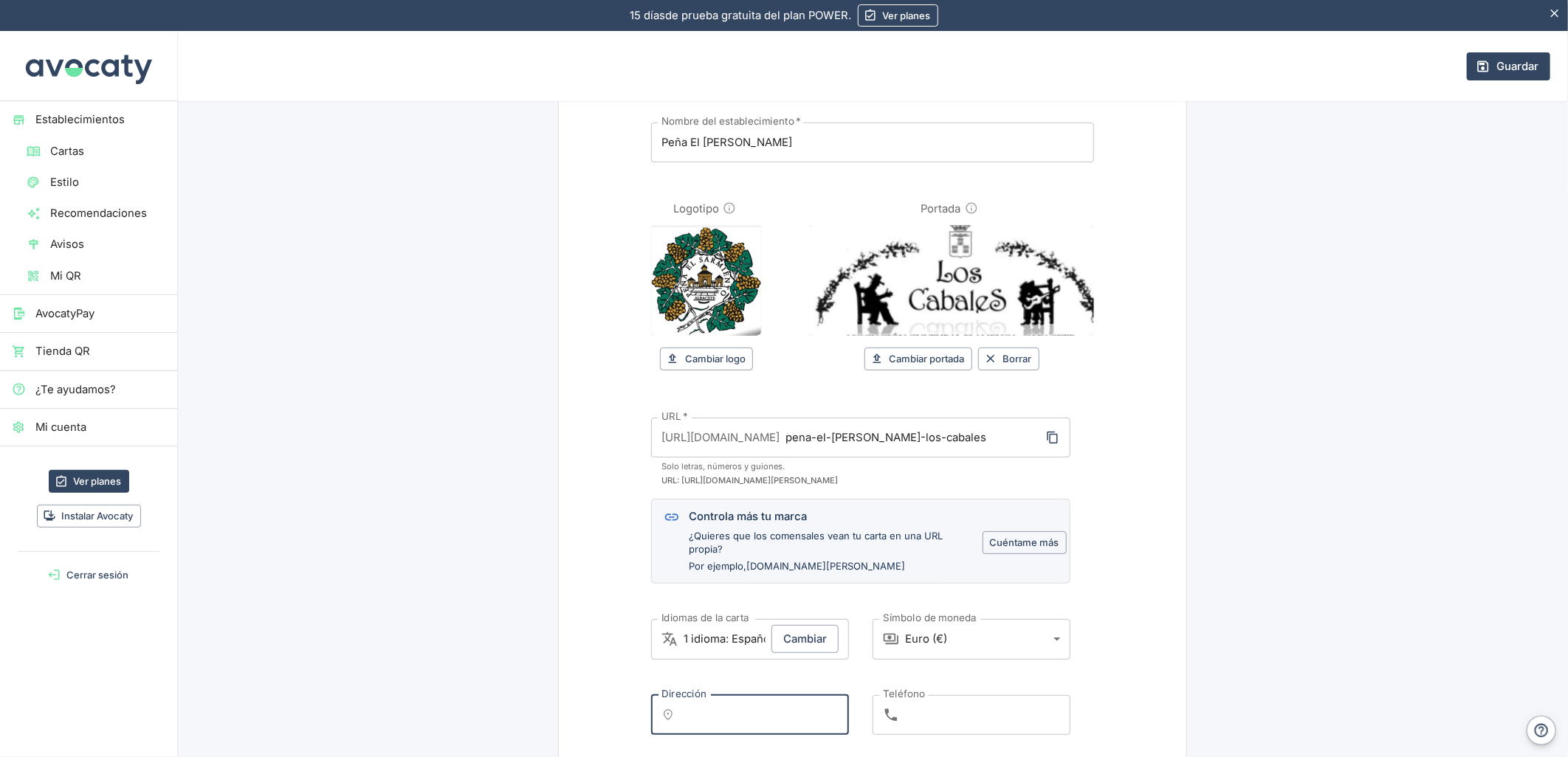
scroll to position [0, 0]
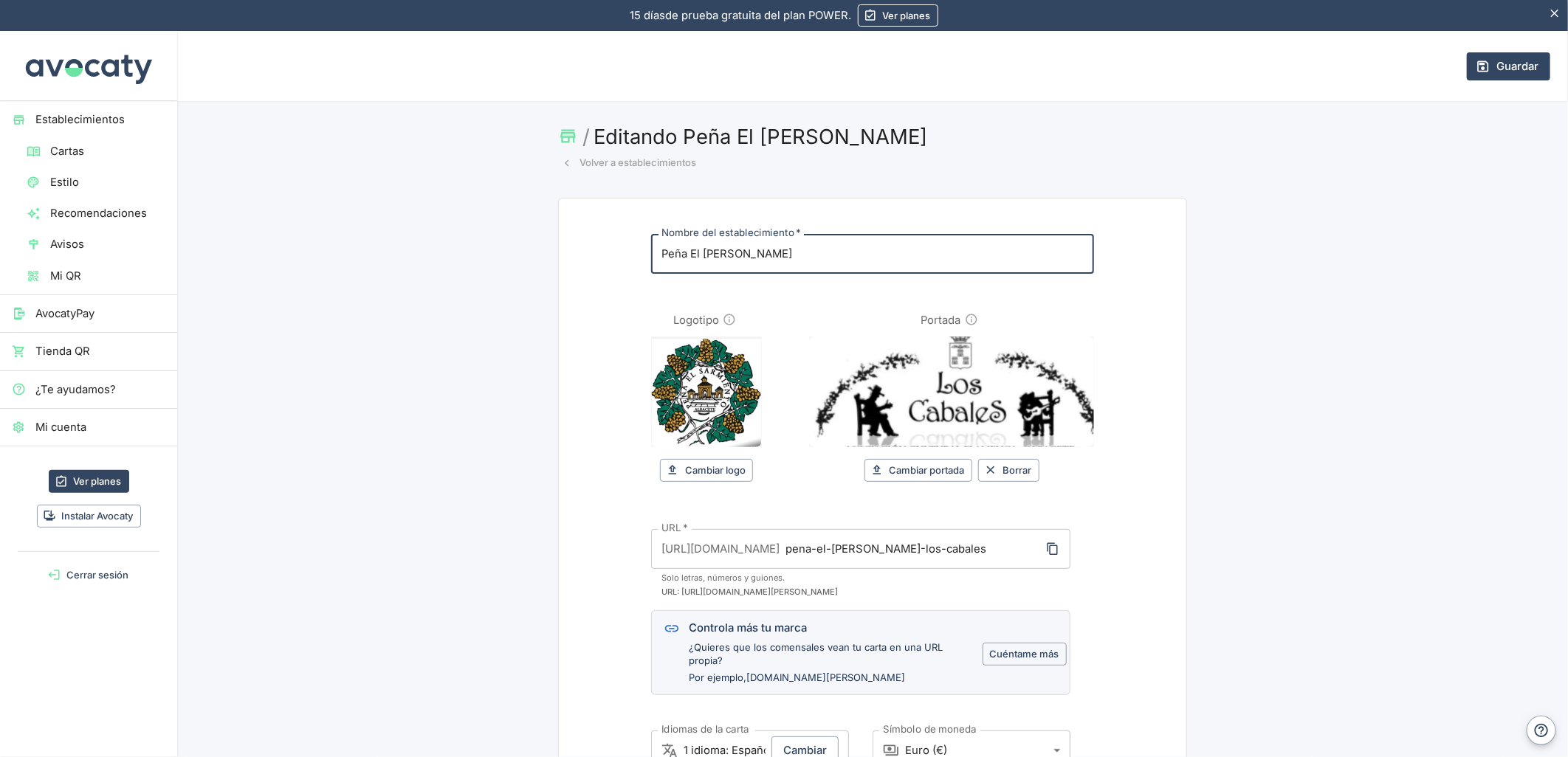
click at [751, 262] on input "Peña El [PERSON_NAME]" at bounding box center [872, 253] width 443 height 40
paste input "Los Cabales"
type input "Peña El [PERSON_NAME] / Los Cabales"
click at [1495, 73] on button "Guardar" at bounding box center [1509, 66] width 83 height 28
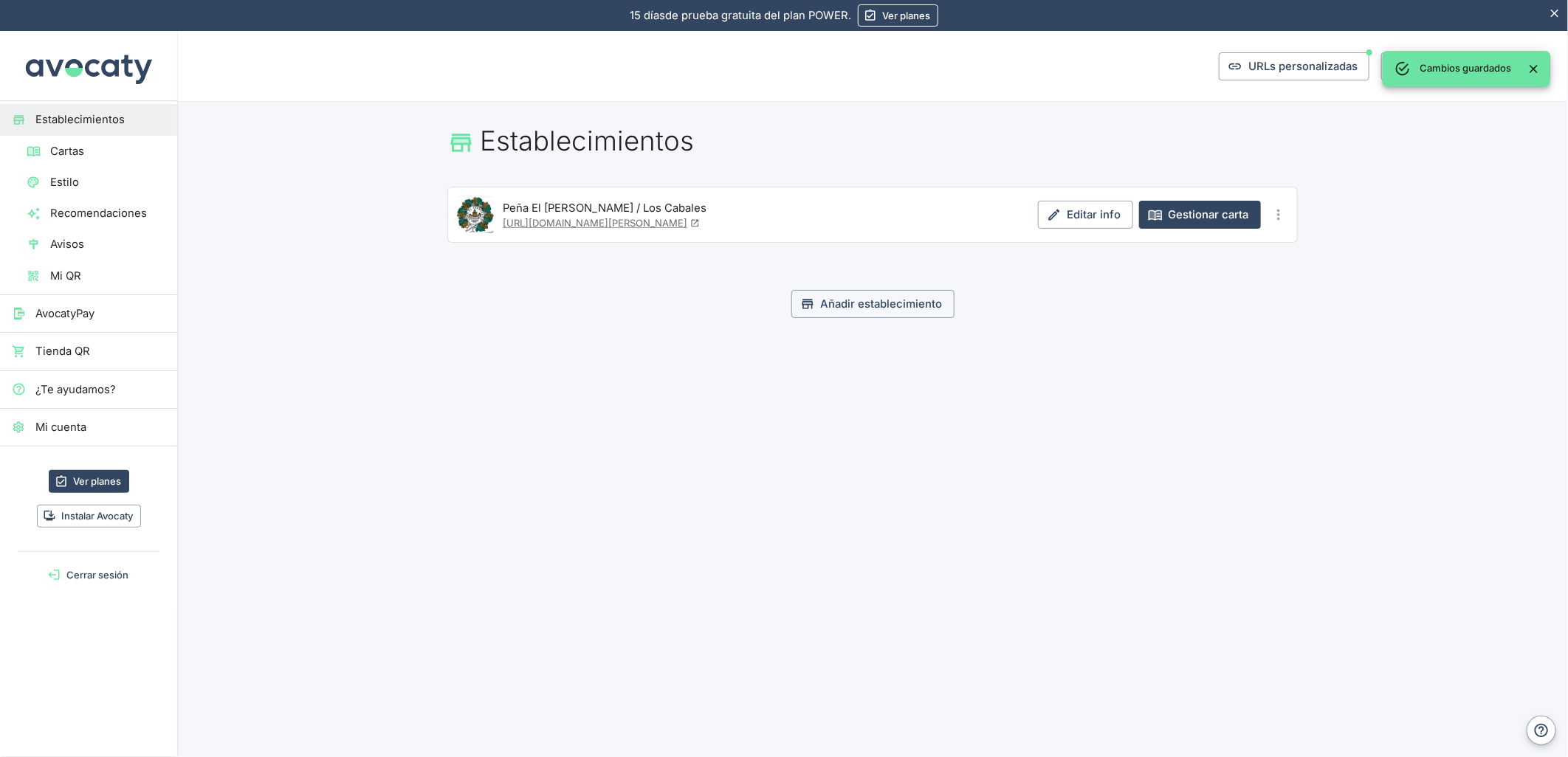
click at [61, 162] on link "Cartas" at bounding box center [88, 152] width 177 height 31
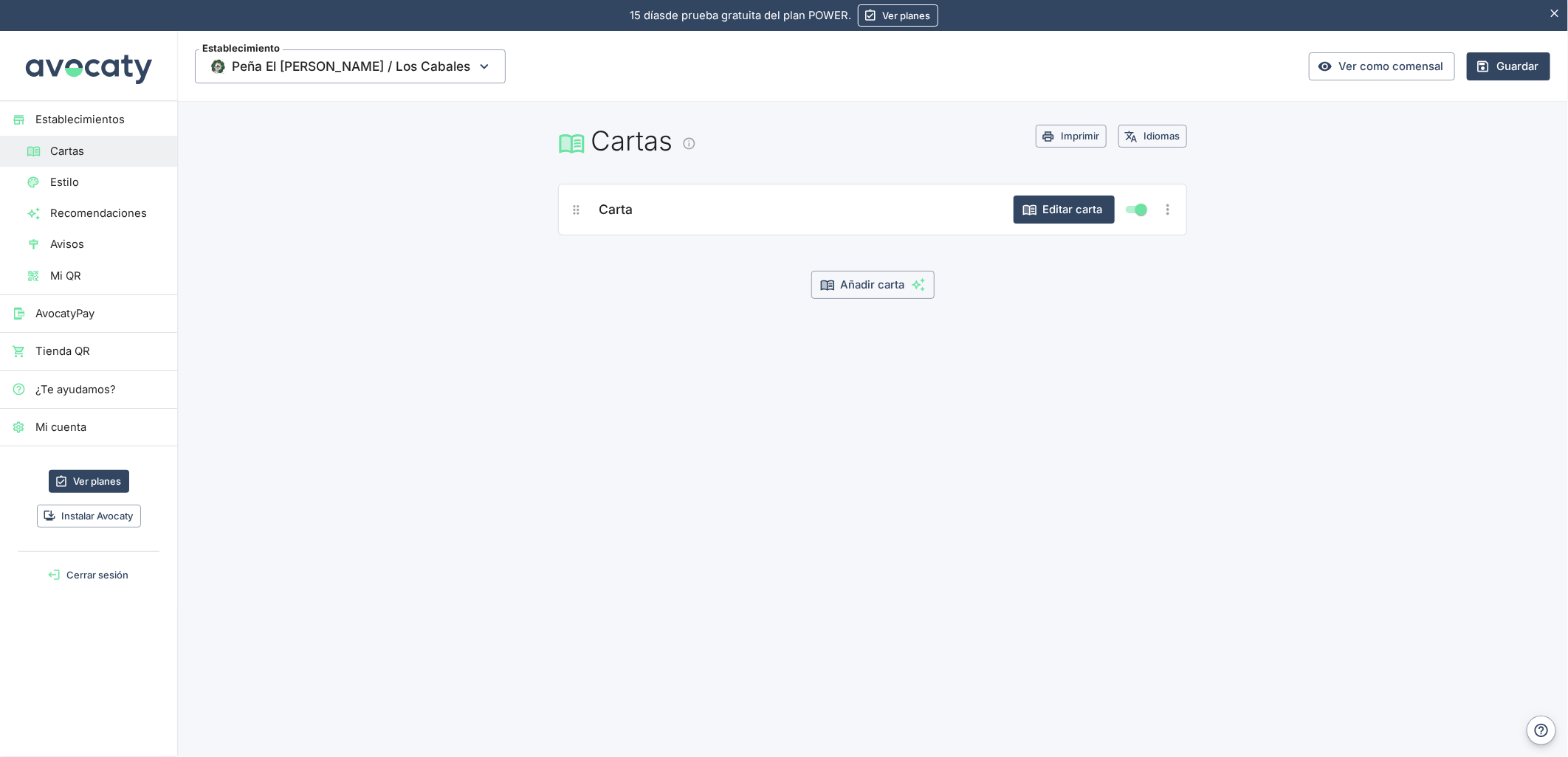
drag, startPoint x: 99, startPoint y: 178, endPoint x: 124, endPoint y: 188, distance: 26.9
click at [99, 178] on span "Estilo" at bounding box center [107, 182] width 115 height 16
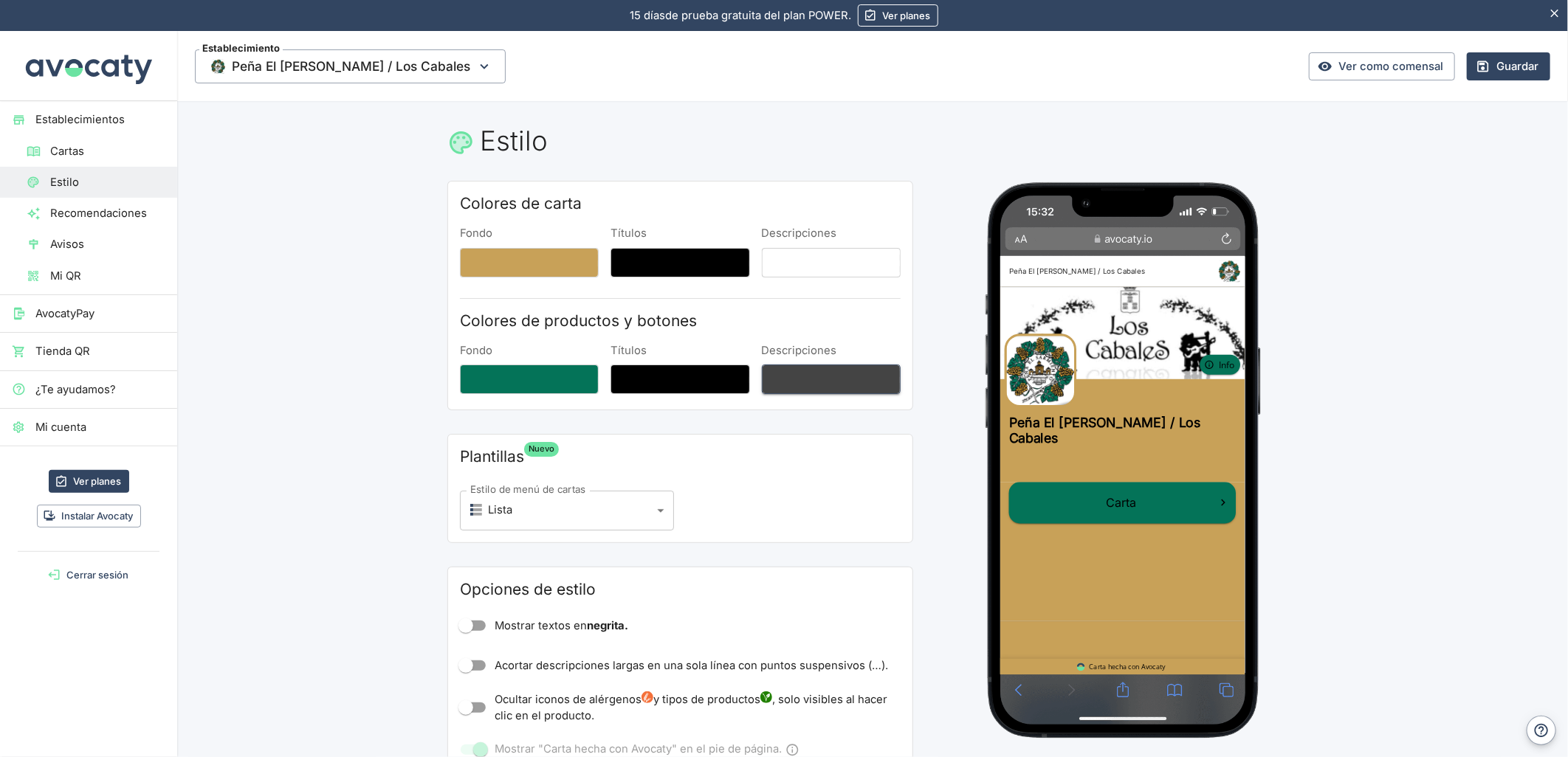
click at [815, 386] on button "Descripciones" at bounding box center [832, 379] width 139 height 30
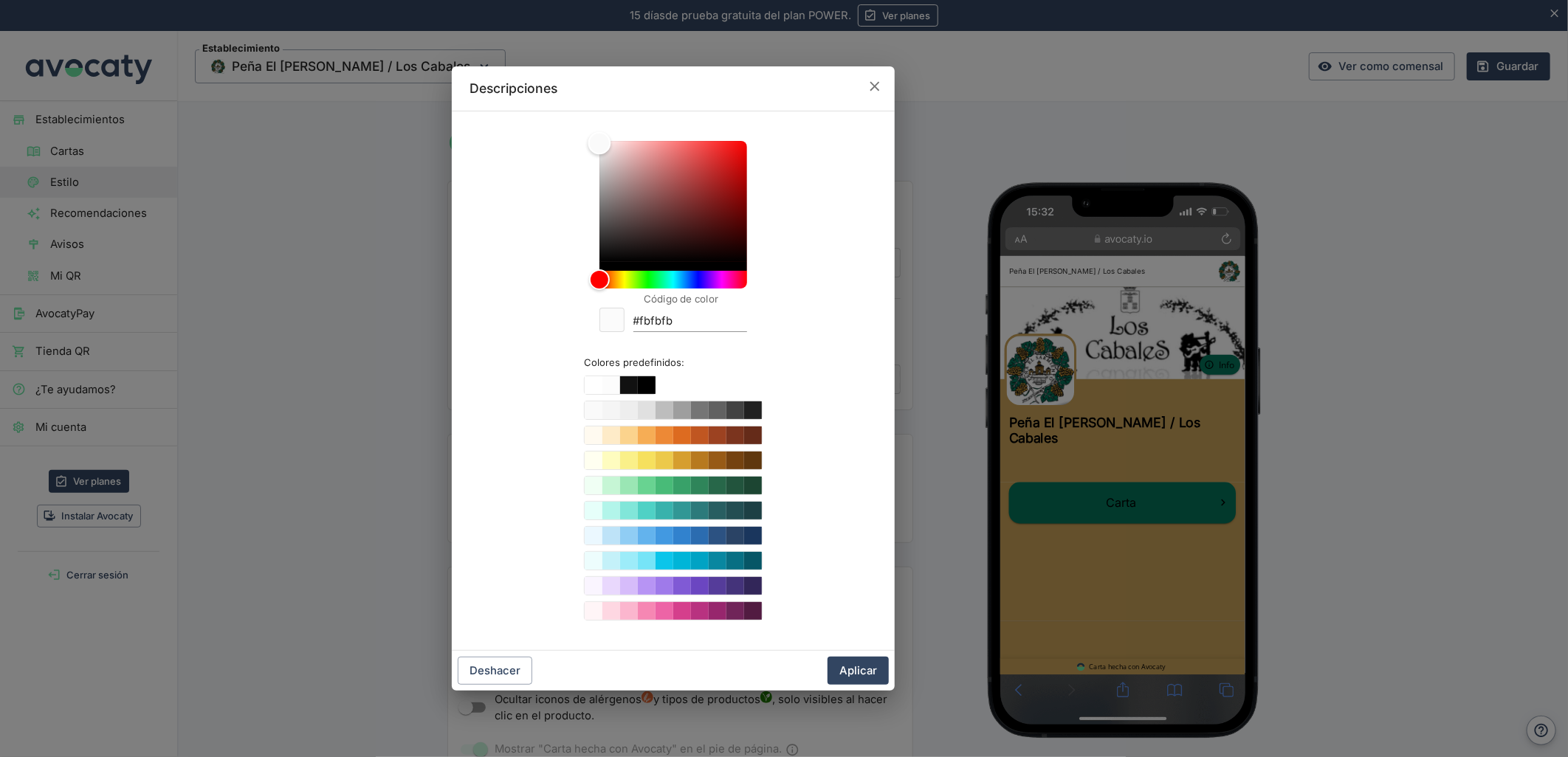
type input "#ffffff"
drag, startPoint x: 638, startPoint y: 222, endPoint x: 584, endPoint y: 113, distance: 121.6
click at [584, 113] on div "Código de color #ffffff Colores predefinidos:" at bounding box center [673, 380] width 443 height 540
click at [849, 675] on button "Aplicar" at bounding box center [858, 670] width 61 height 28
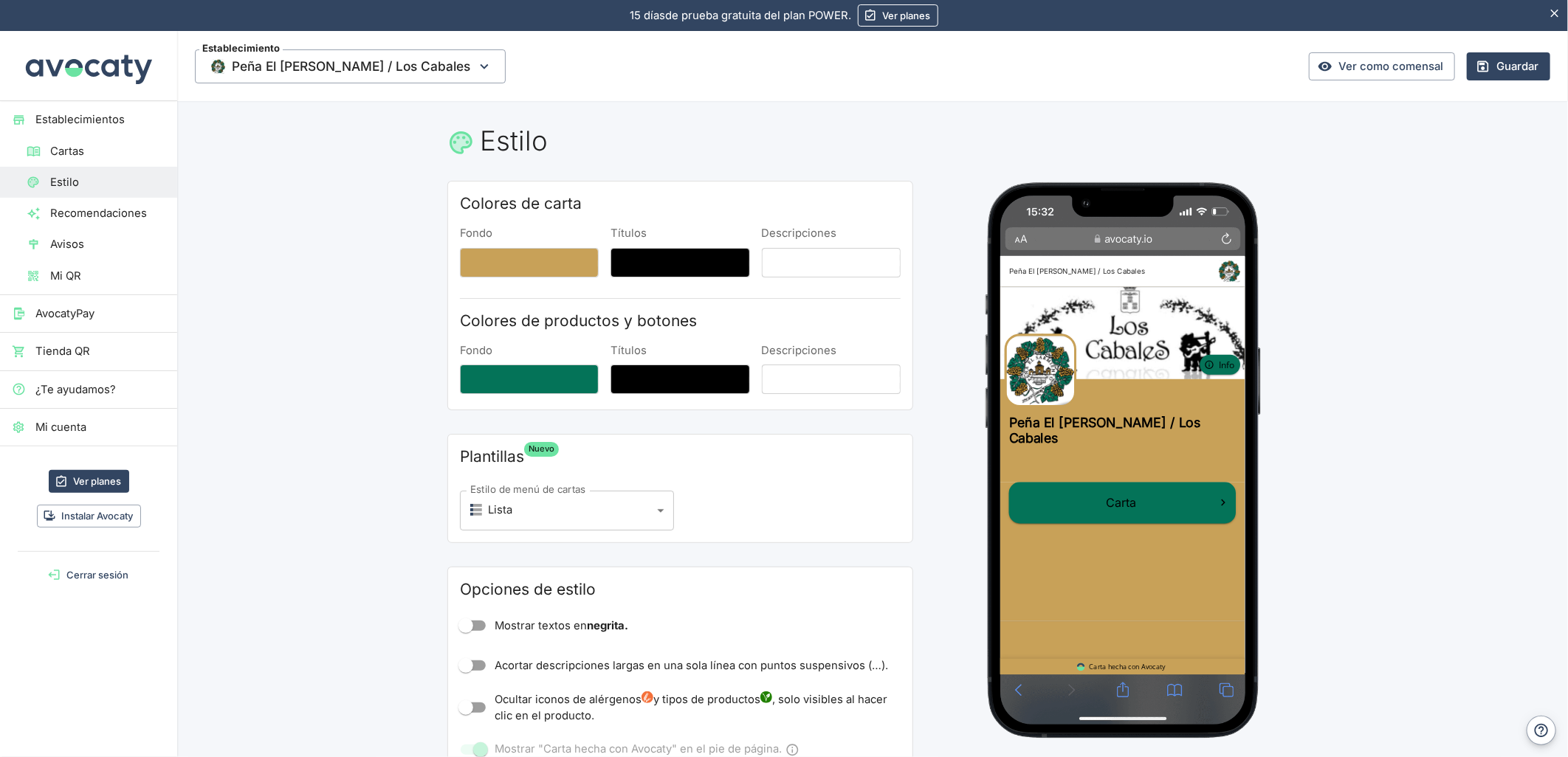
click at [1490, 70] on button "Guardar" at bounding box center [1509, 66] width 83 height 28
click at [95, 112] on span "Establecimientos" at bounding box center [100, 119] width 130 height 16
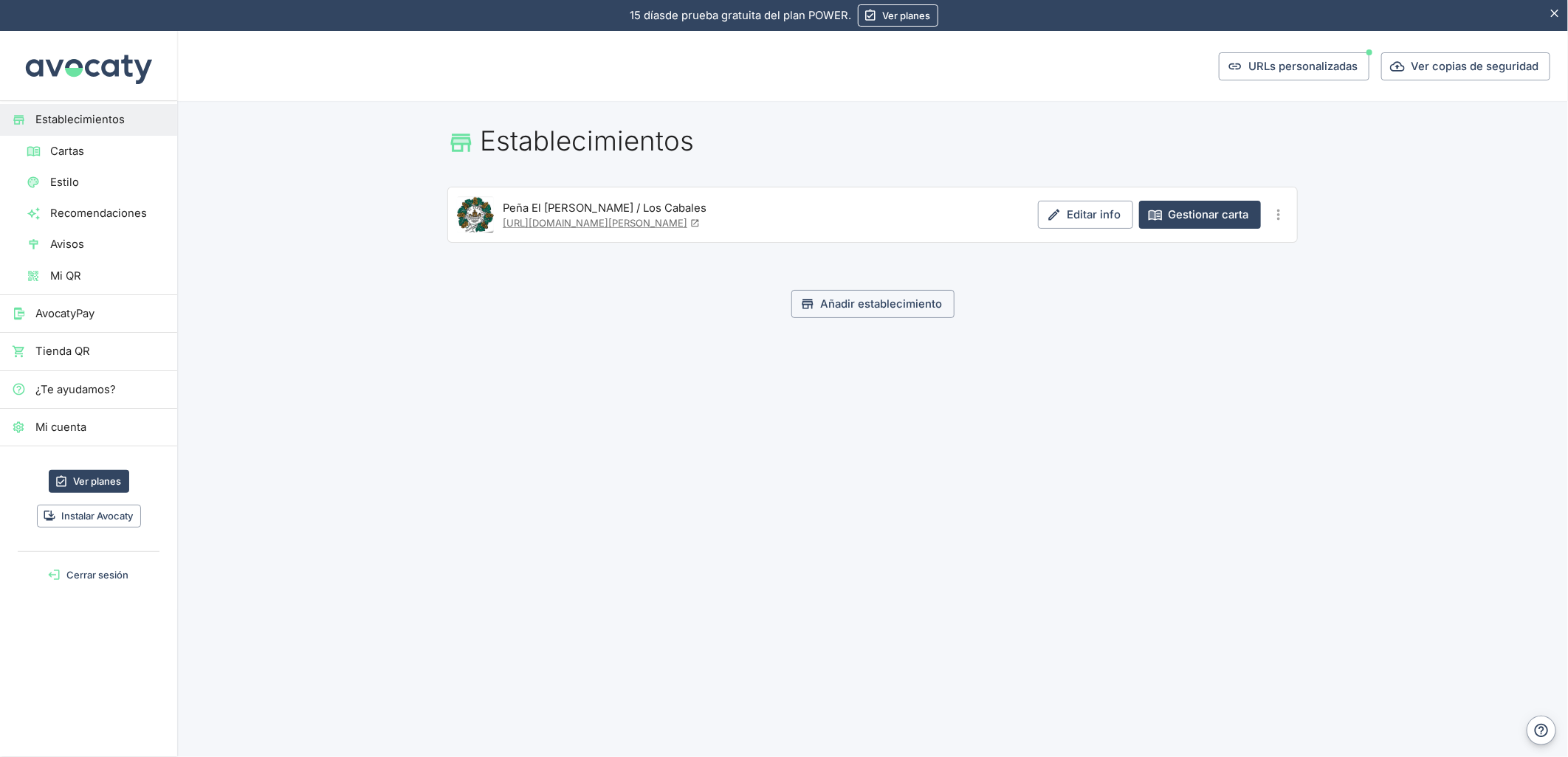
click at [78, 431] on span "Mi cuenta" at bounding box center [100, 427] width 130 height 16
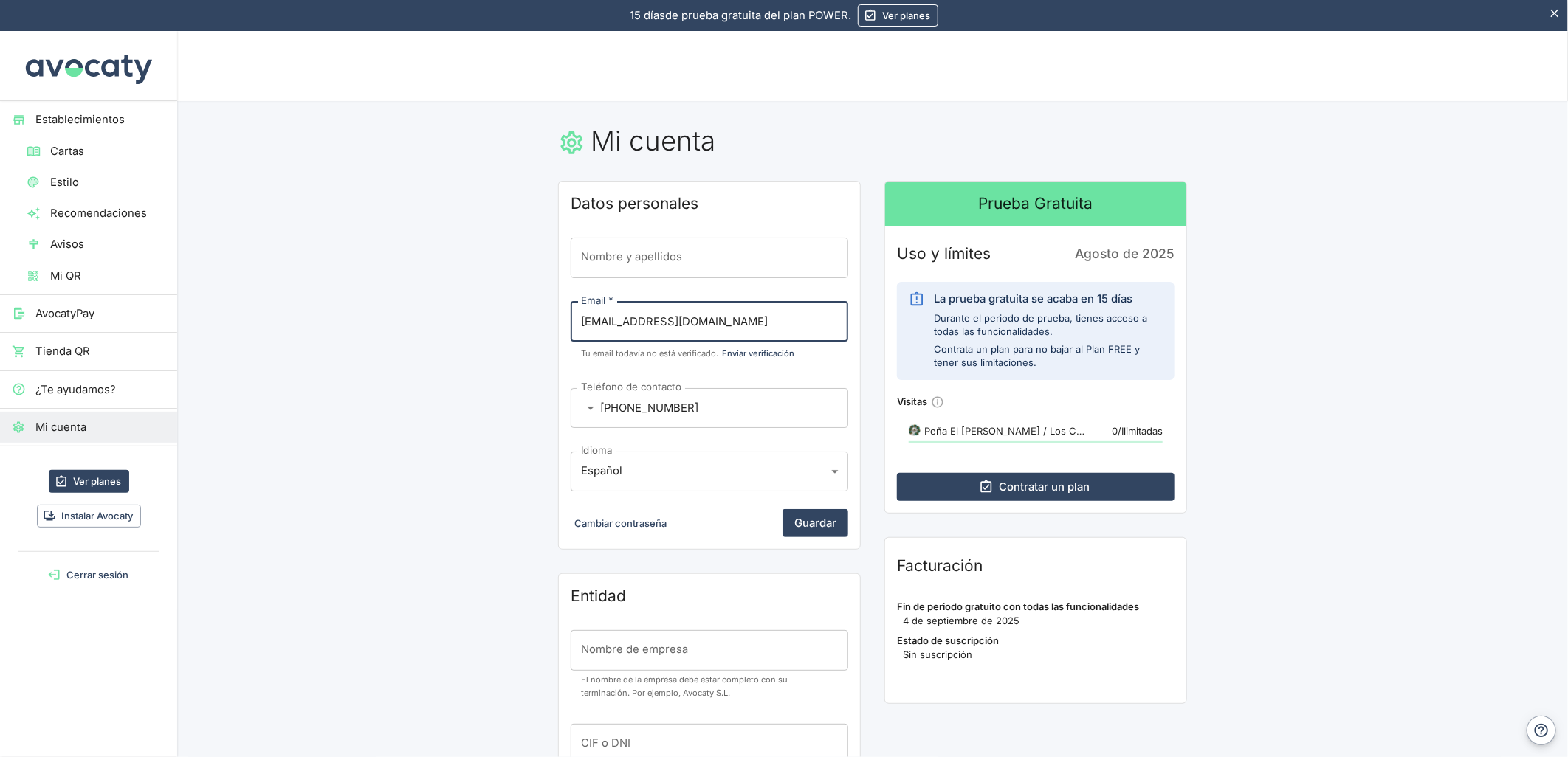
drag, startPoint x: 717, startPoint y: 320, endPoint x: 480, endPoint y: 315, distance: 237.1
click at [480, 315] on main "Mi cuenta Datos personales Nombre y apellidos Nombre y apellidos Email   * [EMA…" at bounding box center [872, 535] width 1391 height 867
paste input "[EMAIL_ADDRESS]"
type input "[EMAIL_ADDRESS][DOMAIN_NAME]"
click at [816, 512] on button "Guardar" at bounding box center [815, 522] width 66 height 28
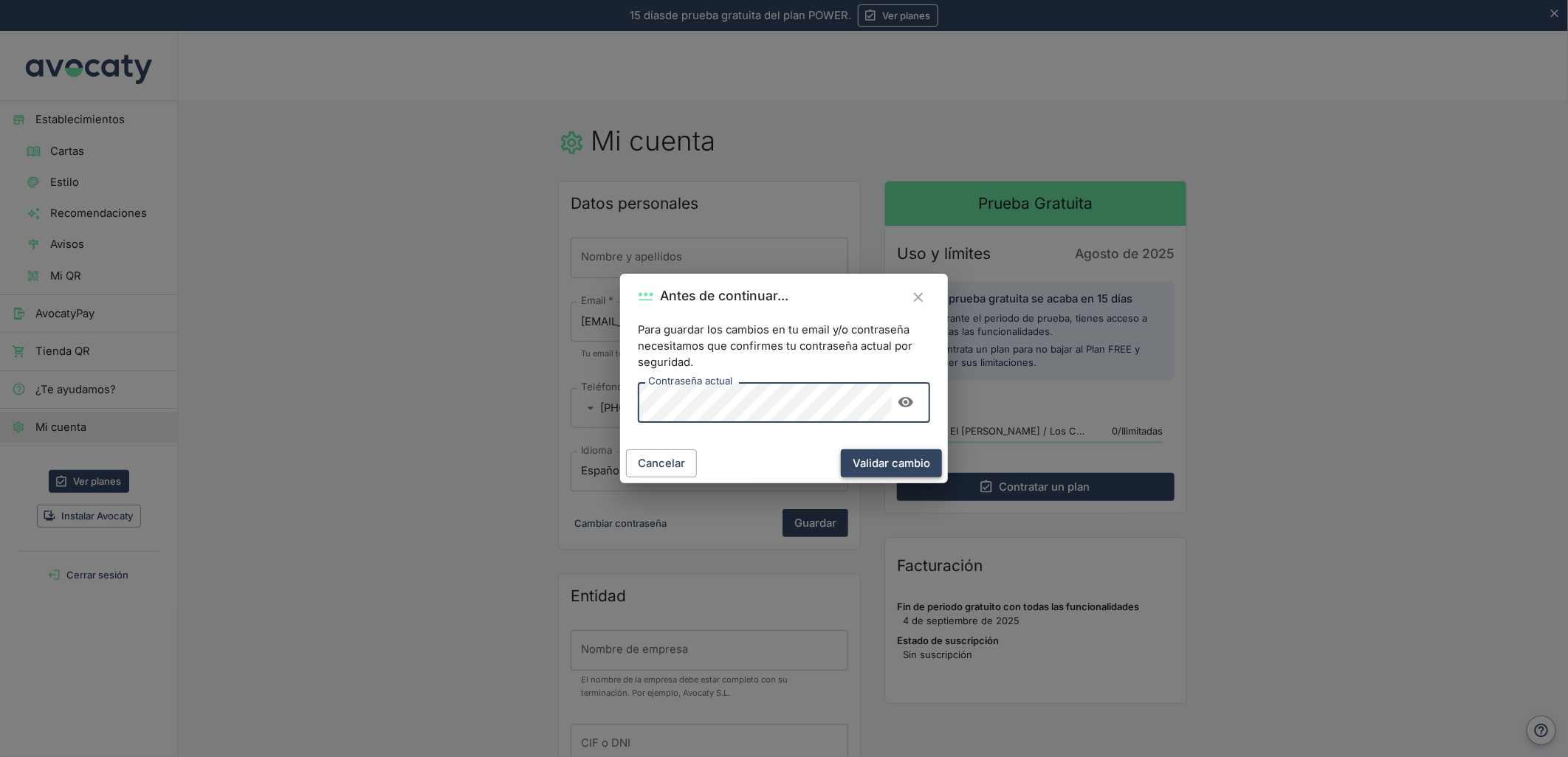
click at [903, 463] on button "Validar cambio" at bounding box center [892, 463] width 101 height 28
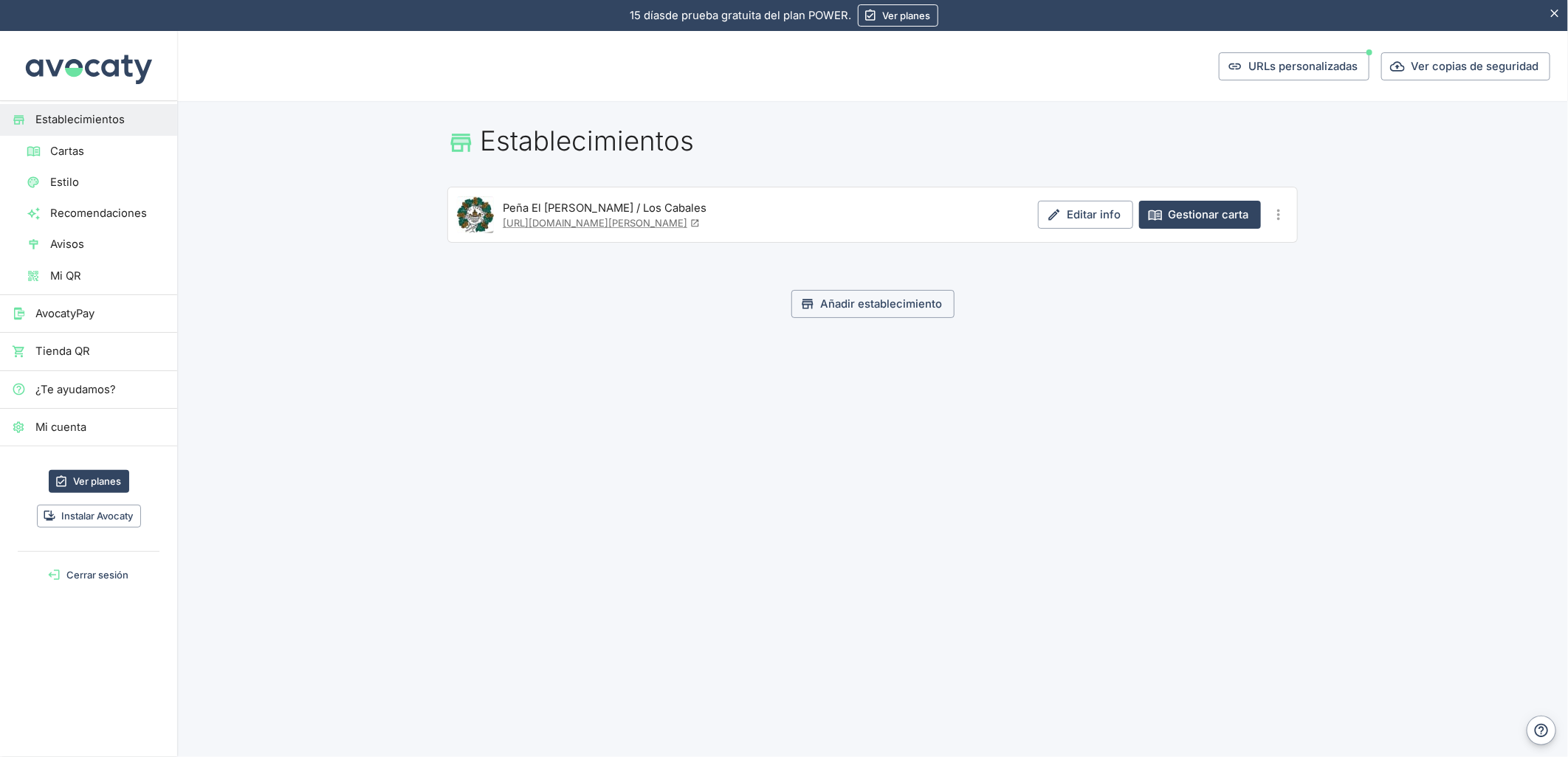
click at [75, 581] on button "Cerrar sesión" at bounding box center [88, 575] width 165 height 23
